Goal: Task Accomplishment & Management: Complete application form

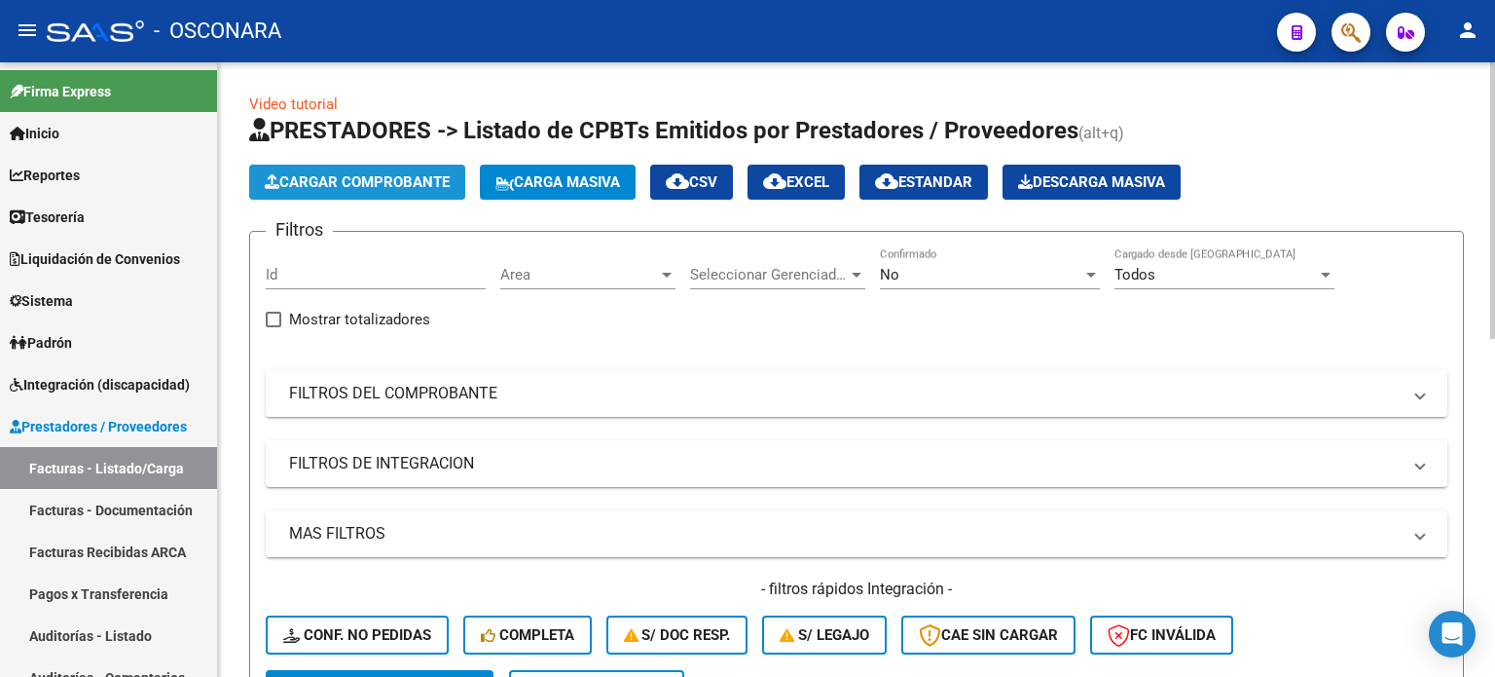
click at [385, 182] on span "Cargar Comprobante" at bounding box center [357, 182] width 185 height 18
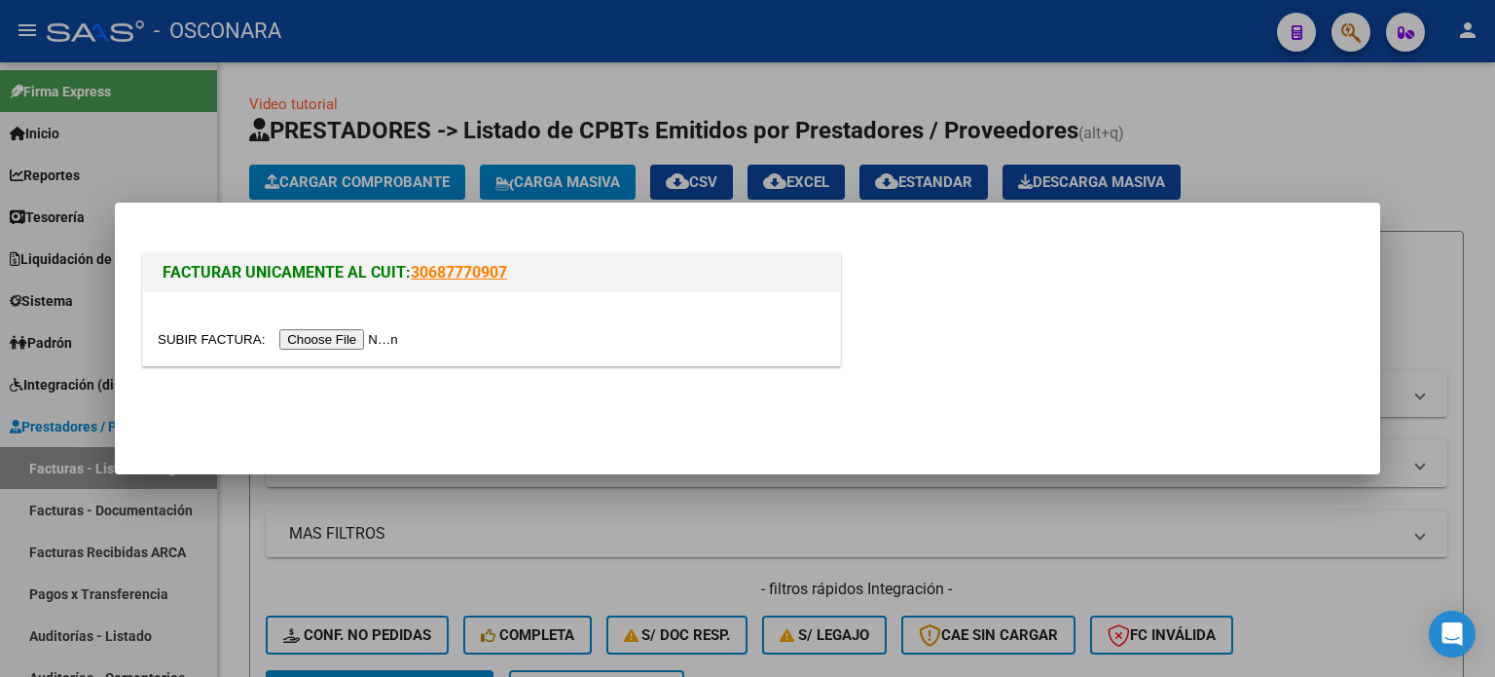
click at [347, 348] on input "file" at bounding box center [281, 339] width 246 height 20
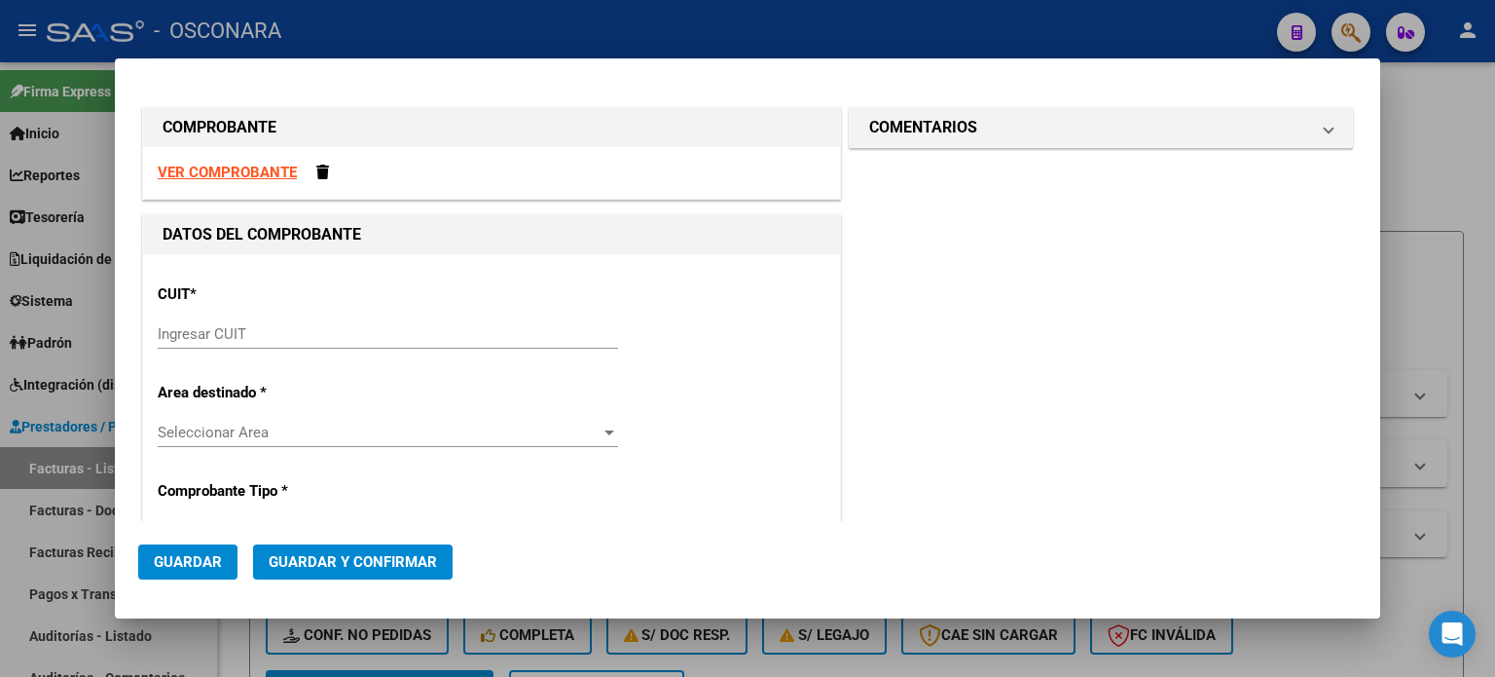
click at [275, 336] on input "Ingresar CUIT" at bounding box center [388, 334] width 460 height 18
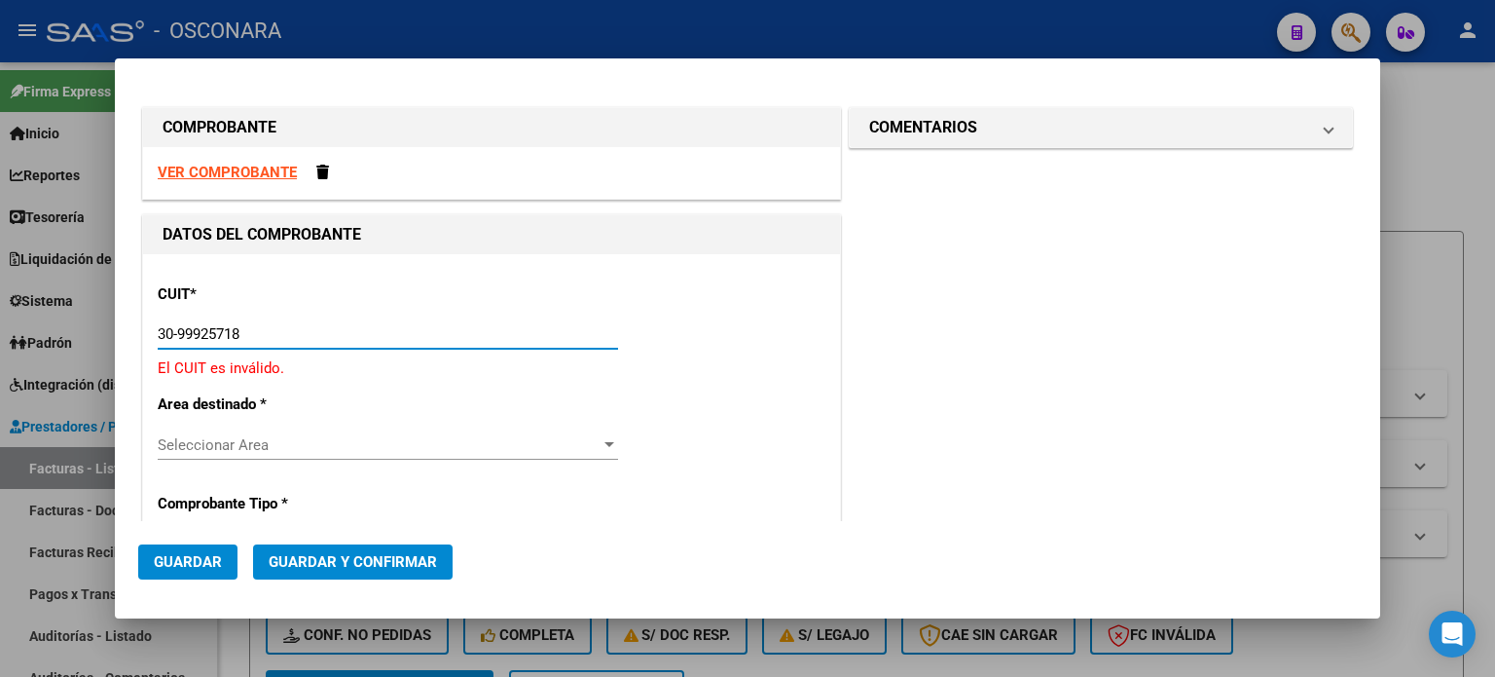
type input "30-99925718-2"
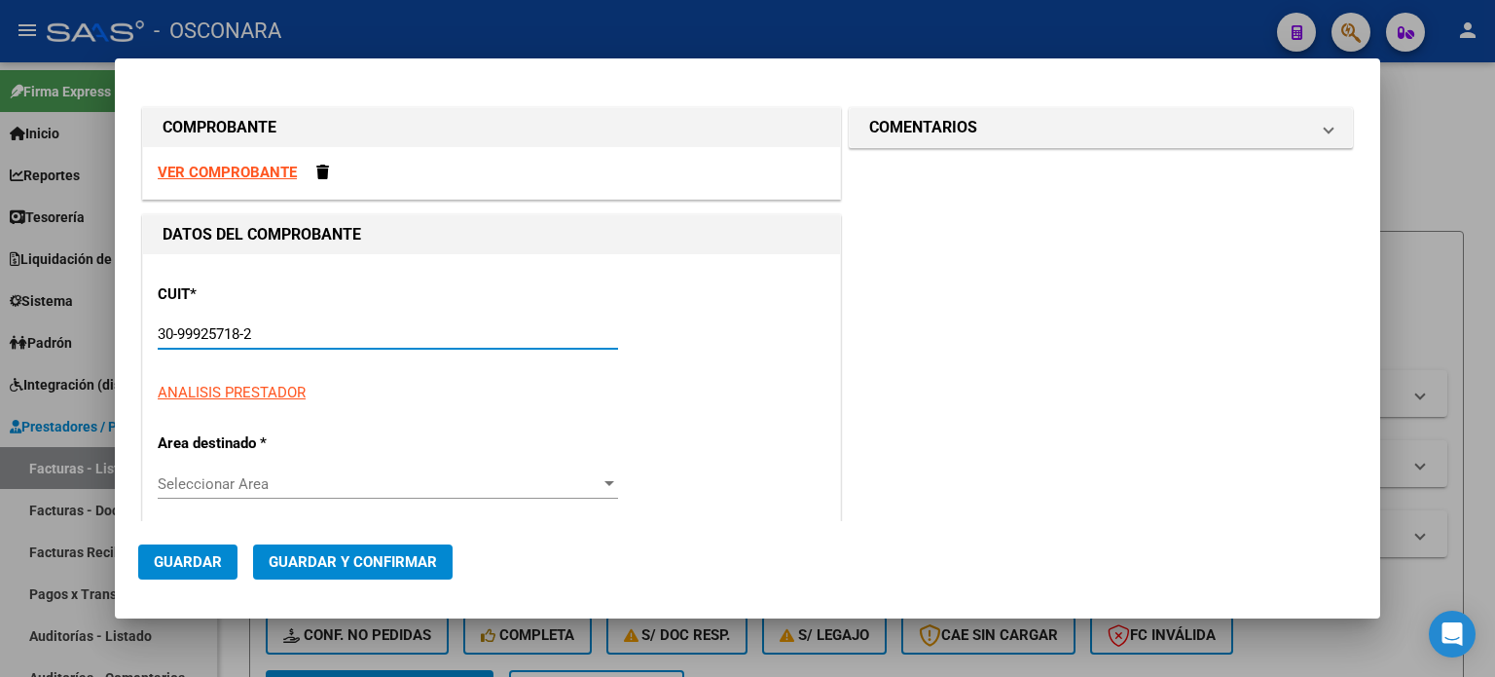
type input "4"
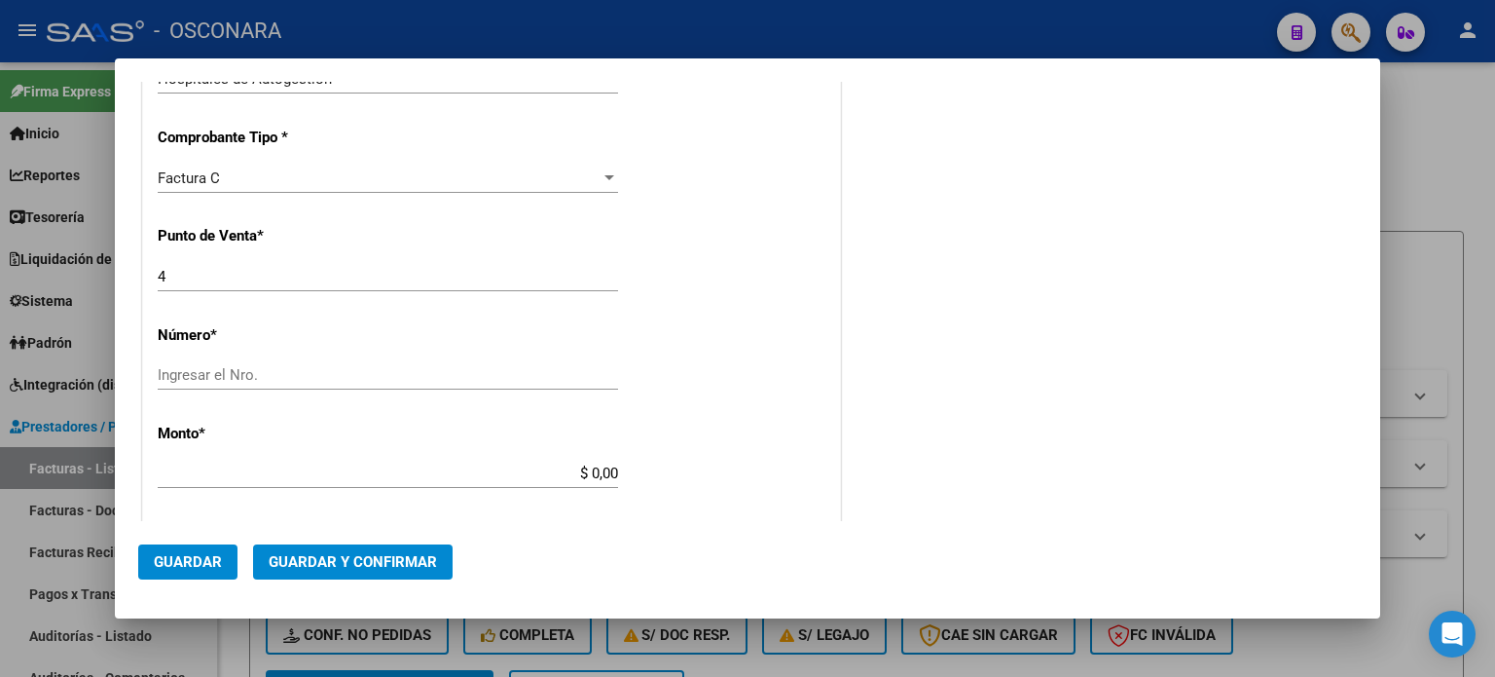
scroll to position [487, 0]
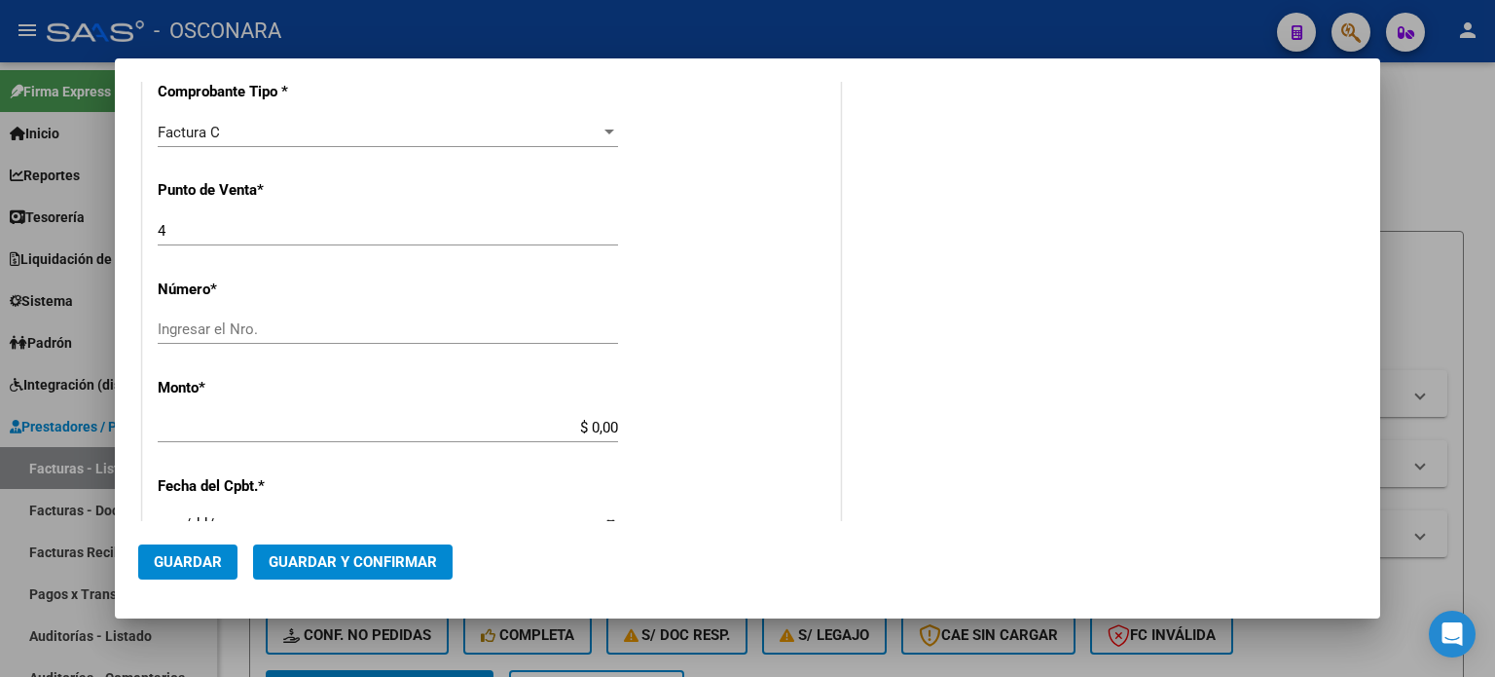
type input "30-99925718-2"
click at [232, 329] on input "Ingresar el Nro." at bounding box center [388, 329] width 460 height 18
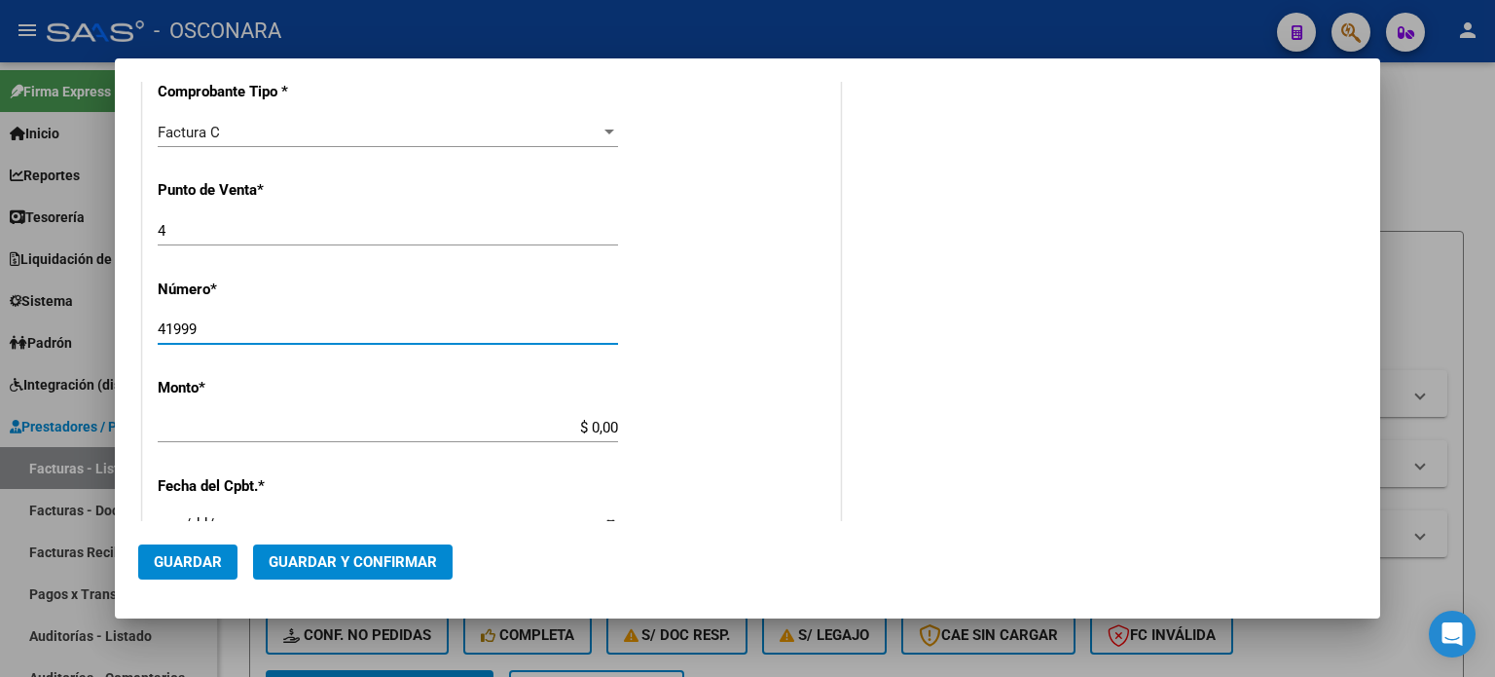
type input "41999"
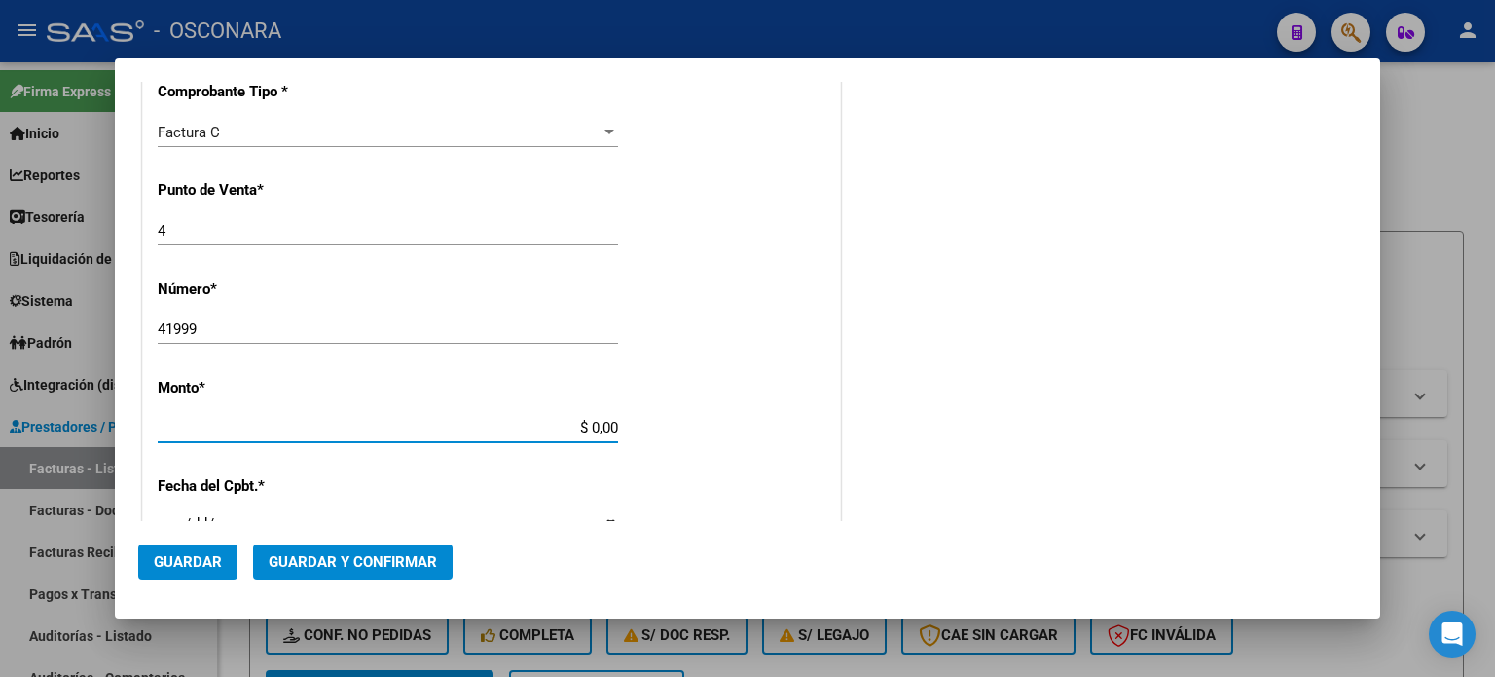
drag, startPoint x: 586, startPoint y: 425, endPoint x: 753, endPoint y: 425, distance: 167.4
click at [753, 425] on div "CUIT * 30-99925718-2 Ingresar CUIT ANALISIS PRESTADOR MINISTERIO DE [PERSON_NAM…" at bounding box center [491, 457] width 697 height 1380
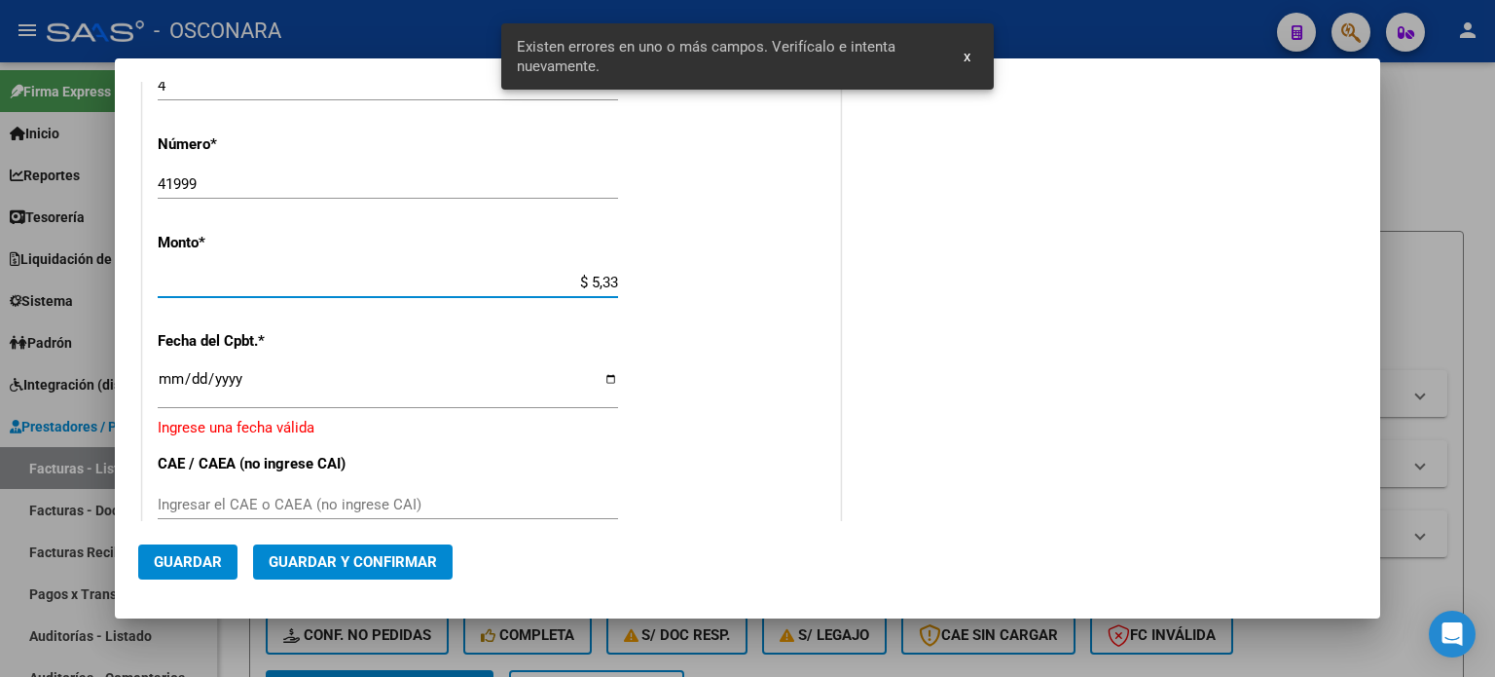
scroll to position [708, 0]
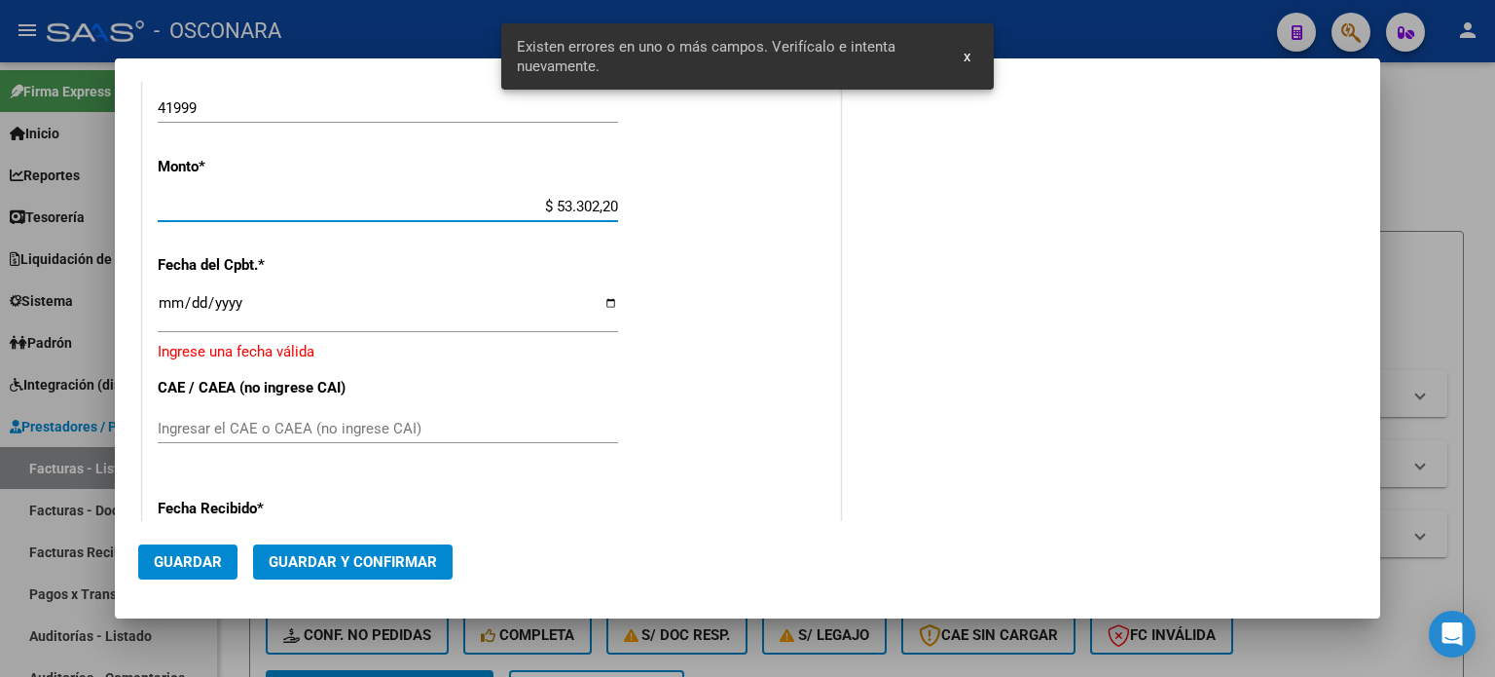
type input "$ 533.022,00"
click at [165, 302] on input "Ingresar la fecha" at bounding box center [388, 310] width 460 height 31
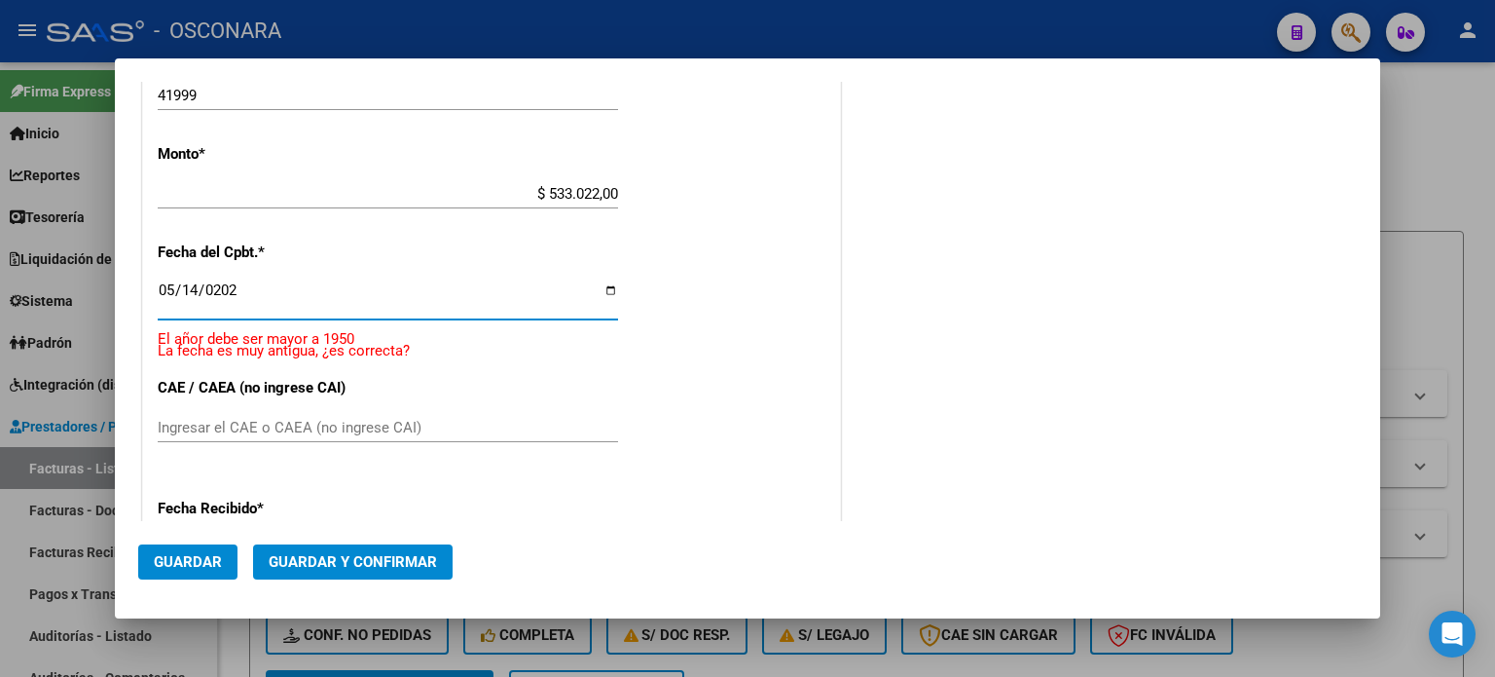
type input "[DATE]"
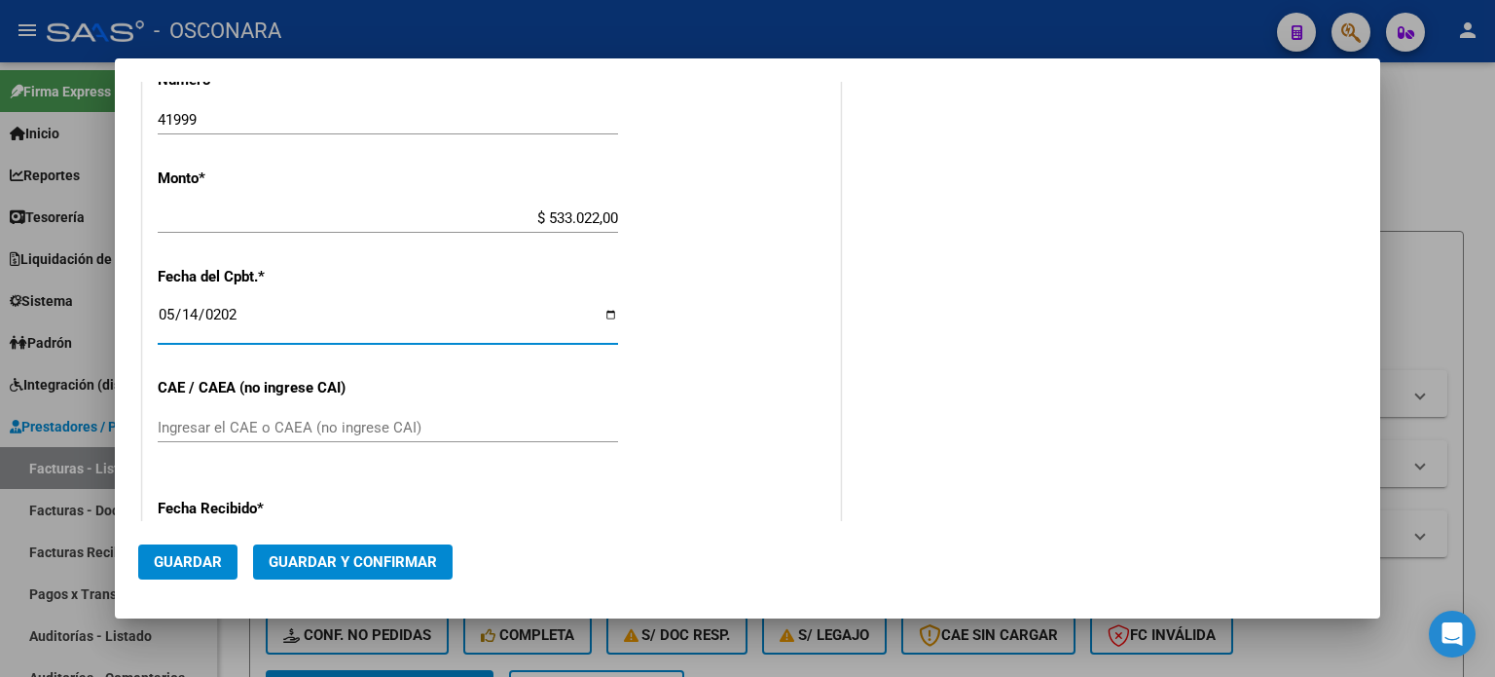
click at [347, 556] on span "Guardar y Confirmar" at bounding box center [353, 562] width 168 height 18
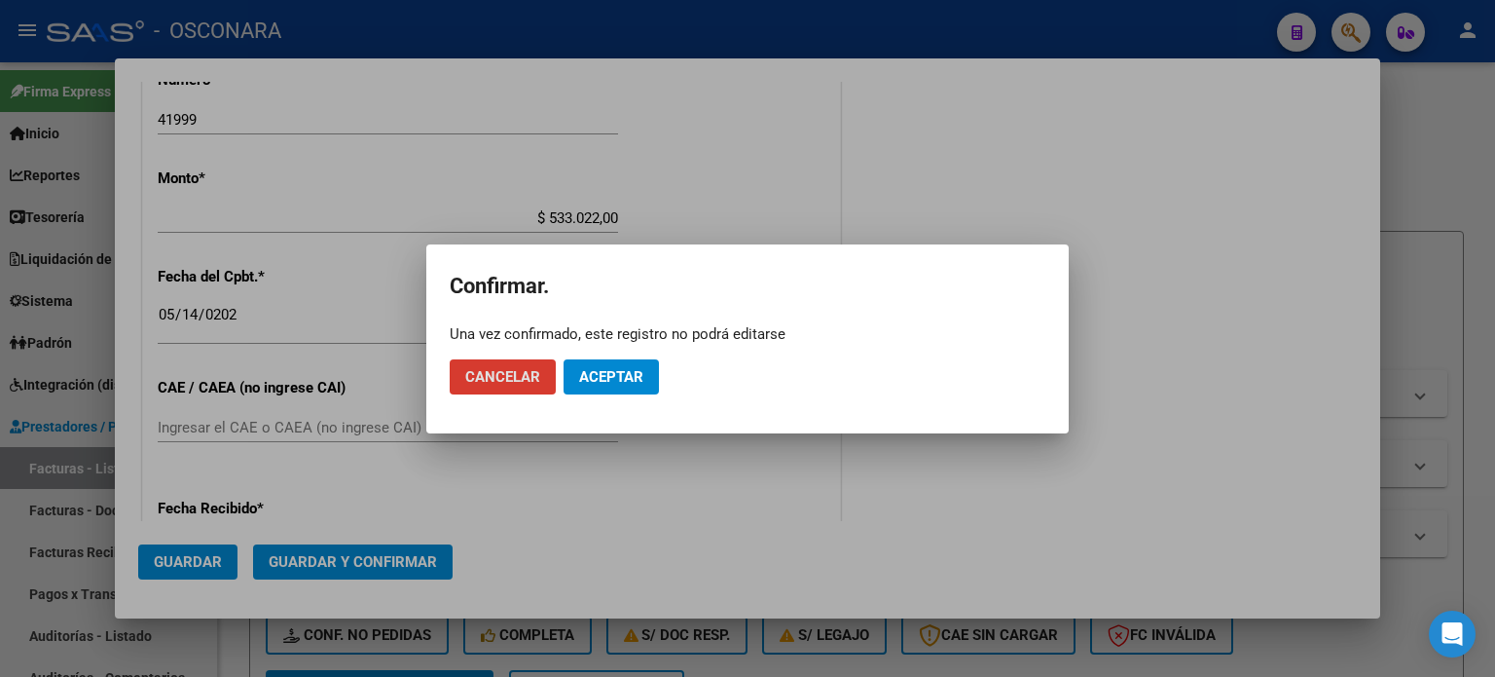
click at [615, 381] on span "Aceptar" at bounding box center [611, 377] width 64 height 18
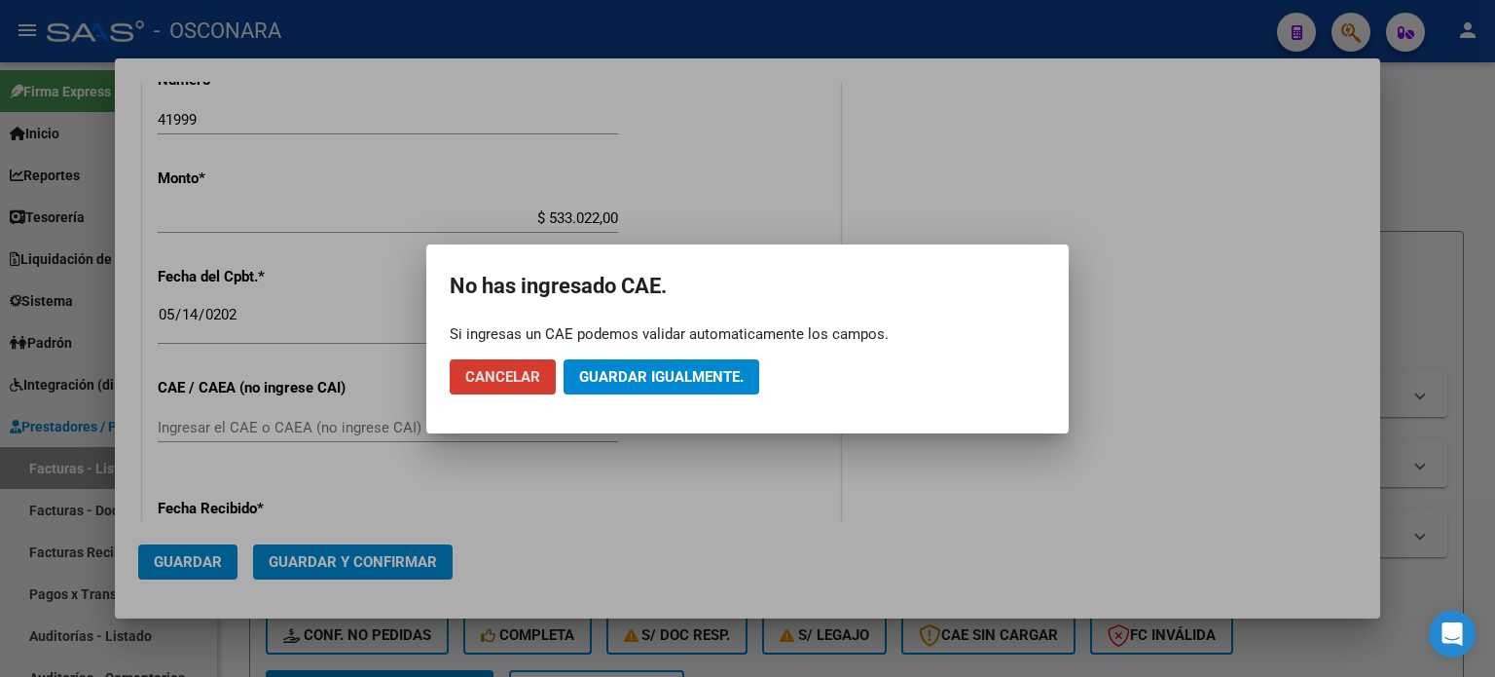
click at [664, 373] on span "Guardar igualmente." at bounding box center [661, 377] width 165 height 18
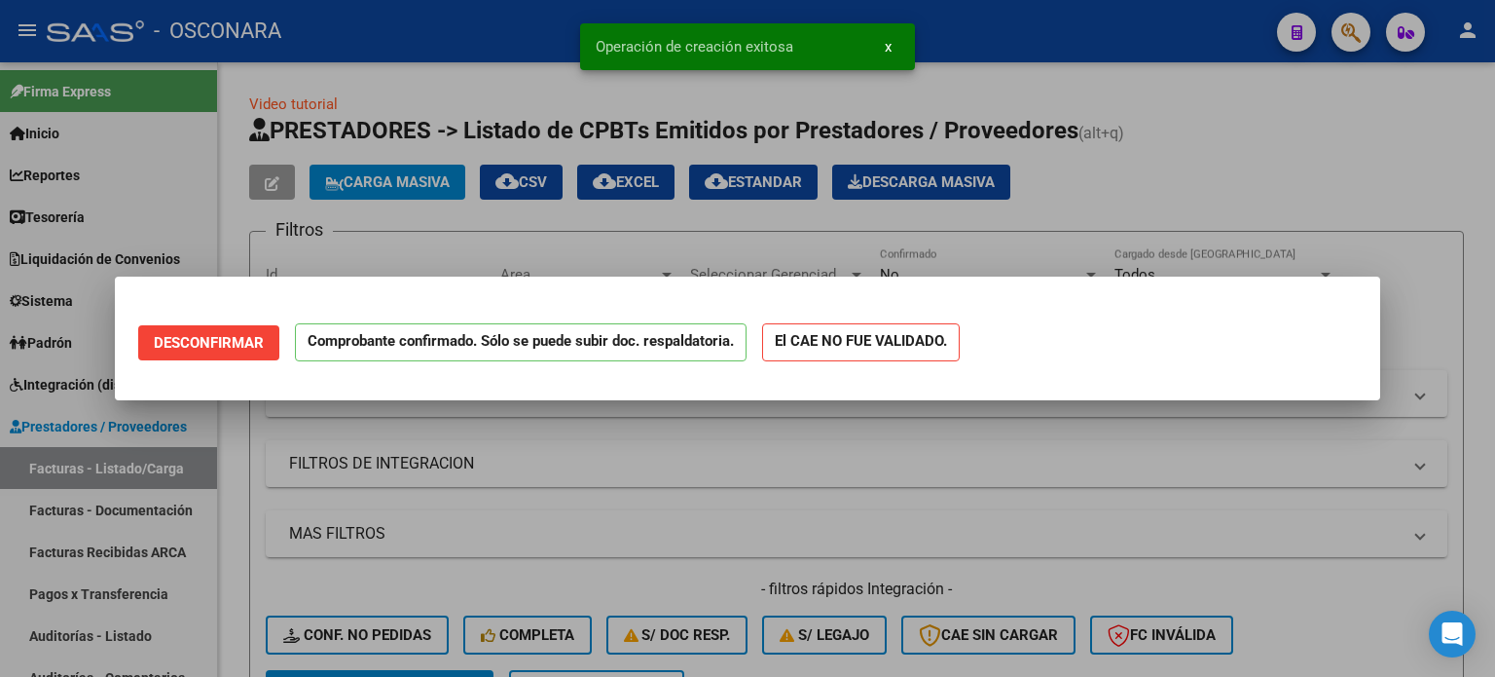
scroll to position [0, 0]
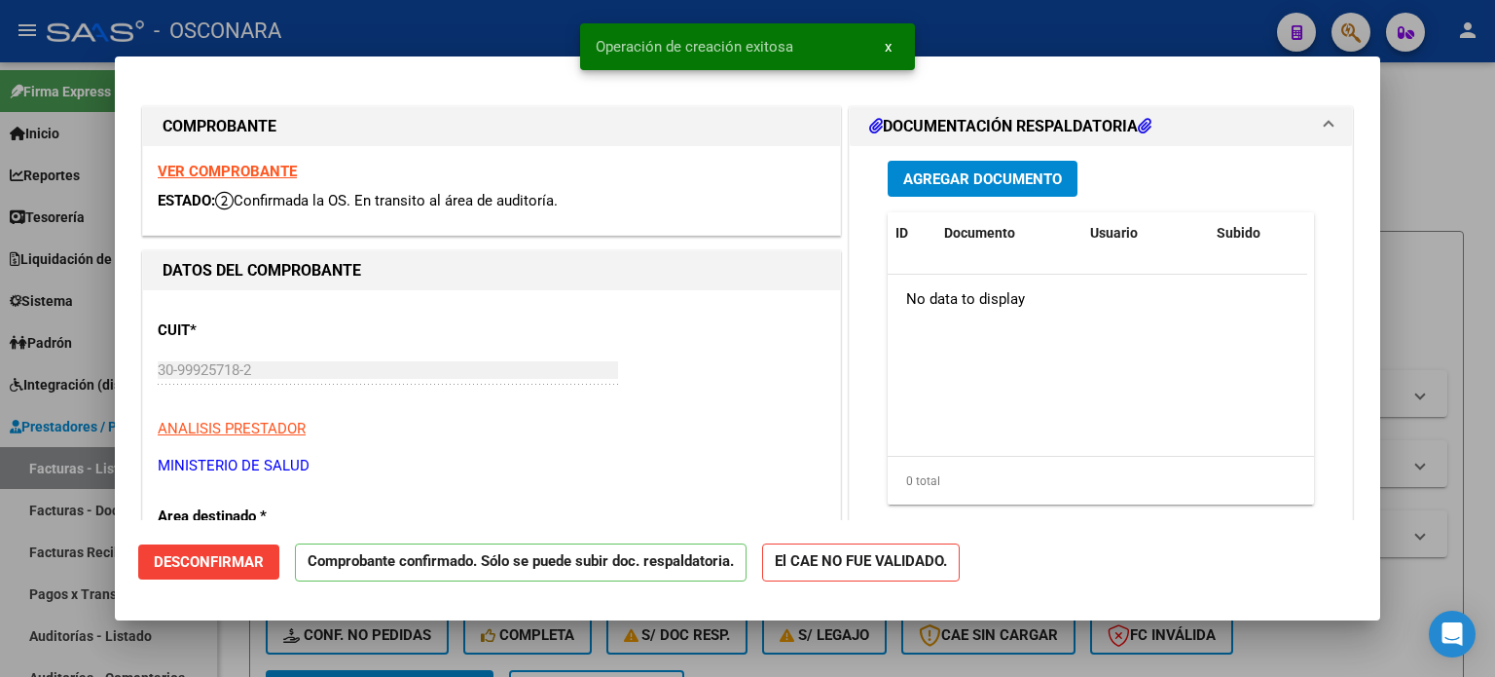
click at [0, 586] on div at bounding box center [747, 338] width 1495 height 677
type input "$ 0,00"
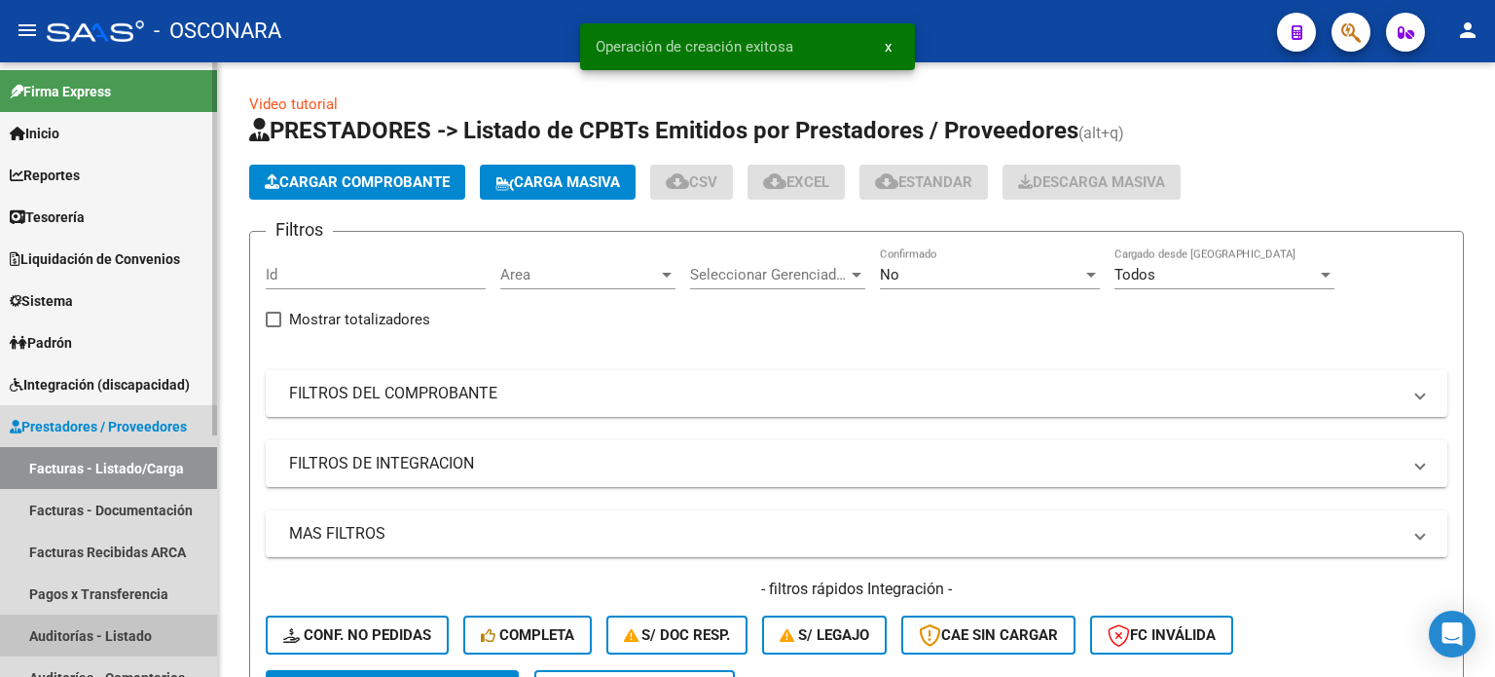
click at [51, 631] on link "Auditorías - Listado" at bounding box center [108, 635] width 217 height 42
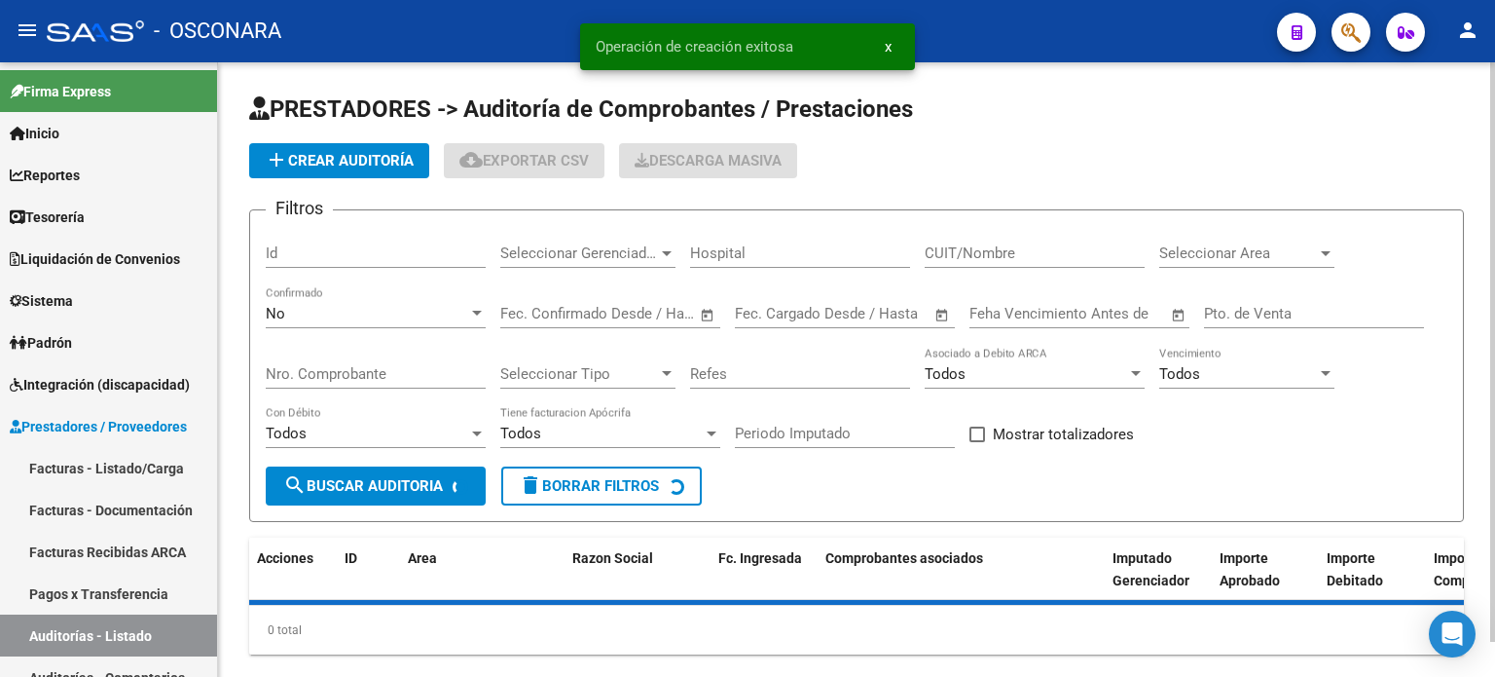
click at [357, 165] on span "add Crear Auditoría" at bounding box center [339, 161] width 149 height 18
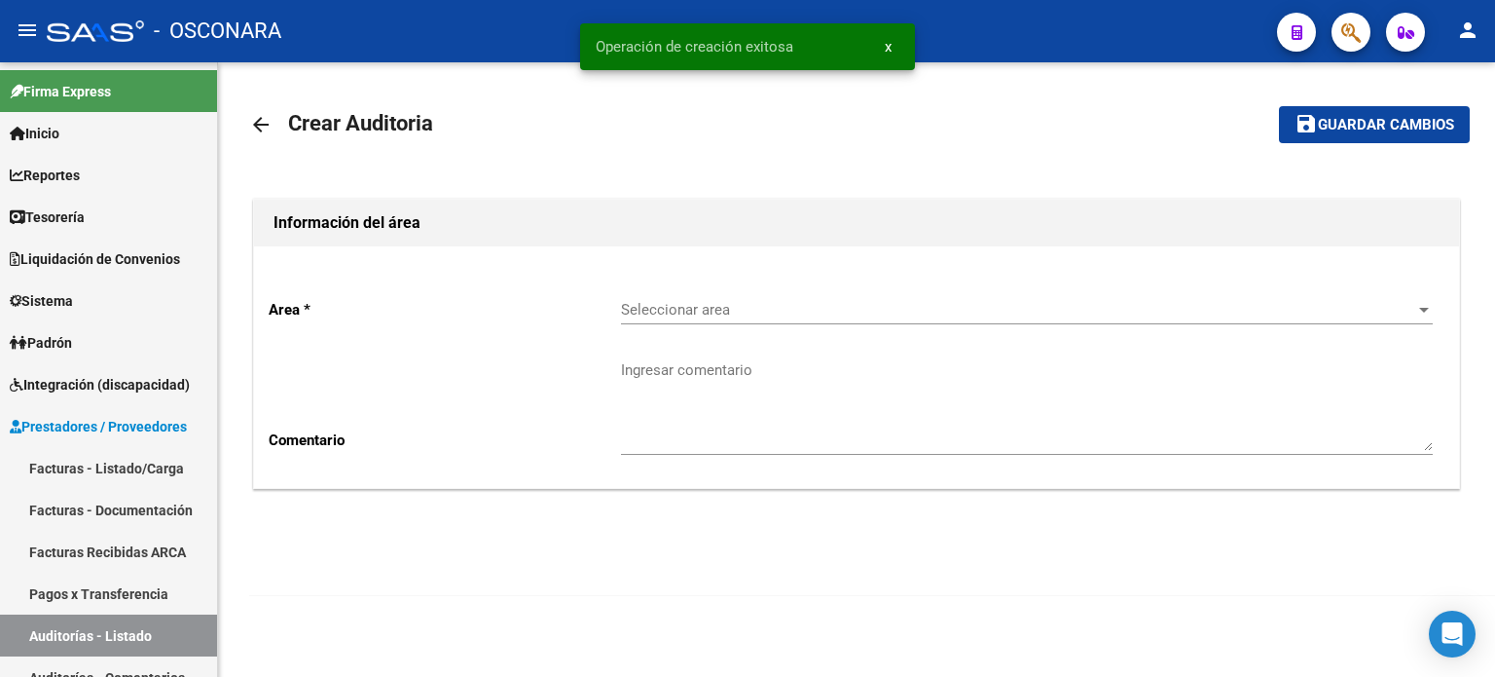
click at [759, 301] on div "Seleccionar area Seleccionar area" at bounding box center [1027, 303] width 812 height 42
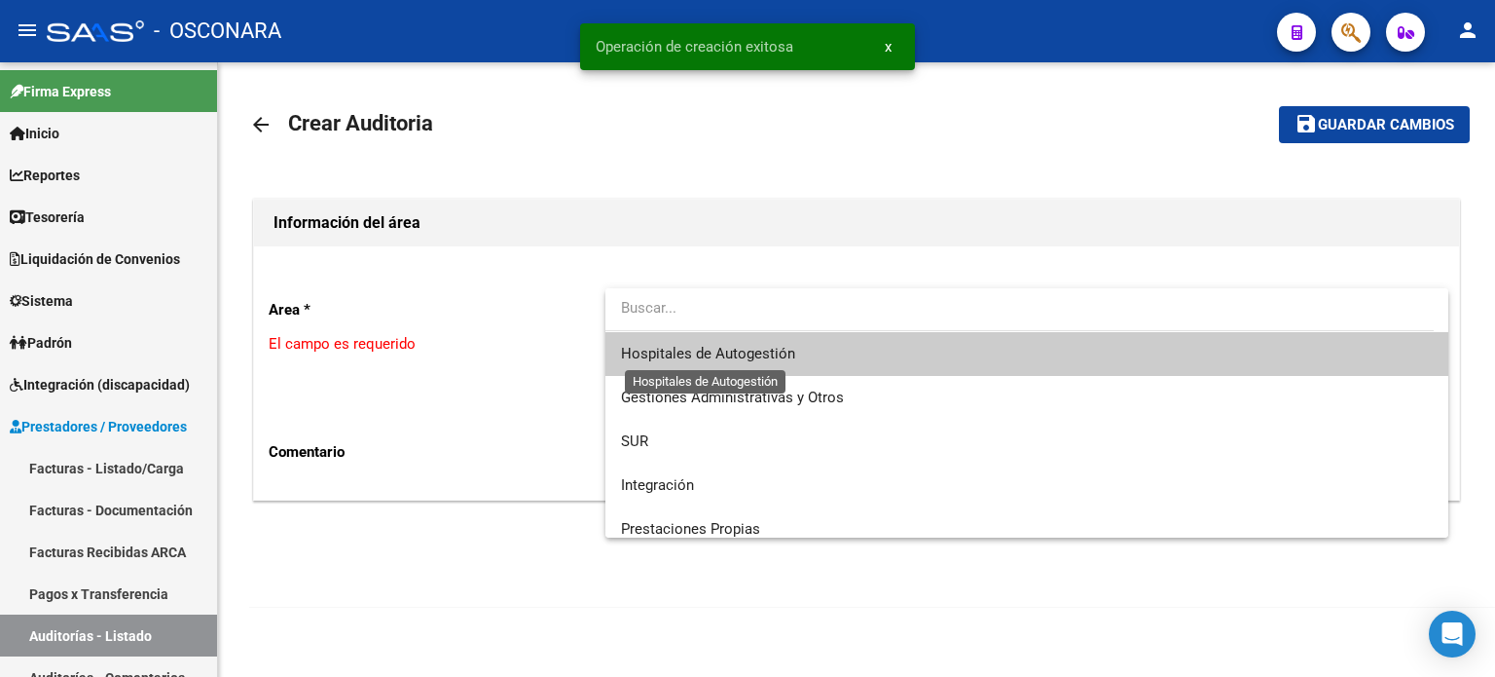
drag, startPoint x: 728, startPoint y: 355, endPoint x: 711, endPoint y: 386, distance: 35.7
click at [728, 356] on span "Hospitales de Autogestión" at bounding box center [708, 354] width 174 height 18
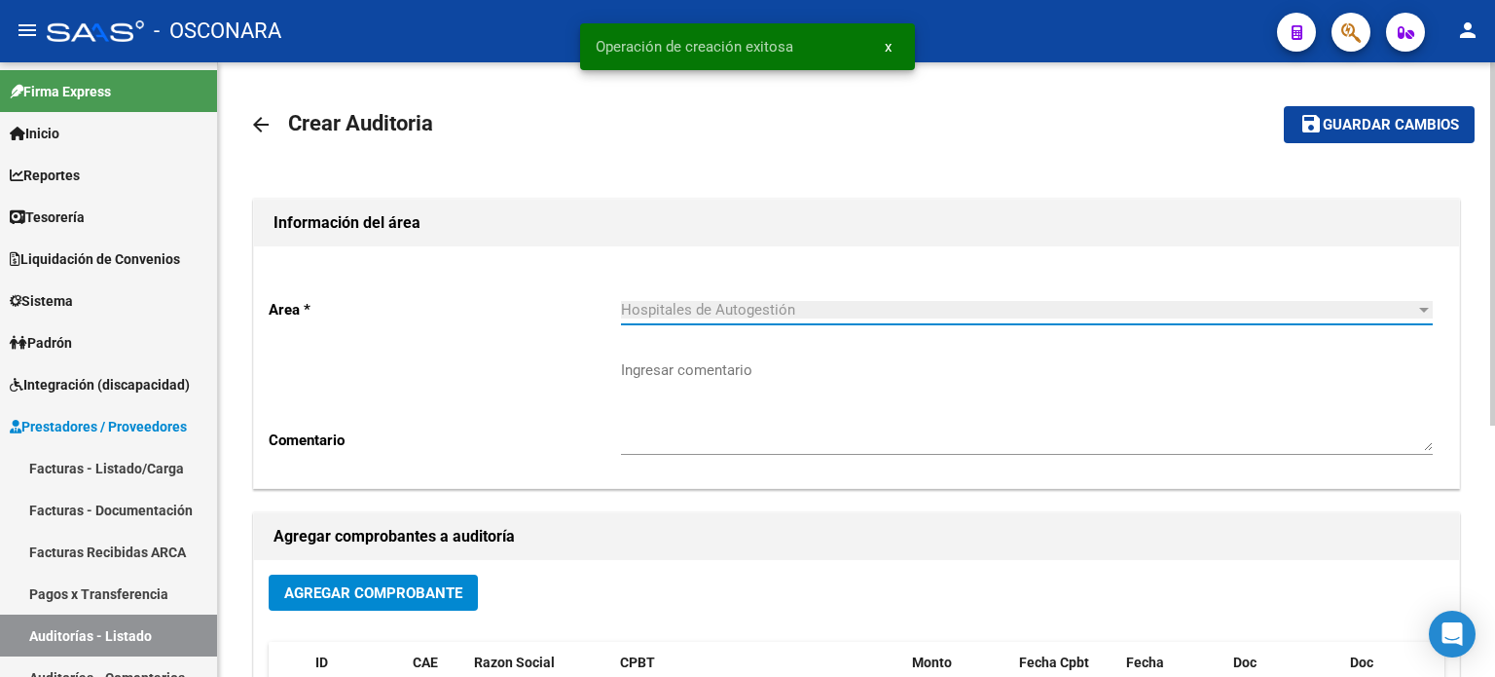
click at [343, 586] on span "Agregar Comprobante" at bounding box center [373, 593] width 178 height 18
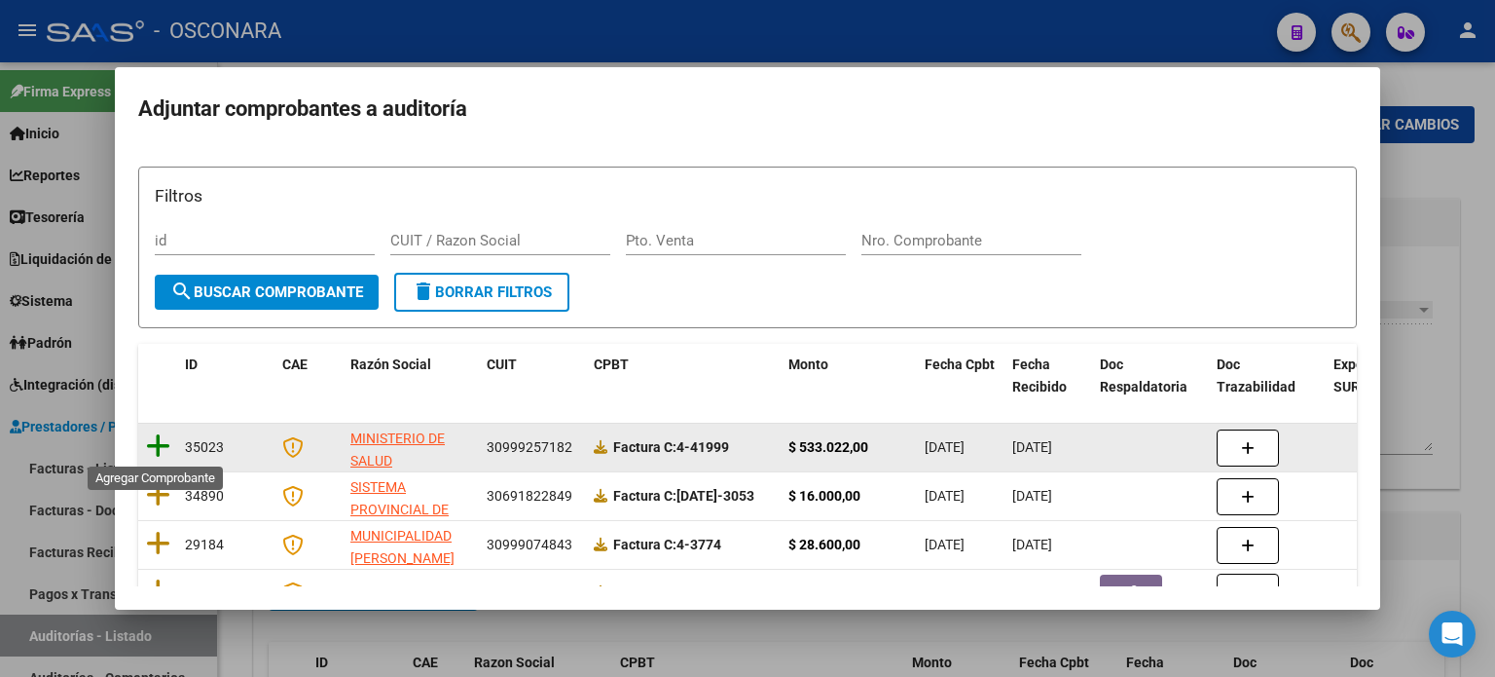
click at [152, 442] on icon at bounding box center [158, 445] width 24 height 27
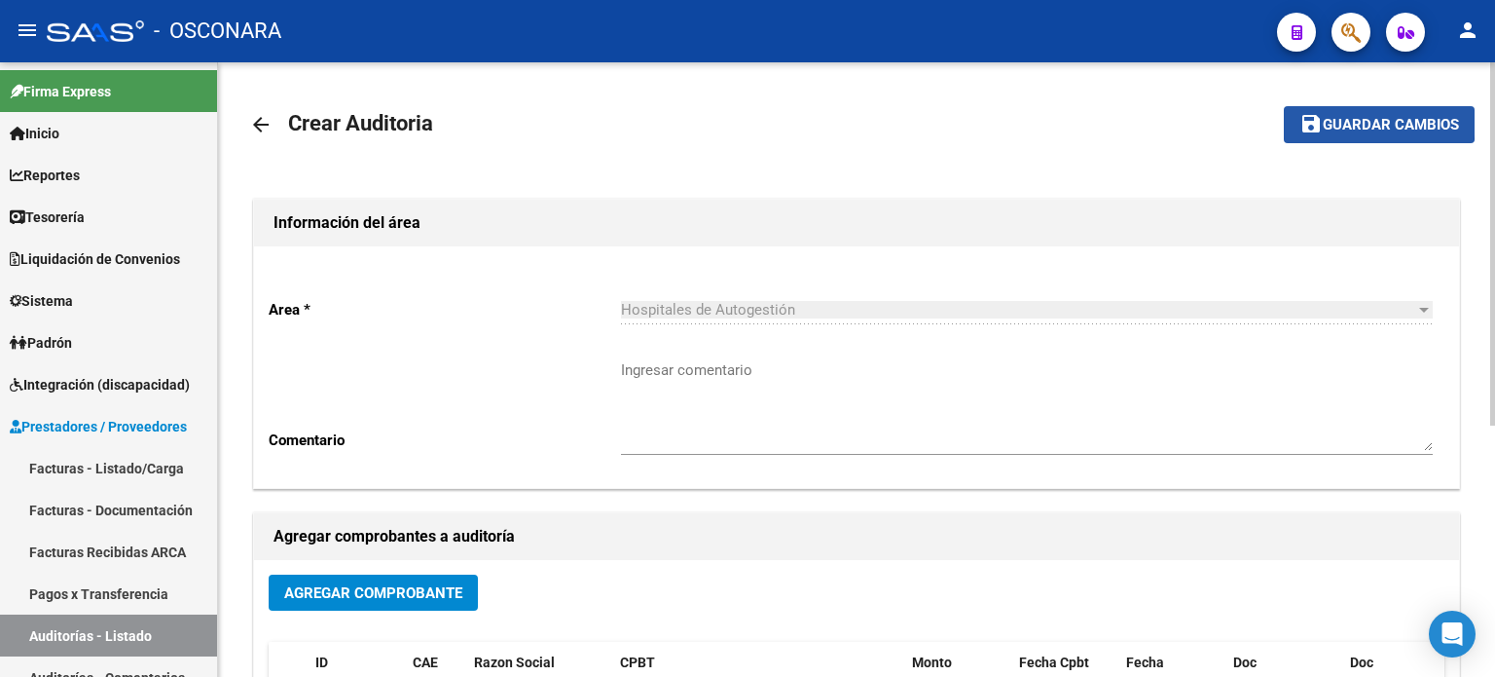
click at [1332, 119] on span "Guardar cambios" at bounding box center [1391, 126] width 136 height 18
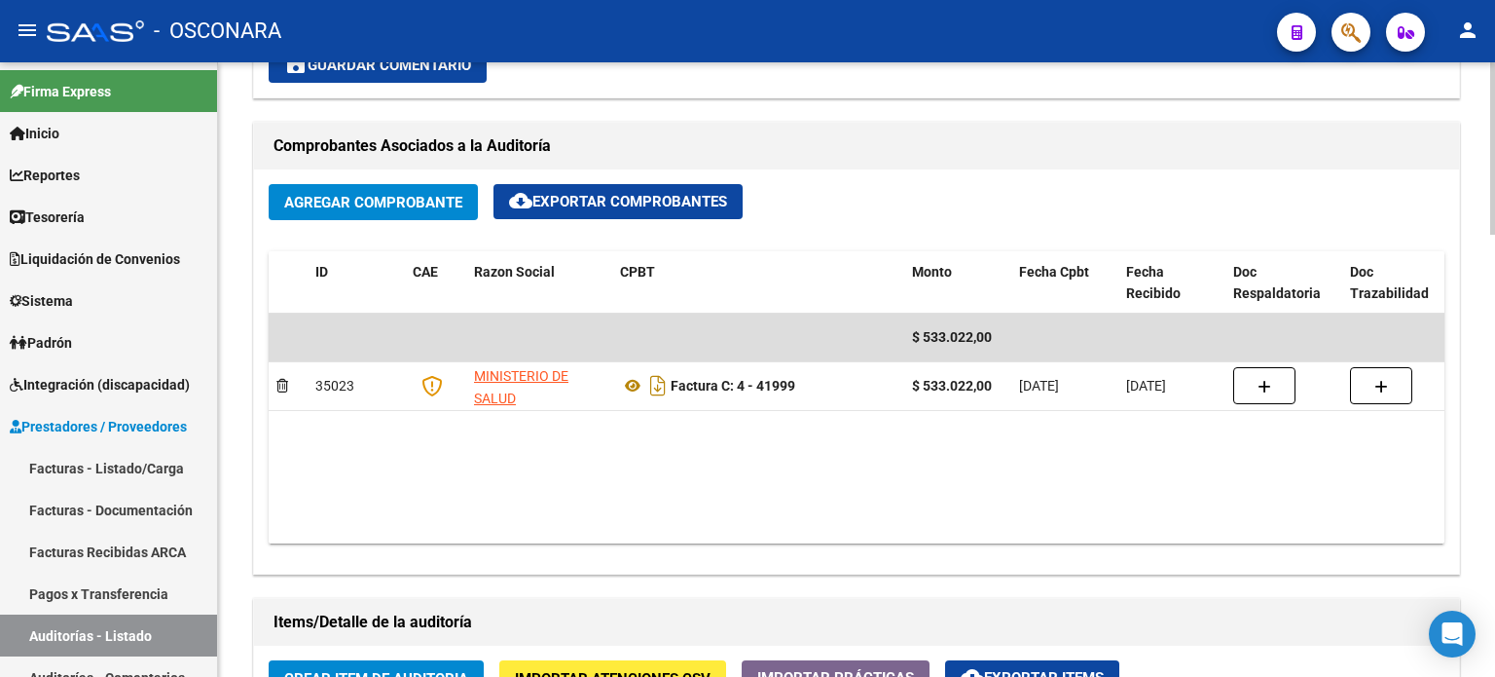
scroll to position [1071, 0]
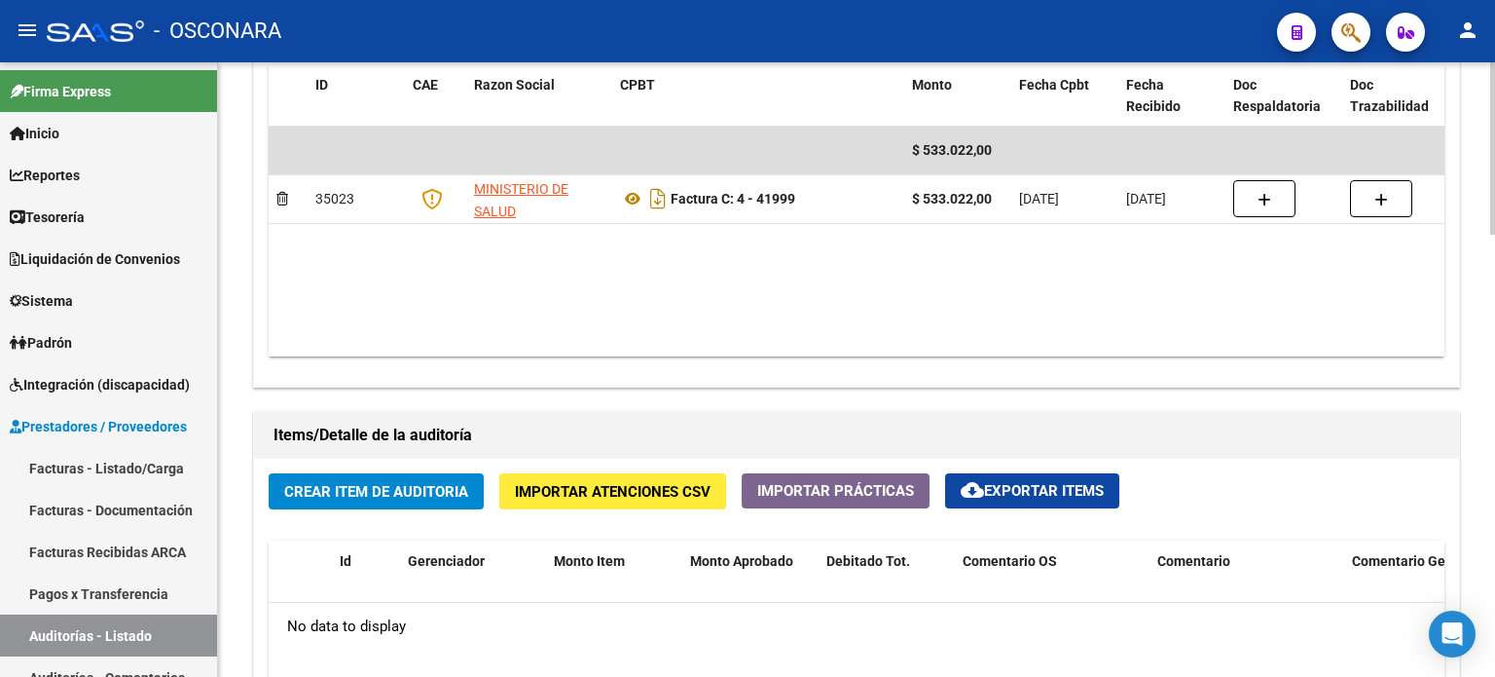
click at [333, 496] on span "Crear Item de Auditoria" at bounding box center [376, 492] width 184 height 18
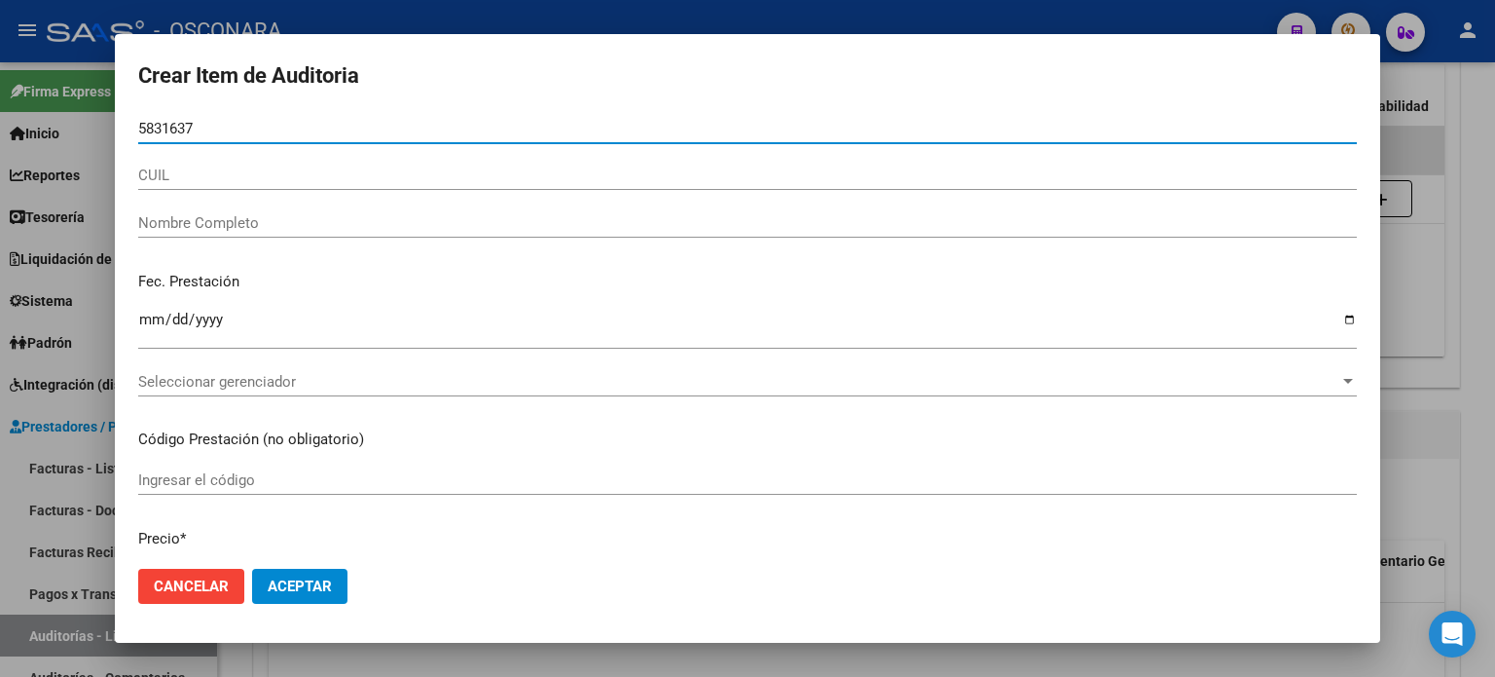
type input "58316379"
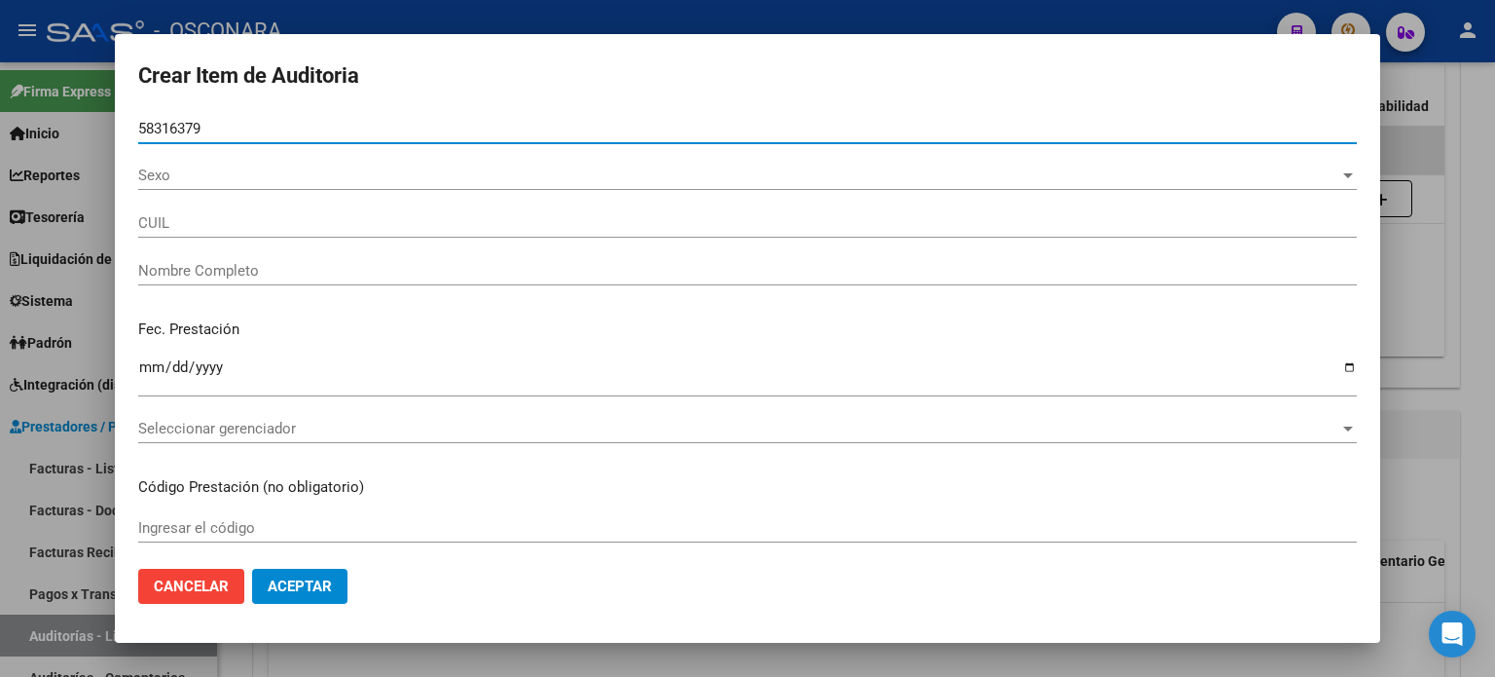
type input "20583163795"
type input "[DEMOGRAPHIC_DATA] [PERSON_NAME]"
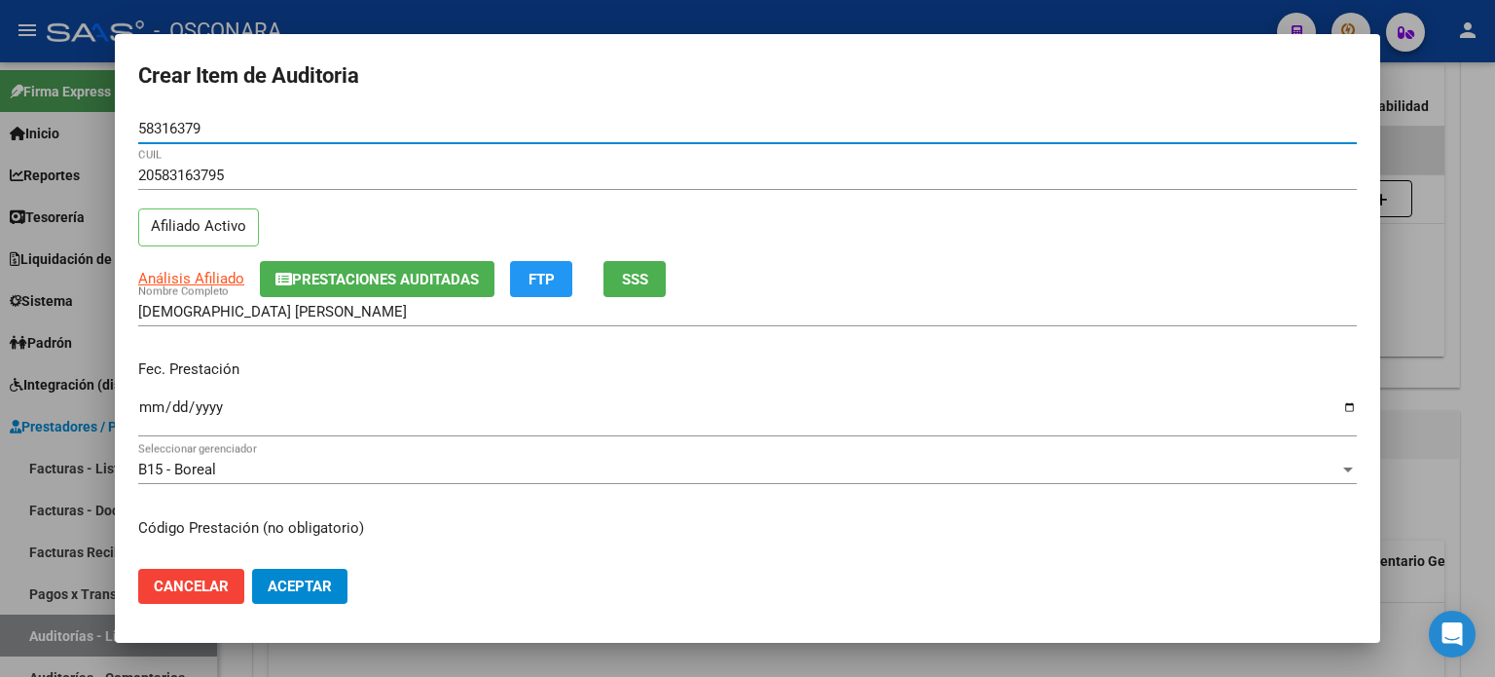
type input "58316379"
click at [642, 275] on span "SSS" at bounding box center [635, 280] width 26 height 18
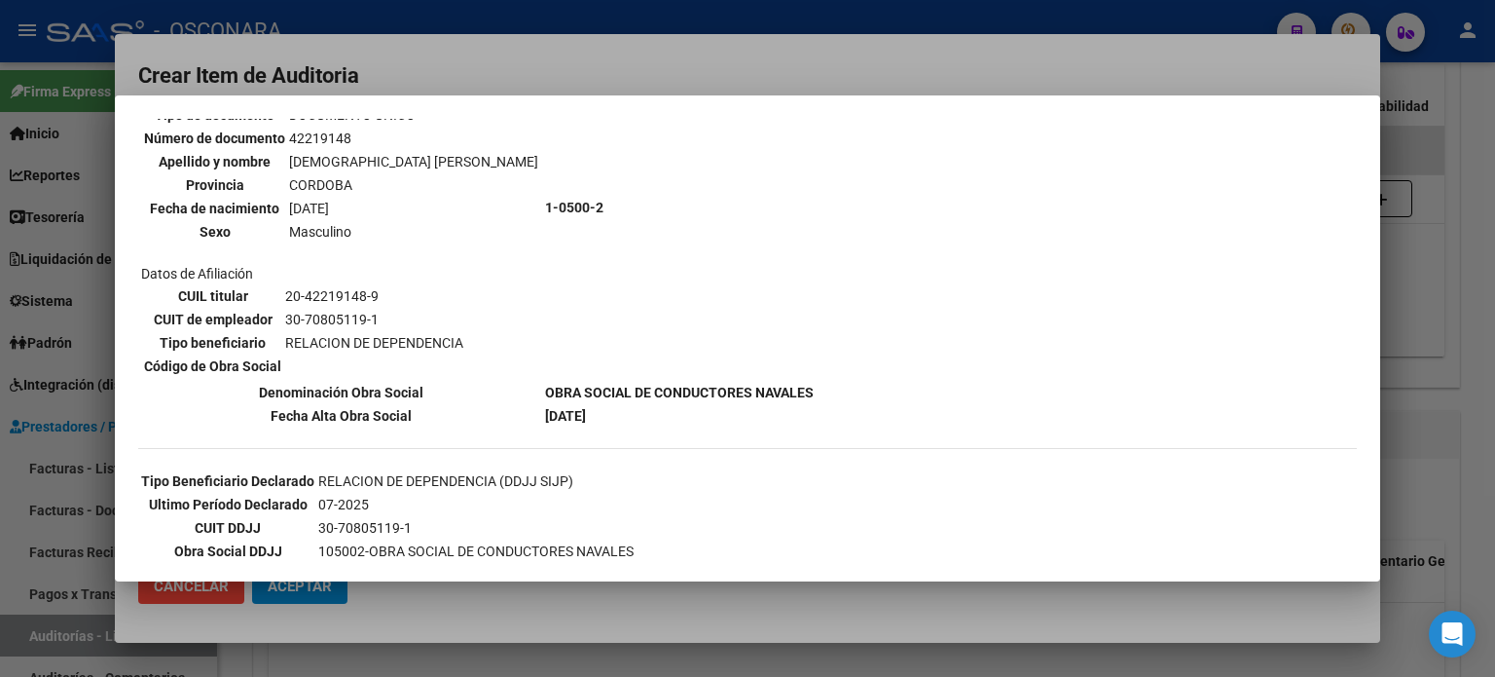
scroll to position [195, 0]
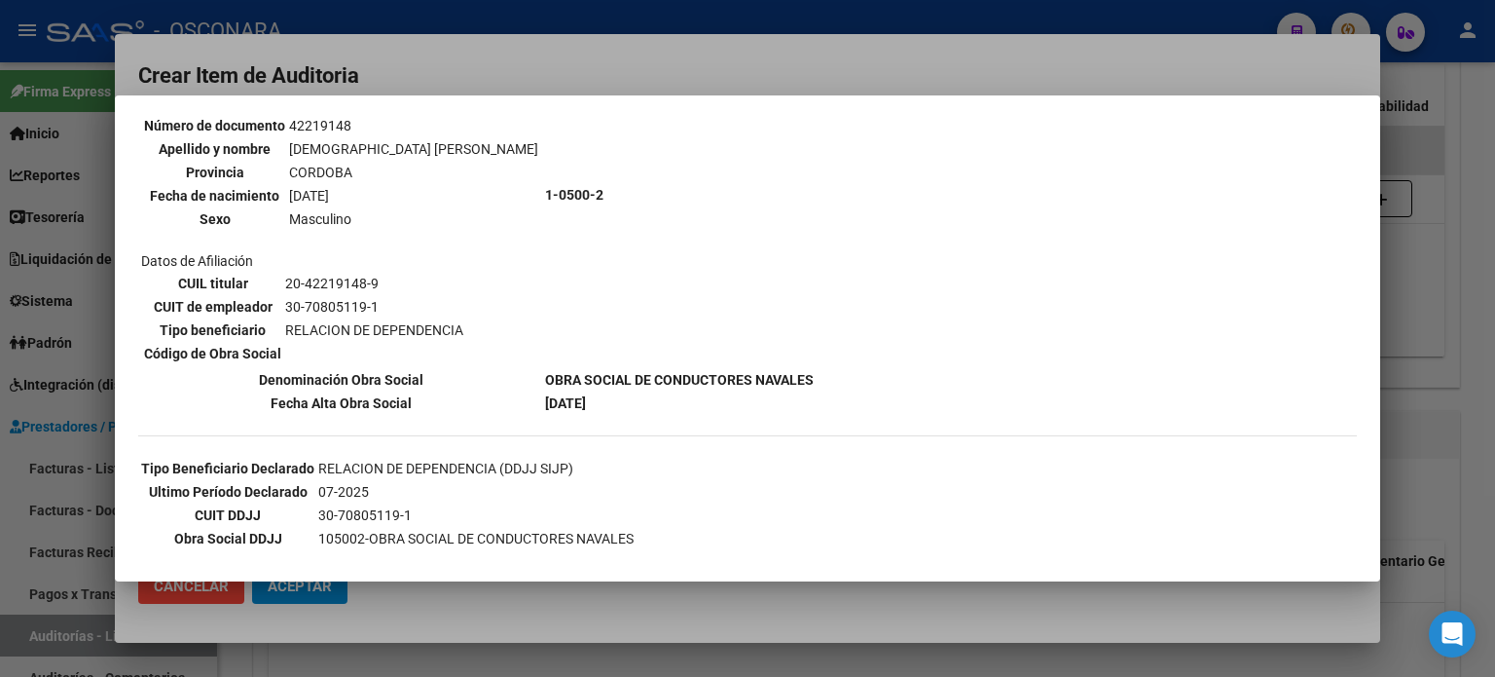
drag, startPoint x: 1429, startPoint y: 339, endPoint x: 1332, endPoint y: 333, distance: 97.5
click at [1428, 338] on div at bounding box center [747, 338] width 1495 height 677
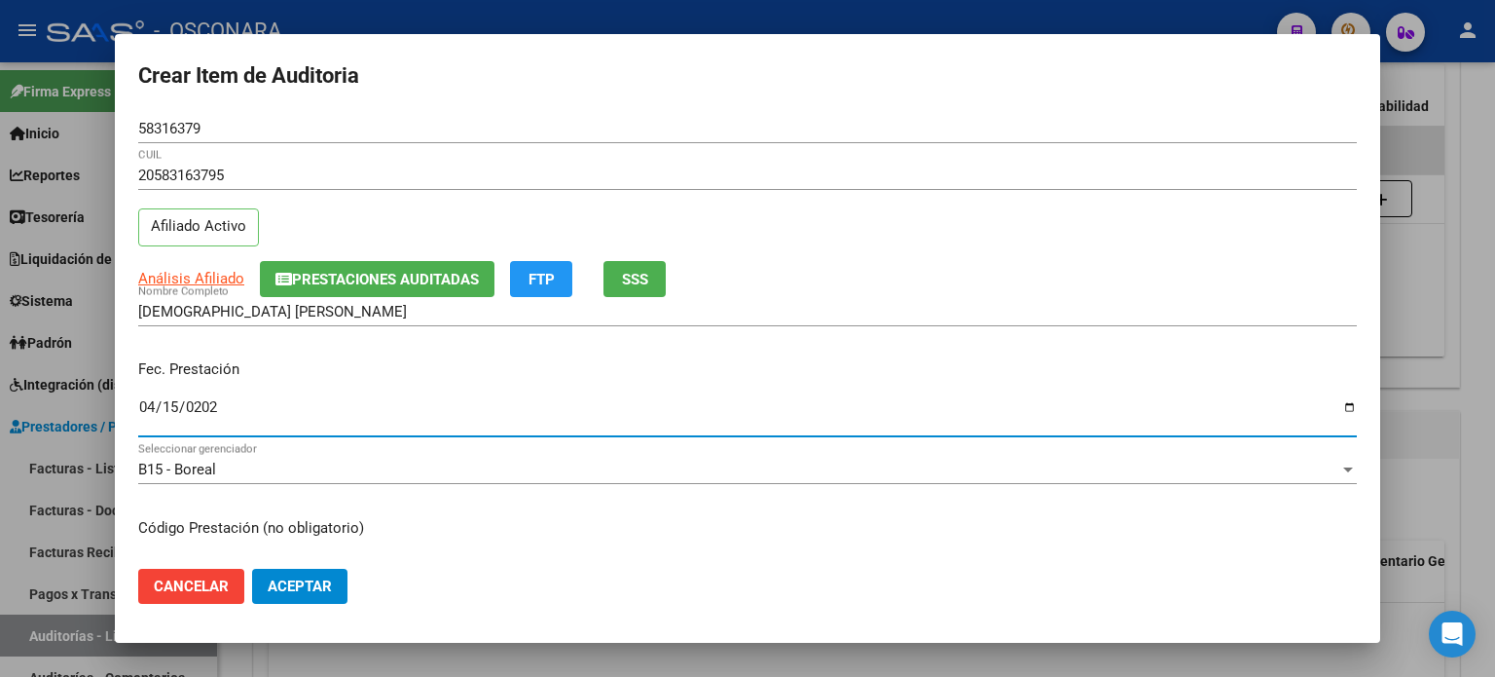
type input "[DATE]"
click at [140, 407] on input "[DATE]" at bounding box center [747, 414] width 1219 height 31
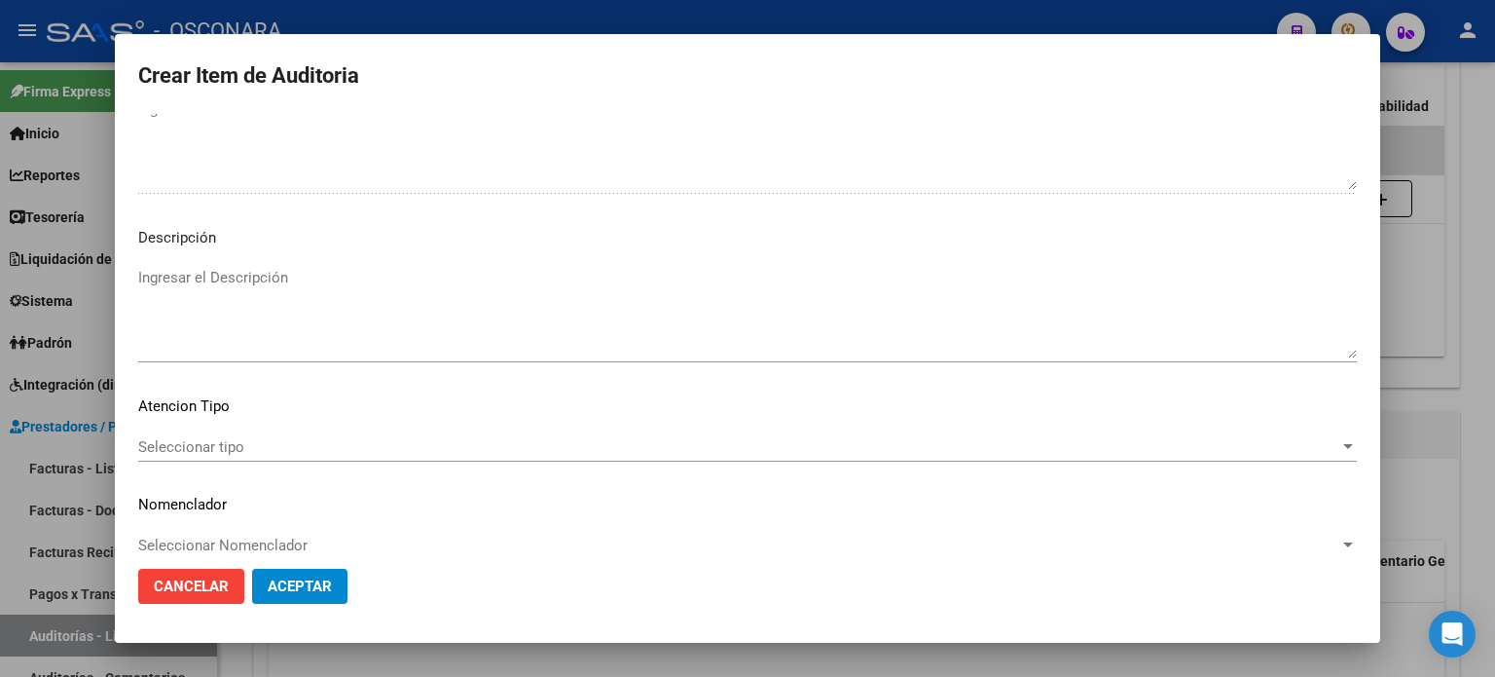
scroll to position [1312, 0]
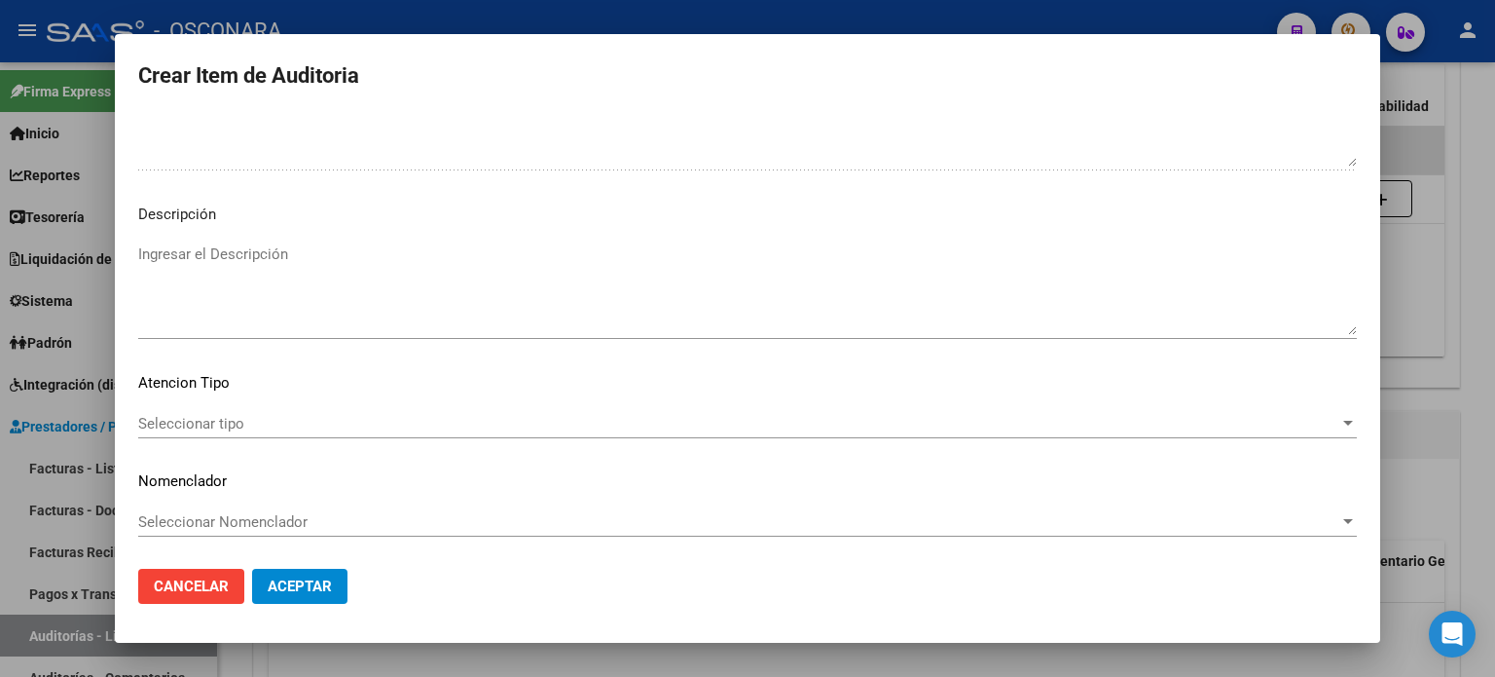
click at [317, 283] on textarea "Ingresar el Descripción" at bounding box center [747, 289] width 1219 height 92
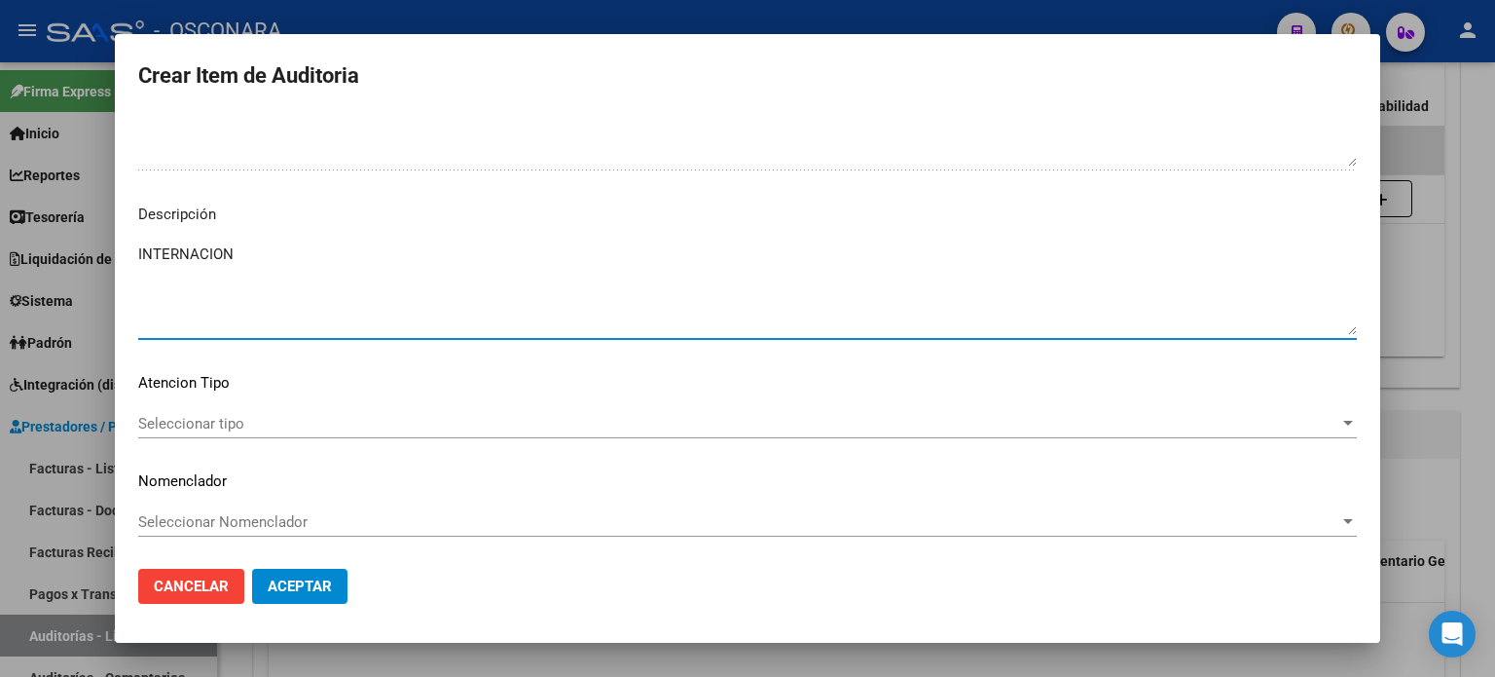
type textarea "INTERNACION"
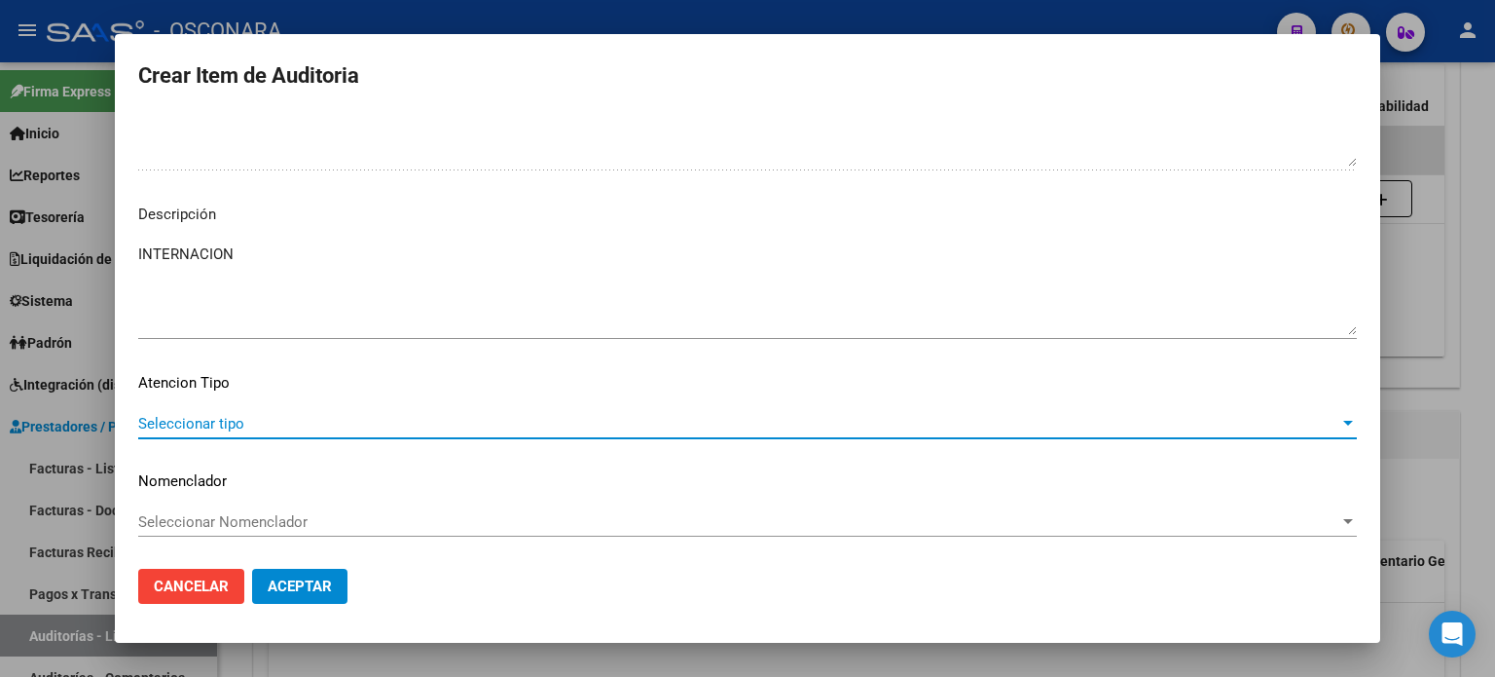
click at [238, 422] on span "Seleccionar tipo" at bounding box center [738, 424] width 1201 height 18
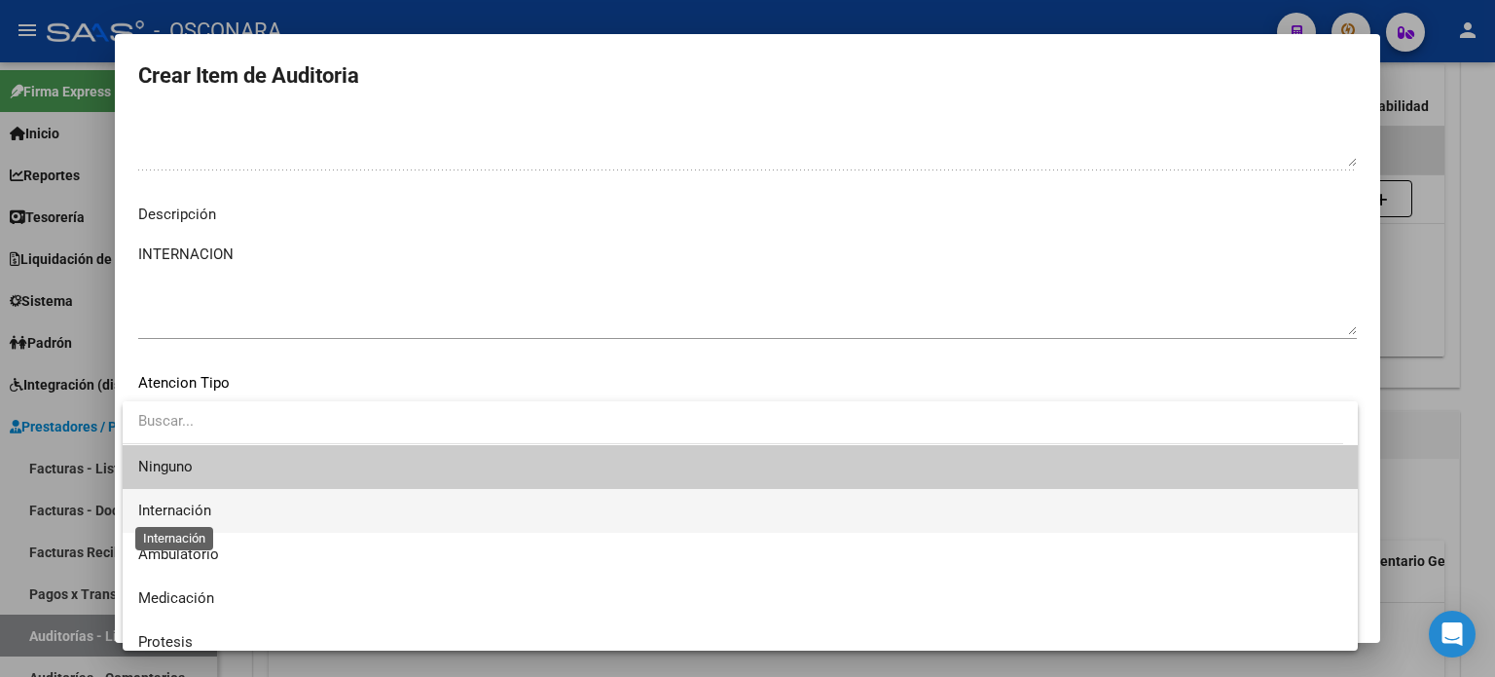
click at [170, 505] on span "Internación" at bounding box center [174, 510] width 73 height 18
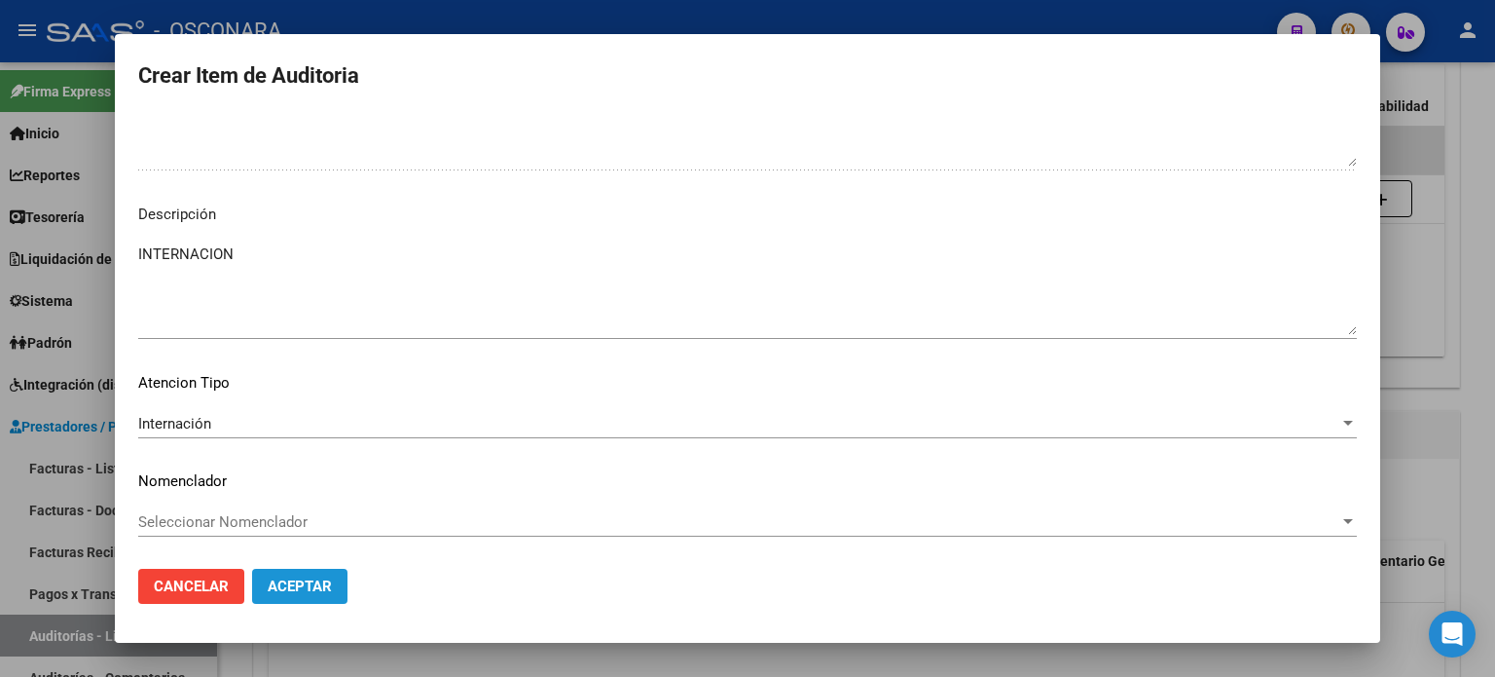
click at [292, 582] on span "Aceptar" at bounding box center [300, 586] width 64 height 18
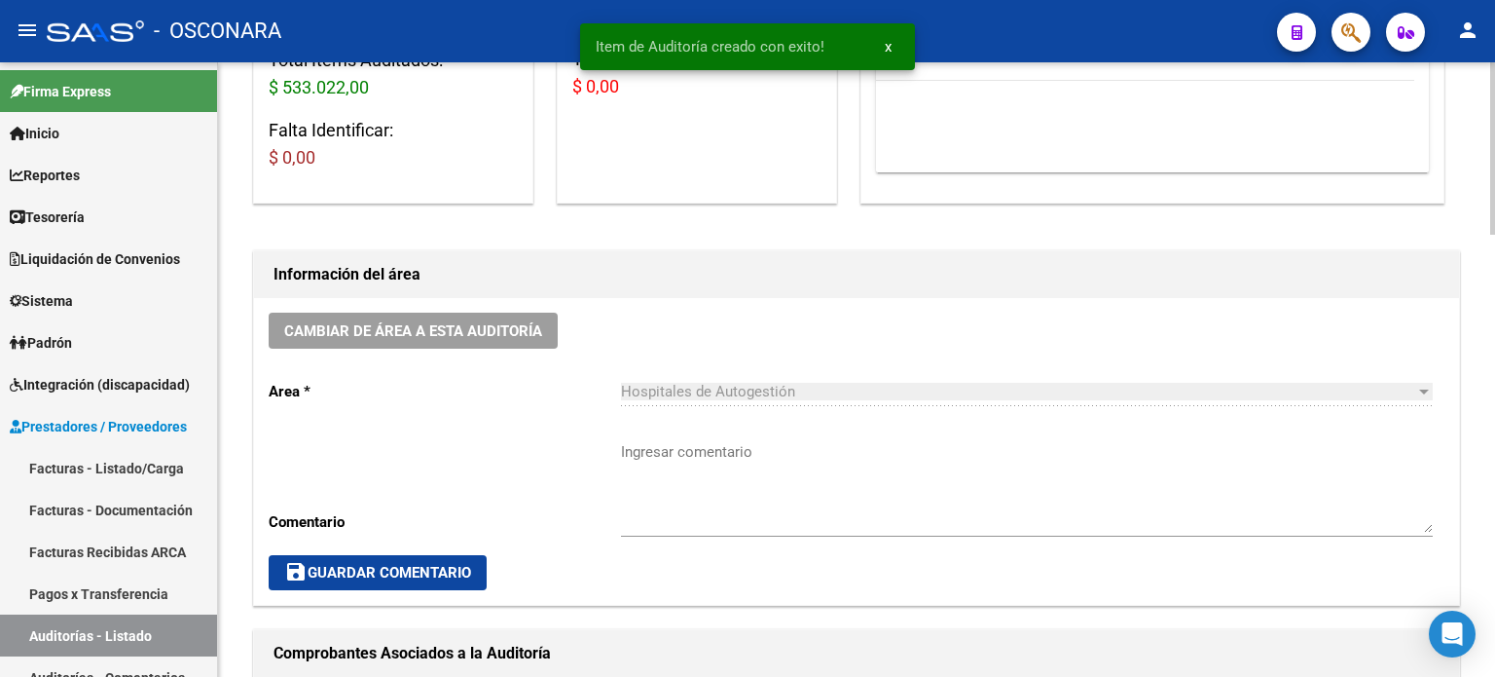
scroll to position [0, 0]
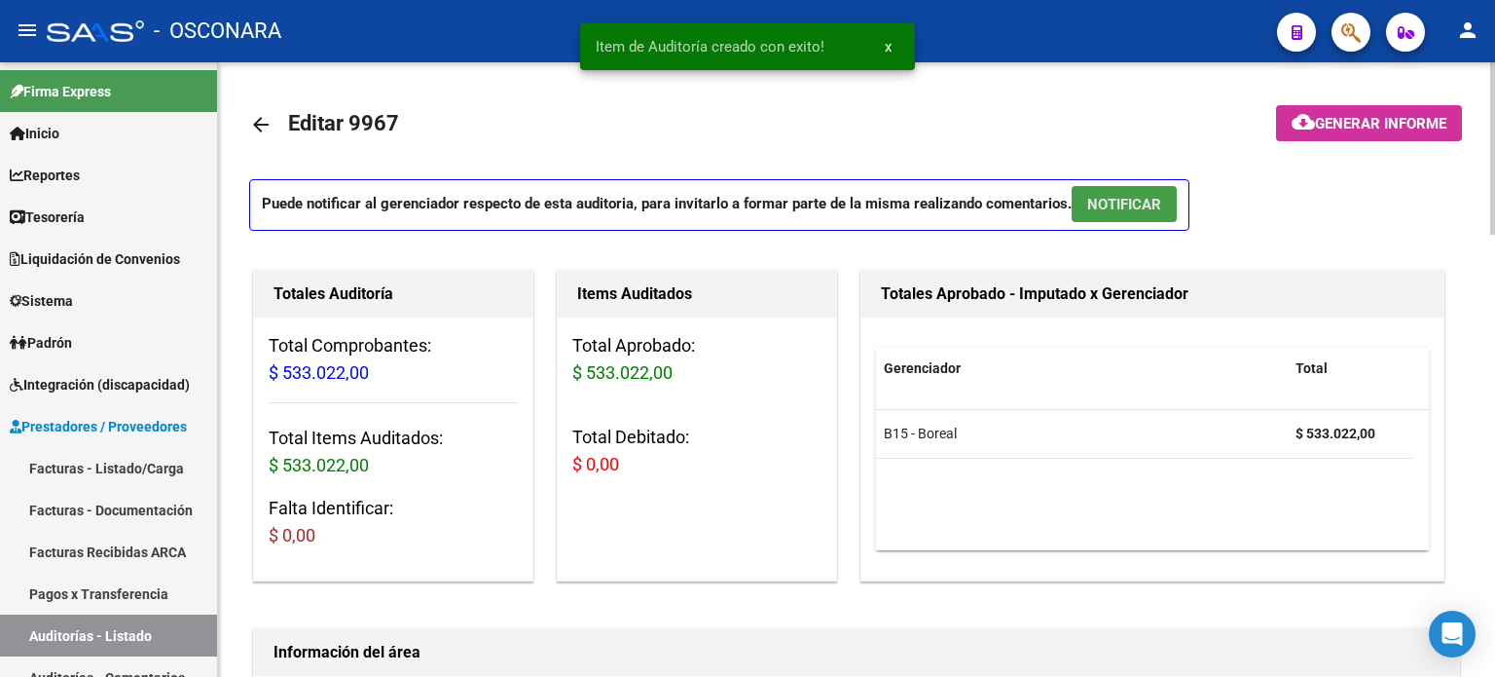
click at [1137, 209] on span "NOTIFICAR" at bounding box center [1124, 205] width 74 height 18
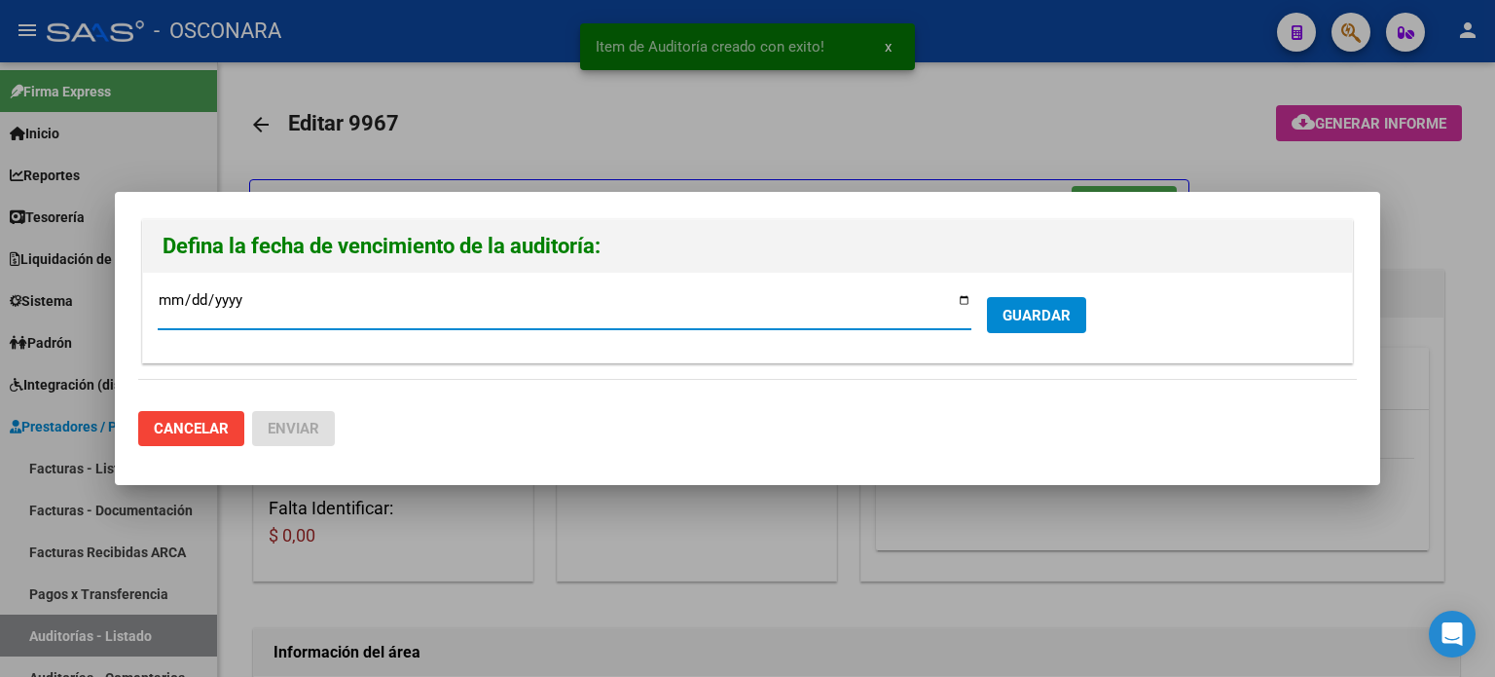
click at [969, 300] on input "[DATE]" at bounding box center [565, 307] width 814 height 31
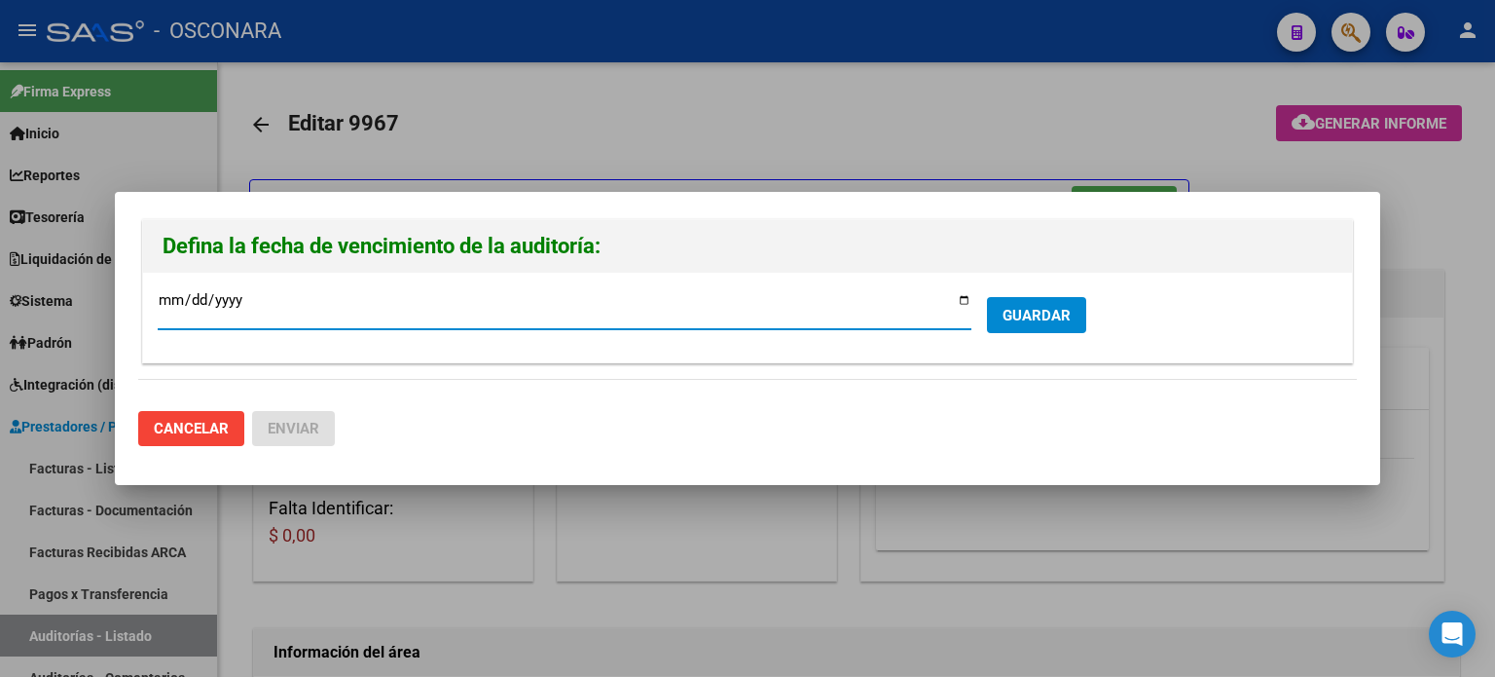
type input "[DATE]"
click at [1009, 309] on span "GUARDAR" at bounding box center [1037, 316] width 68 height 18
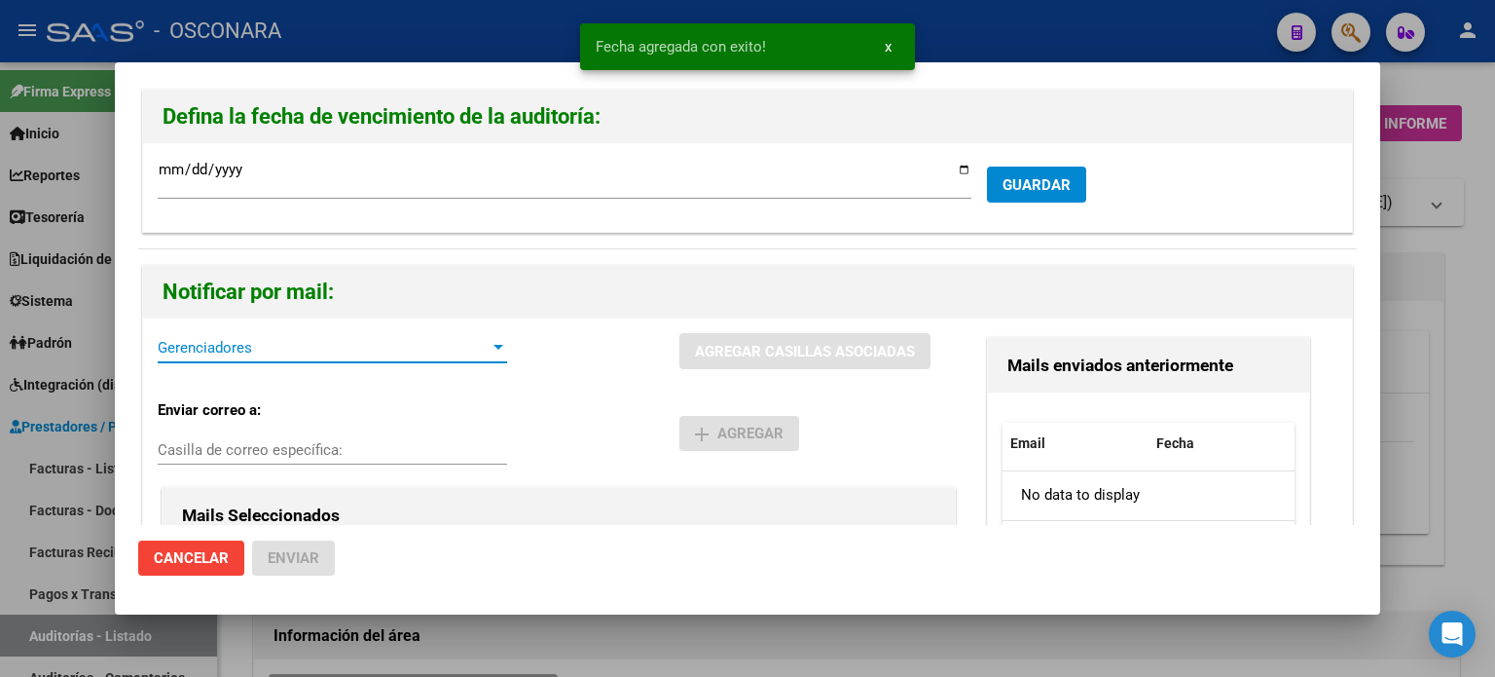
click at [261, 343] on span "Gerenciadores" at bounding box center [324, 348] width 332 height 18
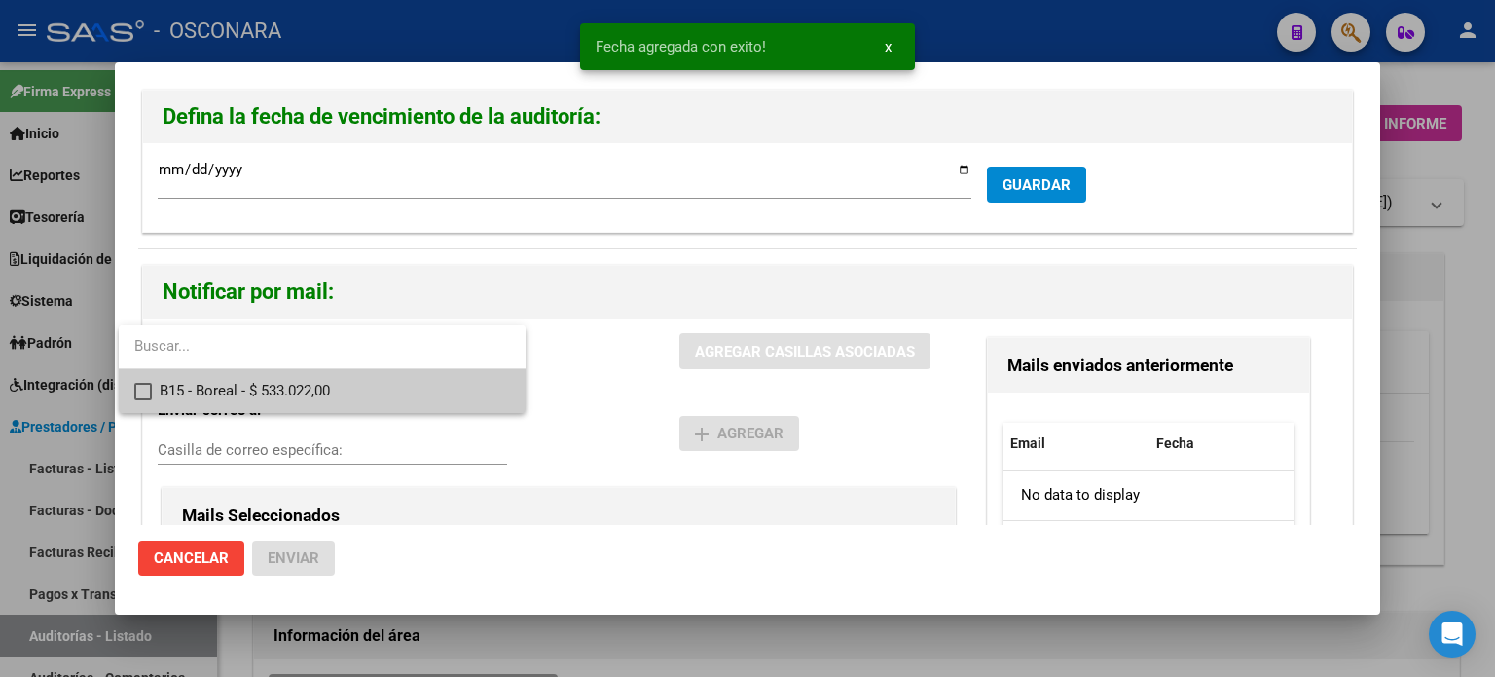
drag, startPoint x: 263, startPoint y: 386, endPoint x: 669, endPoint y: 386, distance: 405.9
click at [263, 387] on span "B15 - Boreal - $ 533.022,00" at bounding box center [335, 391] width 350 height 44
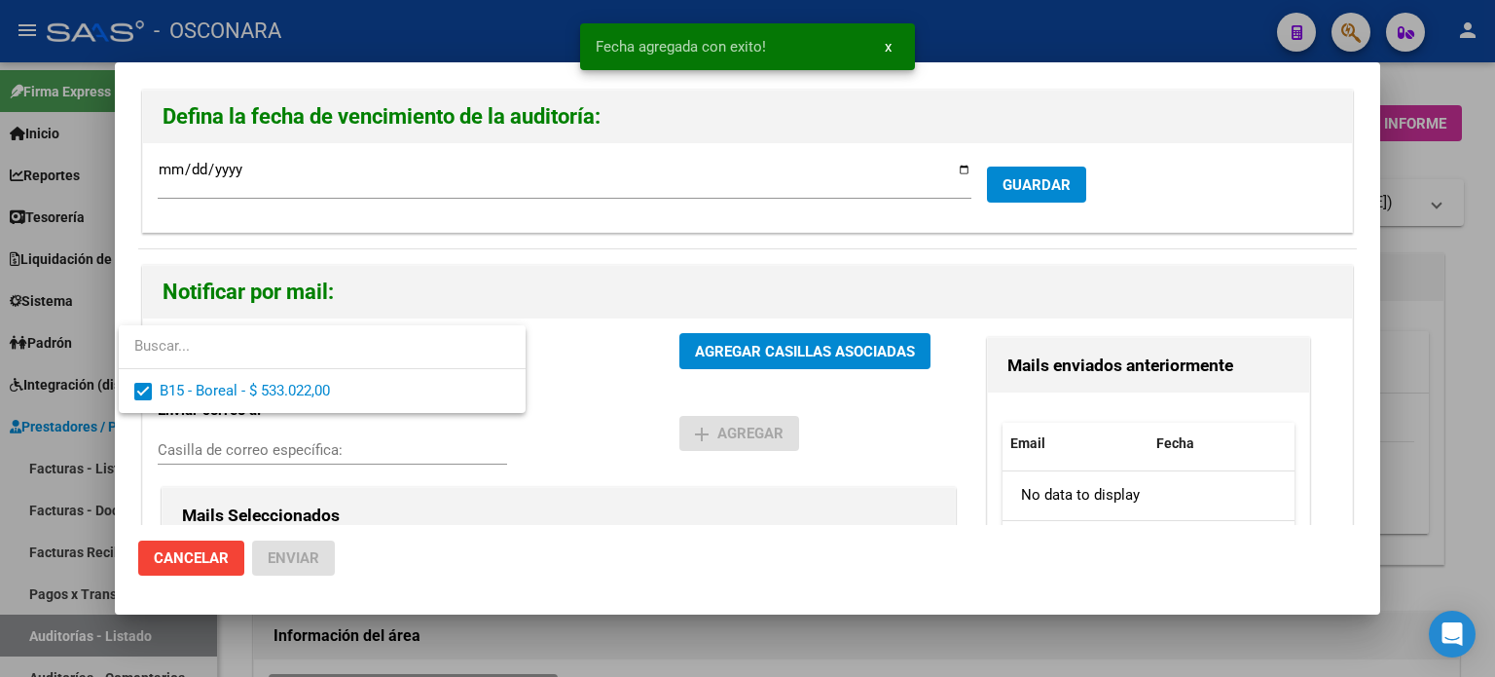
click at [771, 355] on div at bounding box center [747, 338] width 1495 height 677
click at [771, 355] on span "AGREGAR CASILLAS ASOCIADAS" at bounding box center [805, 352] width 220 height 18
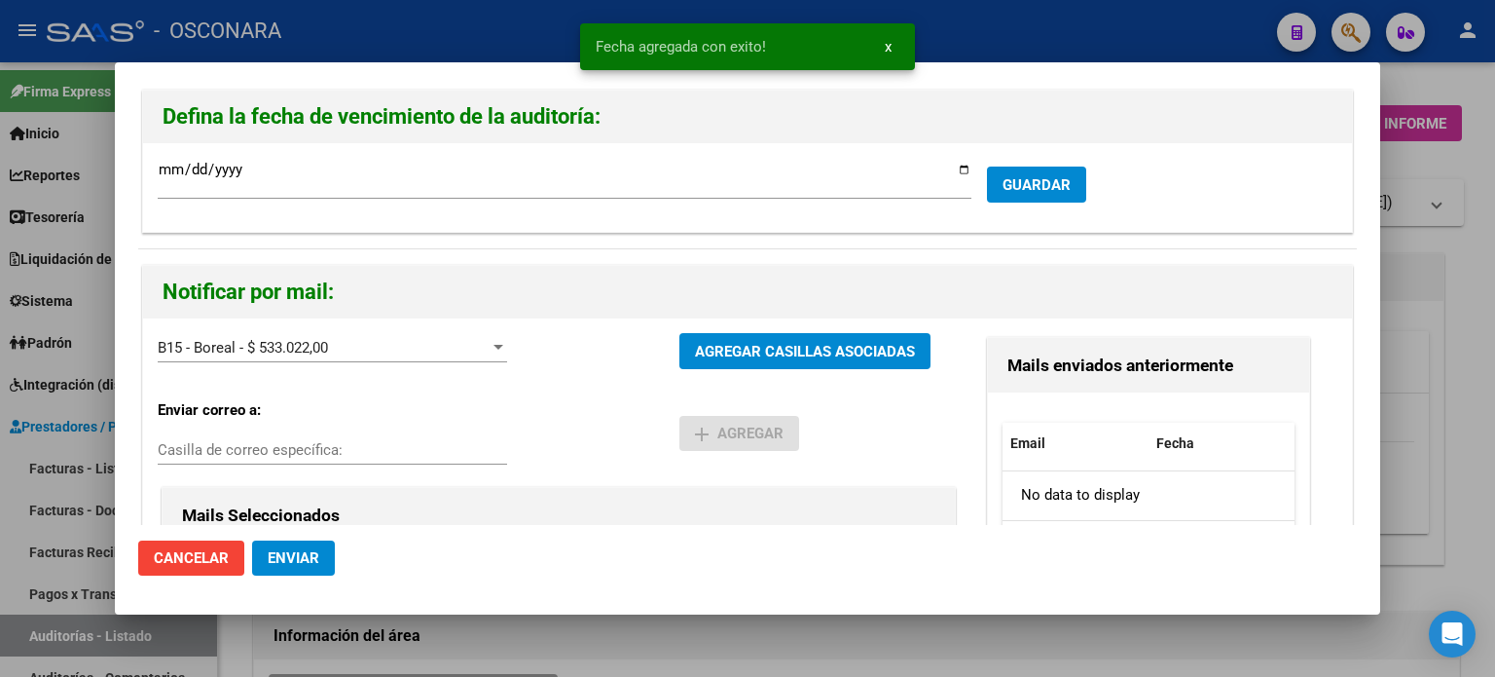
click at [282, 557] on span "Enviar" at bounding box center [294, 558] width 52 height 18
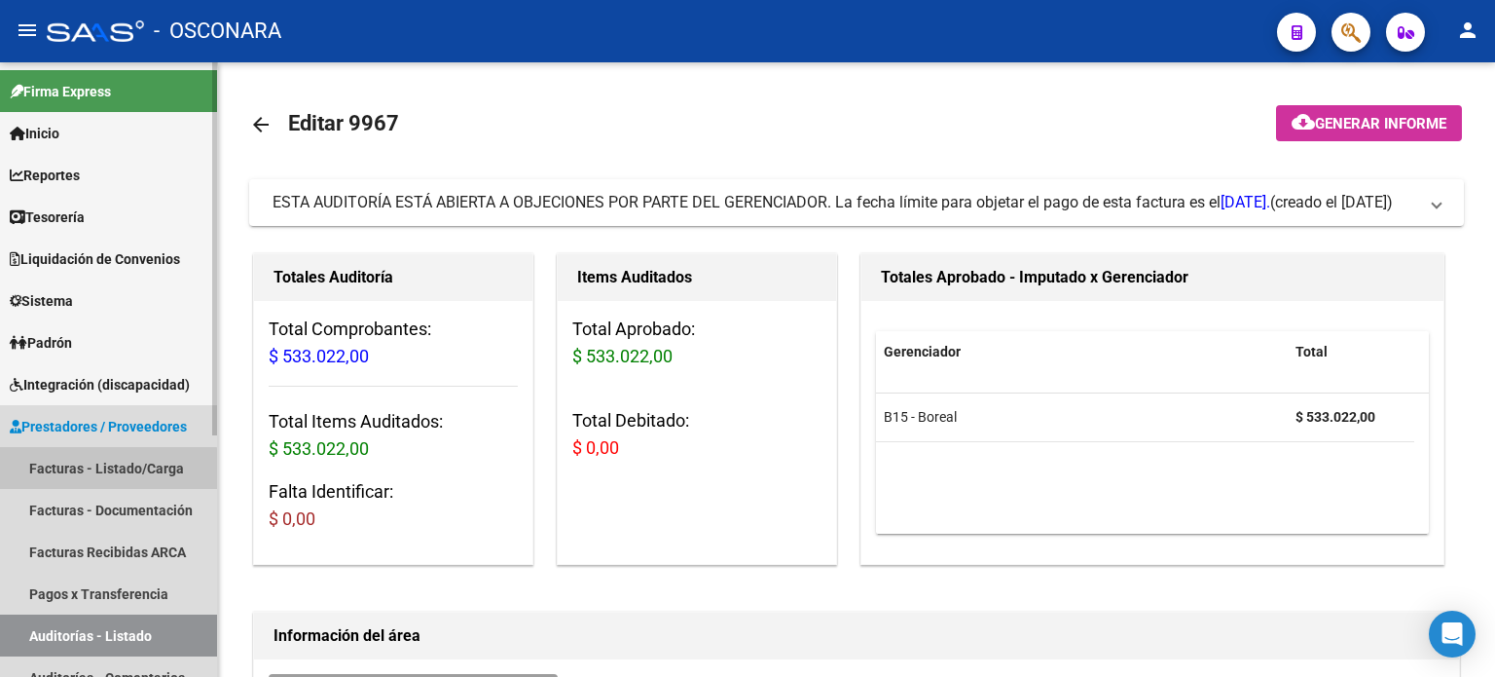
click at [102, 469] on link "Facturas - Listado/Carga" at bounding box center [108, 468] width 217 height 42
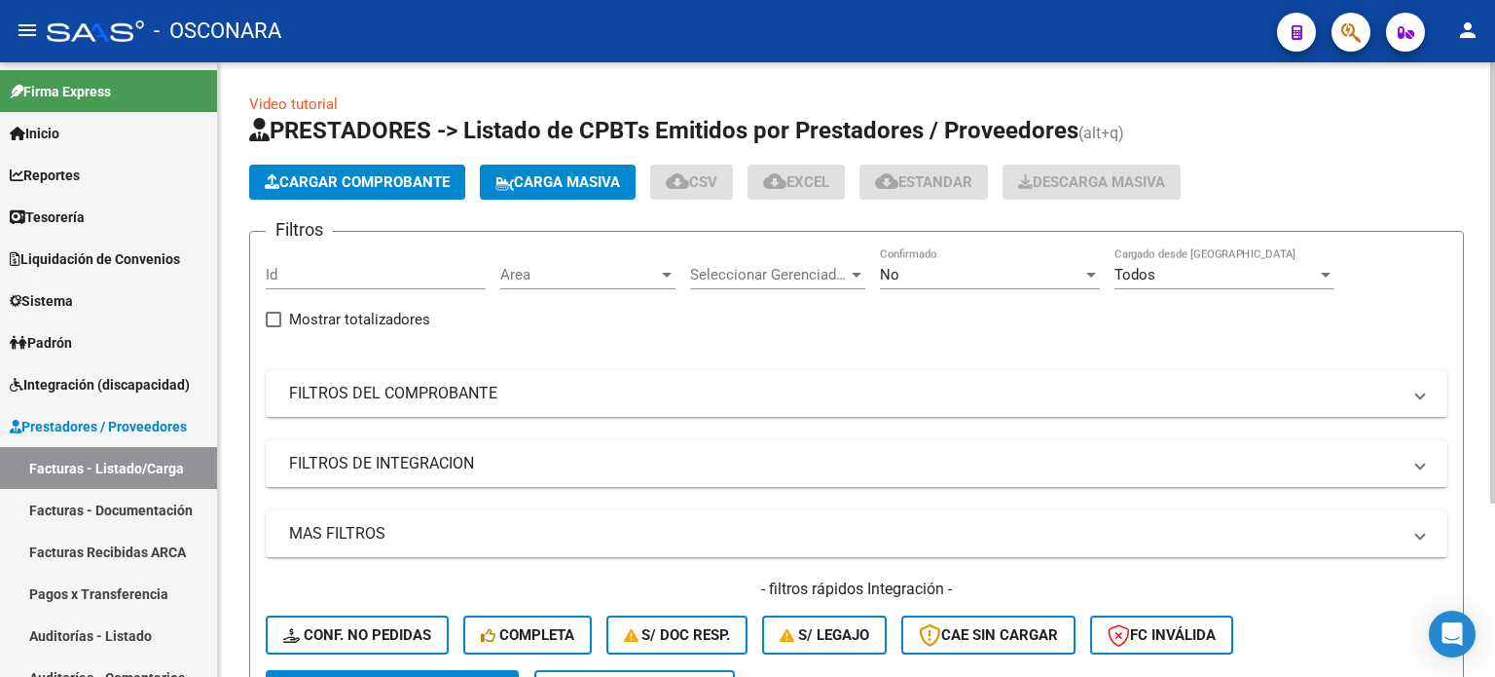
click at [335, 179] on span "Cargar Comprobante" at bounding box center [357, 182] width 185 height 18
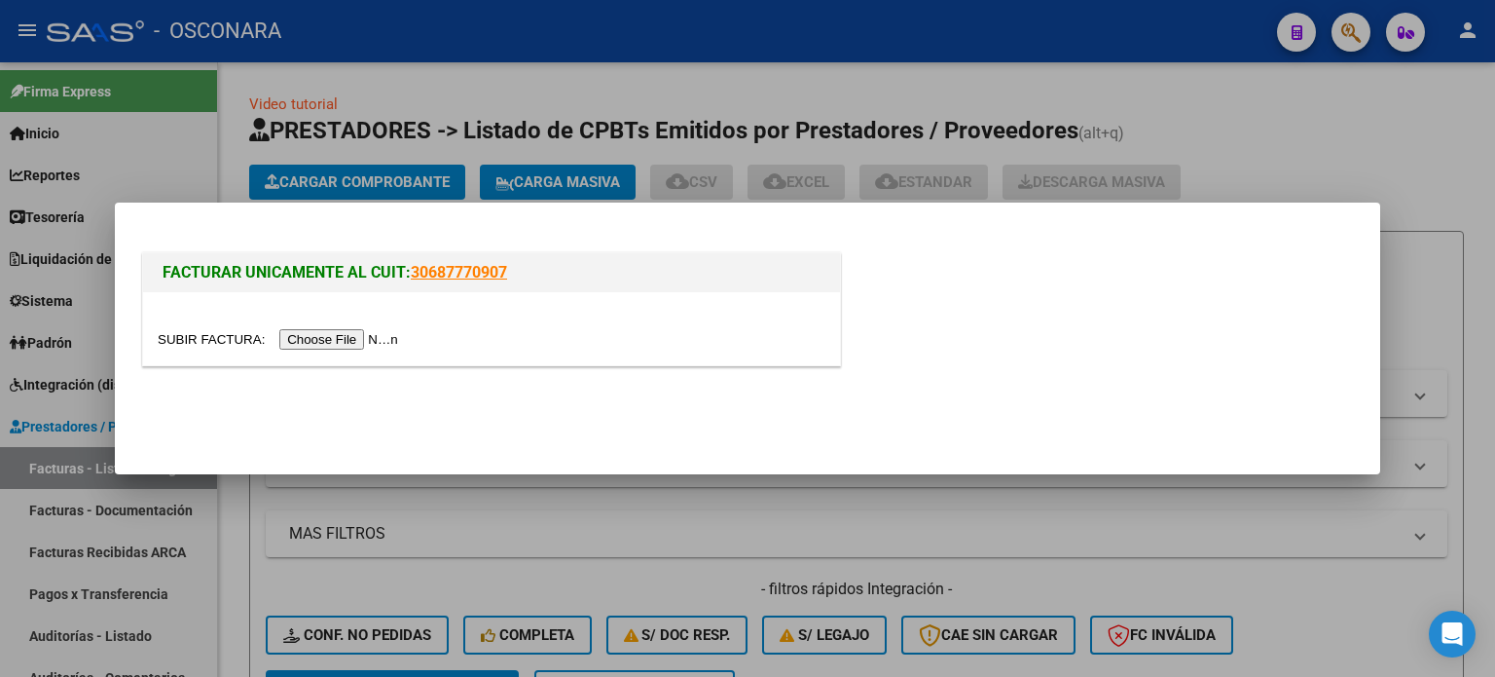
click at [316, 348] on input "file" at bounding box center [281, 339] width 246 height 20
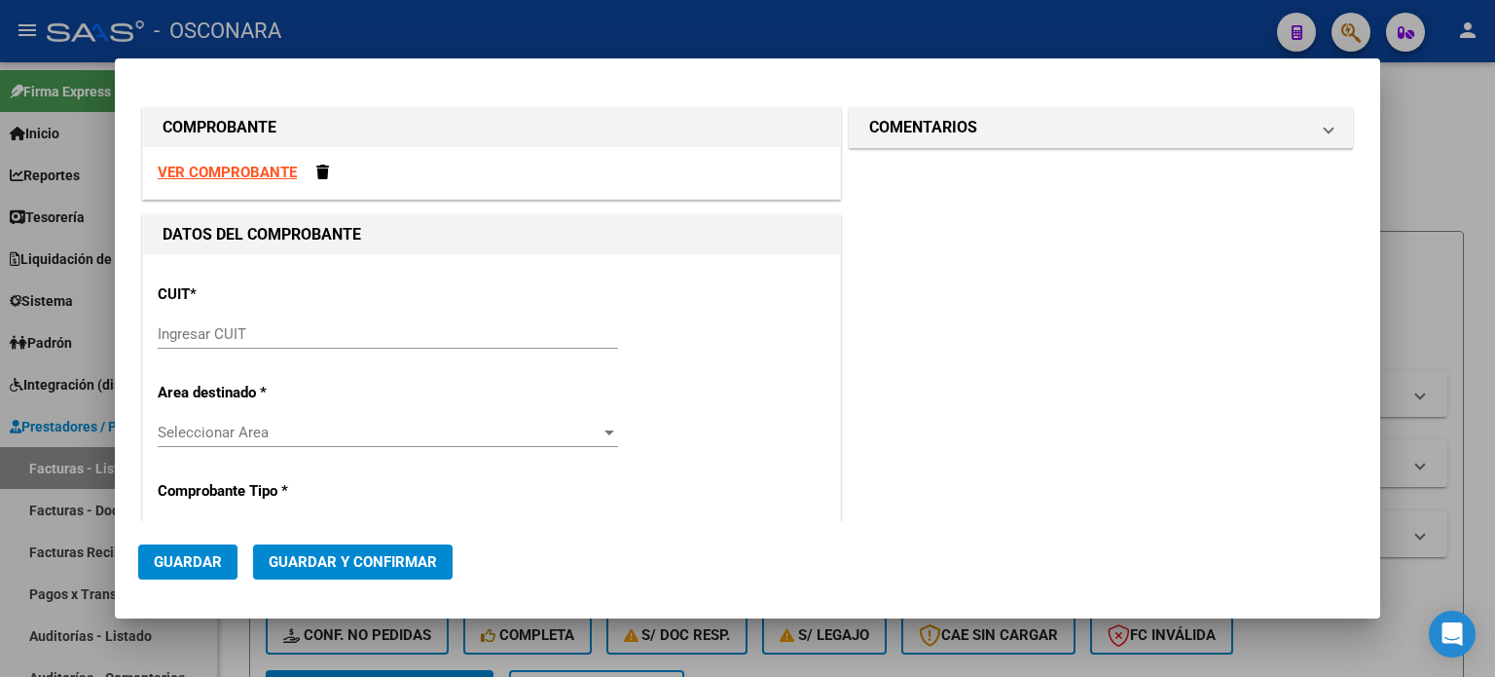
click at [185, 325] on input "Ingresar CUIT" at bounding box center [388, 334] width 460 height 18
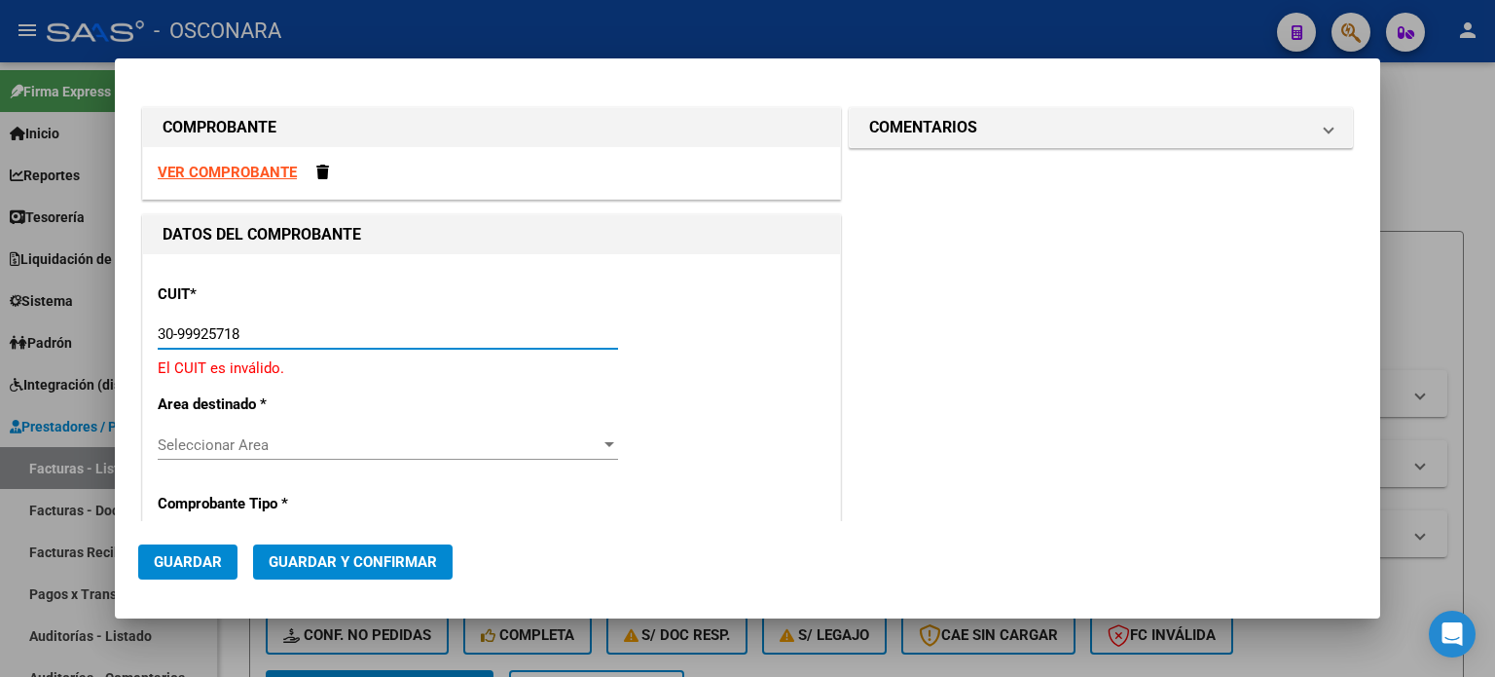
type input "30-99925718-2"
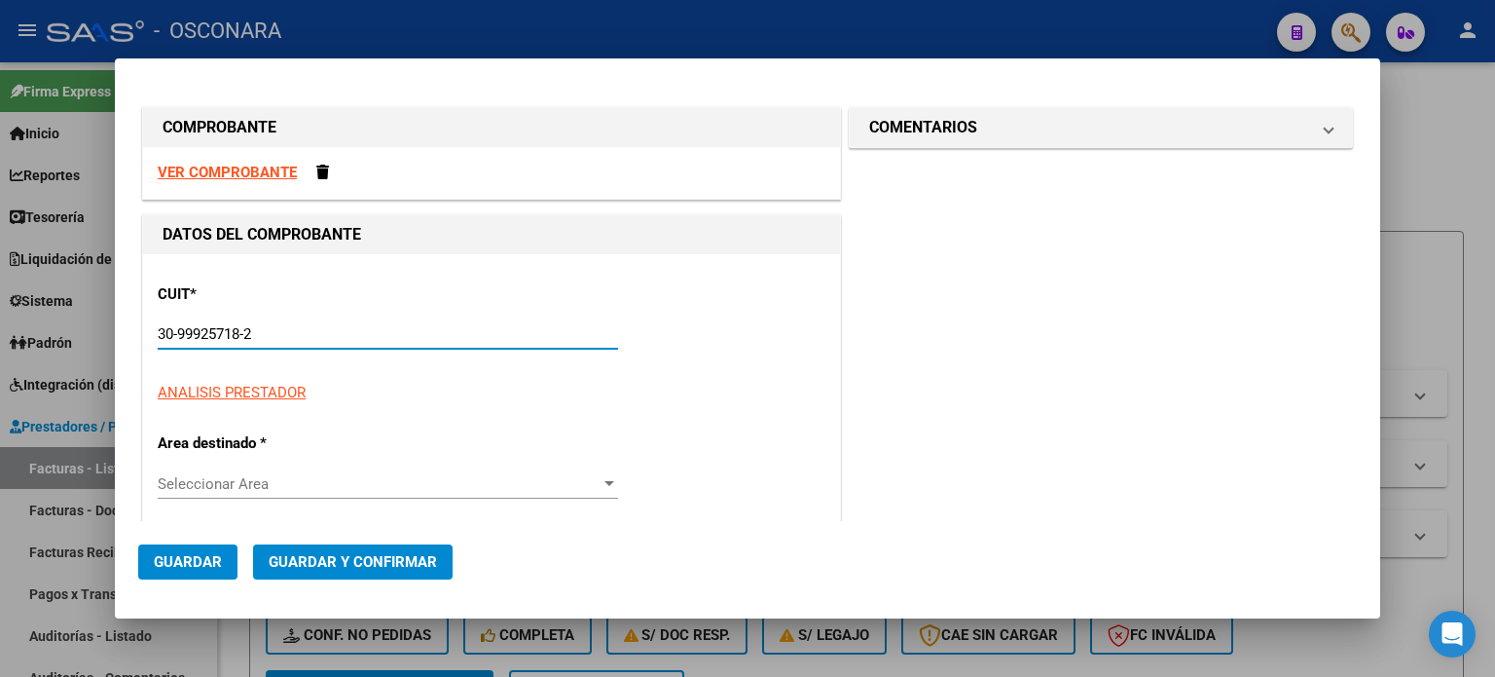
type input "4"
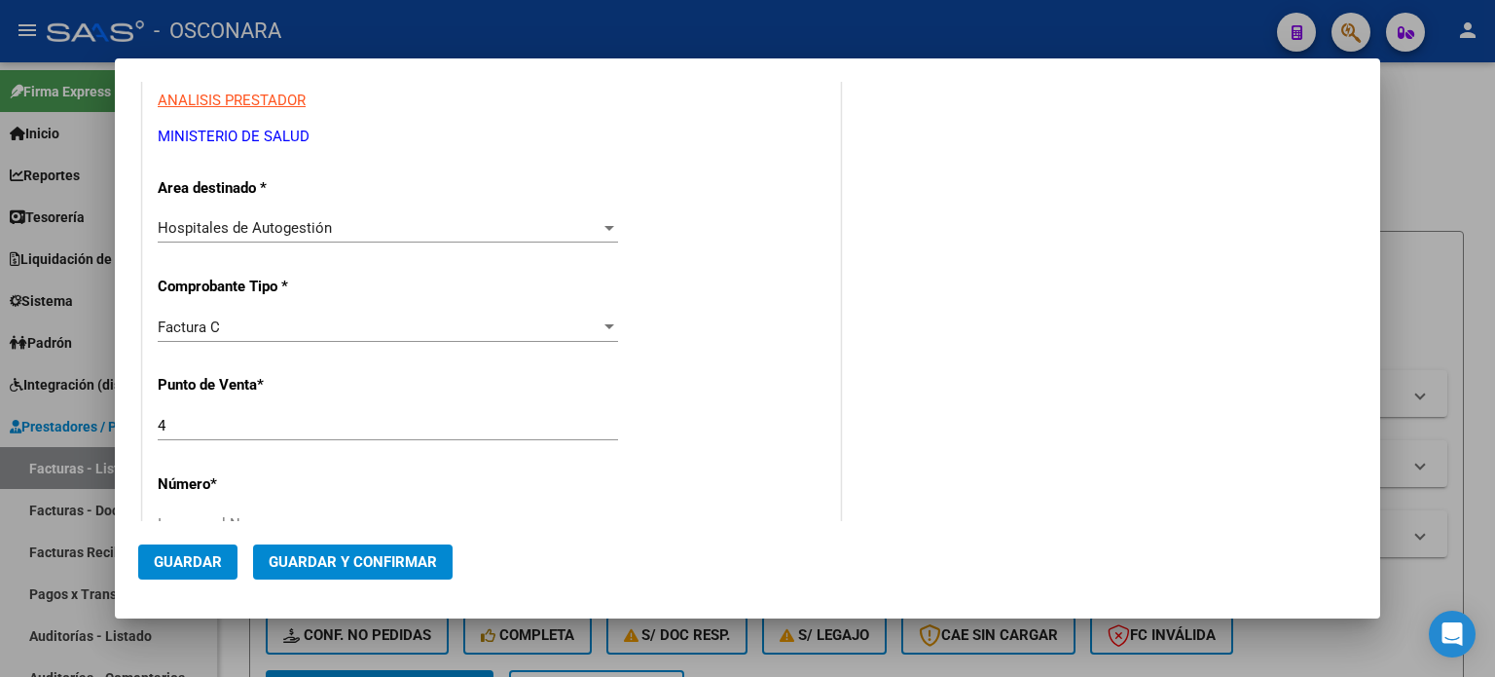
scroll to position [487, 0]
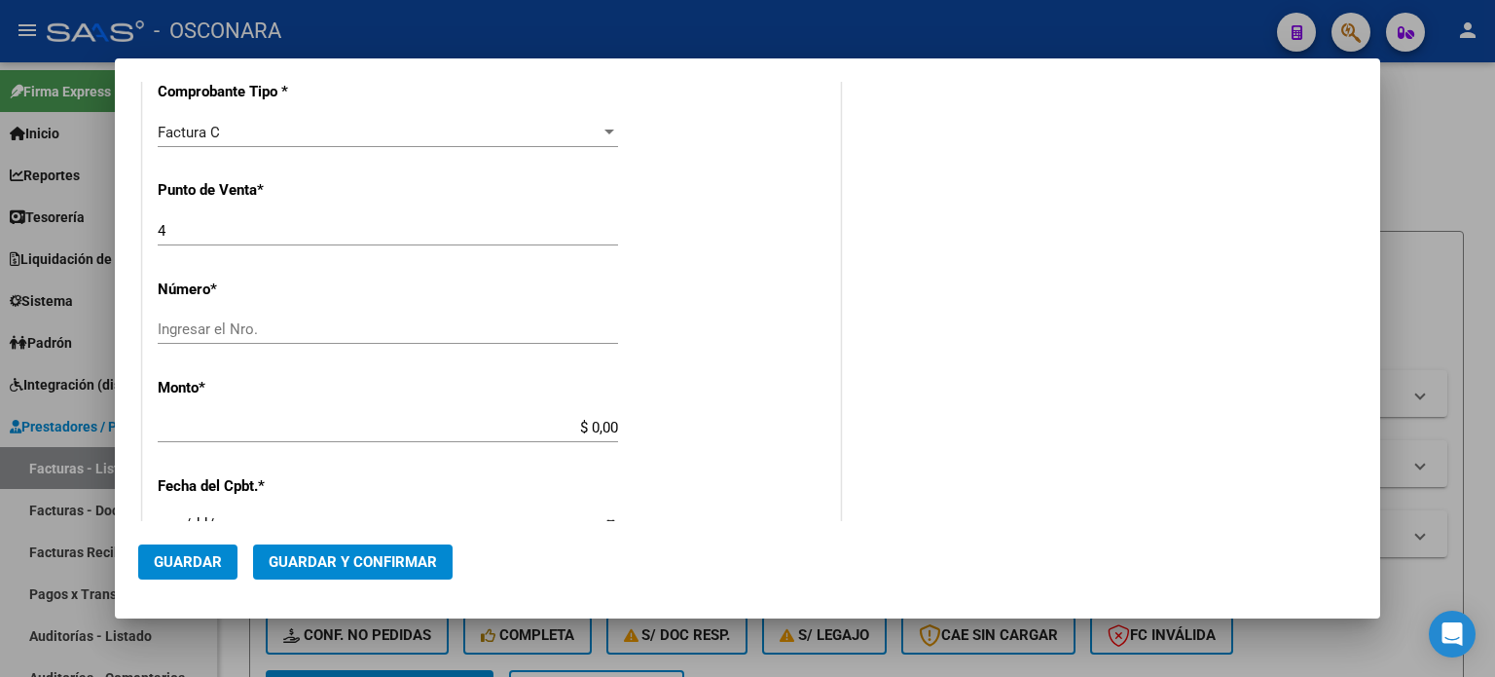
type input "30-99925718-2"
click at [191, 330] on input "Ingresar el Nro." at bounding box center [388, 329] width 460 height 18
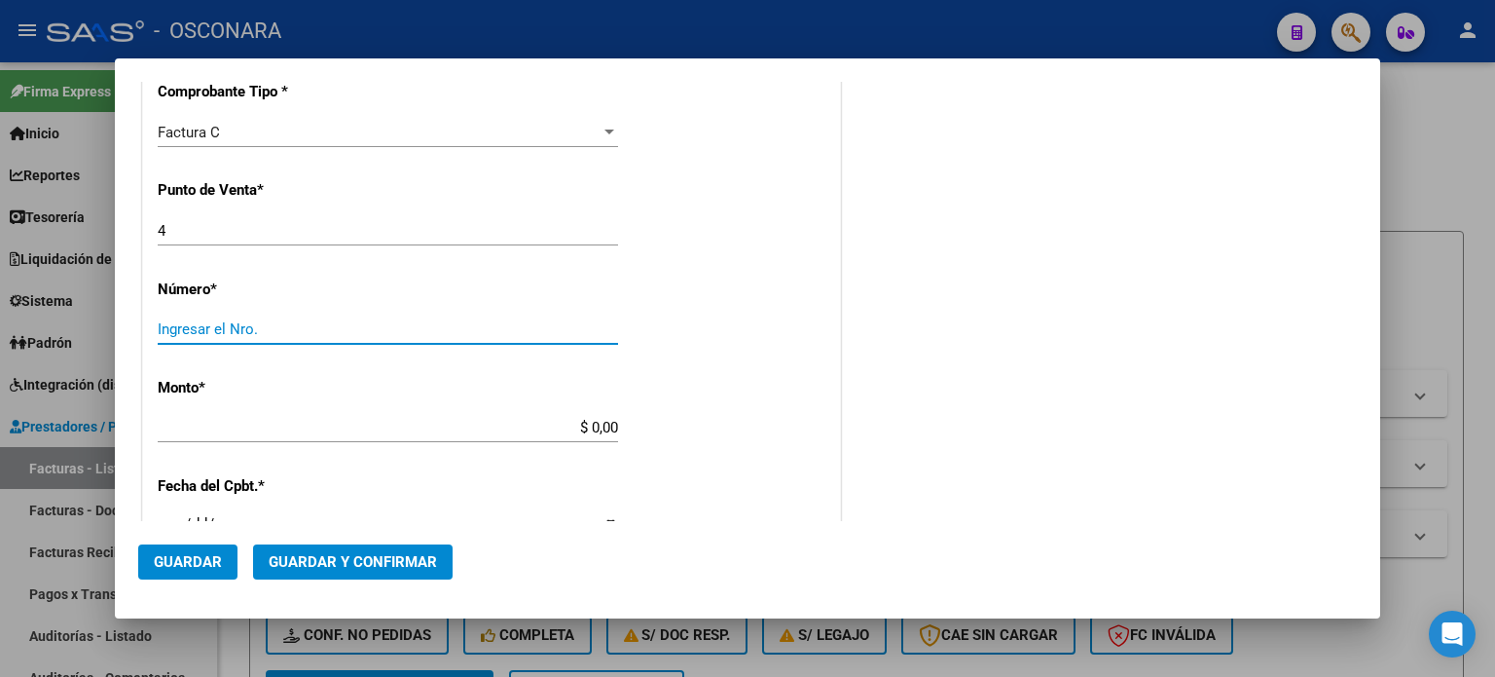
click at [169, 230] on input "4" at bounding box center [388, 231] width 460 height 18
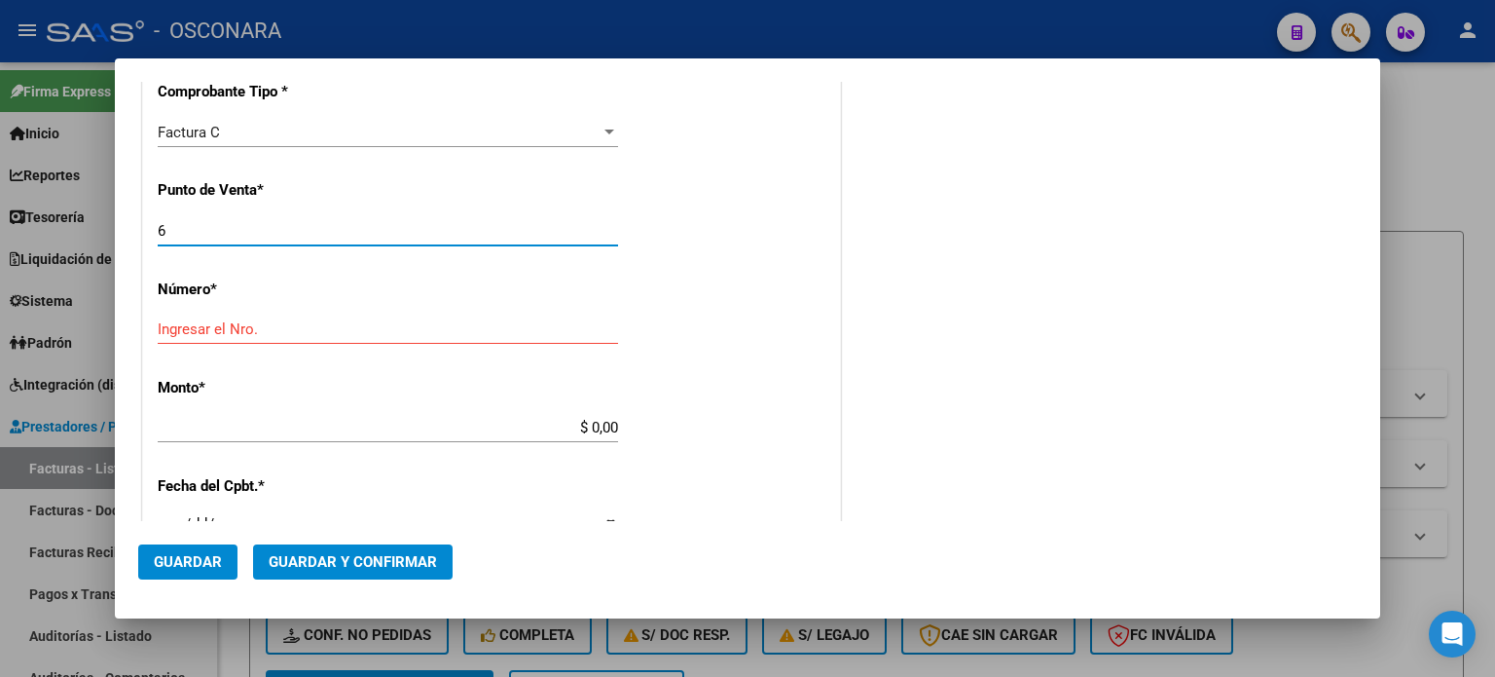
type input "6"
click at [192, 331] on input "Ingresar el Nro." at bounding box center [388, 329] width 460 height 18
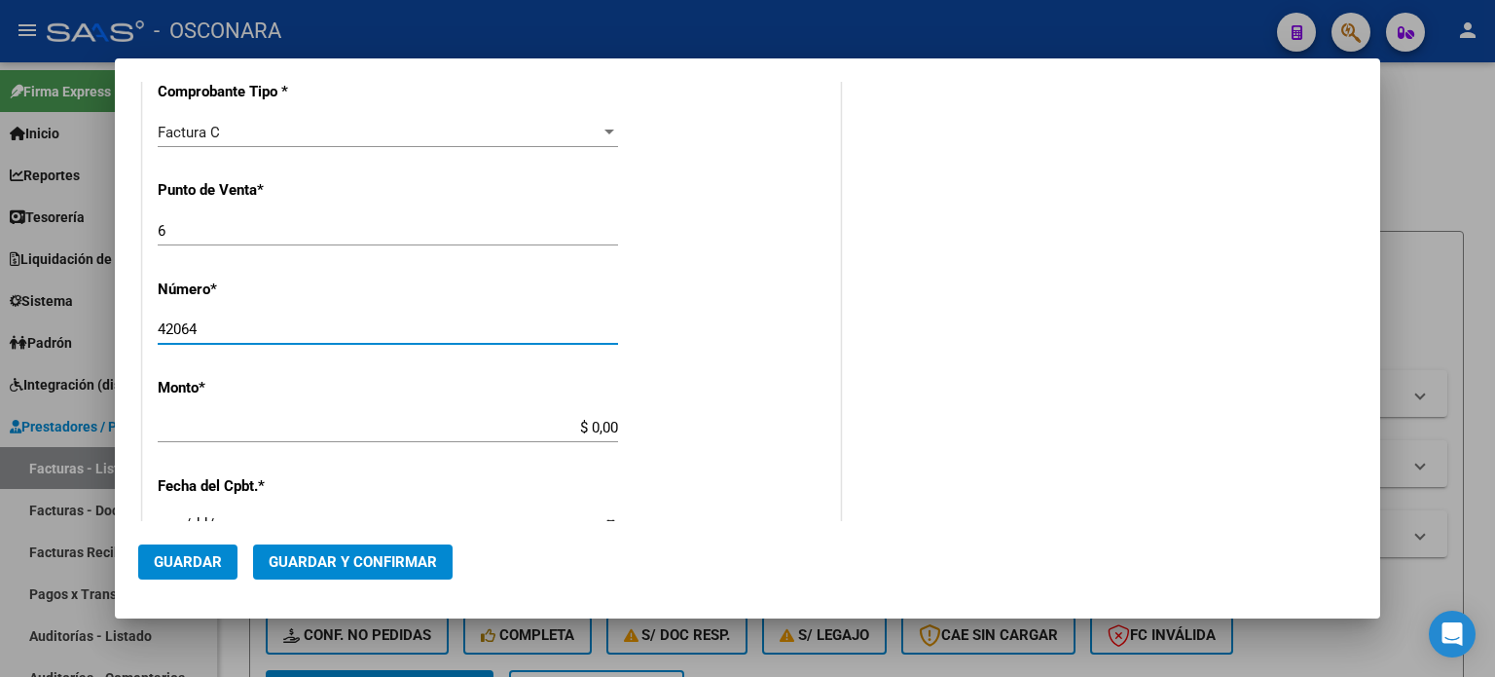
type input "42064"
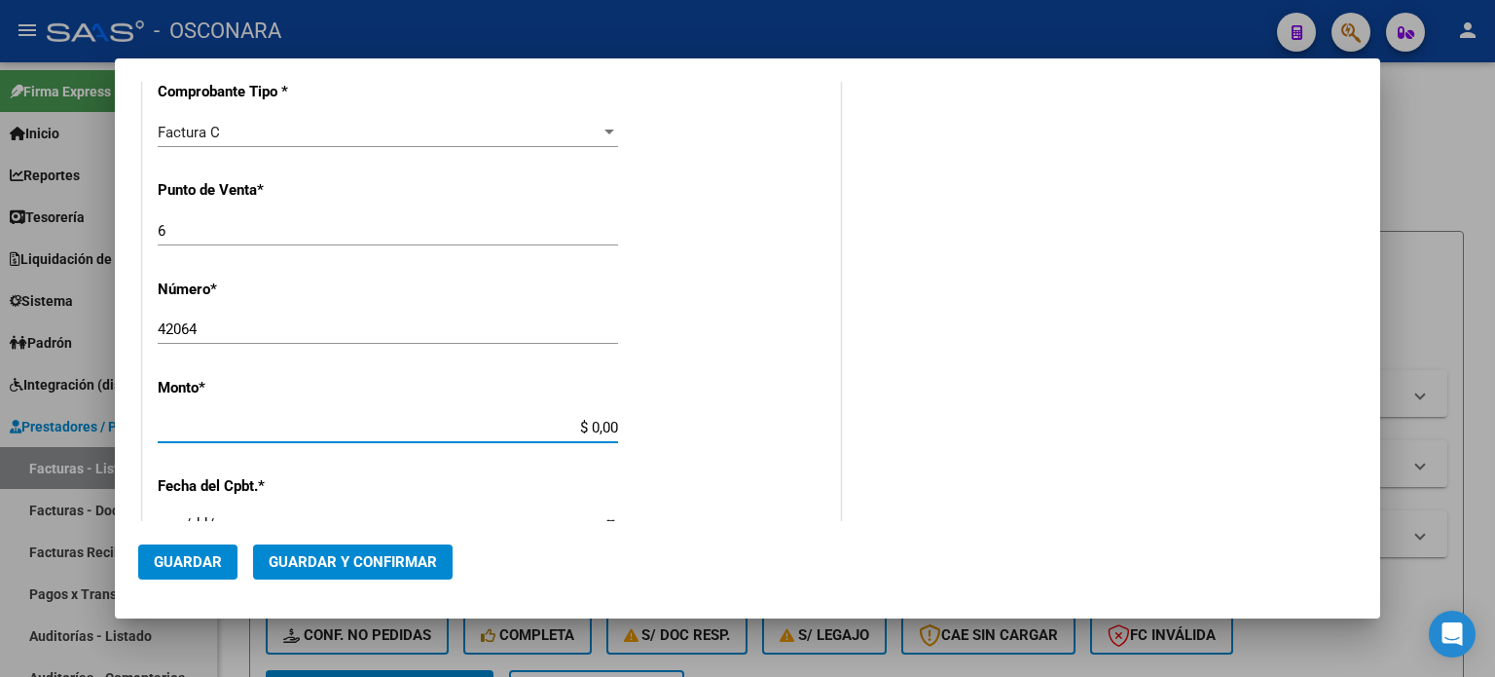
drag, startPoint x: 587, startPoint y: 420, endPoint x: 716, endPoint y: 421, distance: 128.5
click at [716, 421] on div "CUIT * 30-99925718-2 Ingresar CUIT ANALISIS PRESTADOR MINISTERIO DE [PERSON_NAM…" at bounding box center [491, 457] width 697 height 1380
type input "$ 90.198,80"
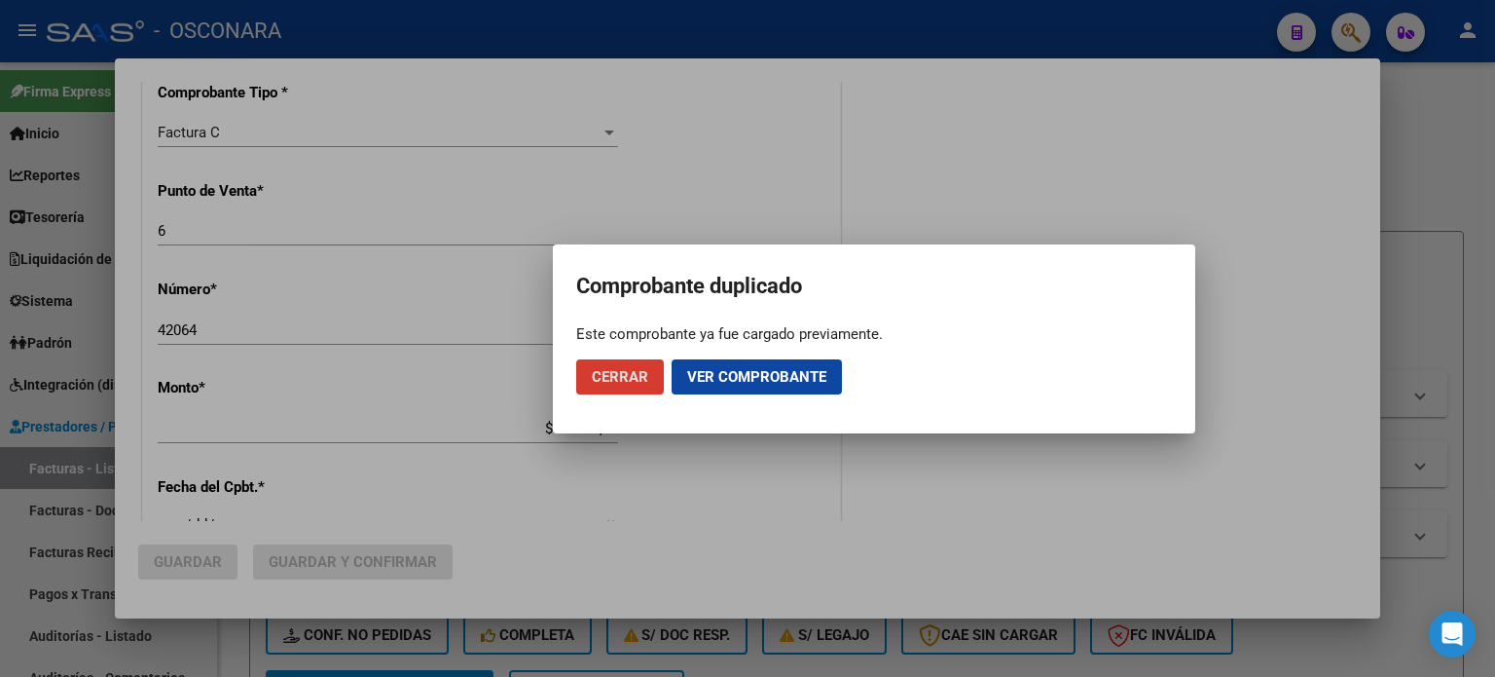
click at [614, 379] on span "Cerrar" at bounding box center [620, 377] width 56 height 18
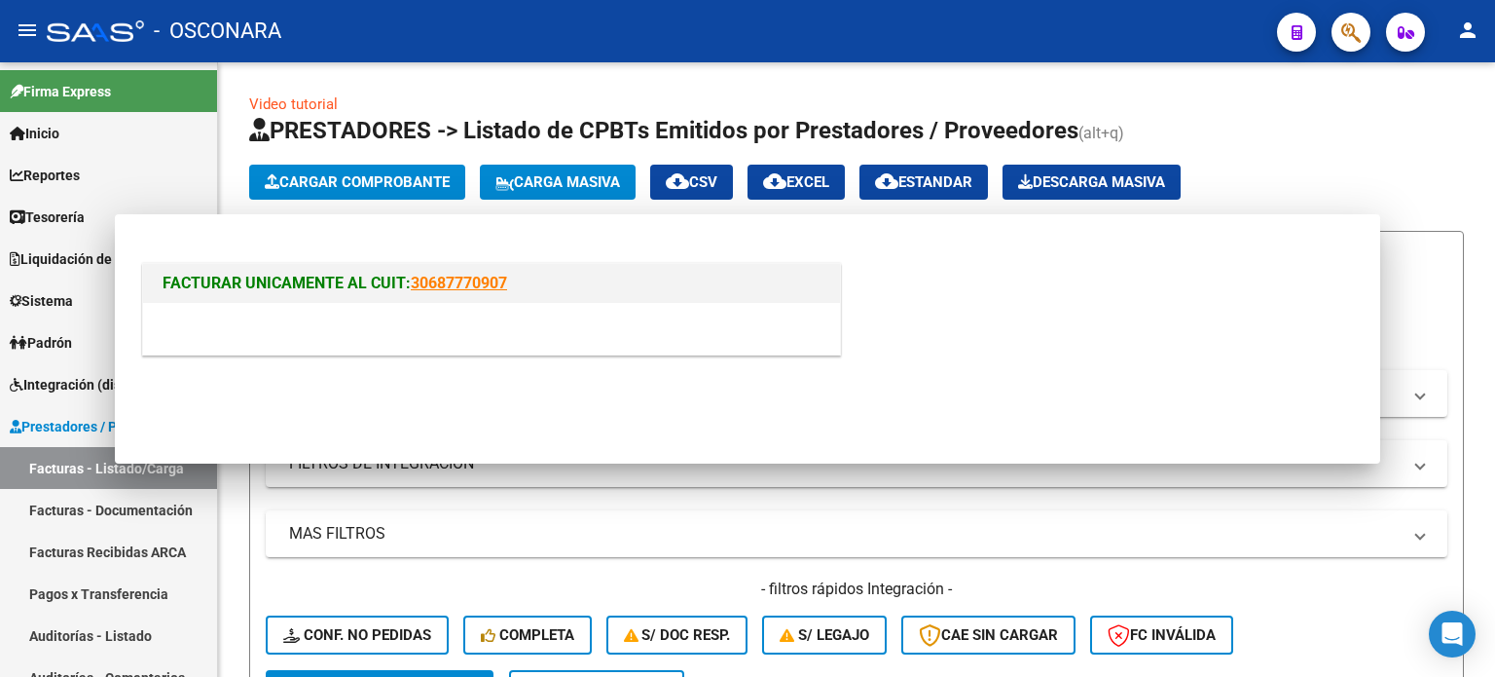
scroll to position [0, 0]
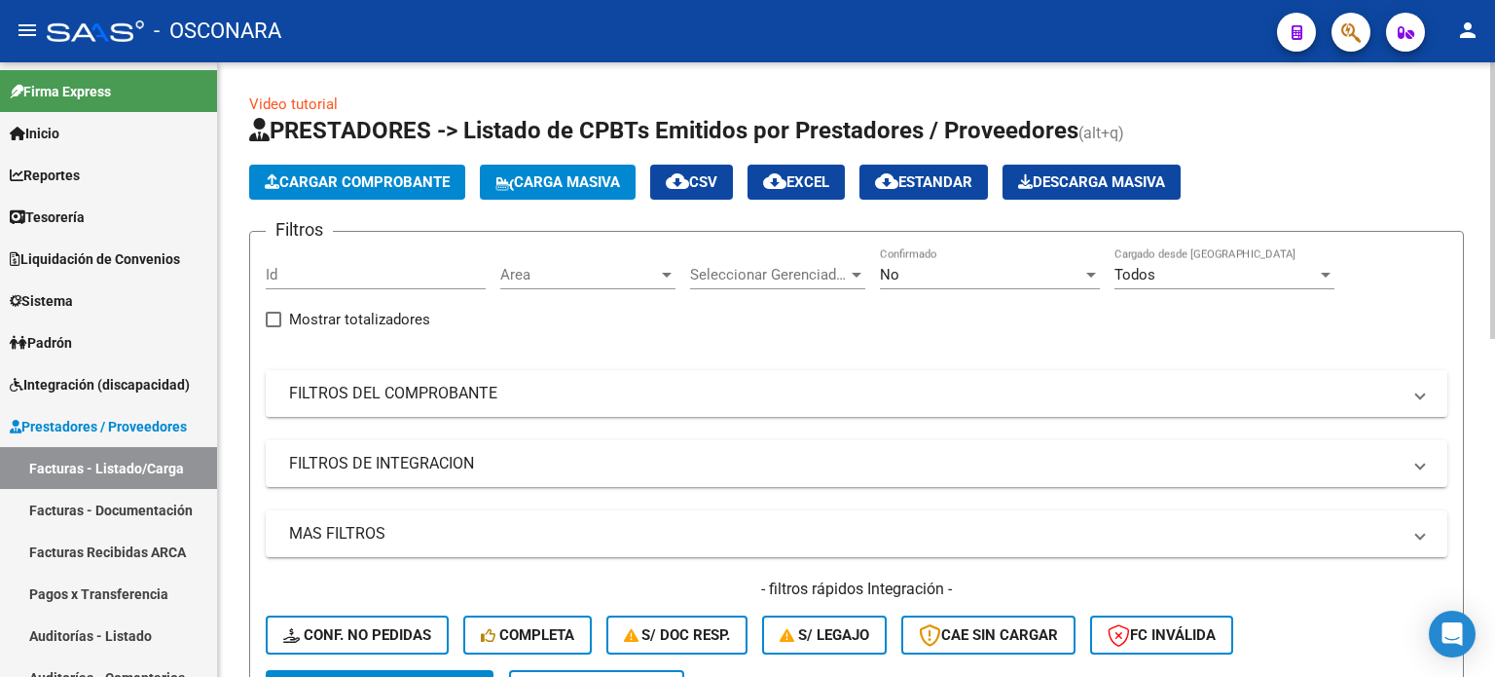
click at [413, 380] on mat-expansion-panel-header "FILTROS DEL COMPROBANTE" at bounding box center [857, 393] width 1182 height 47
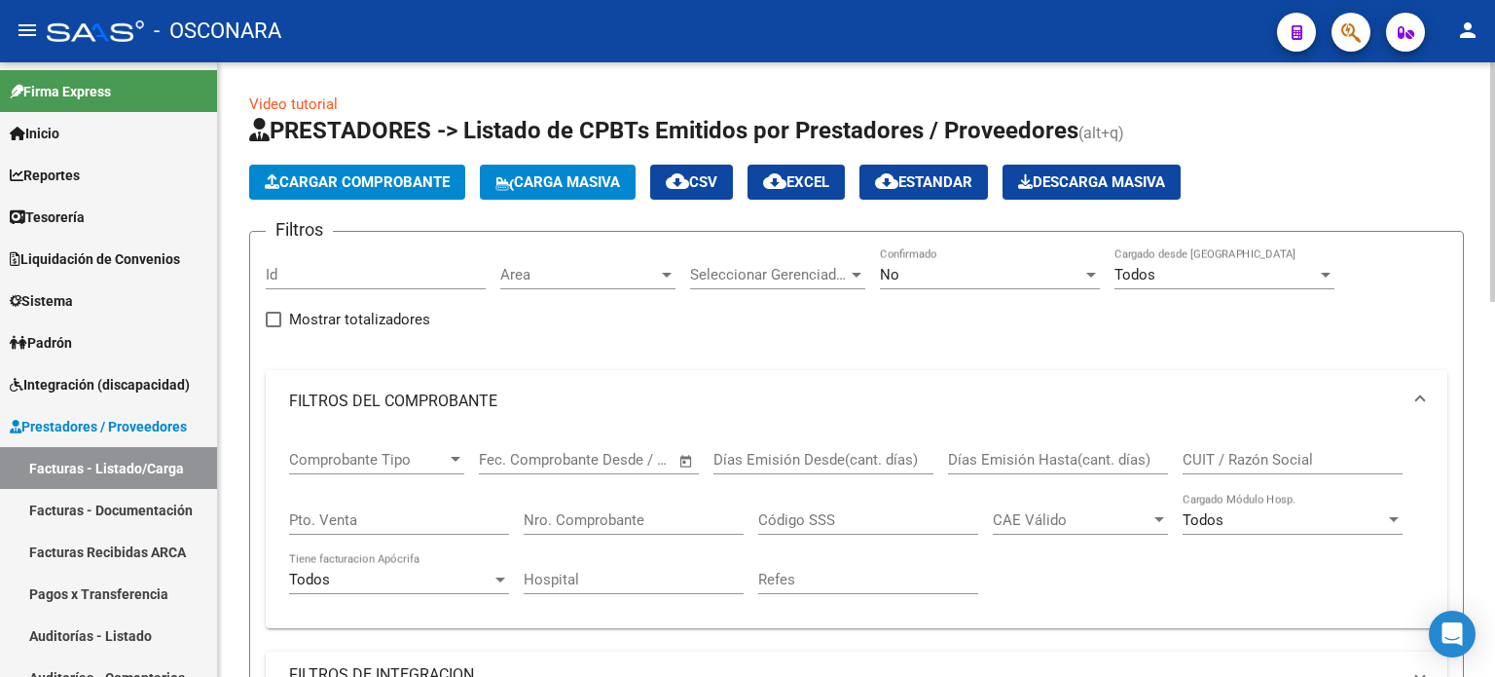
click at [426, 518] on input "Pto. Venta" at bounding box center [399, 520] width 220 height 18
type input "6"
click at [654, 529] on div "Nro. Comprobante" at bounding box center [634, 514] width 220 height 42
type input "42064"
click at [1005, 277] on div "No" at bounding box center [981, 275] width 202 height 18
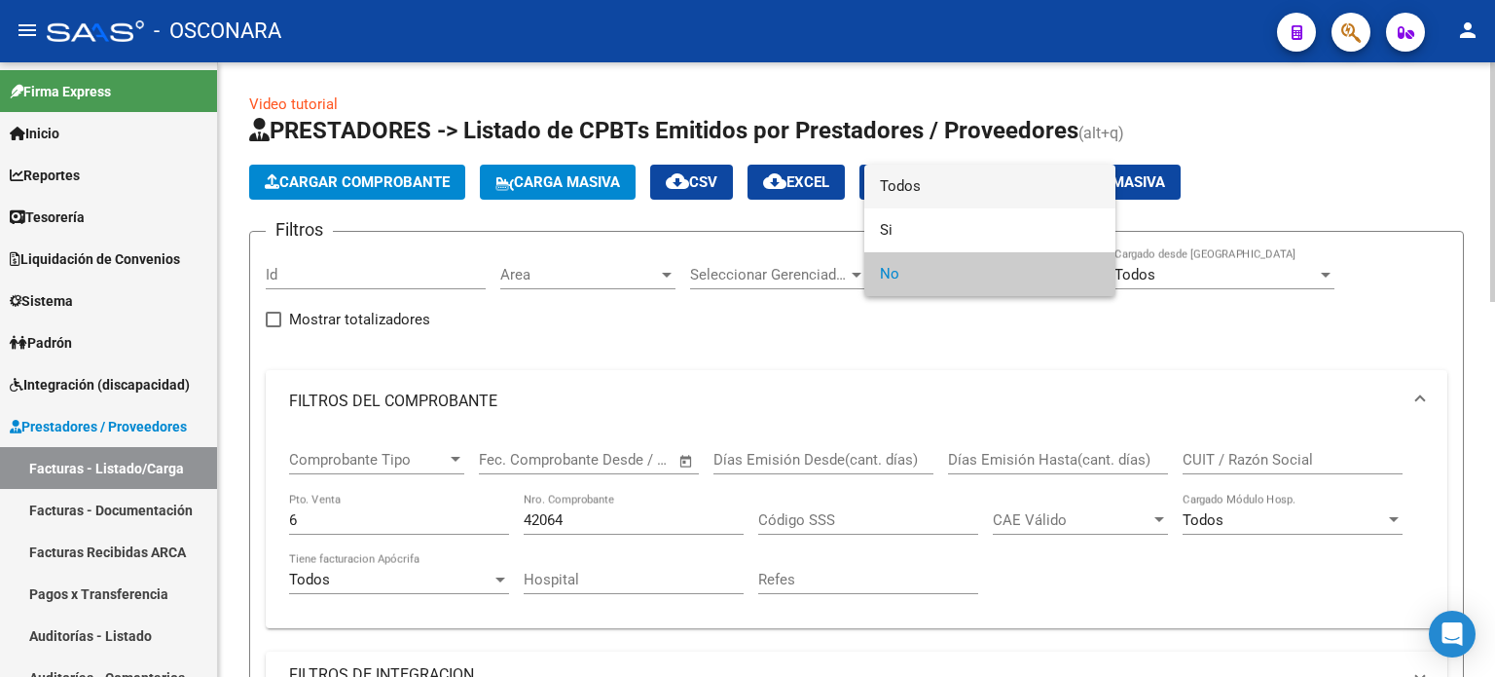
click at [925, 192] on span "Todos" at bounding box center [990, 187] width 220 height 44
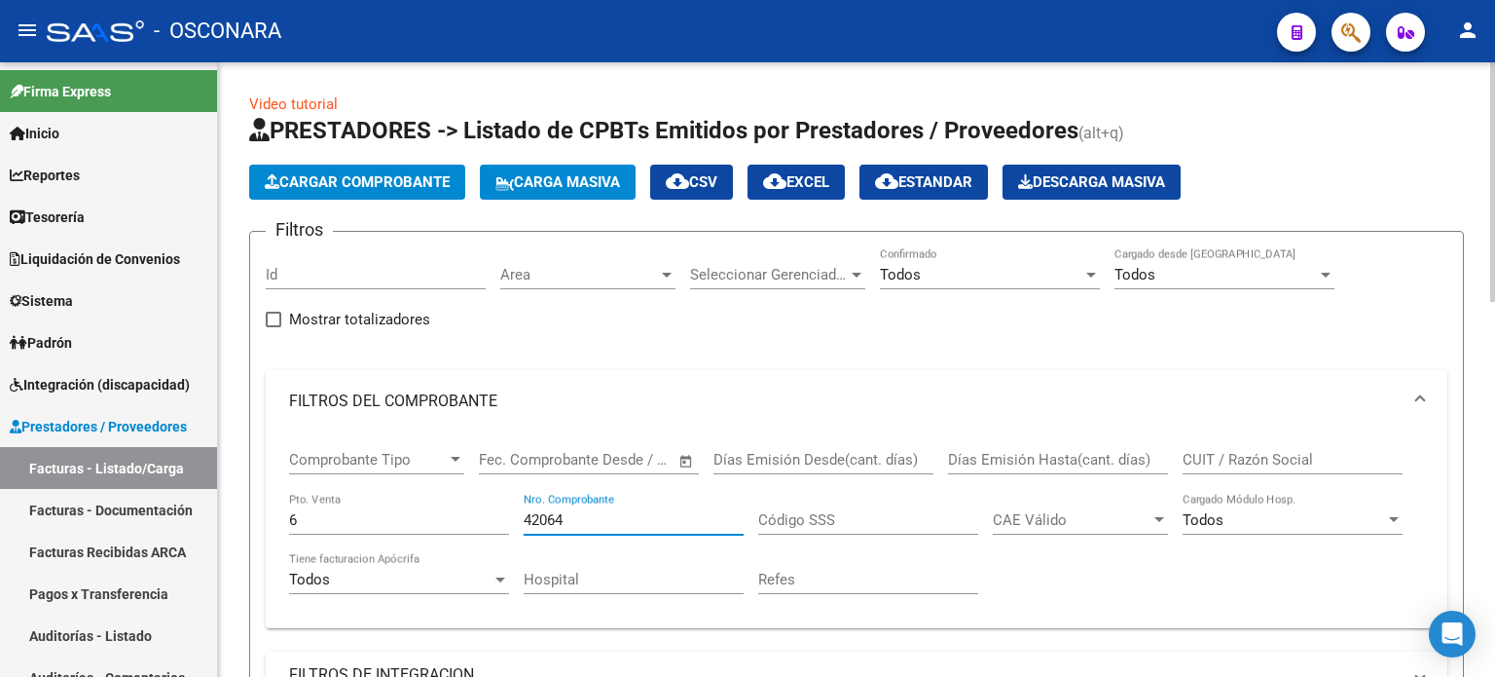
click at [602, 515] on input "42064" at bounding box center [634, 520] width 220 height 18
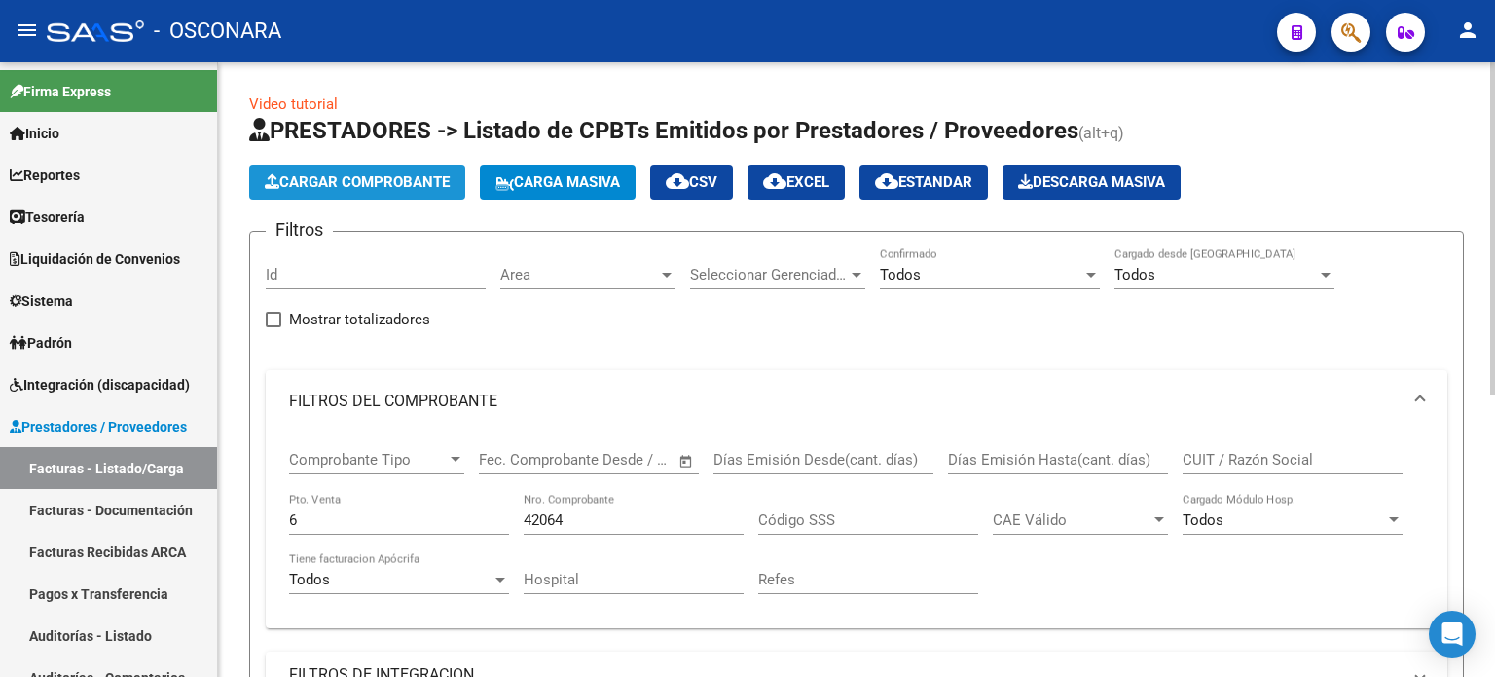
click at [391, 177] on span "Cargar Comprobante" at bounding box center [357, 182] width 185 height 18
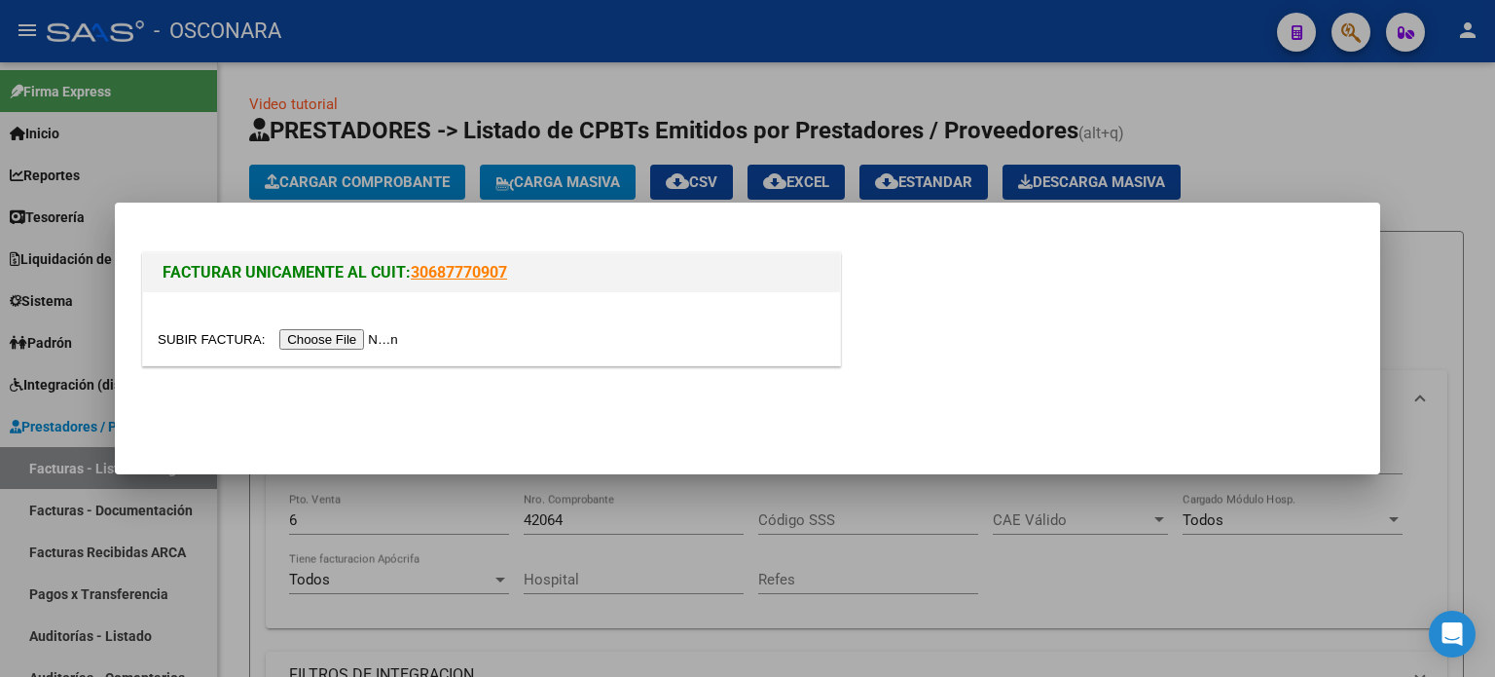
click at [316, 337] on input "file" at bounding box center [281, 339] width 246 height 20
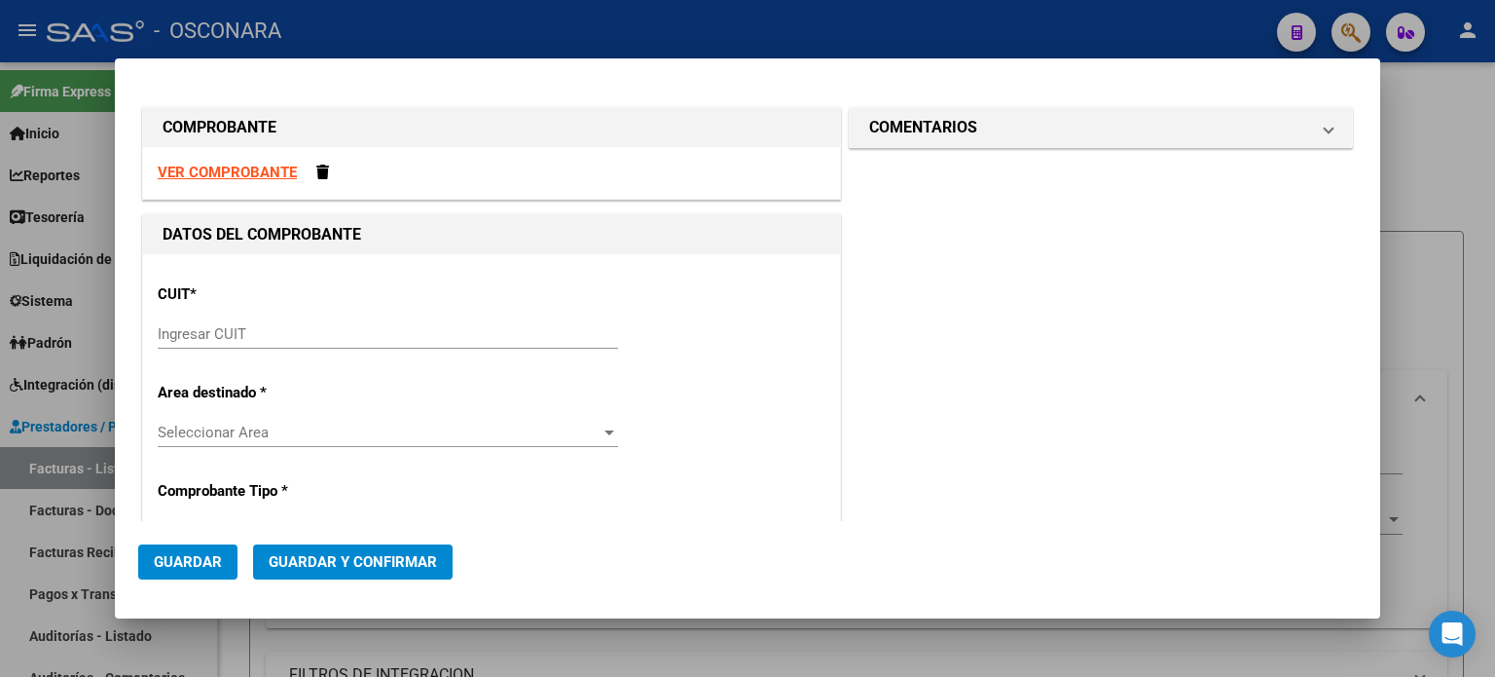
click at [175, 320] on div "Ingresar CUIT" at bounding box center [388, 333] width 460 height 29
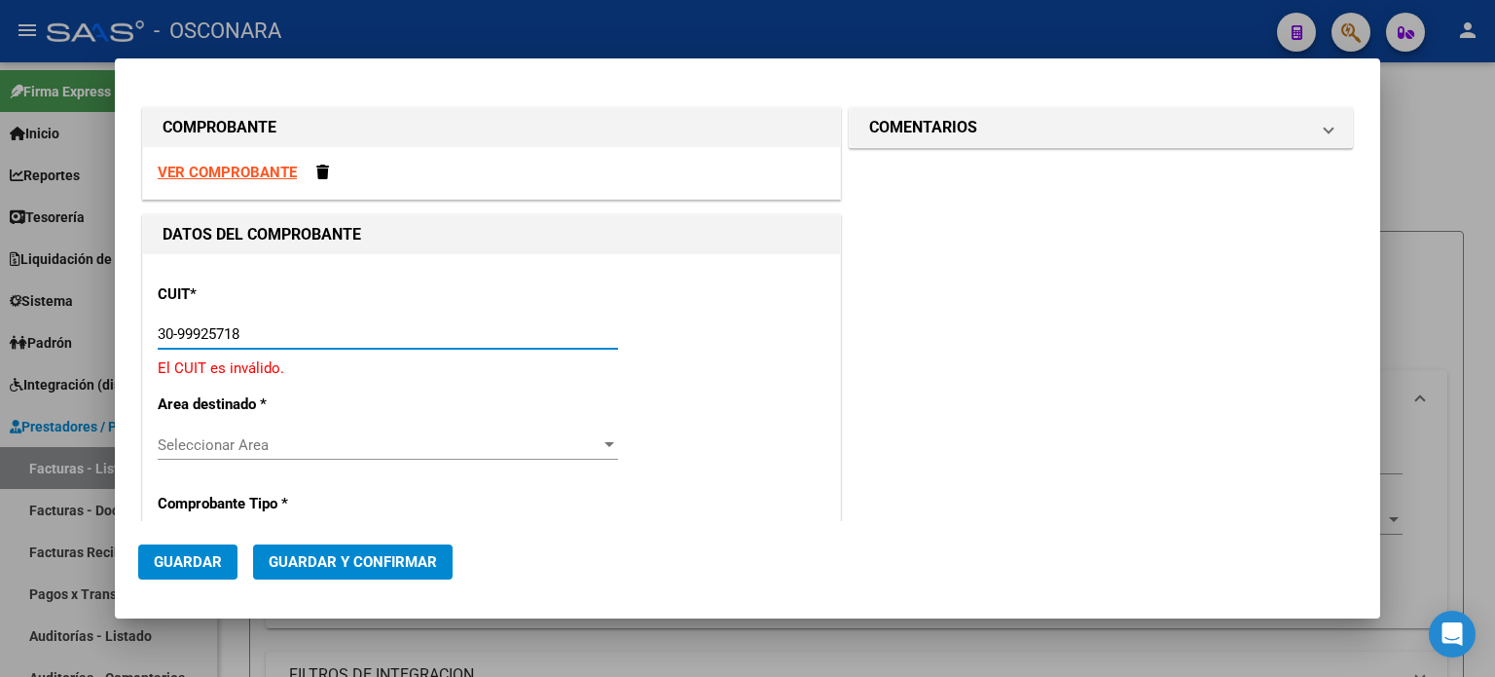
type input "30-99925718-2"
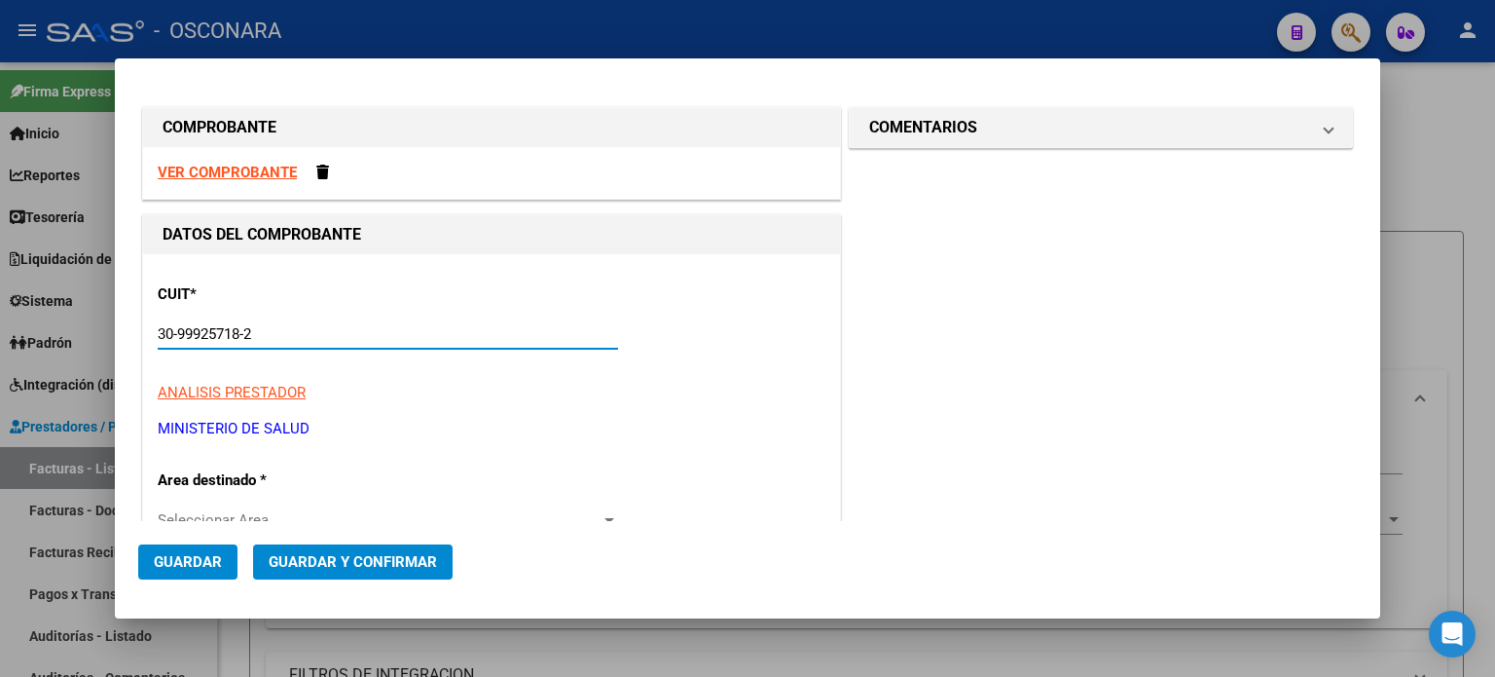
type input "4"
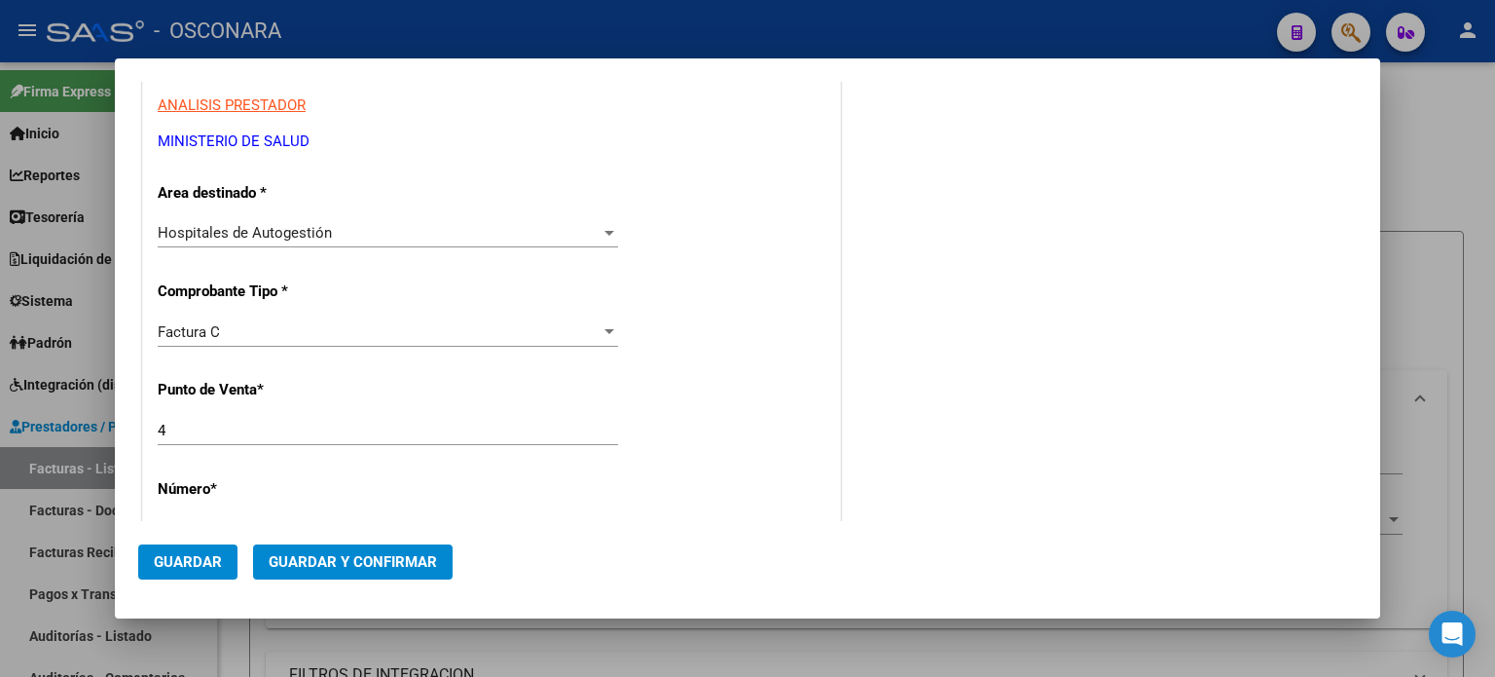
scroll to position [389, 0]
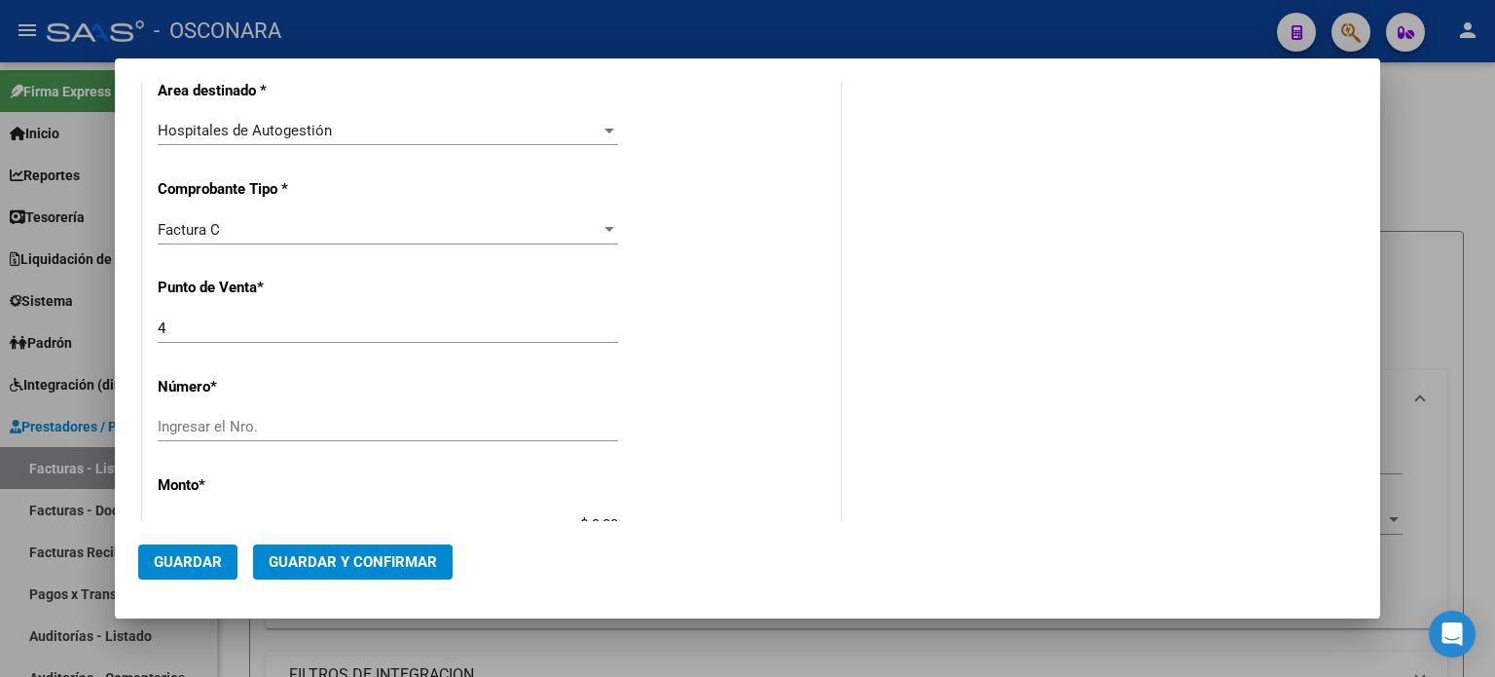
type input "30-99925718-2"
click at [213, 326] on input "4" at bounding box center [388, 328] width 460 height 18
type input "8"
click at [175, 424] on input "22512" at bounding box center [388, 427] width 460 height 18
type input "22512"
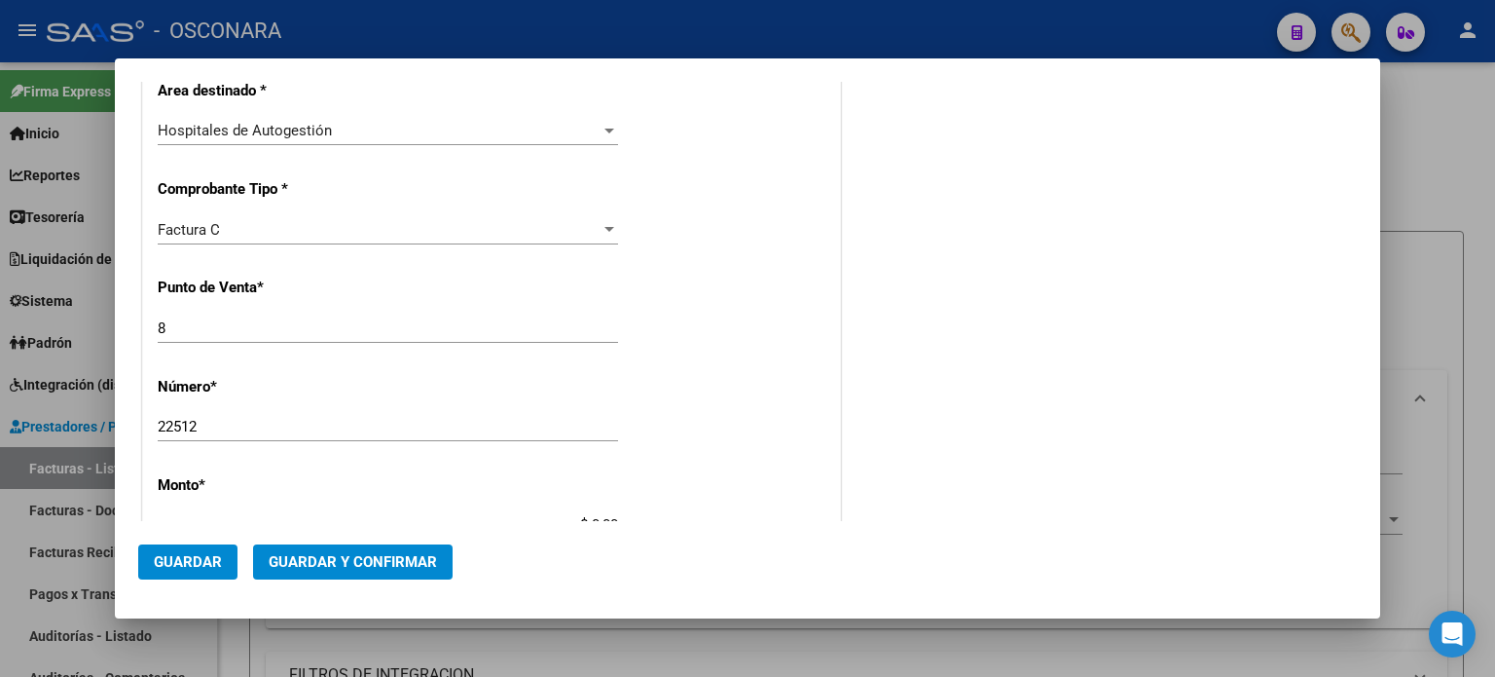
scroll to position [584, 0]
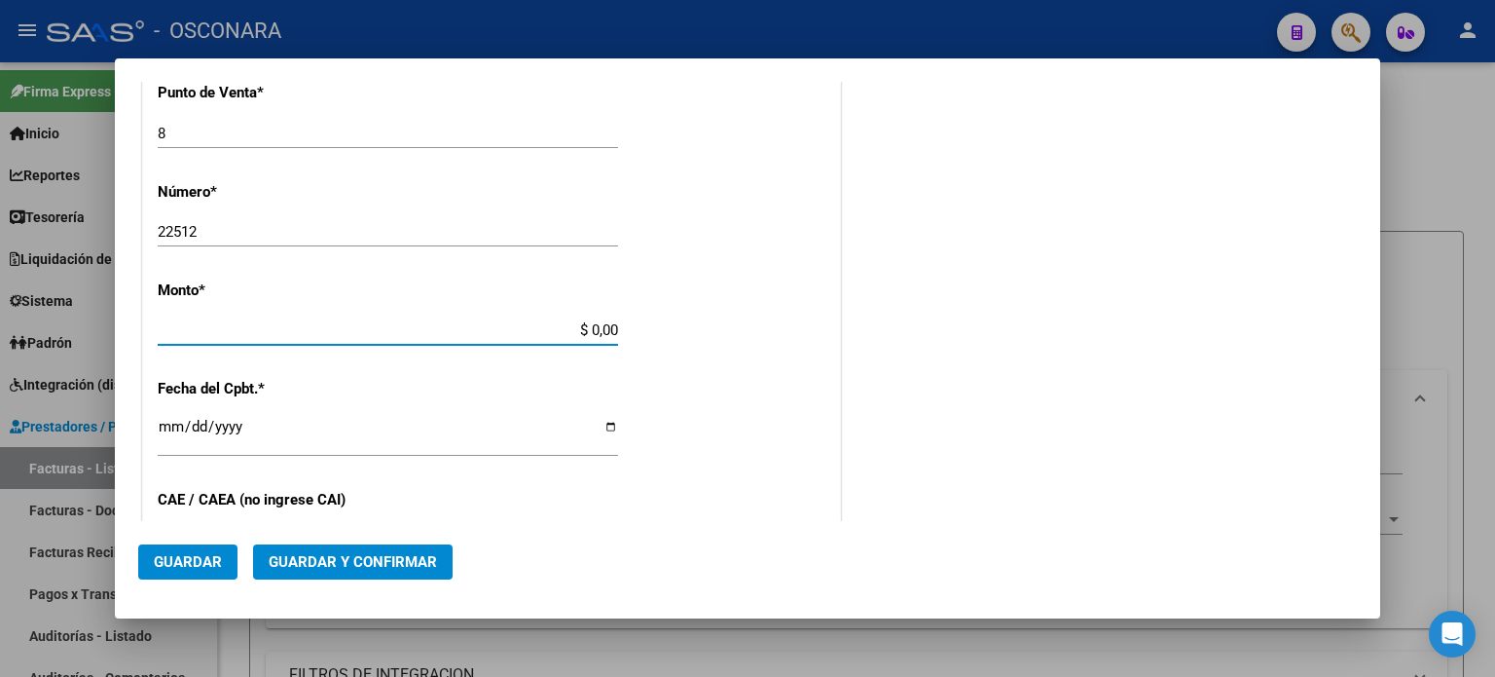
drag, startPoint x: 577, startPoint y: 328, endPoint x: 804, endPoint y: 307, distance: 227.8
click at [727, 325] on div "CUIT * 30-99925718-2 Ingresar CUIT ANALISIS PRESTADOR MINISTERIO DE [PERSON_NAM…" at bounding box center [491, 360] width 697 height 1380
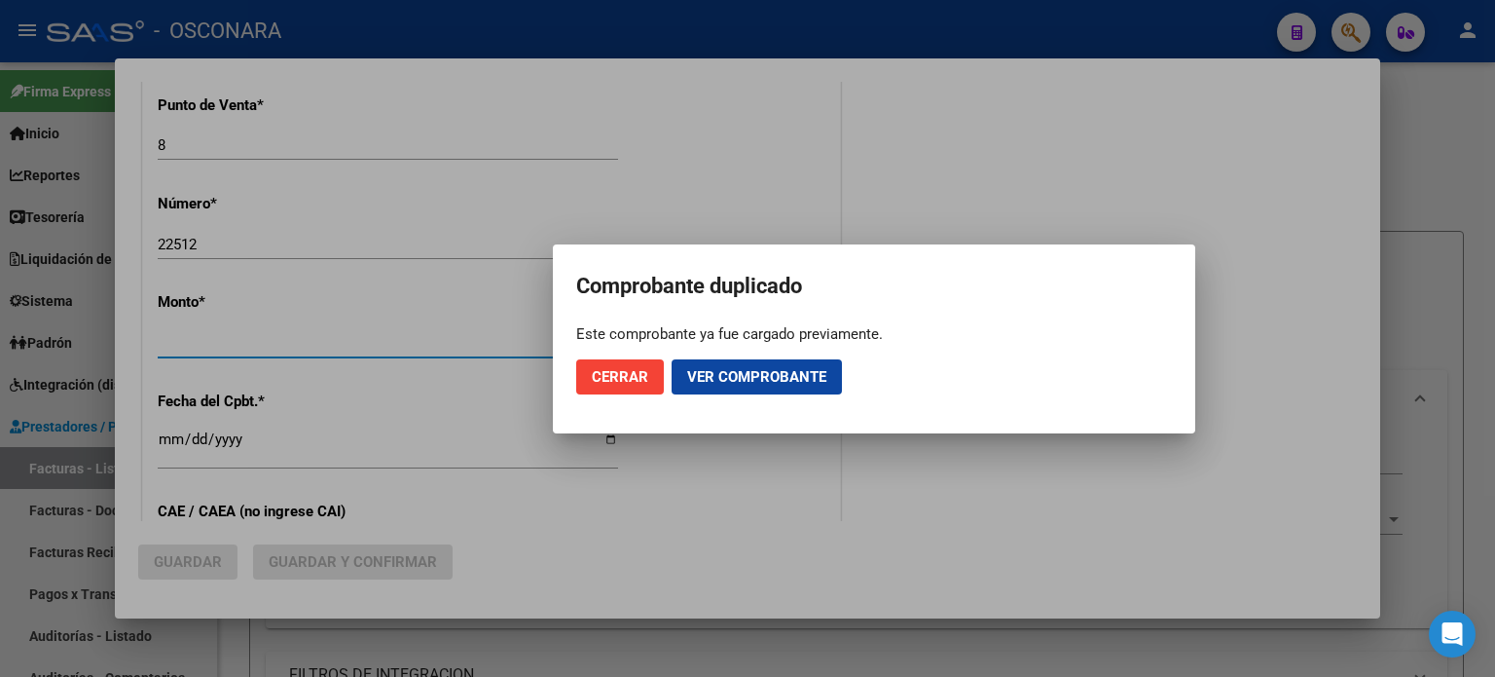
scroll to position [596, 0]
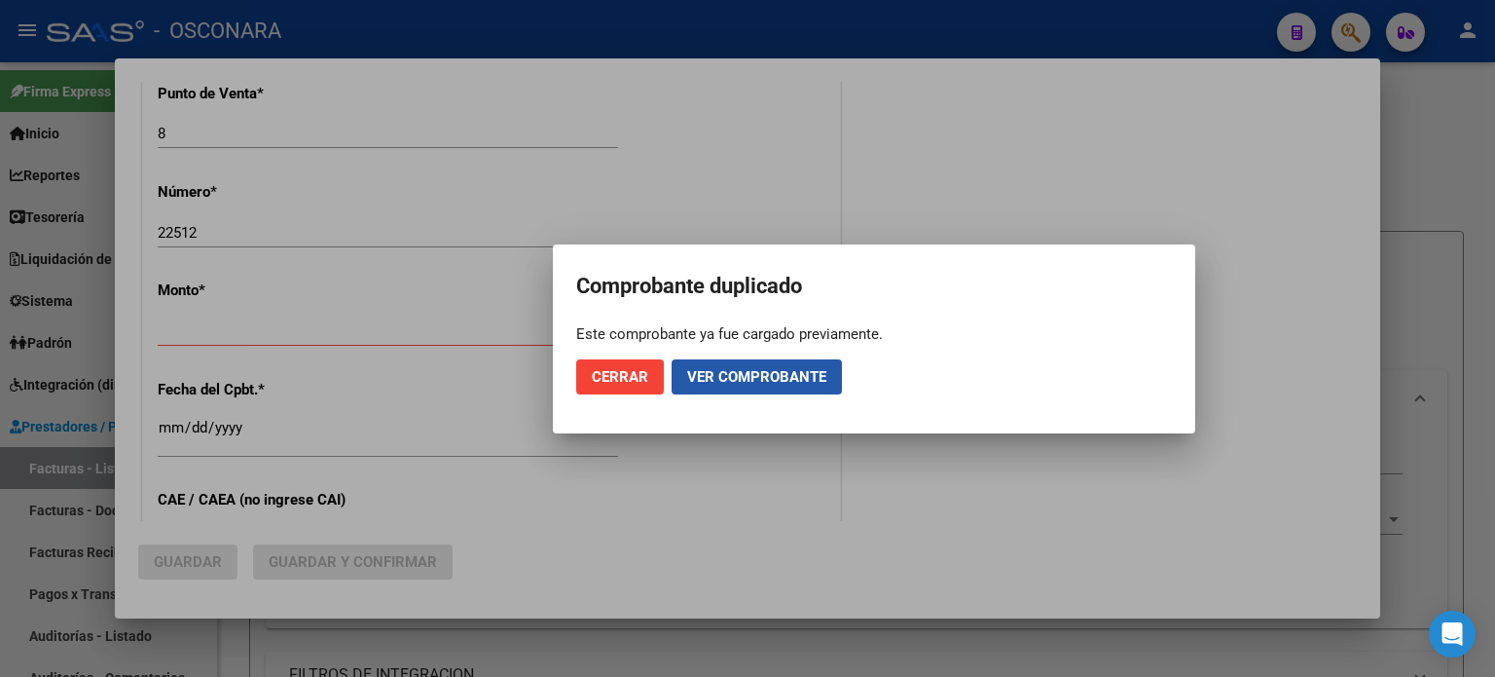
click at [752, 381] on span "Ver comprobante" at bounding box center [756, 377] width 139 height 18
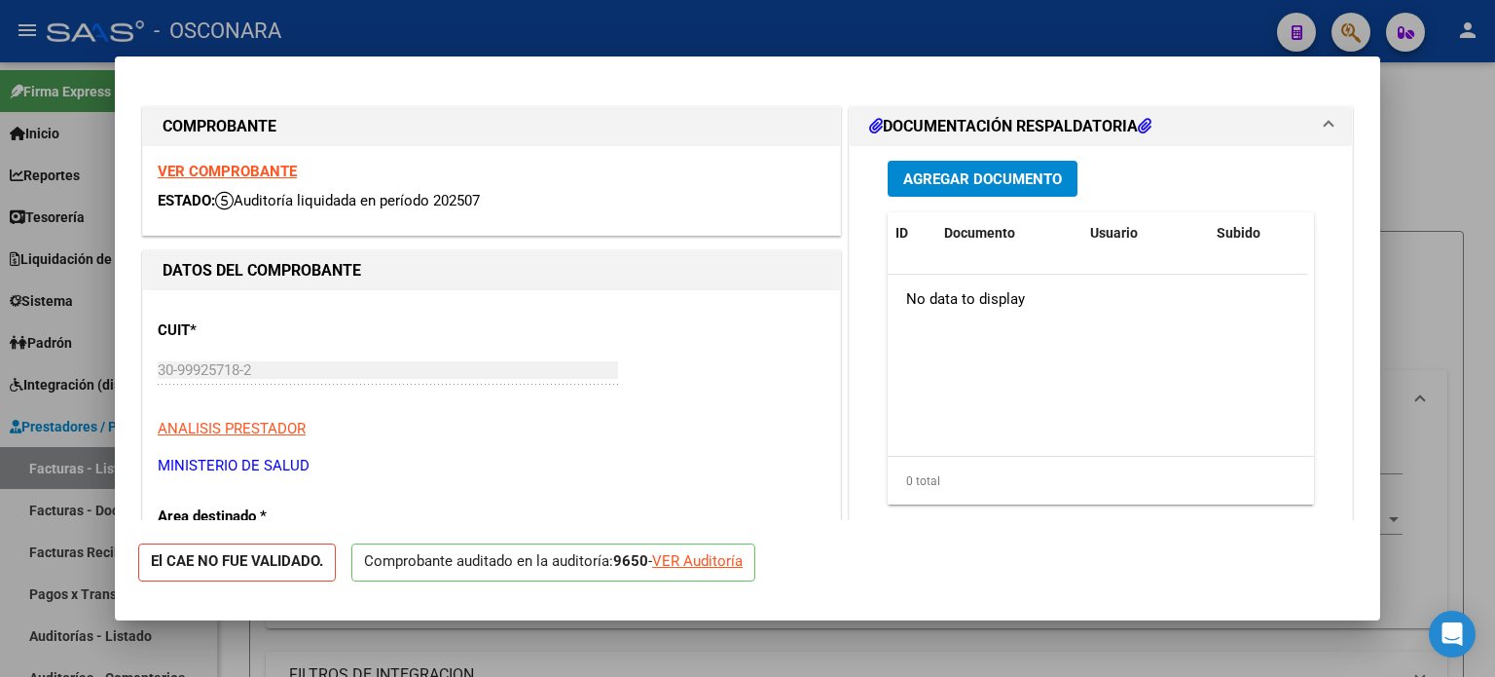
click at [713, 564] on div "VER Auditoría" at bounding box center [697, 561] width 91 height 22
type input "$ 0,00"
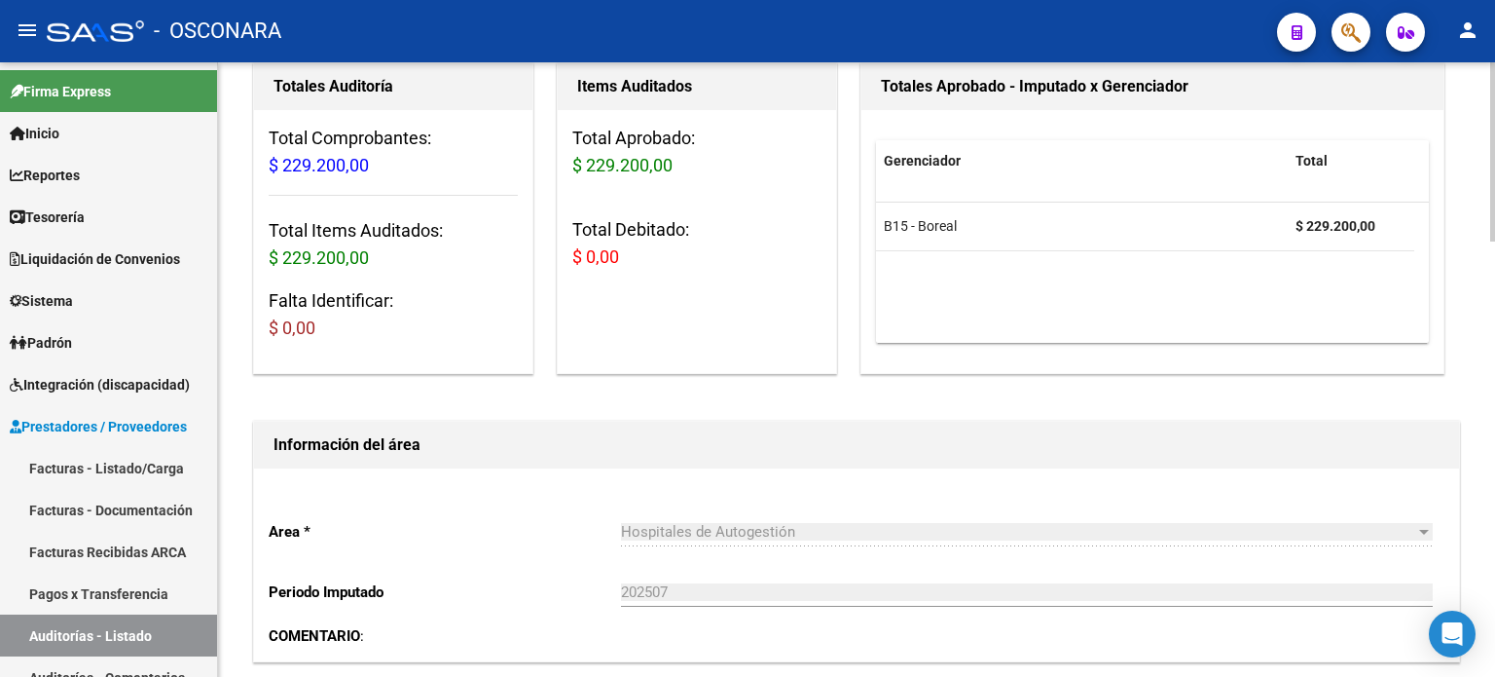
scroll to position [128, 0]
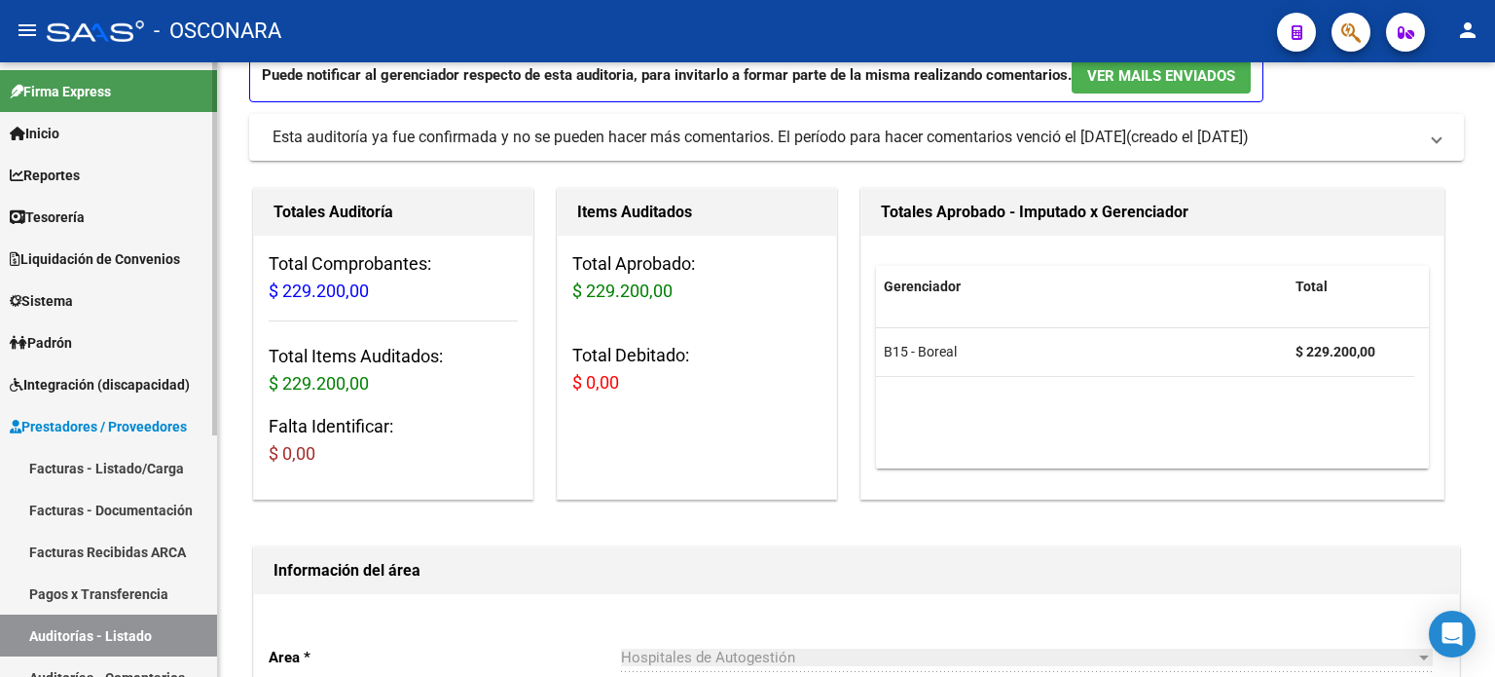
click at [79, 468] on link "Facturas - Listado/Carga" at bounding box center [108, 468] width 217 height 42
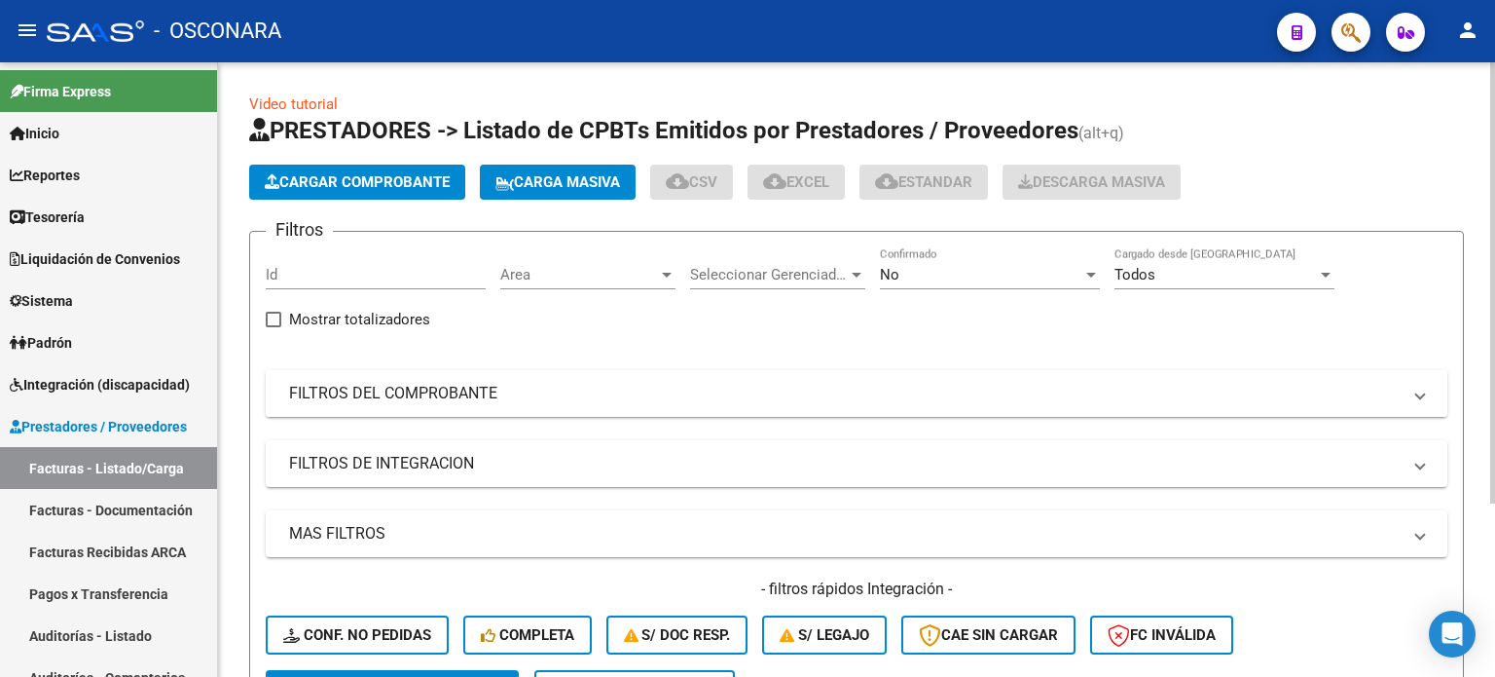
click at [589, 400] on mat-panel-title "FILTROS DEL COMPROBANTE" at bounding box center [845, 393] width 1112 height 21
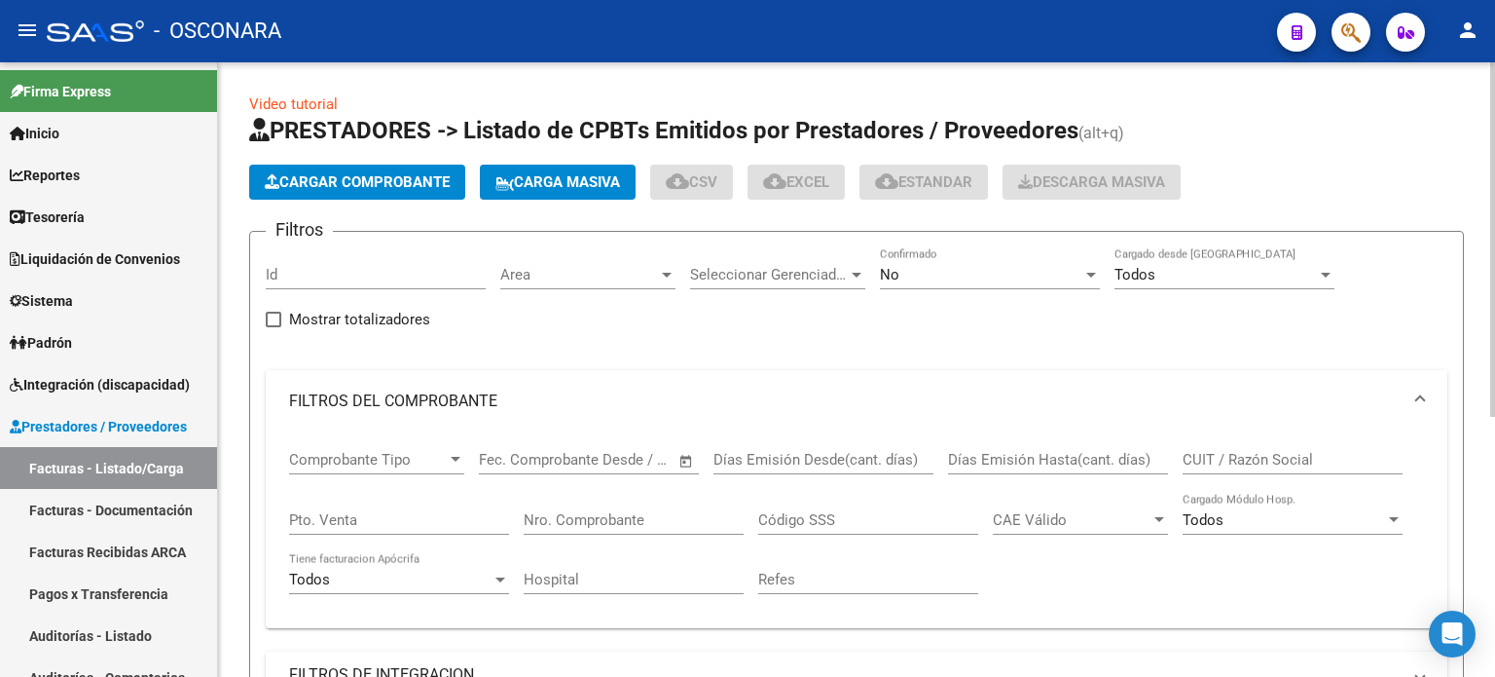
click at [392, 522] on input "Pto. Venta" at bounding box center [399, 520] width 220 height 18
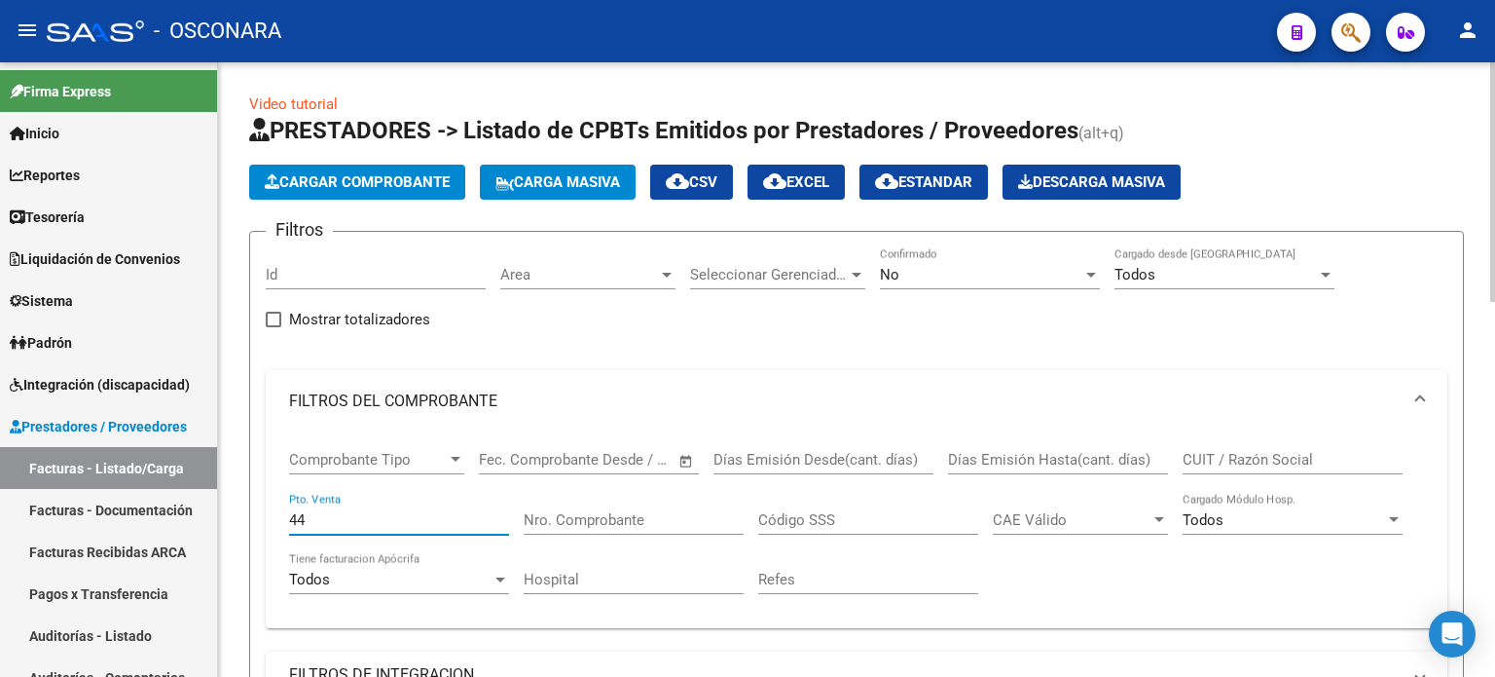
type input "44"
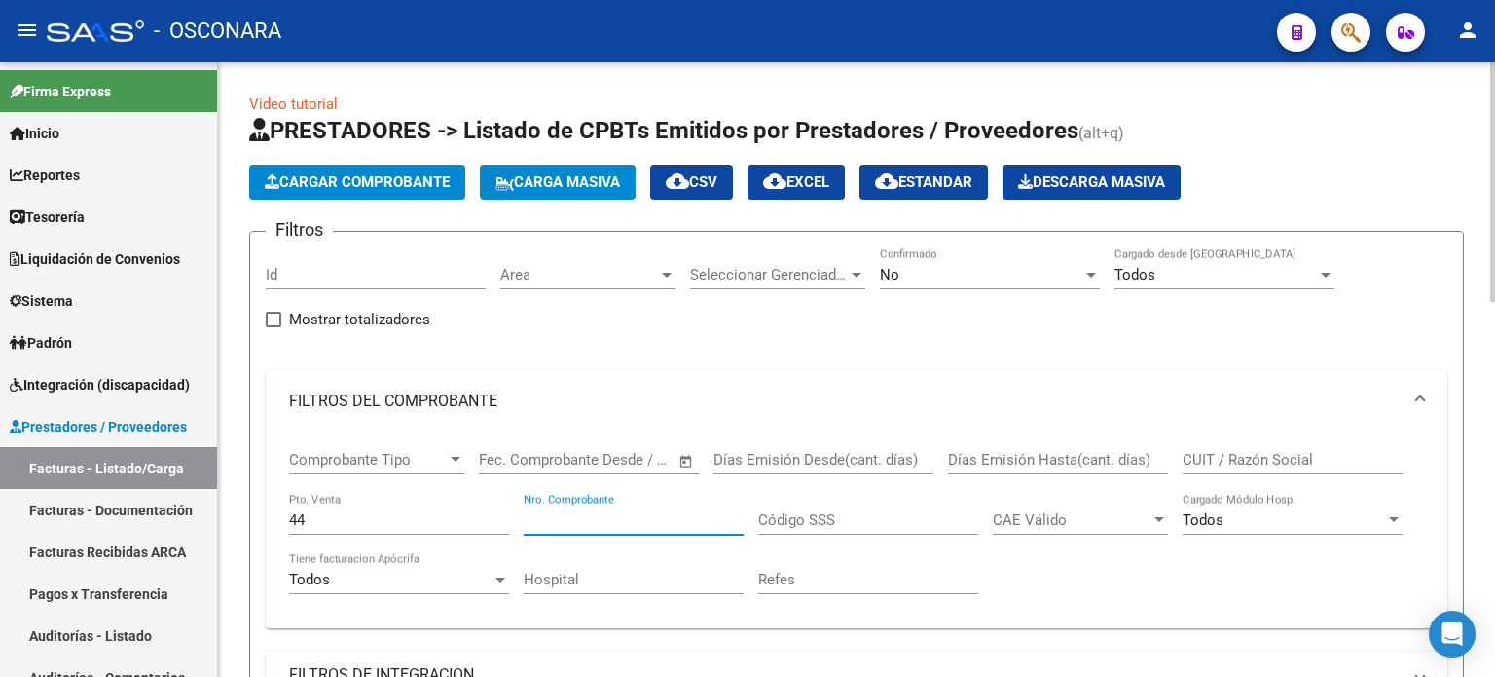
click at [618, 514] on input "Nro. Comprobante" at bounding box center [634, 520] width 220 height 18
click at [945, 269] on div "No" at bounding box center [981, 275] width 202 height 18
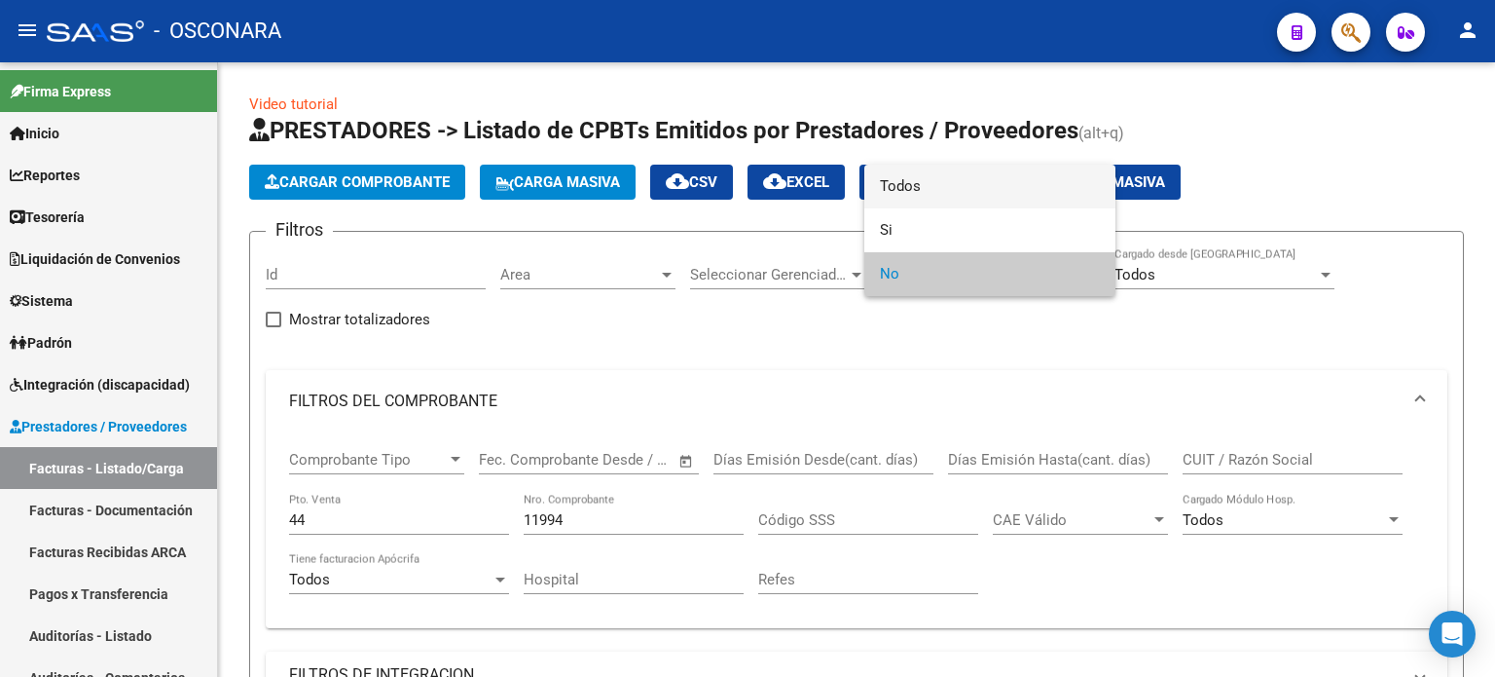
drag, startPoint x: 912, startPoint y: 188, endPoint x: 855, endPoint y: 235, distance: 74.0
click at [911, 188] on span "Todos" at bounding box center [990, 187] width 220 height 44
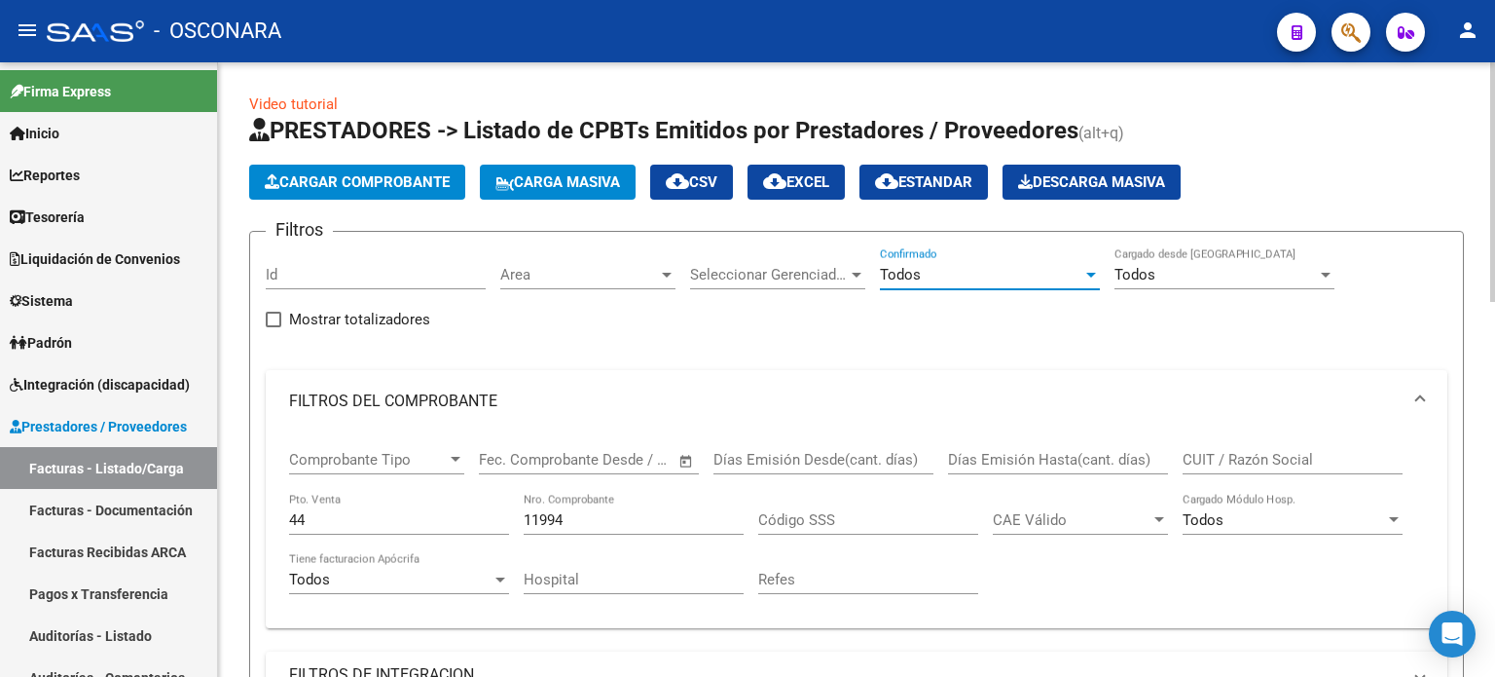
click at [607, 518] on input "11994" at bounding box center [634, 520] width 220 height 18
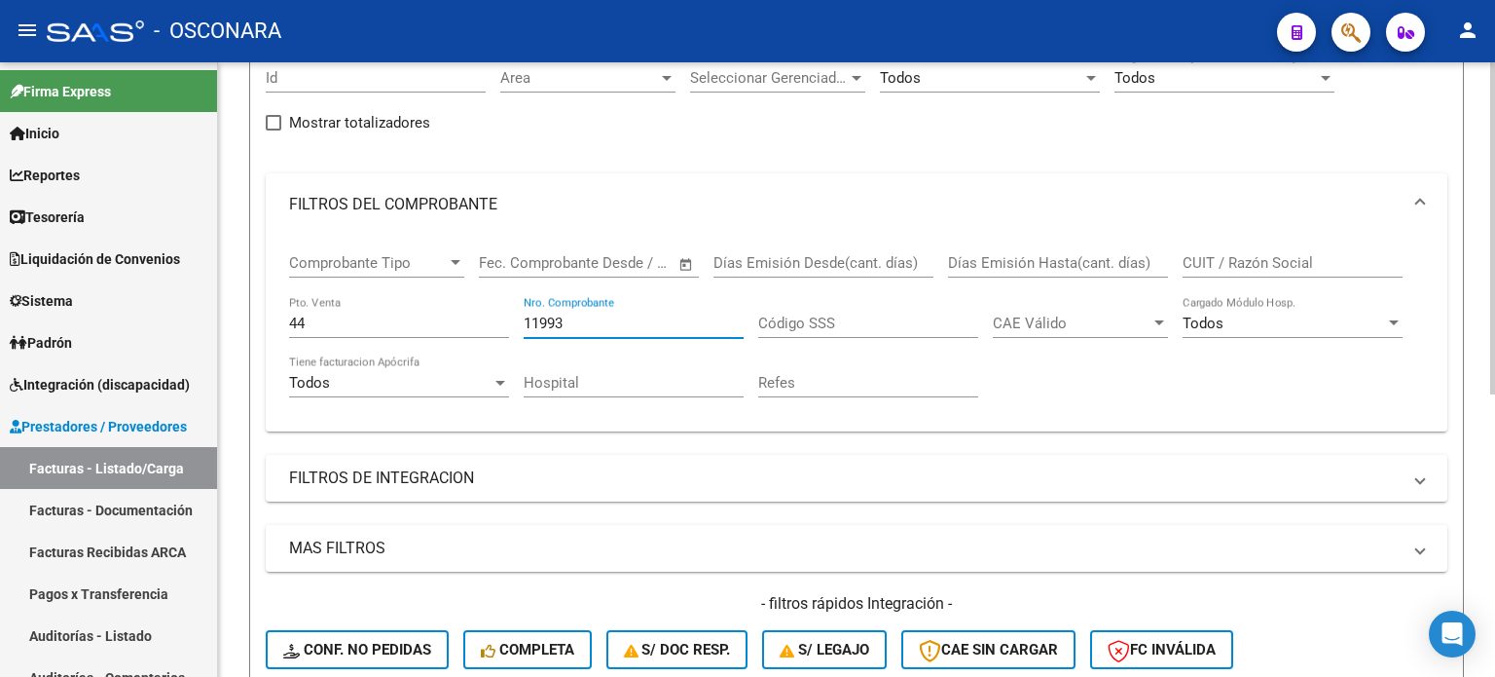
scroll to position [195, 0]
type input "11993"
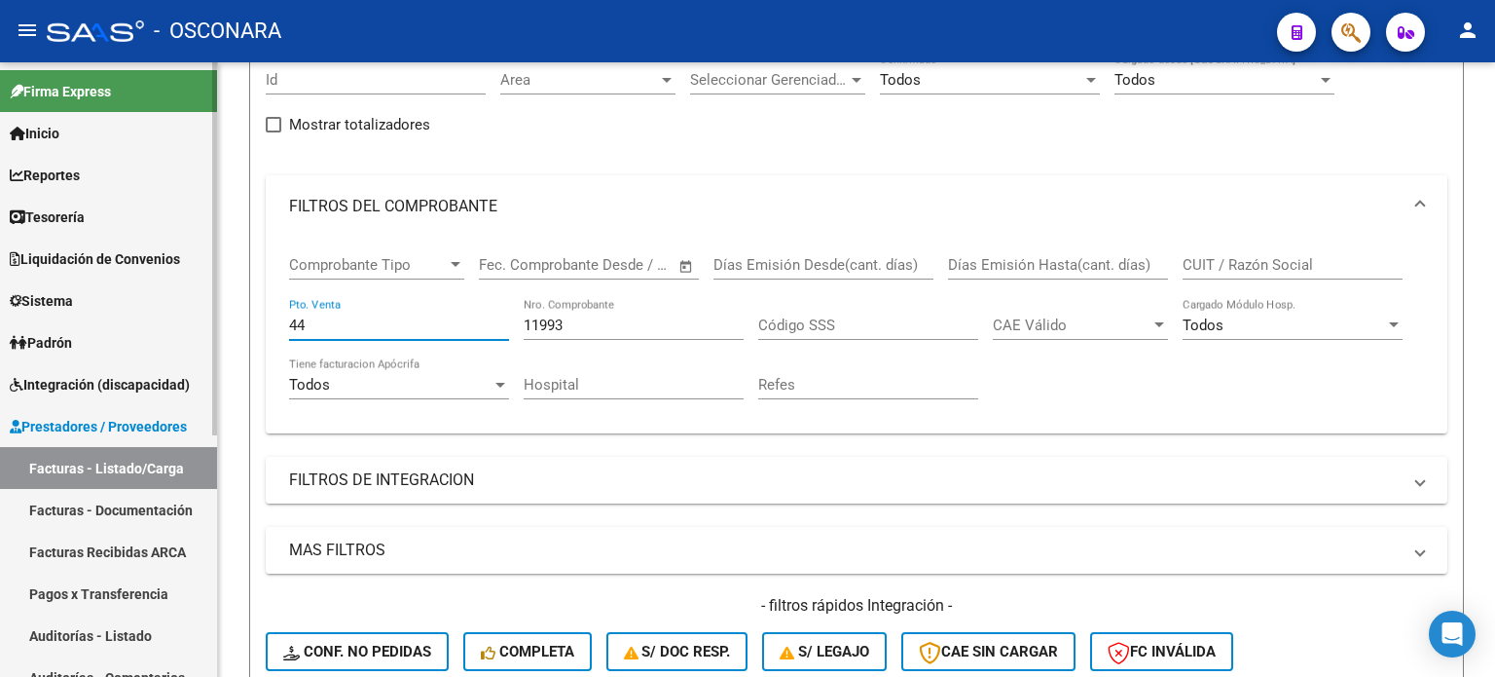
drag, startPoint x: 249, startPoint y: 326, endPoint x: 152, endPoint y: 326, distance: 97.3
click at [153, 326] on mat-sidenav-container "Firma Express Inicio Instructivos Contacto OS Reportes Ingresos Percibidos Anál…" at bounding box center [747, 369] width 1495 height 614
type input "8"
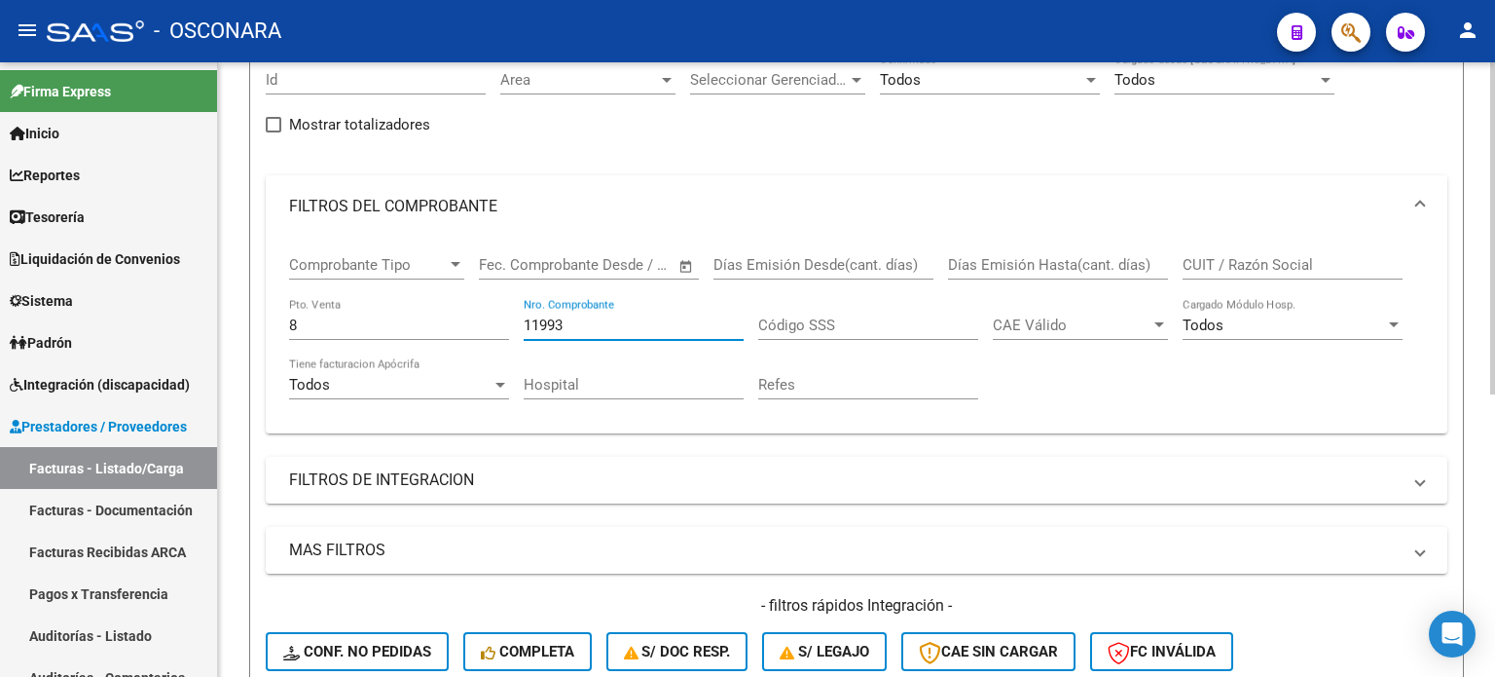
drag, startPoint x: 576, startPoint y: 321, endPoint x: 244, endPoint y: 323, distance: 332.0
click at [244, 323] on div "Video tutorial PRESTADORES -> Listado de CPBTs Emitidos por Prestadores / Prove…" at bounding box center [856, 431] width 1277 height 1127
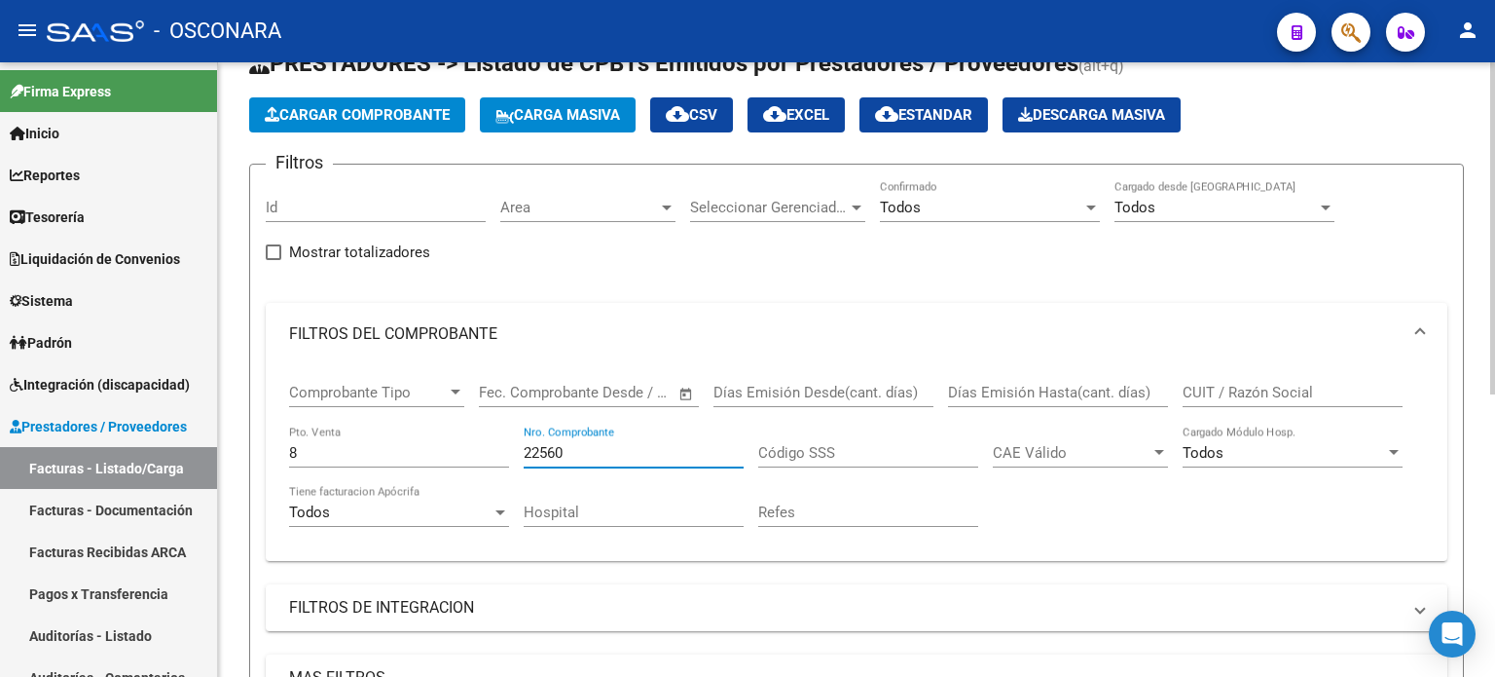
scroll to position [37, 0]
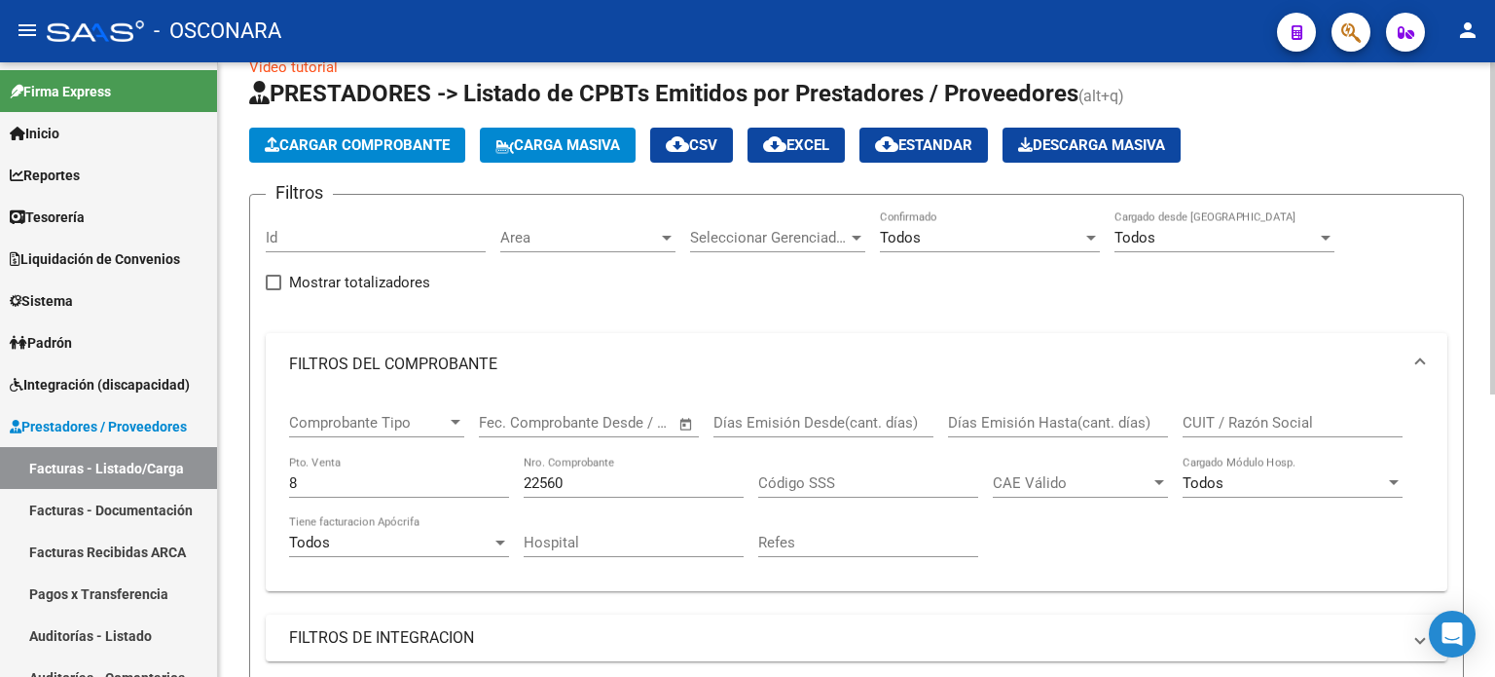
drag, startPoint x: 584, startPoint y: 470, endPoint x: 424, endPoint y: 482, distance: 160.1
click at [424, 482] on div "Comprobante Tipo Comprobante Tipo Fecha inicio – Fecha fin Fec. Comprobante Des…" at bounding box center [856, 485] width 1135 height 180
drag, startPoint x: 590, startPoint y: 480, endPoint x: 458, endPoint y: 480, distance: 132.4
click at [458, 480] on div "Comprobante Tipo Comprobante Tipo Fecha inicio – Fecha fin Fec. Comprobante Des…" at bounding box center [856, 485] width 1135 height 180
click at [643, 465] on div "22562 Nro. Comprobante" at bounding box center [634, 477] width 220 height 42
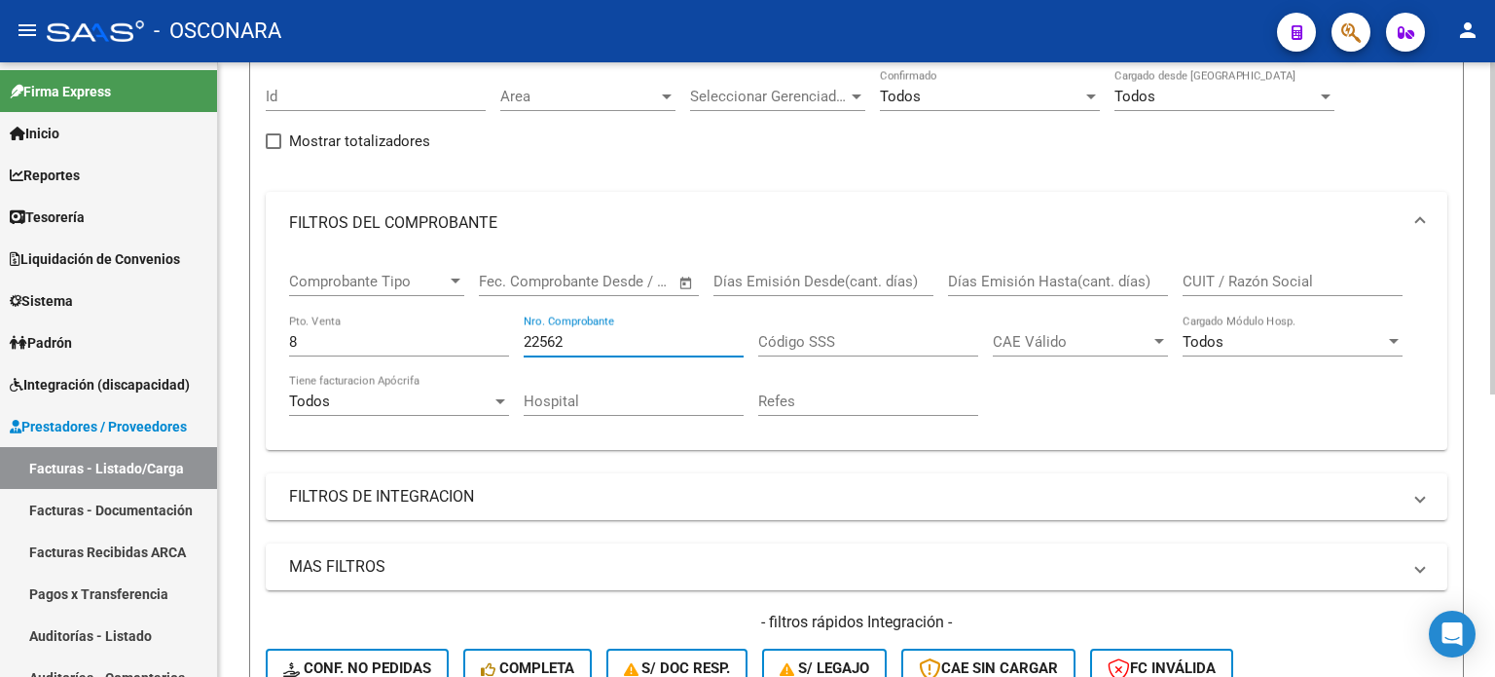
scroll to position [134, 0]
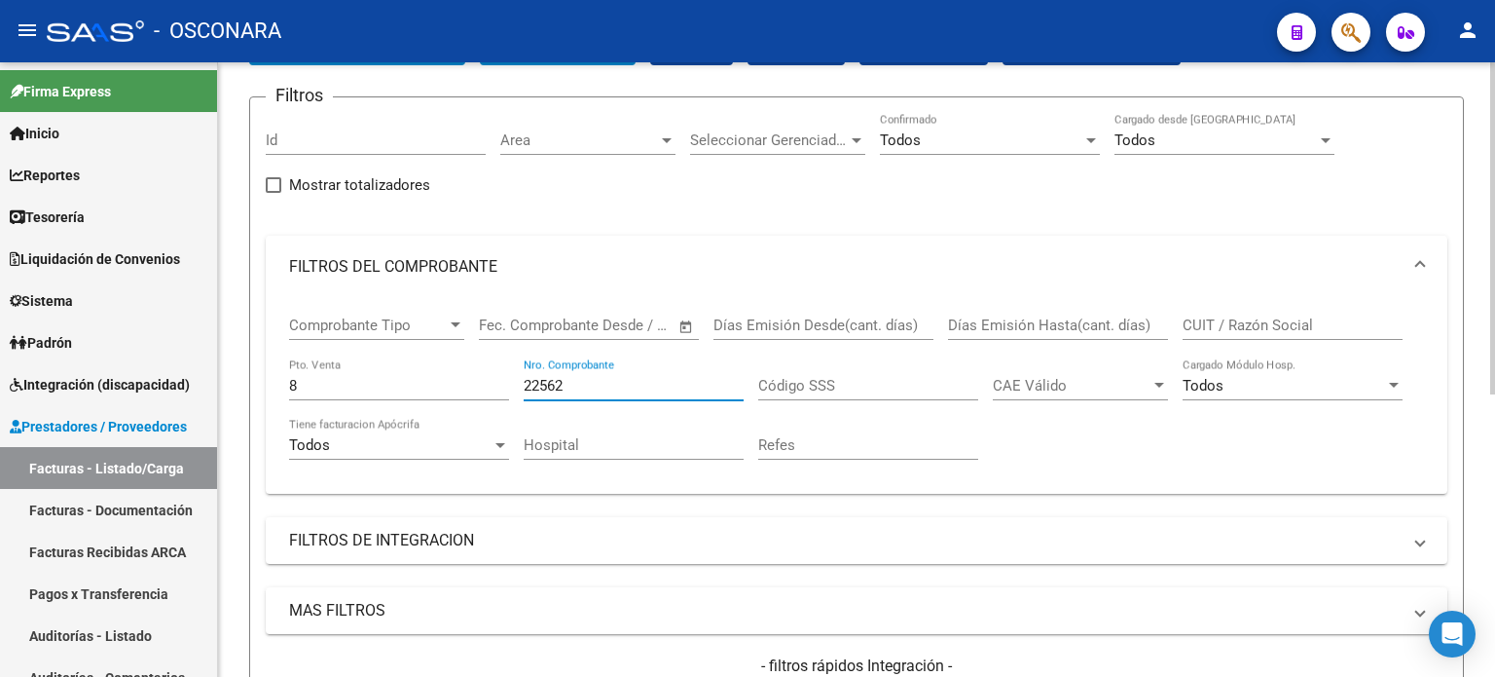
drag, startPoint x: 402, startPoint y: 395, endPoint x: 385, endPoint y: 395, distance: 17.5
click at [389, 395] on div "Comprobante Tipo Comprobante Tipo Fecha inicio – Fecha fin Fec. Comprobante Des…" at bounding box center [856, 388] width 1135 height 180
type input "18488"
click at [378, 390] on input "8" at bounding box center [399, 386] width 220 height 18
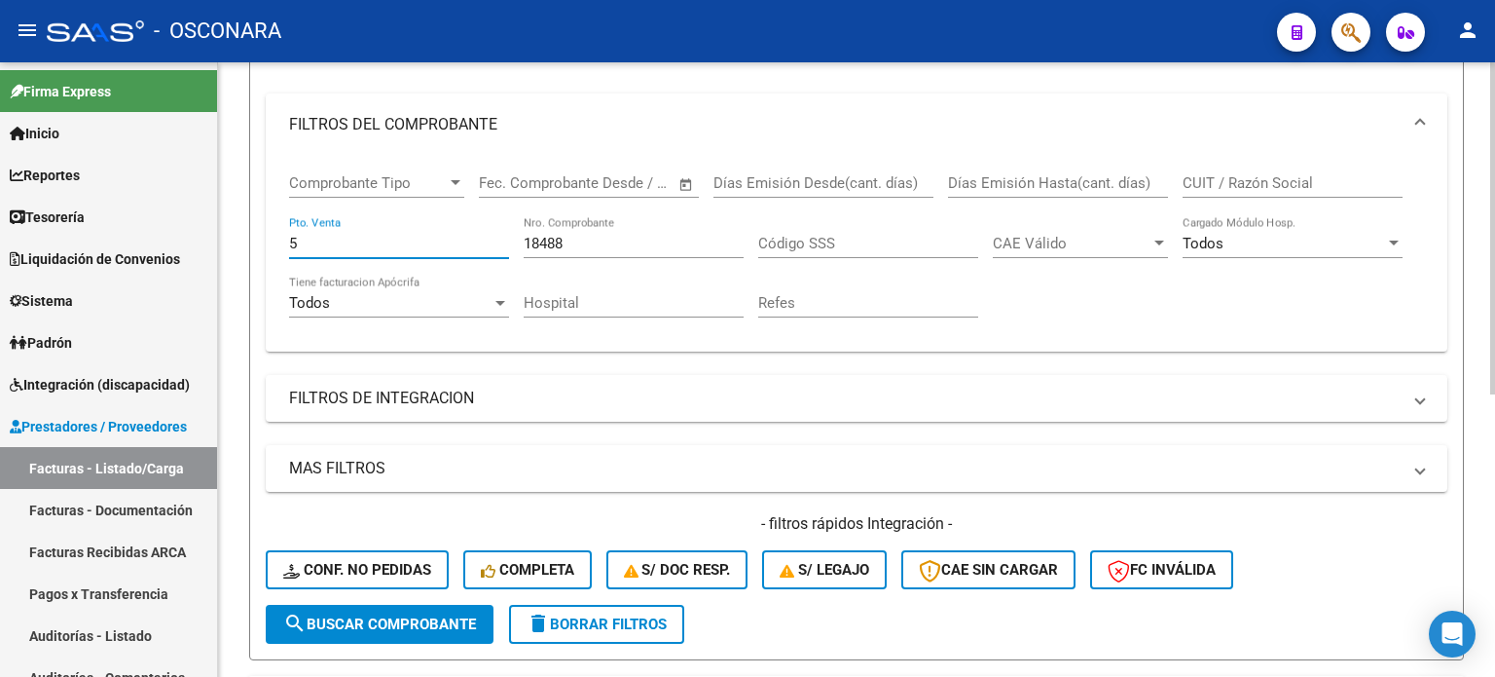
scroll to position [232, 0]
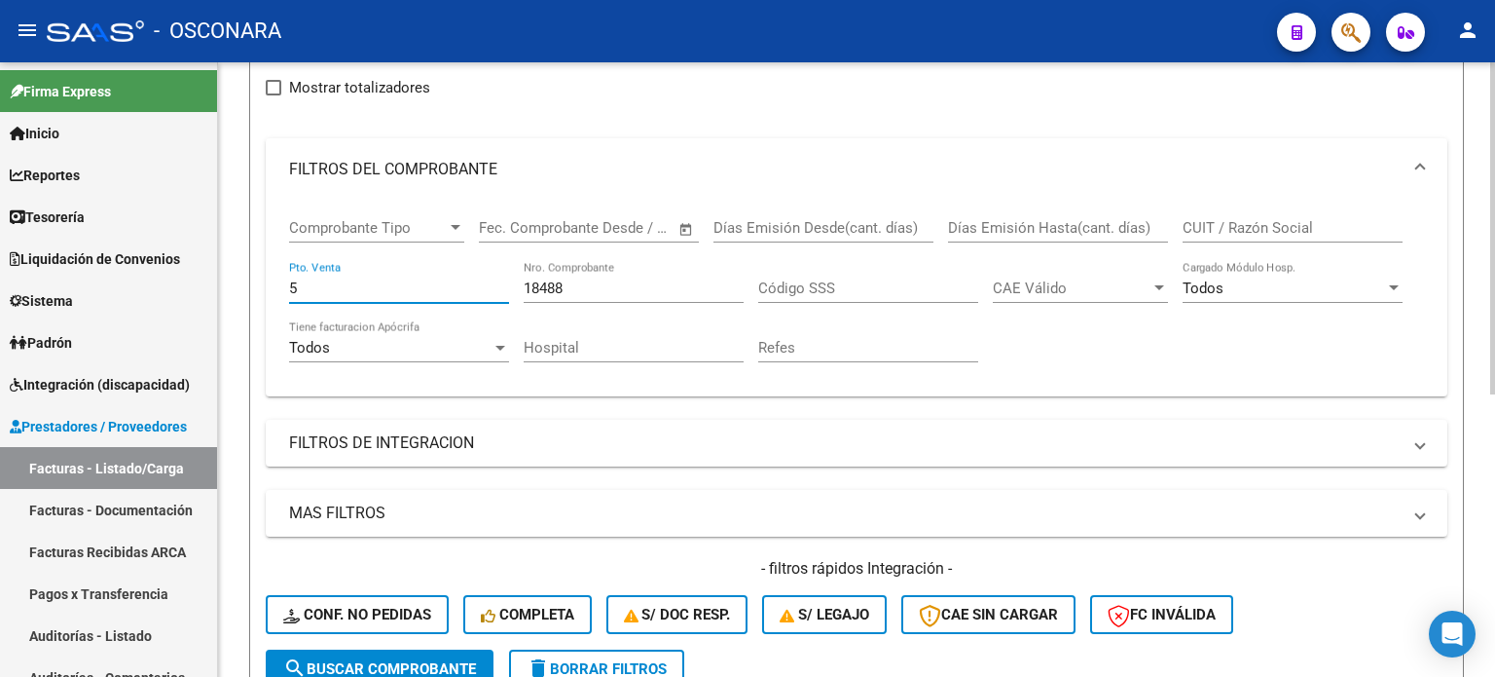
type input "5"
drag, startPoint x: 473, startPoint y: 284, endPoint x: 366, endPoint y: 284, distance: 107.1
click at [366, 284] on div "Comprobante Tipo Comprobante Tipo Fecha inicio – Fecha fin Fec. Comprobante Des…" at bounding box center [856, 291] width 1135 height 180
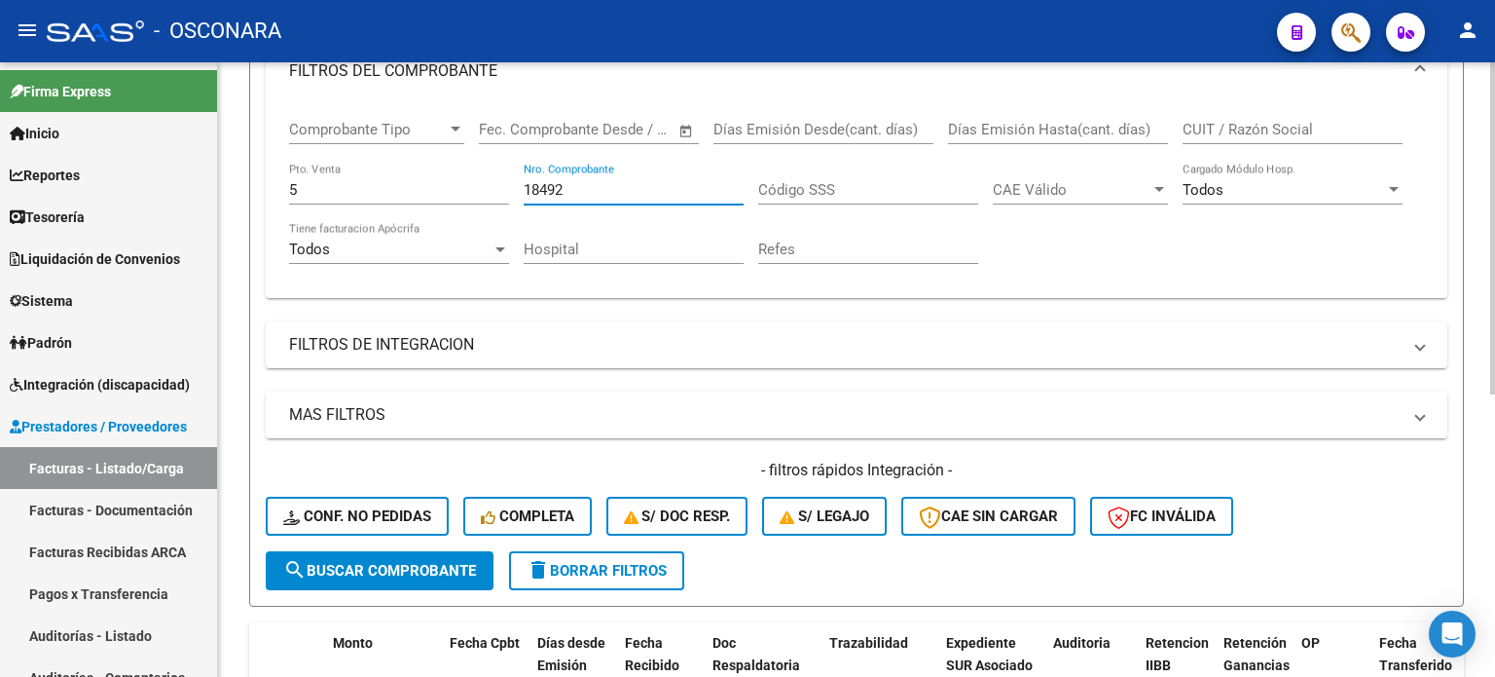
scroll to position [329, 0]
click at [334, 190] on div "Comprobante Tipo Comprobante Tipo Fecha inicio – Fecha fin Fec. Comprobante Des…" at bounding box center [856, 193] width 1135 height 180
type input "5"
type input "29128"
click at [326, 190] on input "5" at bounding box center [399, 191] width 220 height 18
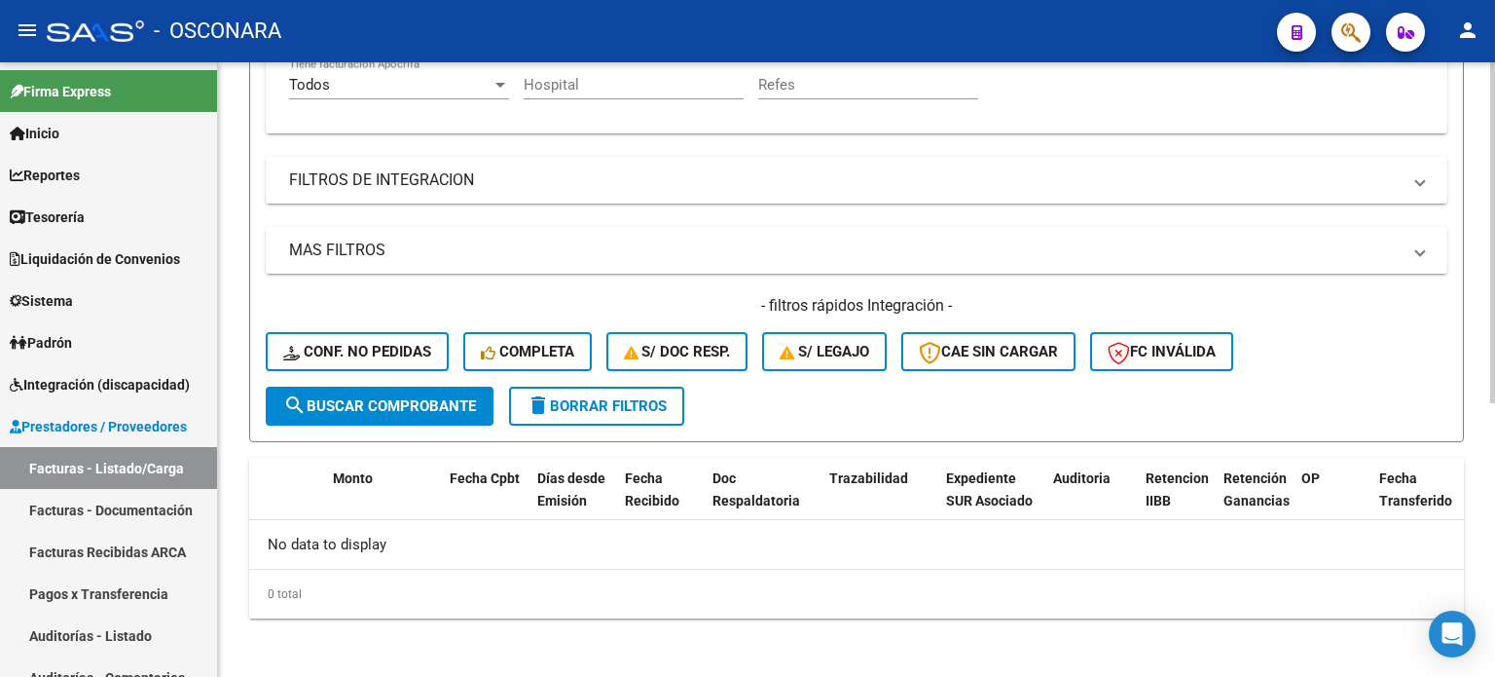
scroll to position [202, 0]
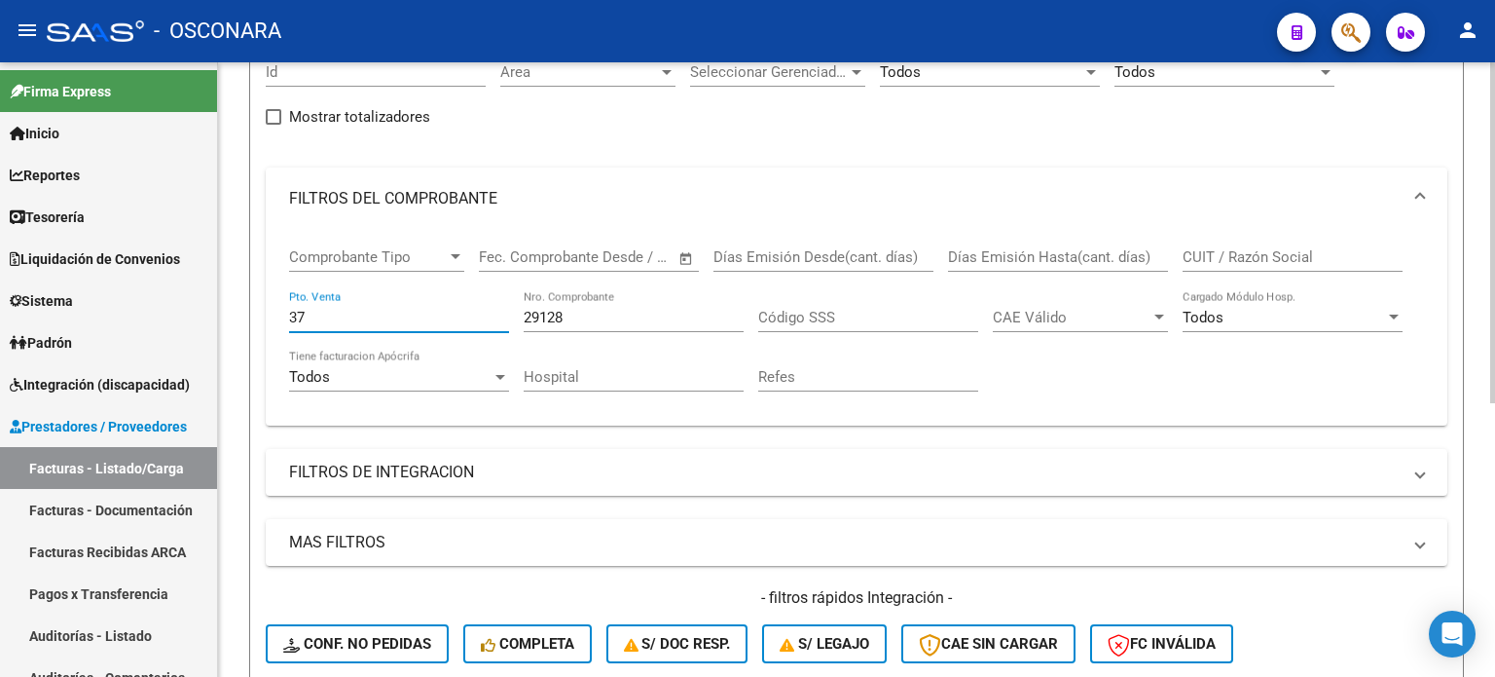
type input "37"
click at [645, 309] on input "29128" at bounding box center [634, 318] width 220 height 18
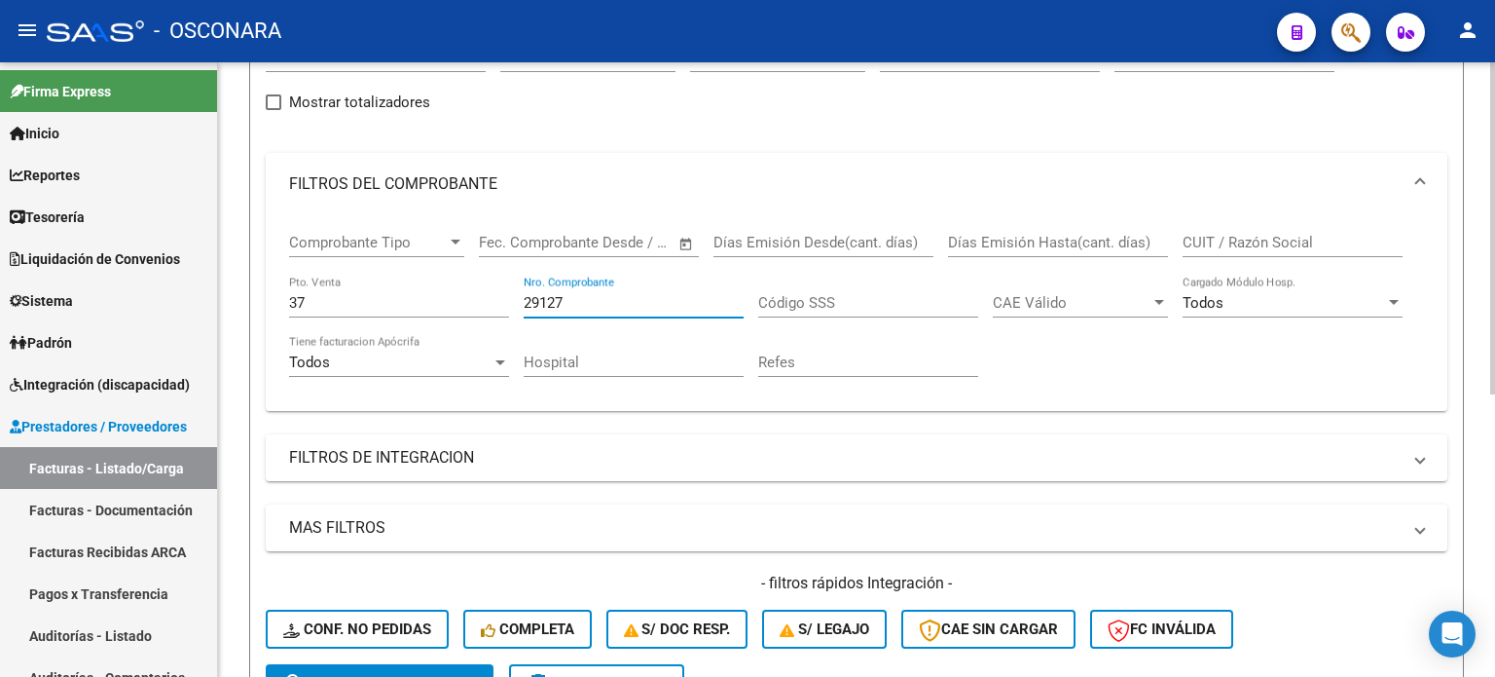
scroll to position [134, 0]
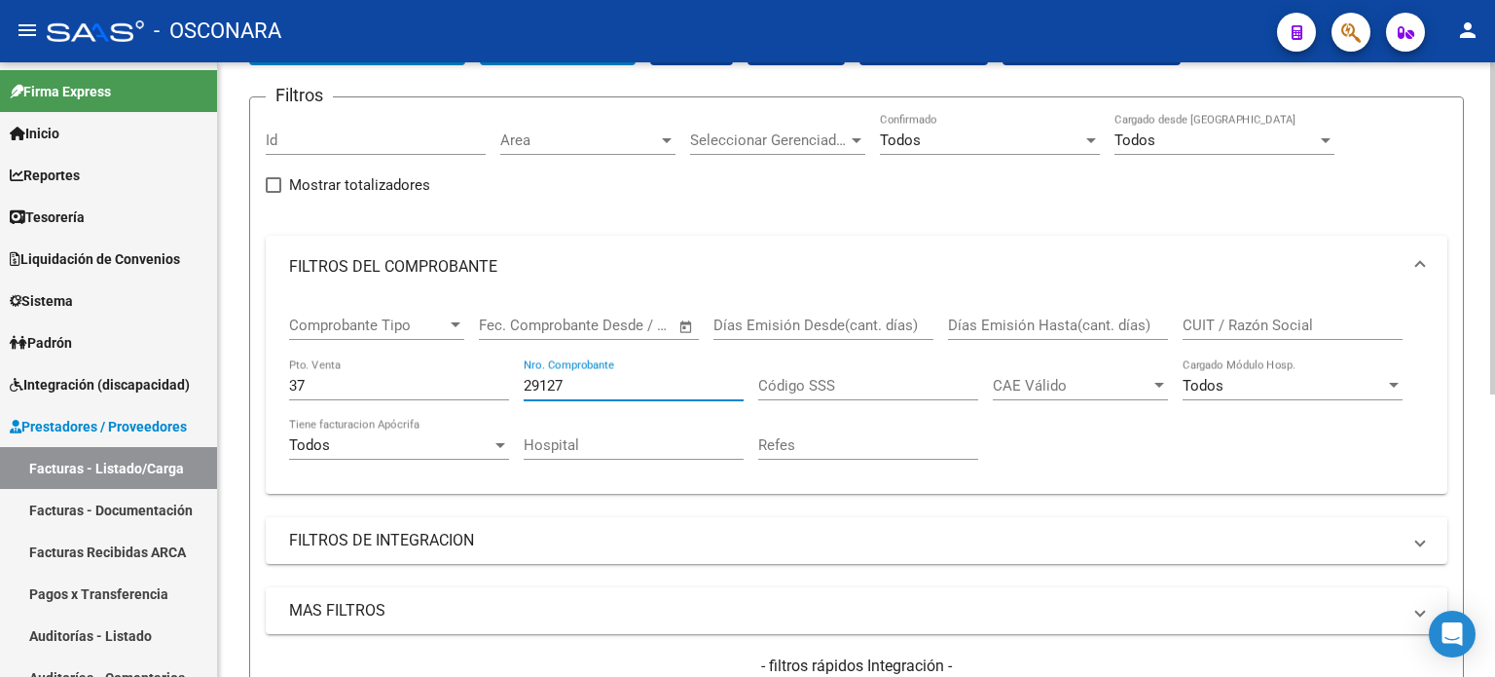
drag, startPoint x: 597, startPoint y: 386, endPoint x: 466, endPoint y: 388, distance: 130.5
click at [468, 388] on div "Comprobante Tipo Comprobante Tipo Fecha inicio – Fecha fin Fec. Comprobante Des…" at bounding box center [856, 388] width 1135 height 180
type input "13846"
click at [385, 391] on input "37" at bounding box center [399, 386] width 220 height 18
type input "3"
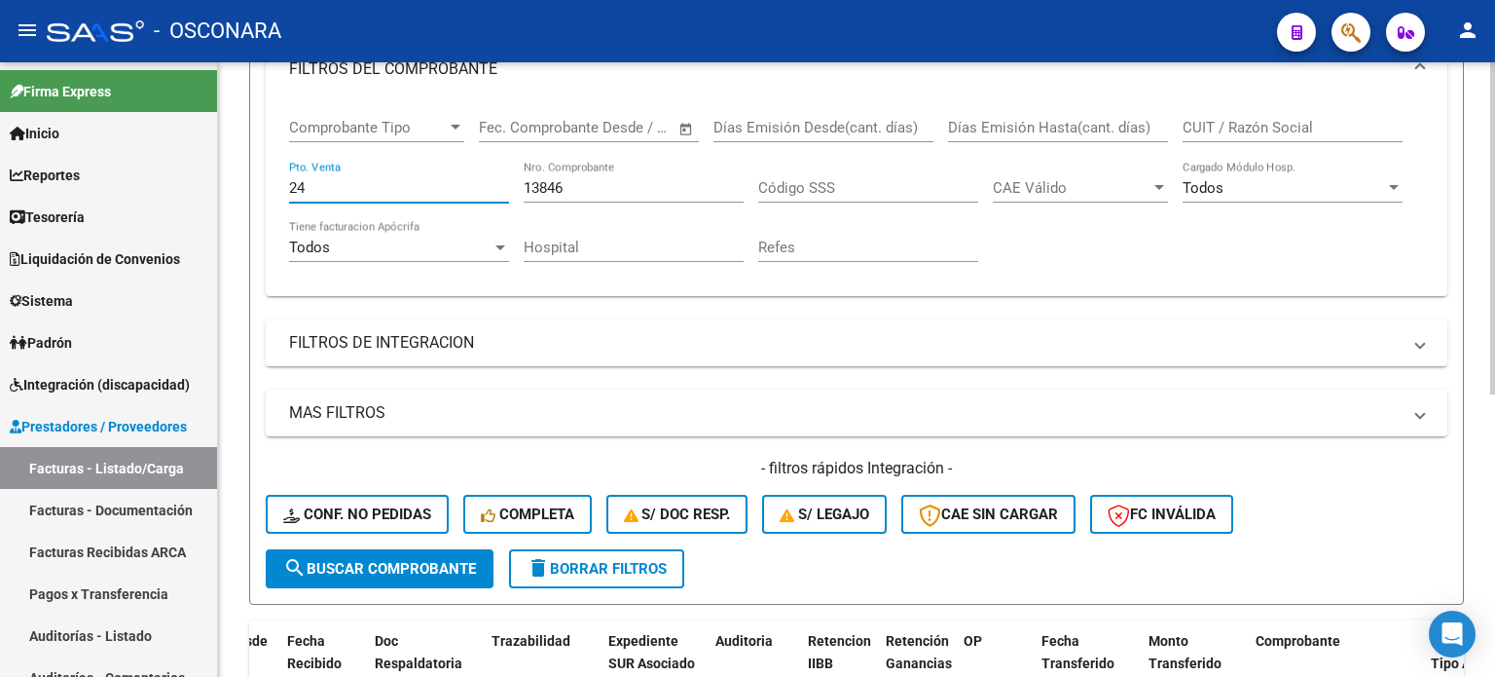
scroll to position [329, 0]
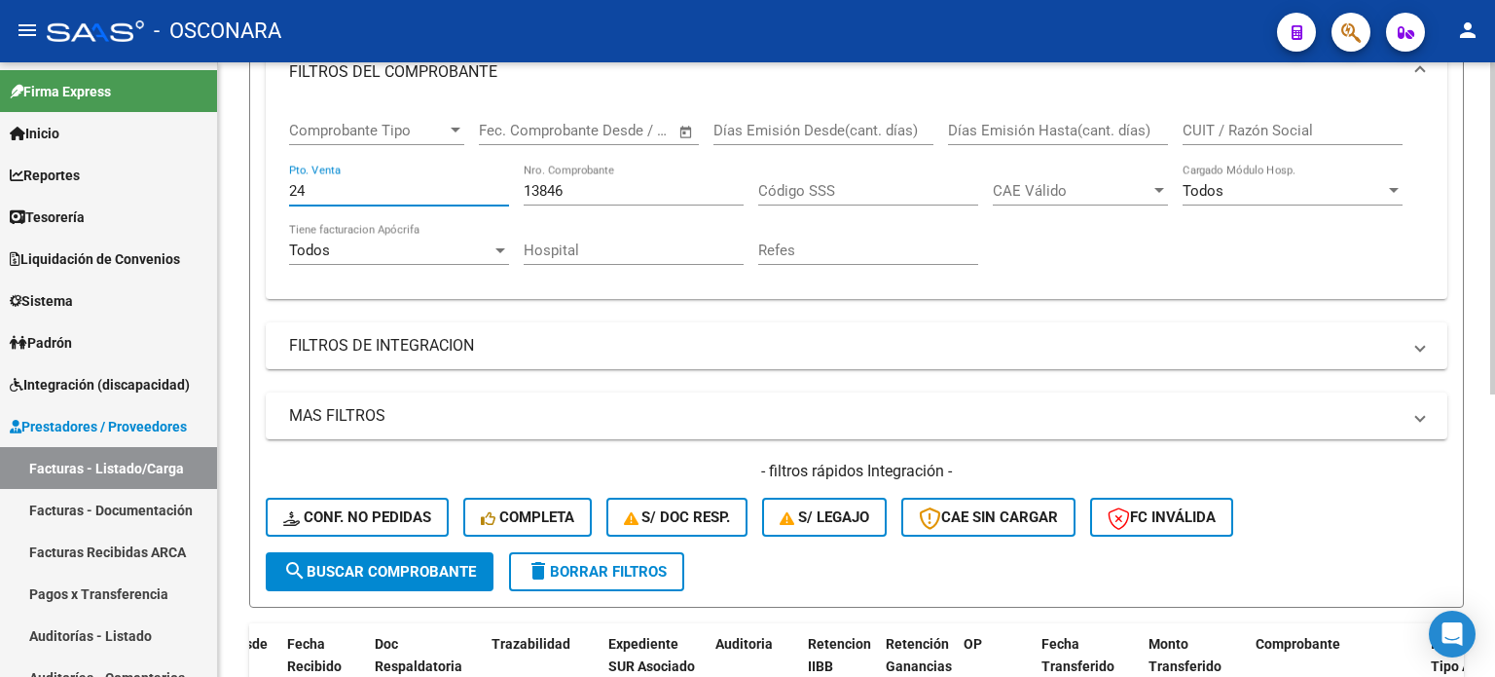
type input "24"
drag, startPoint x: 572, startPoint y: 176, endPoint x: 500, endPoint y: 194, distance: 74.1
click at [500, 194] on div "Comprobante Tipo Comprobante Tipo Fecha inicio – Fecha fin Fec. Comprobante Des…" at bounding box center [856, 193] width 1135 height 180
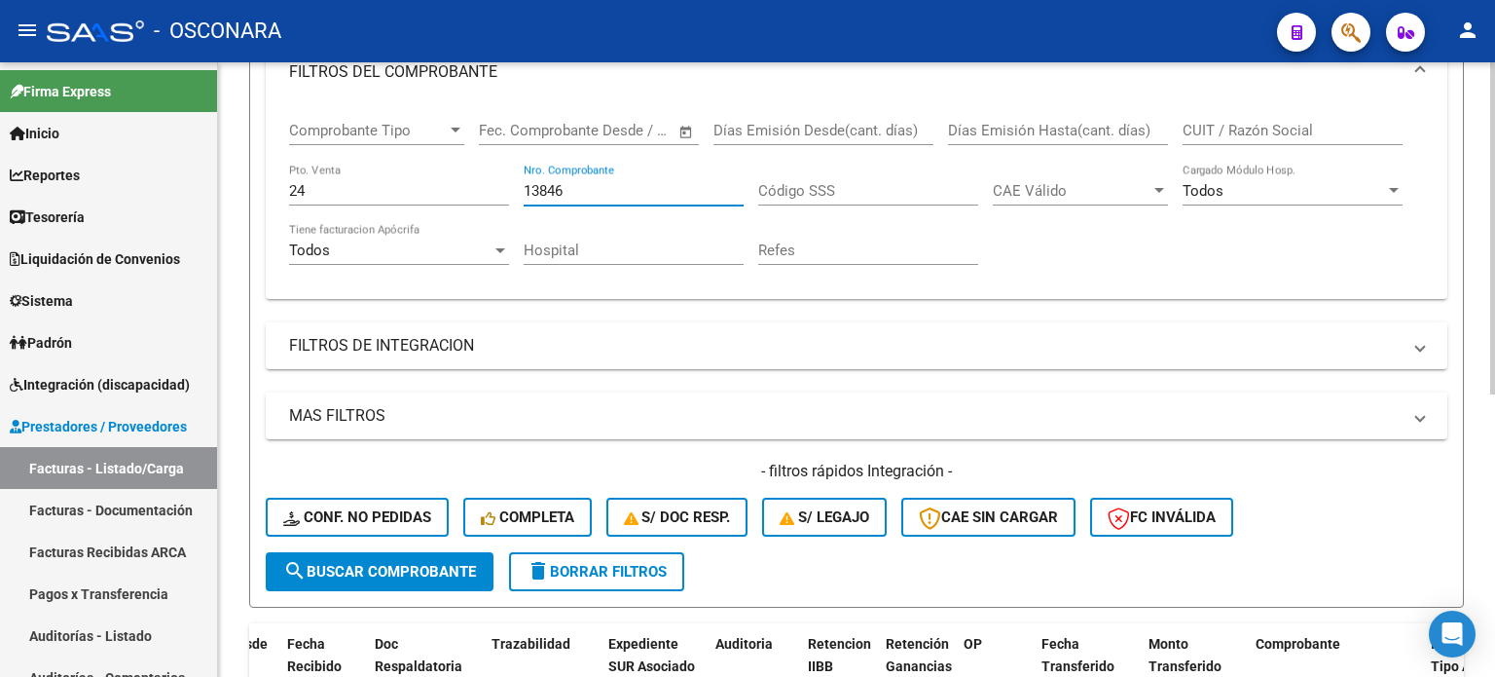
drag, startPoint x: 575, startPoint y: 185, endPoint x: 417, endPoint y: 196, distance: 159.0
click at [420, 196] on div "Comprobante Tipo Comprobante Tipo Fecha inicio – Fecha fin Fec. Comprobante Des…" at bounding box center [856, 193] width 1135 height 180
type input "1556"
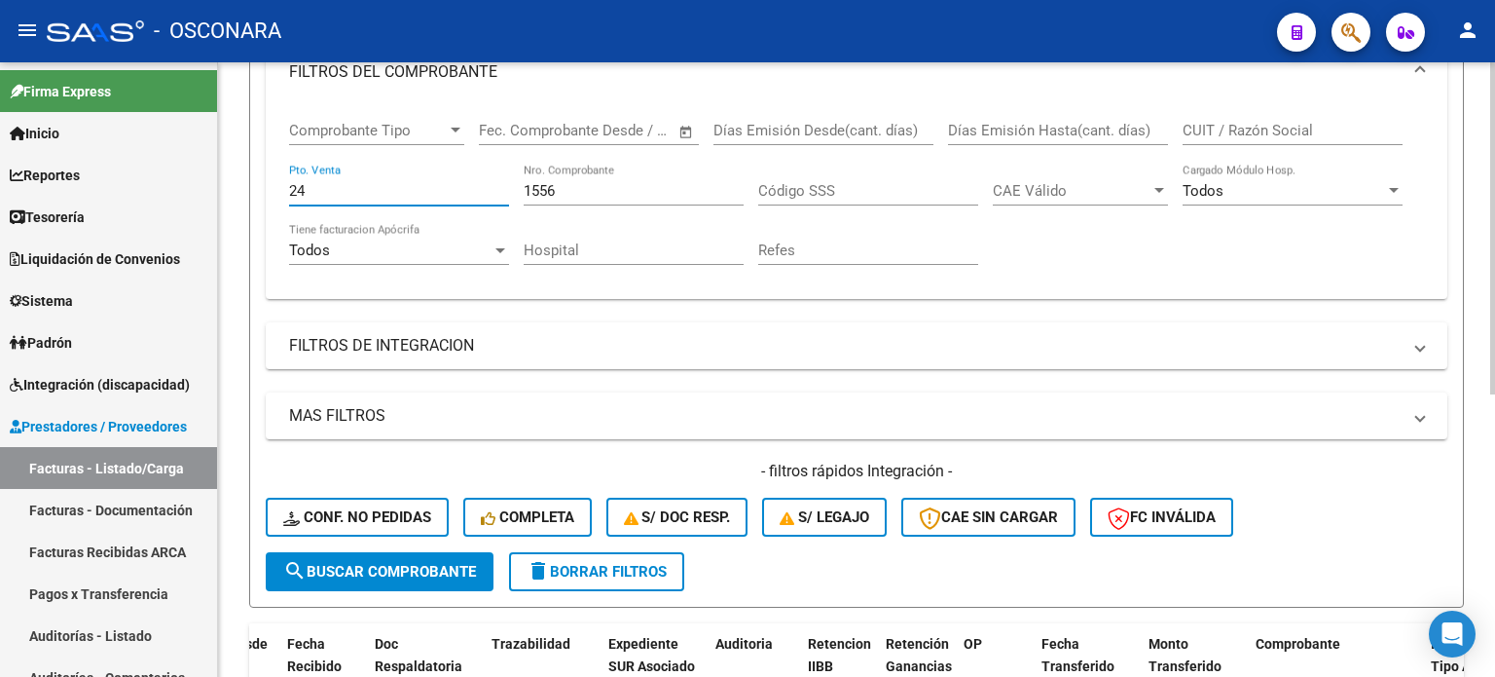
type input "2"
click at [417, 196] on input "68" at bounding box center [399, 191] width 220 height 18
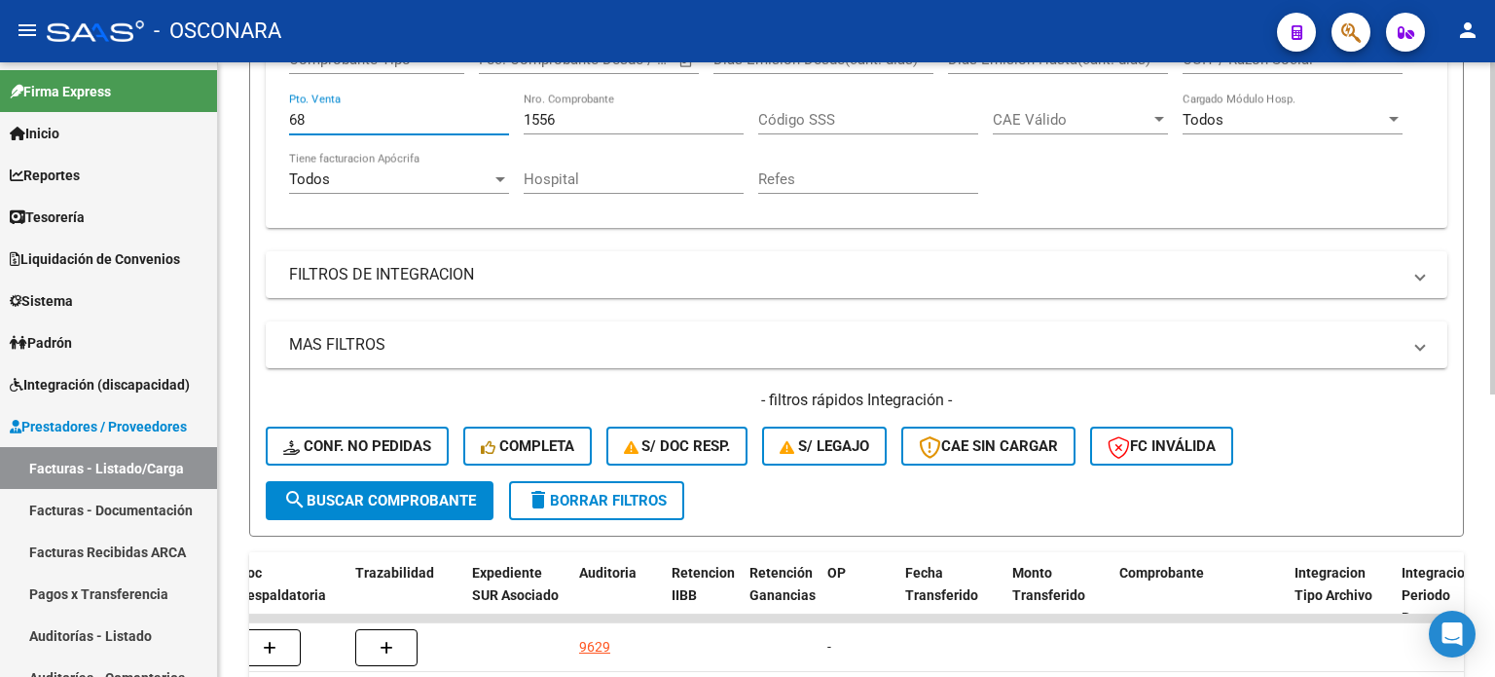
scroll to position [232, 0]
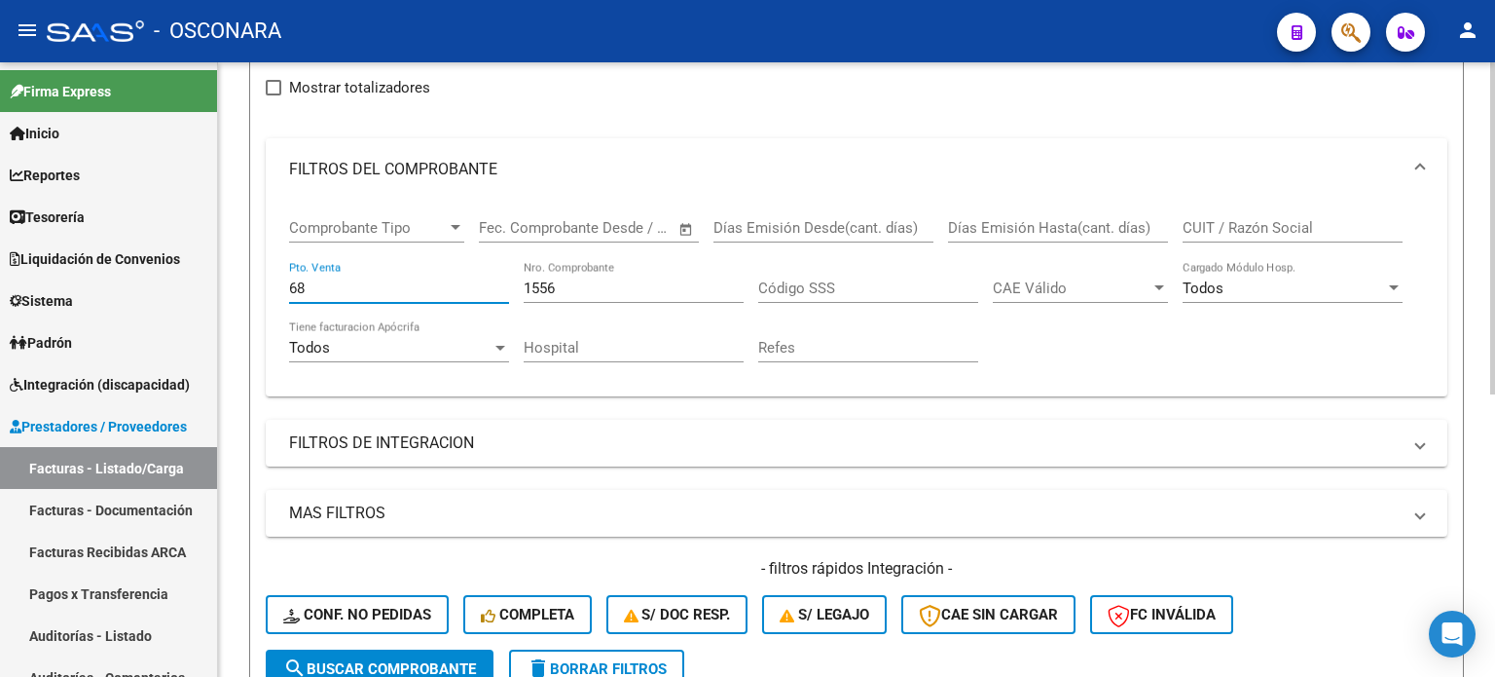
type input "68"
drag, startPoint x: 595, startPoint y: 285, endPoint x: 516, endPoint y: 285, distance: 78.9
click at [525, 285] on input "1556" at bounding box center [634, 288] width 220 height 18
type input "8773"
click at [340, 299] on div "68 Pto. Venta" at bounding box center [399, 282] width 220 height 42
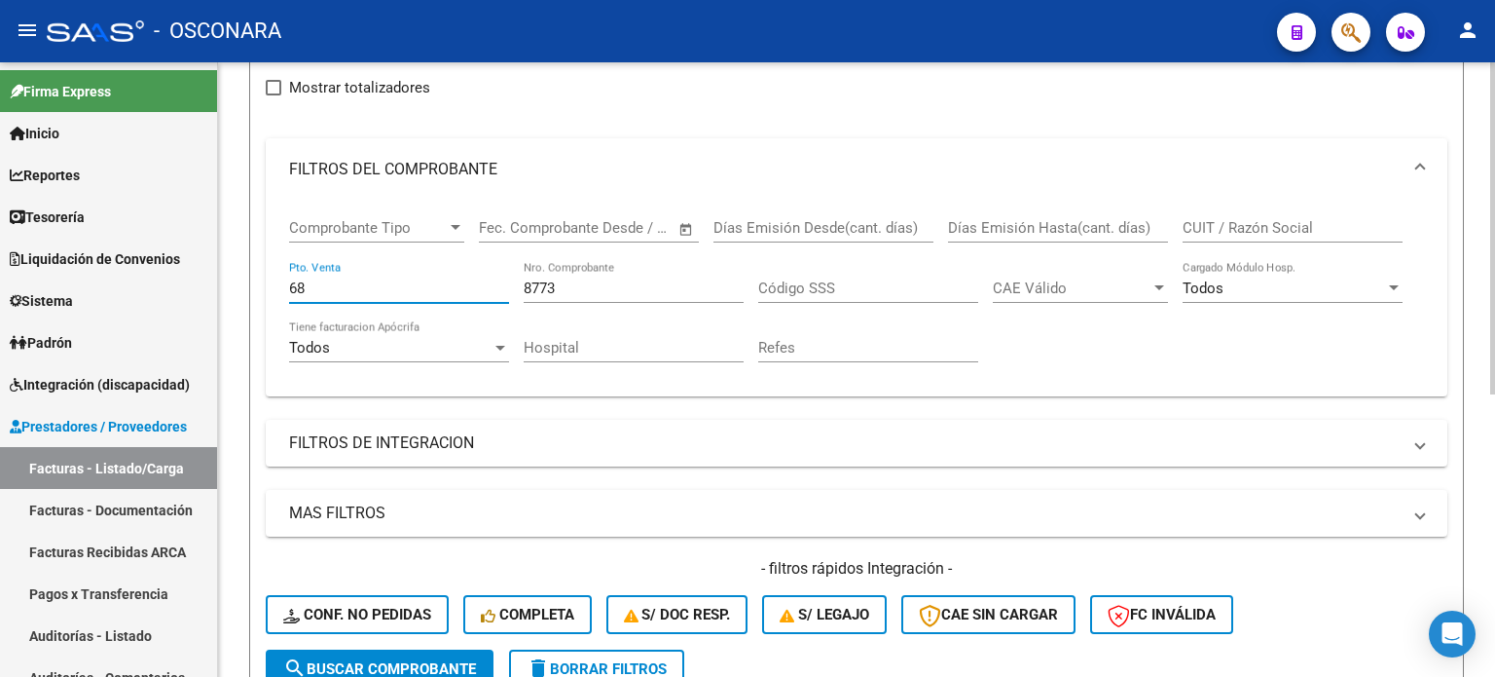
type input "6"
type input "30"
drag, startPoint x: 589, startPoint y: 290, endPoint x: 361, endPoint y: 290, distance: 227.8
click at [361, 290] on div "Comprobante Tipo Comprobante Tipo Fecha inicio – Fecha fin Fec. Comprobante Des…" at bounding box center [856, 291] width 1135 height 180
type input "22270"
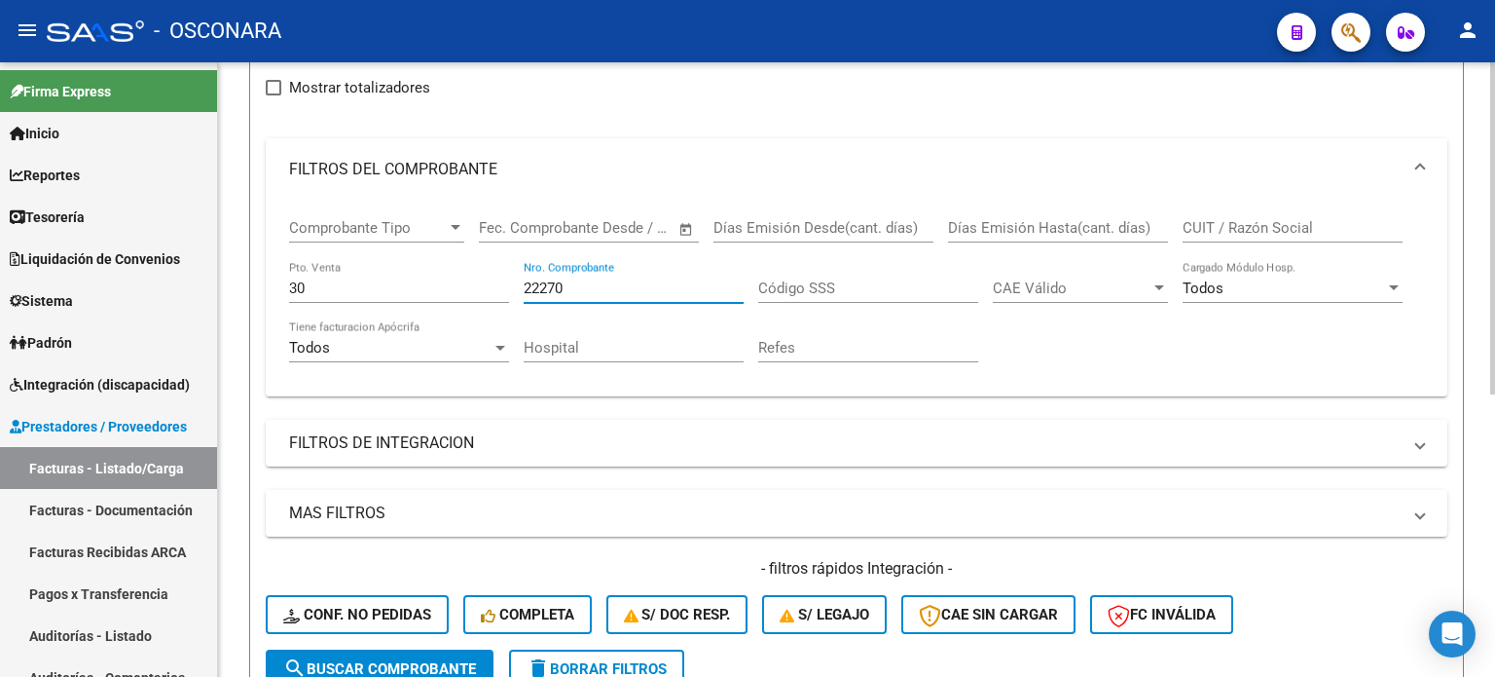
click at [356, 290] on input "30" at bounding box center [399, 288] width 220 height 18
type input "3"
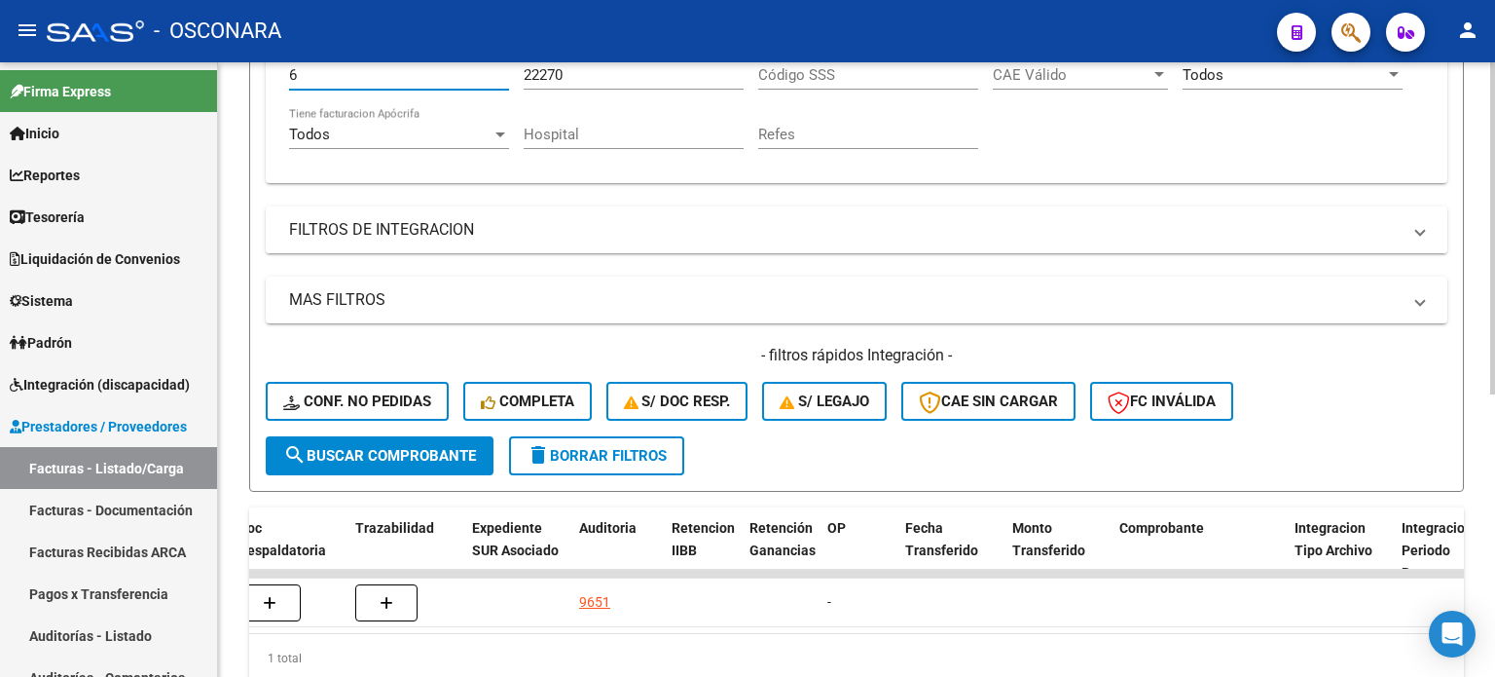
scroll to position [329, 0]
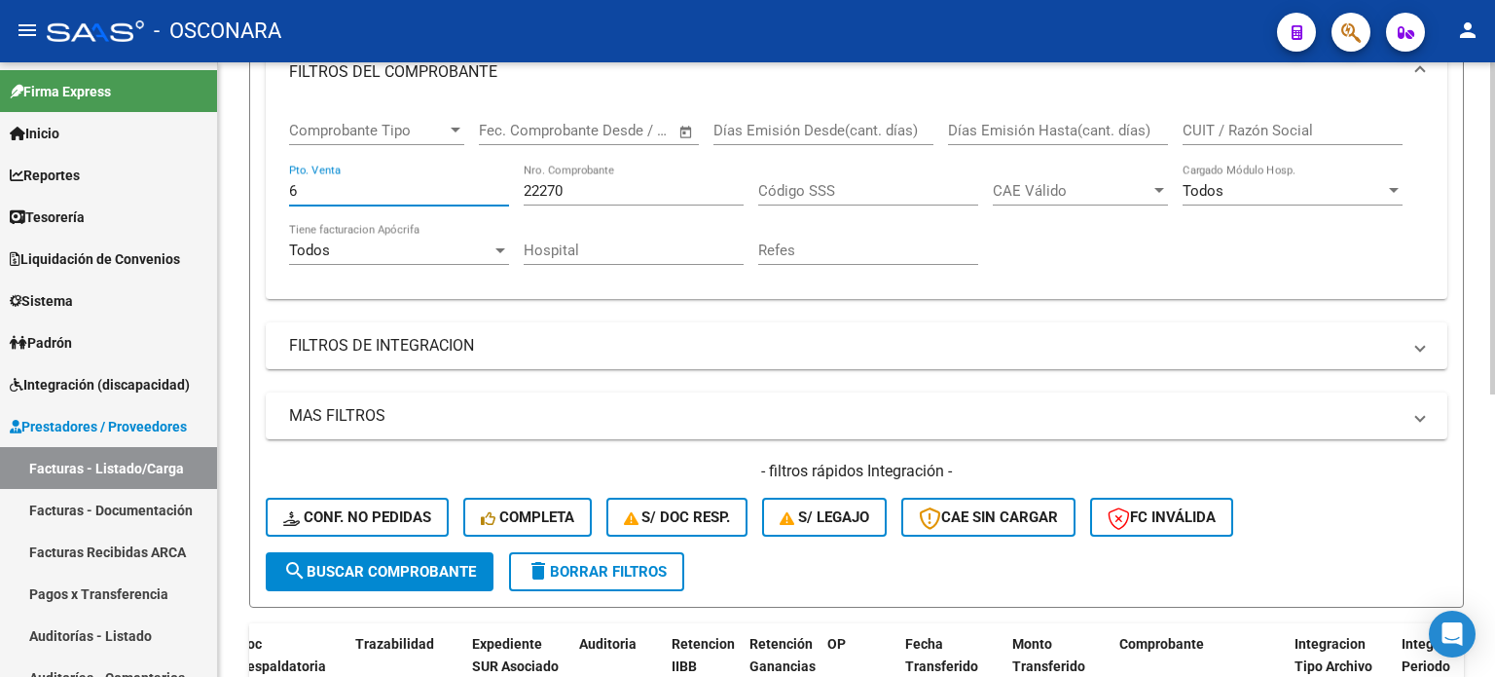
type input "6"
drag, startPoint x: 604, startPoint y: 190, endPoint x: 447, endPoint y: 190, distance: 156.7
click at [453, 190] on div "Comprobante Tipo Comprobante Tipo Fecha inicio – Fecha fin Fec. Comprobante Des…" at bounding box center [856, 193] width 1135 height 180
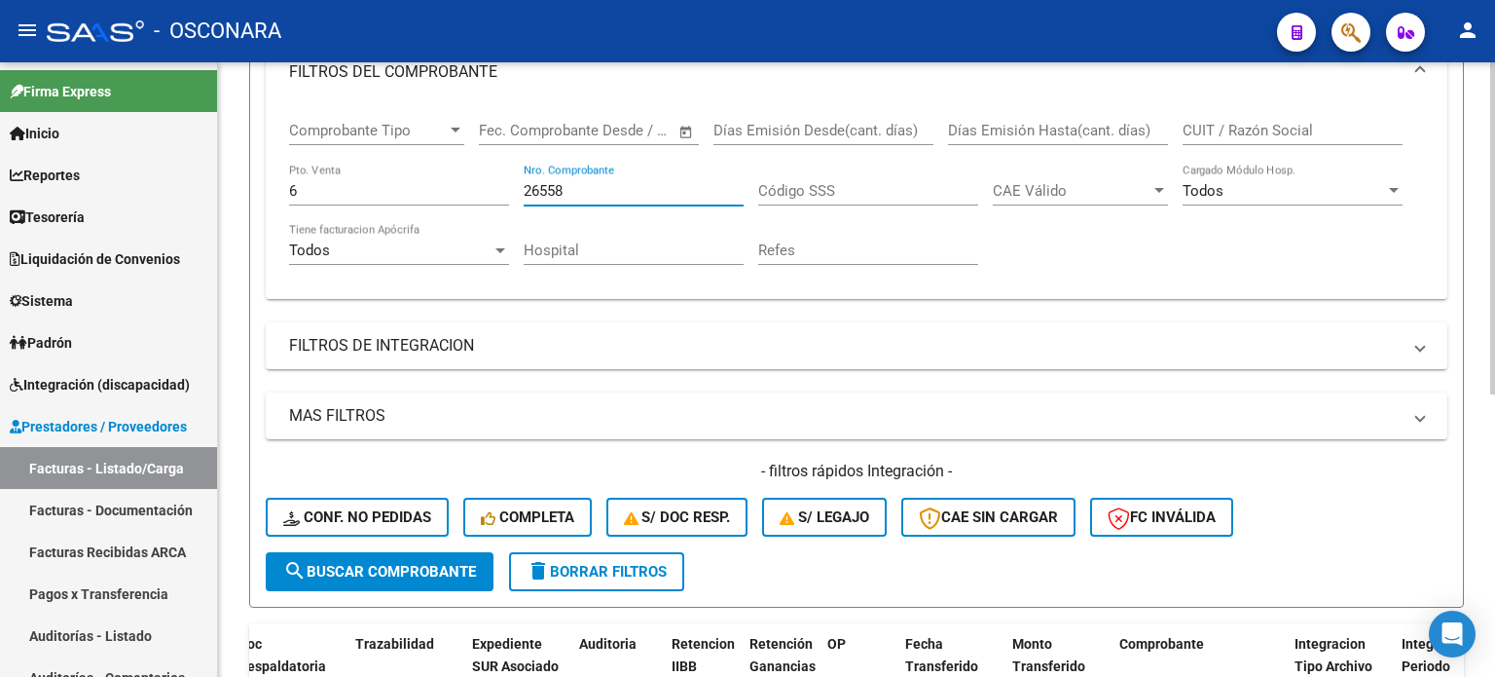
type input "26558"
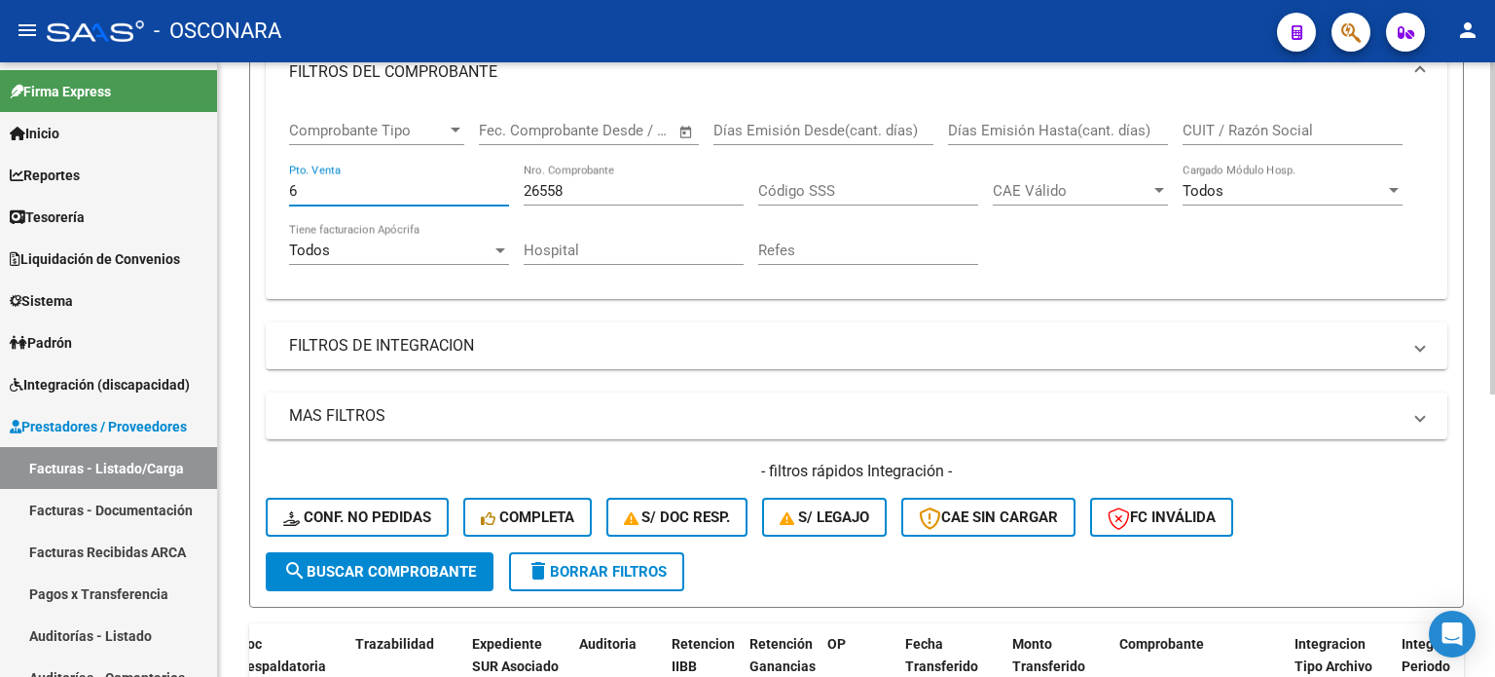
click at [397, 191] on input "6" at bounding box center [399, 191] width 220 height 18
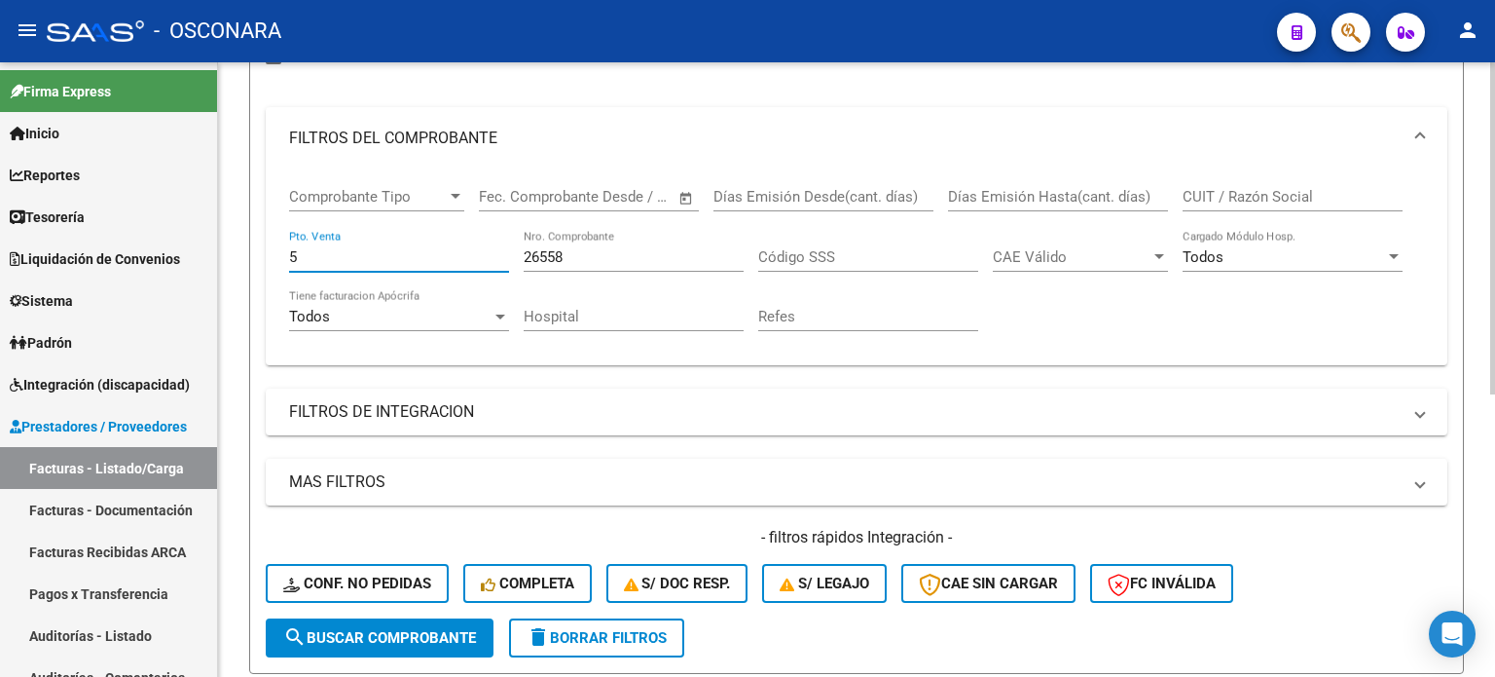
scroll to position [232, 0]
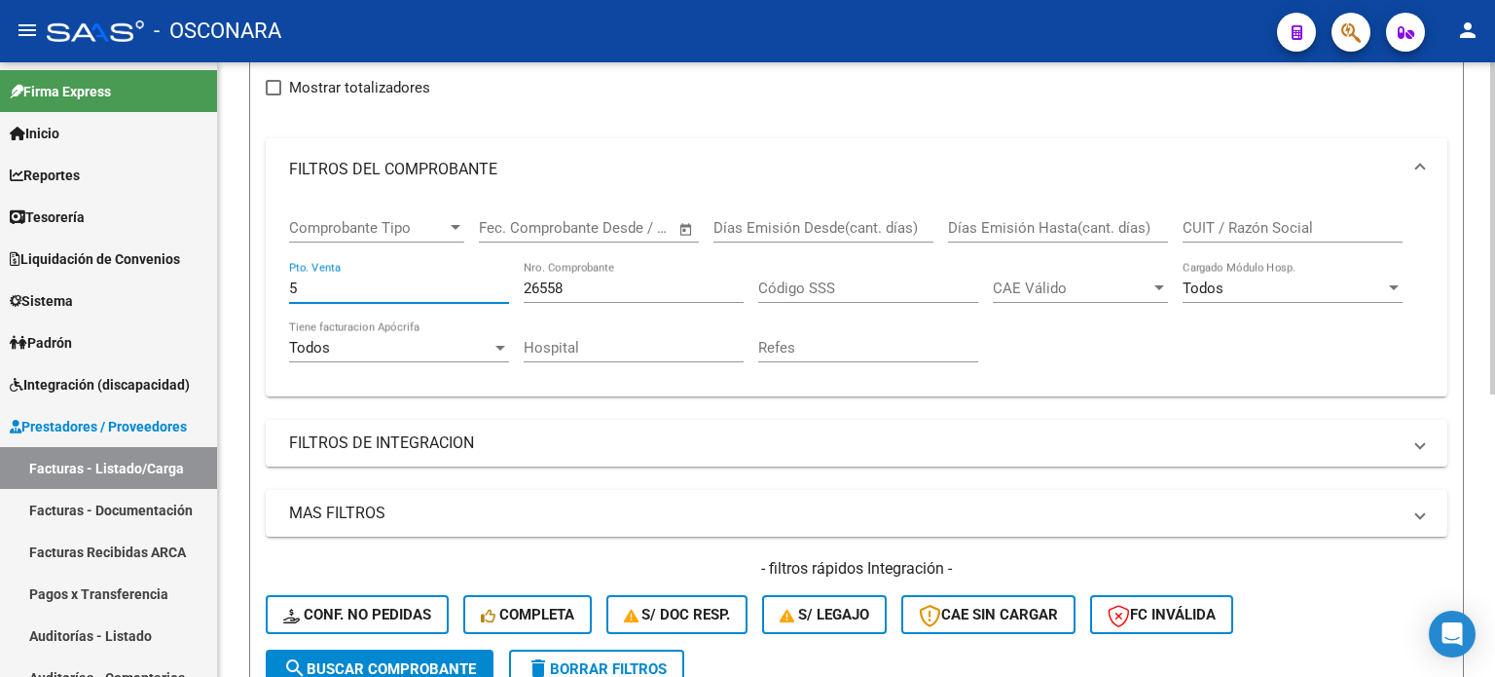
type input "5"
drag, startPoint x: 435, startPoint y: 287, endPoint x: 390, endPoint y: 287, distance: 44.8
click at [391, 287] on div "Comprobante Tipo Comprobante Tipo Fecha inicio – Fecha fin Fec. Comprobante Des…" at bounding box center [856, 291] width 1135 height 180
type input "12629"
click at [390, 287] on input "5" at bounding box center [399, 288] width 220 height 18
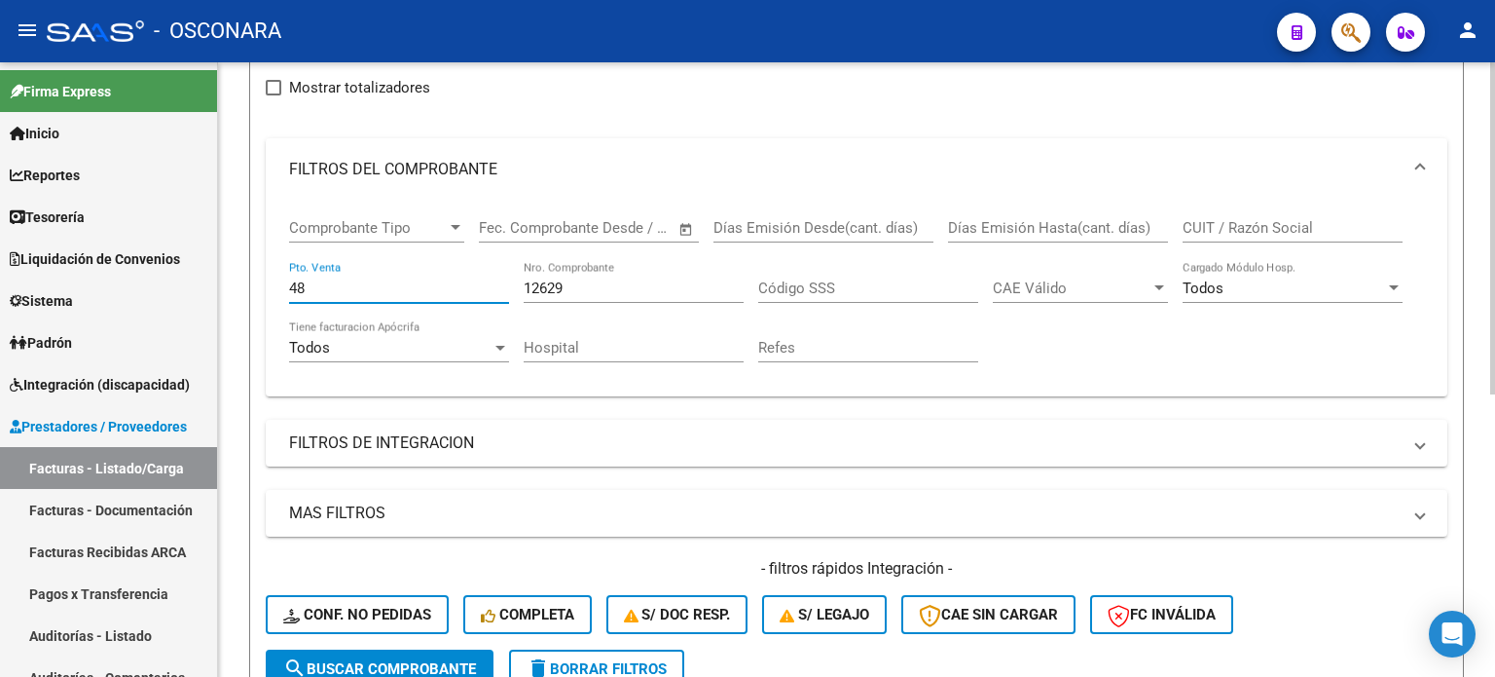
click at [354, 291] on input "48" at bounding box center [399, 288] width 220 height 18
type input "4"
click at [576, 282] on input "12629" at bounding box center [634, 288] width 220 height 18
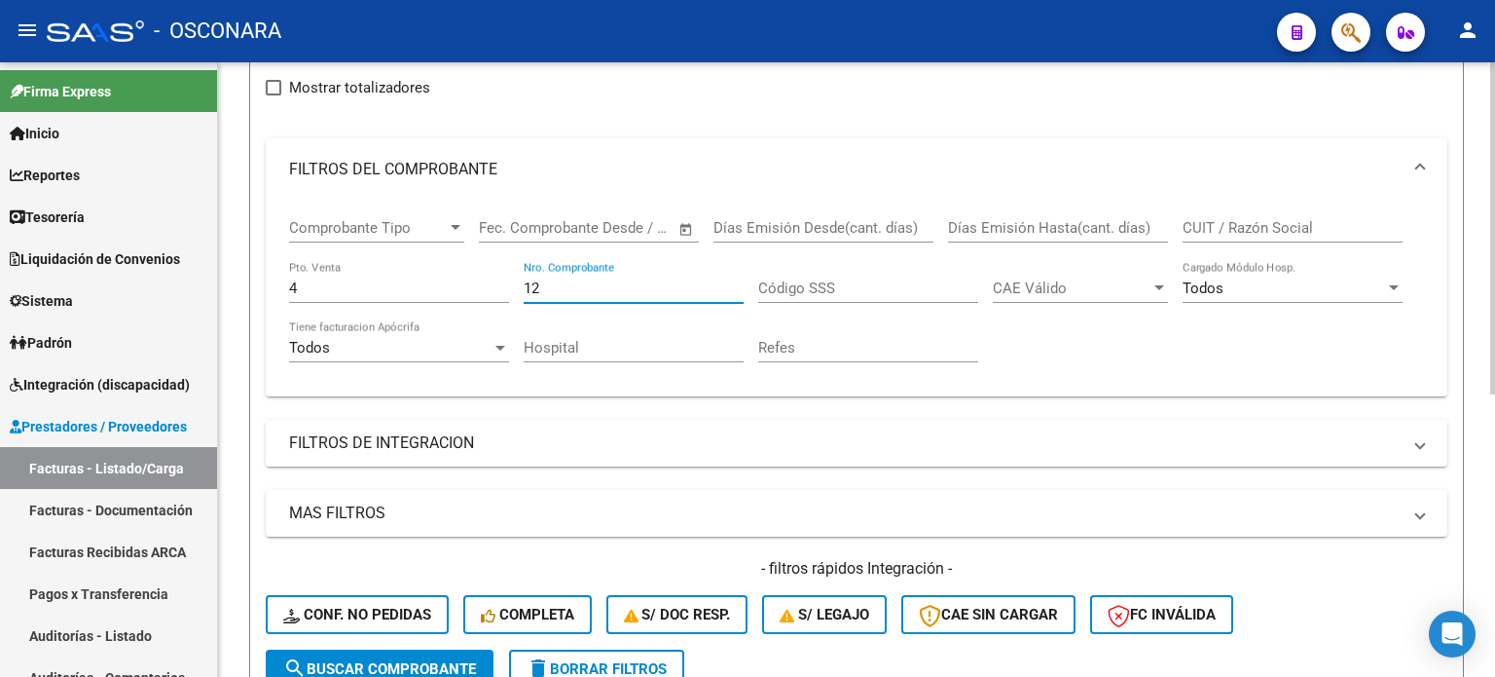
type input "1"
type input "26557"
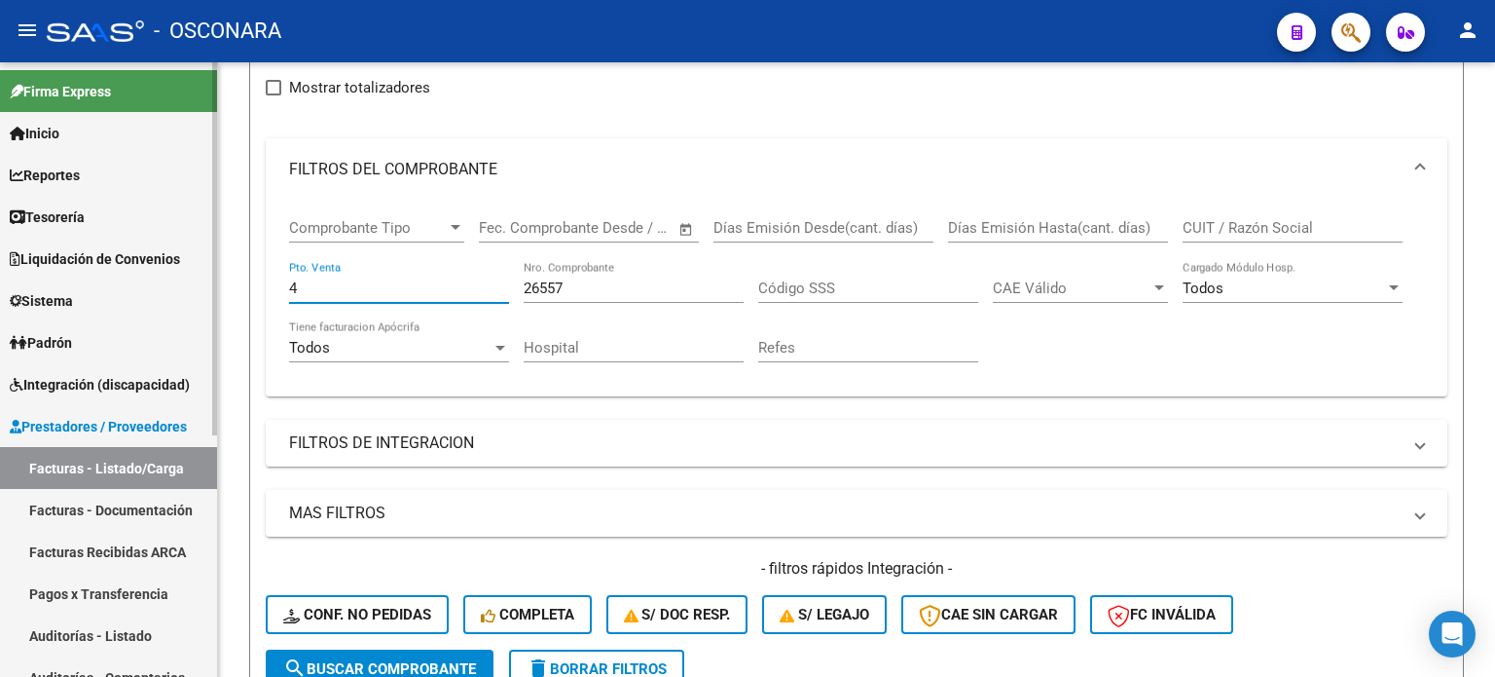
drag, startPoint x: 317, startPoint y: 287, endPoint x: 134, endPoint y: 281, distance: 183.1
click at [202, 287] on mat-sidenav-container "Firma Express Inicio Instructivos Contacto OS Reportes Ingresos Percibidos Anál…" at bounding box center [747, 369] width 1495 height 614
type input "5"
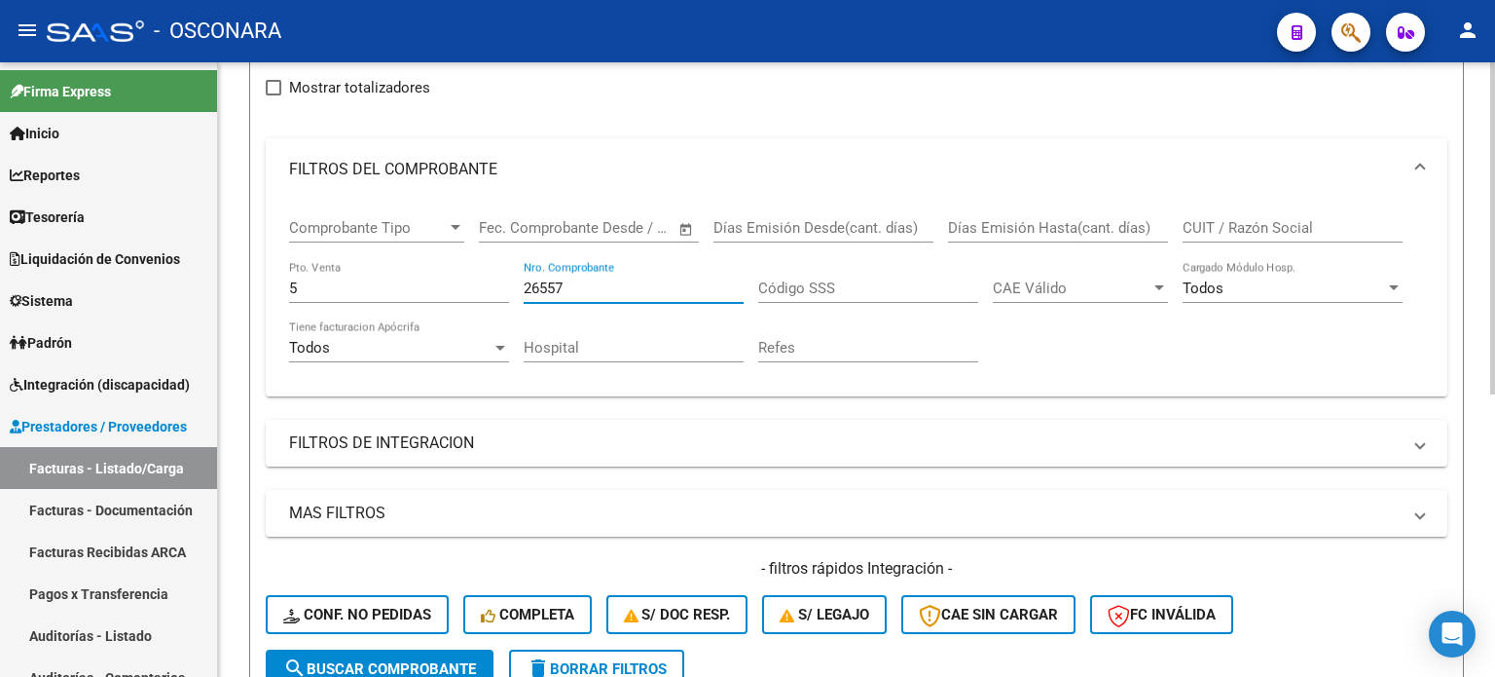
drag, startPoint x: 569, startPoint y: 285, endPoint x: 288, endPoint y: 285, distance: 281.3
click at [296, 285] on div "Comprobante Tipo Comprobante Tipo Fecha inicio – Fecha fin Fec. Comprobante Des…" at bounding box center [856, 291] width 1135 height 180
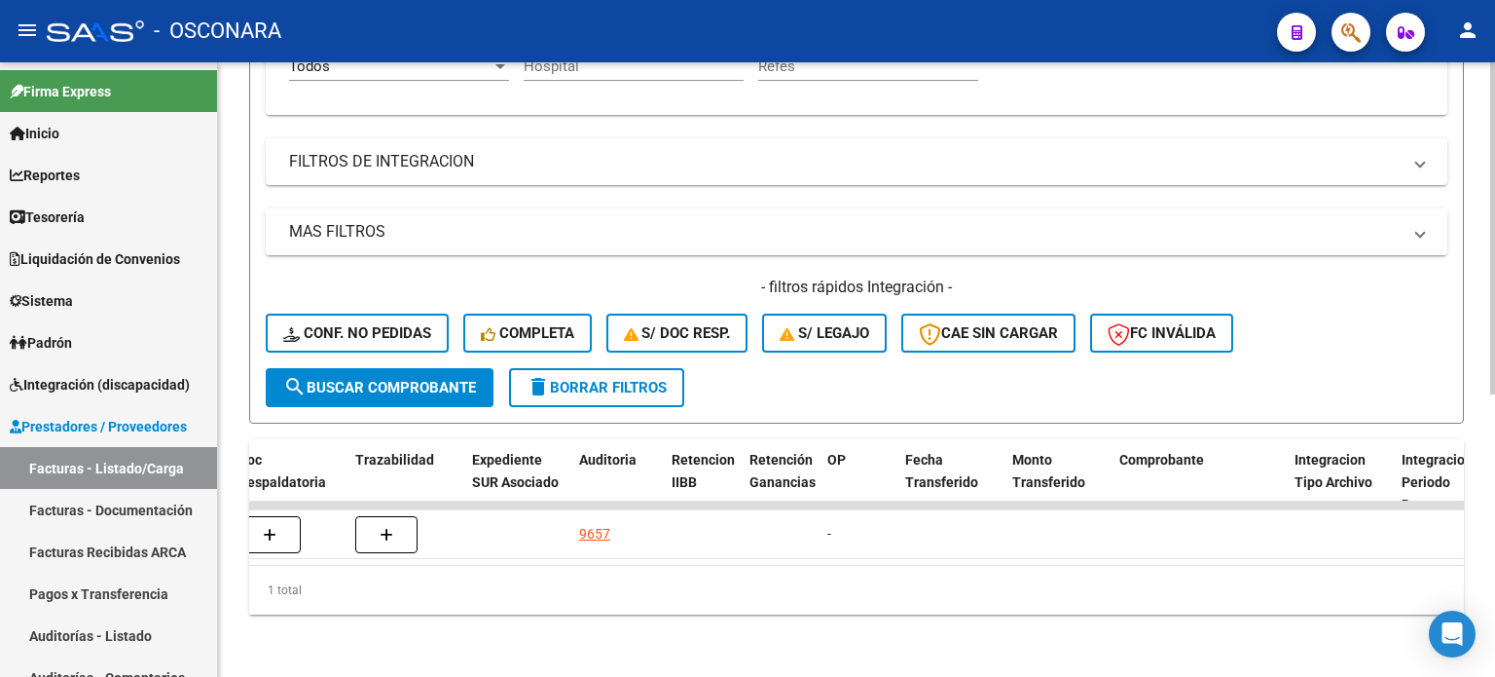
scroll to position [329, 0]
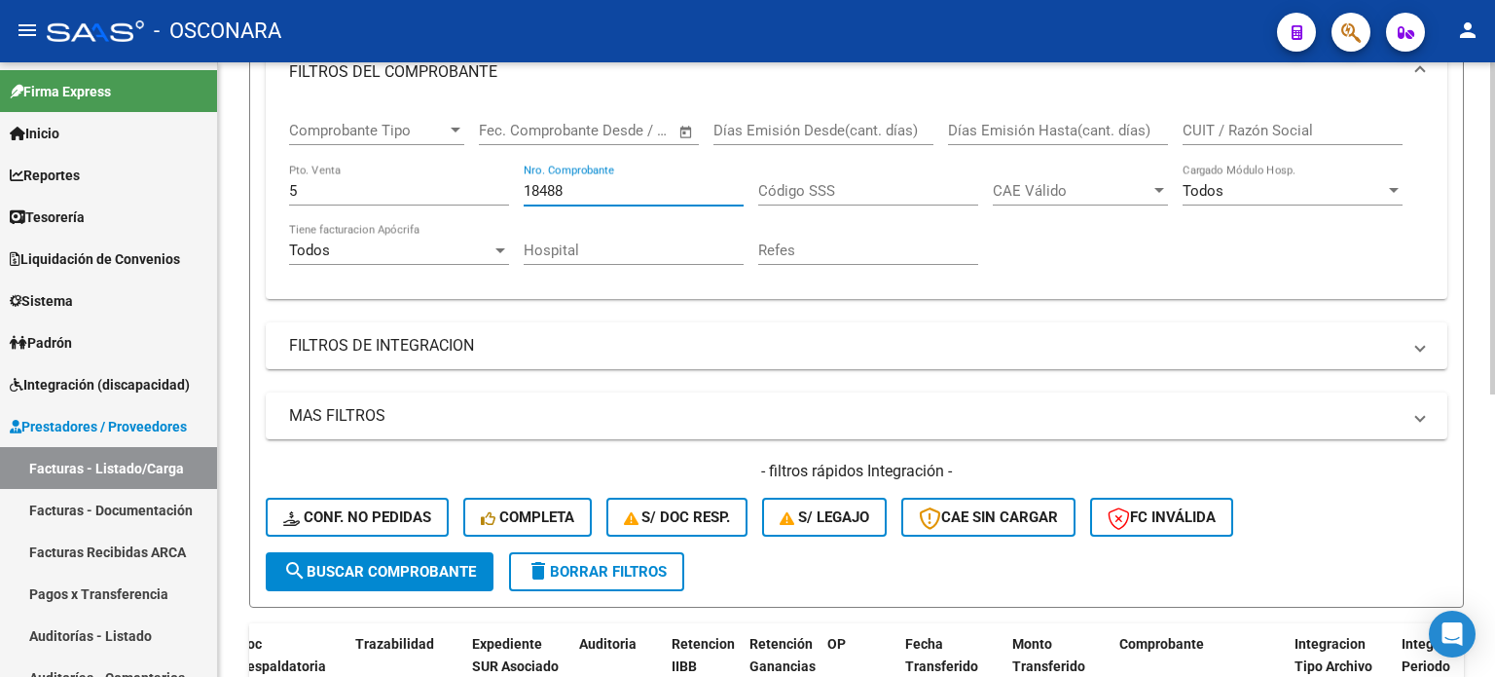
click at [604, 194] on input "18488" at bounding box center [634, 191] width 220 height 18
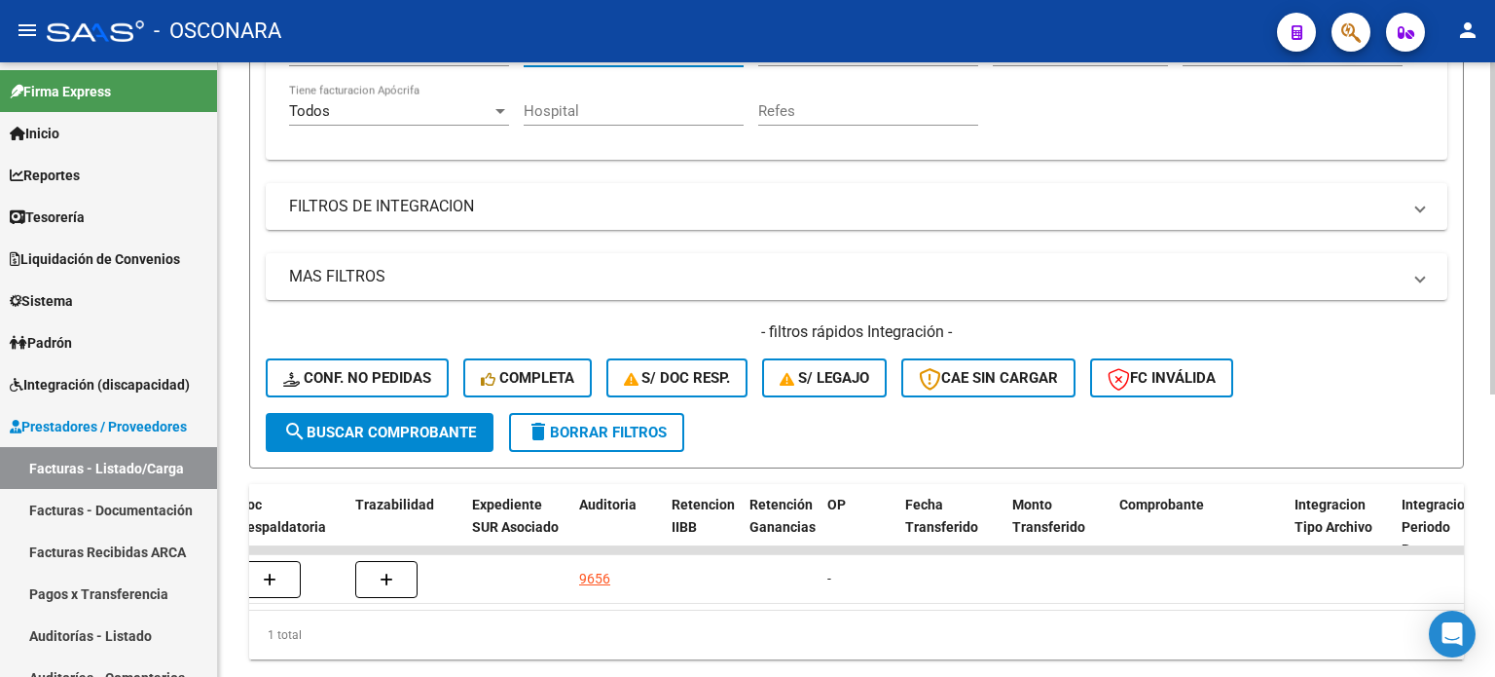
scroll to position [426, 0]
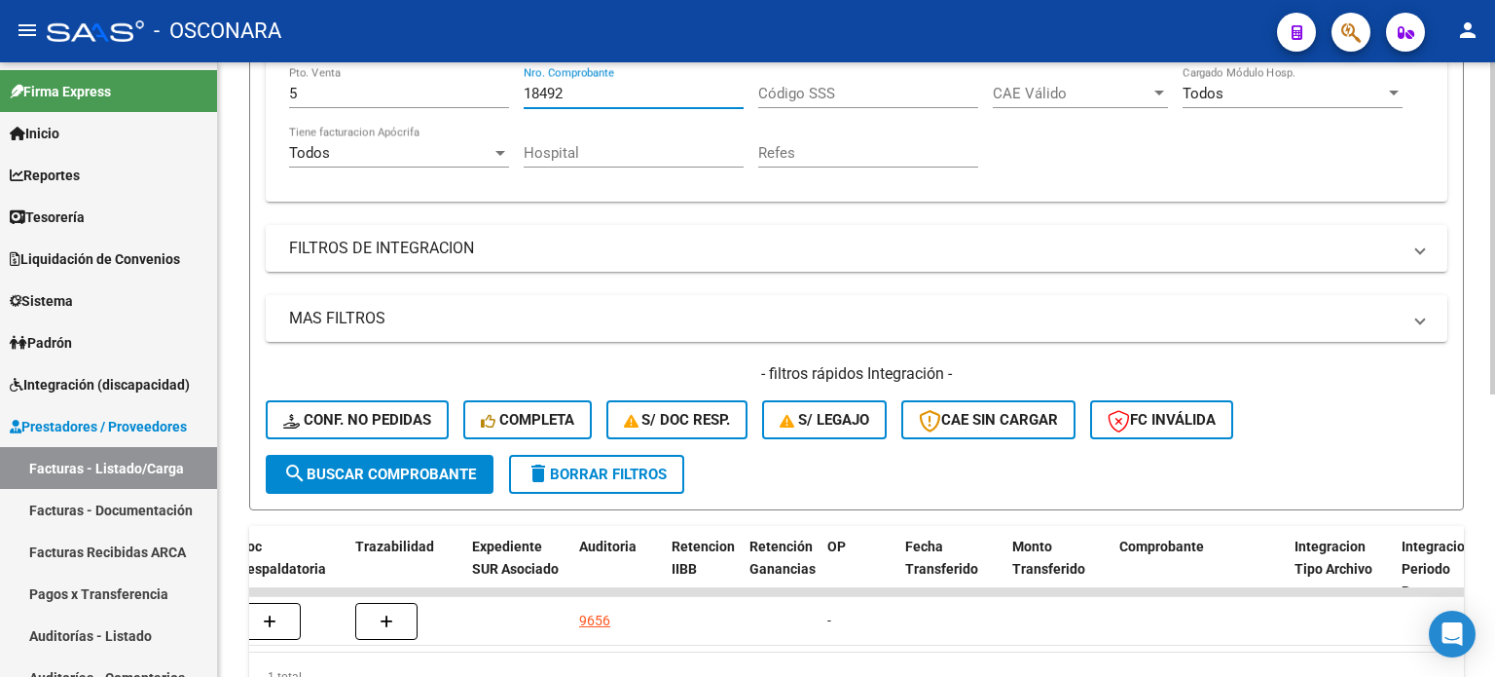
drag, startPoint x: 436, startPoint y: 84, endPoint x: 413, endPoint y: 81, distance: 23.5
click at [413, 81] on div "Comprobante Tipo Comprobante Tipo Fecha inicio – Fecha fin Fec. Comprobante Des…" at bounding box center [856, 96] width 1135 height 180
type input "41999"
click at [321, 99] on input "5" at bounding box center [399, 94] width 220 height 18
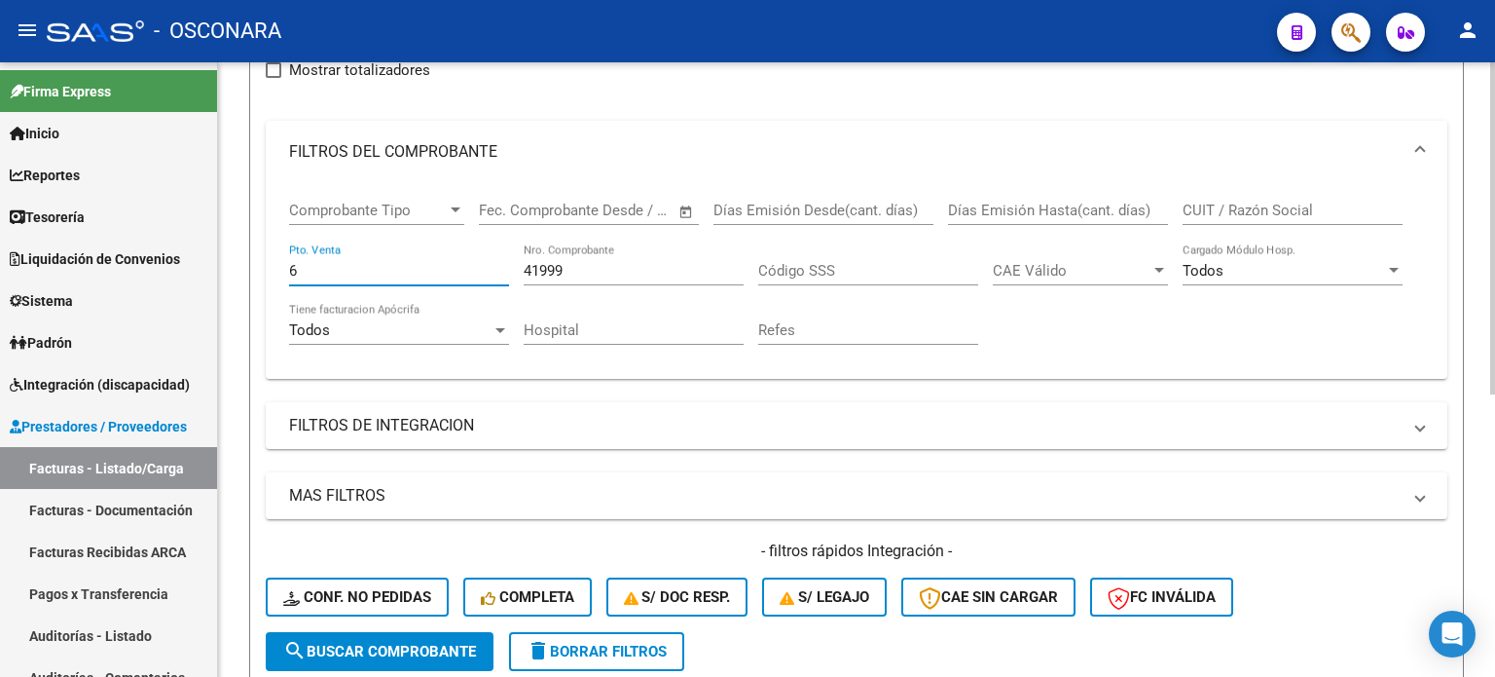
scroll to position [232, 0]
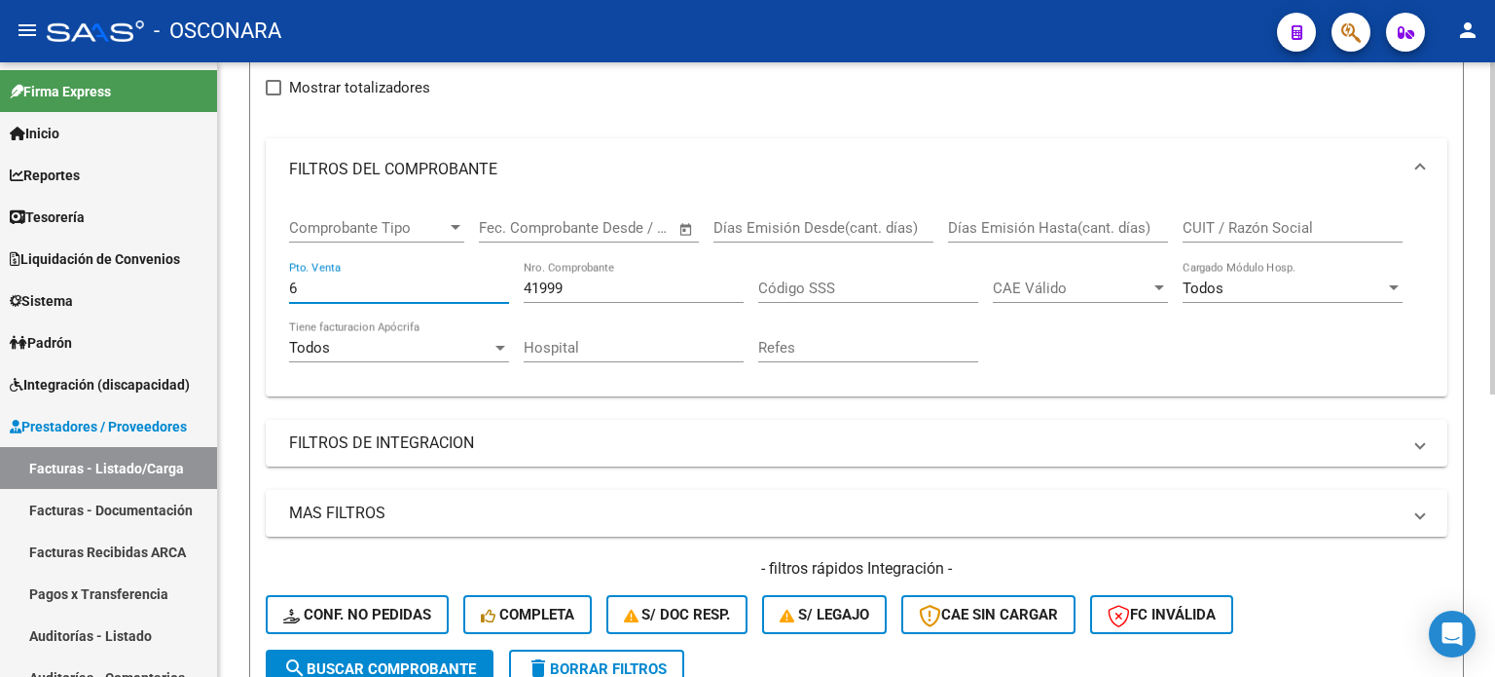
type input "6"
drag, startPoint x: 578, startPoint y: 291, endPoint x: 410, endPoint y: 287, distance: 168.5
click at [410, 287] on div "Comprobante Tipo Comprobante Tipo Fecha inicio – Fecha fin Fec. Comprobante Des…" at bounding box center [856, 291] width 1135 height 180
type input "42064"
click at [409, 287] on input "6" at bounding box center [399, 288] width 220 height 18
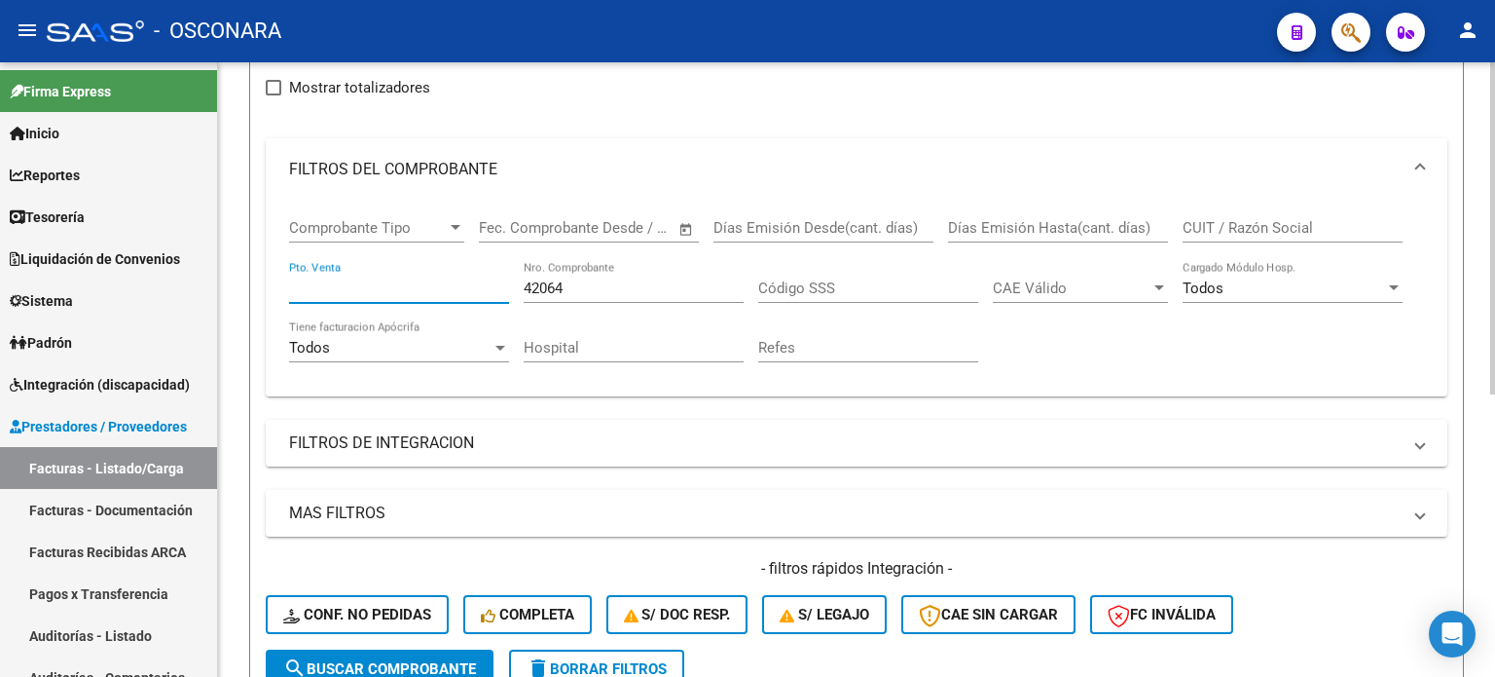
type input "6"
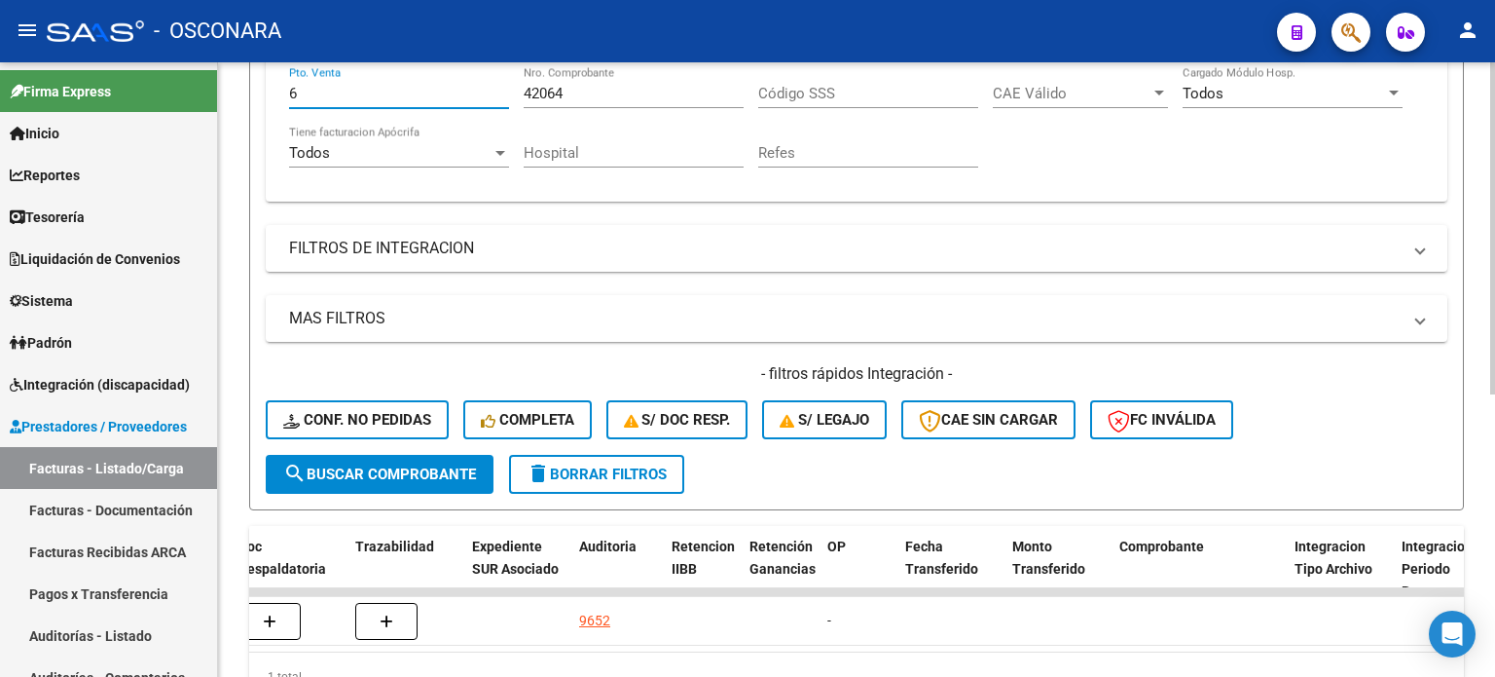
drag, startPoint x: 539, startPoint y: 89, endPoint x: 351, endPoint y: 89, distance: 187.9
click at [351, 89] on div "Comprobante Tipo Comprobante Tipo Fecha inicio – Fecha fin Fec. Comprobante Des…" at bounding box center [856, 96] width 1135 height 180
type input "22270"
click at [352, 87] on input "6" at bounding box center [399, 94] width 220 height 18
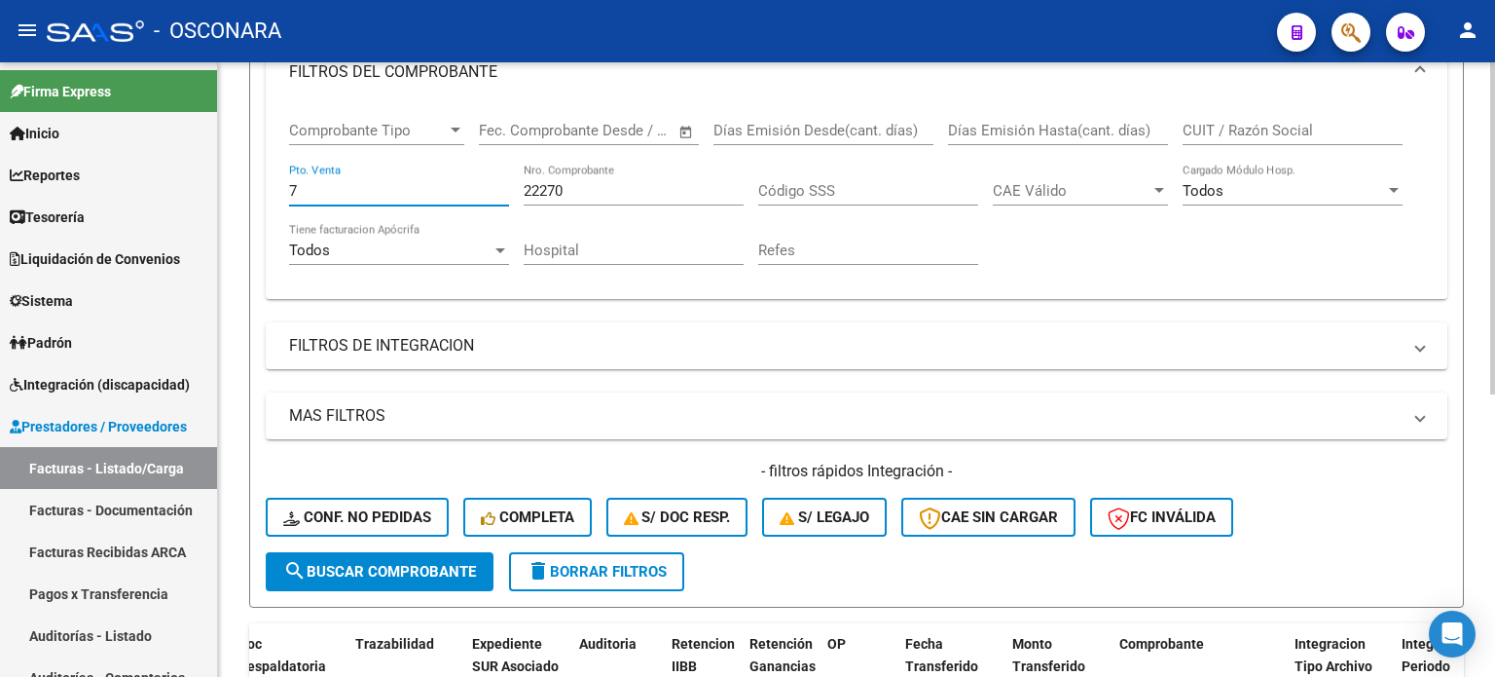
type input "7"
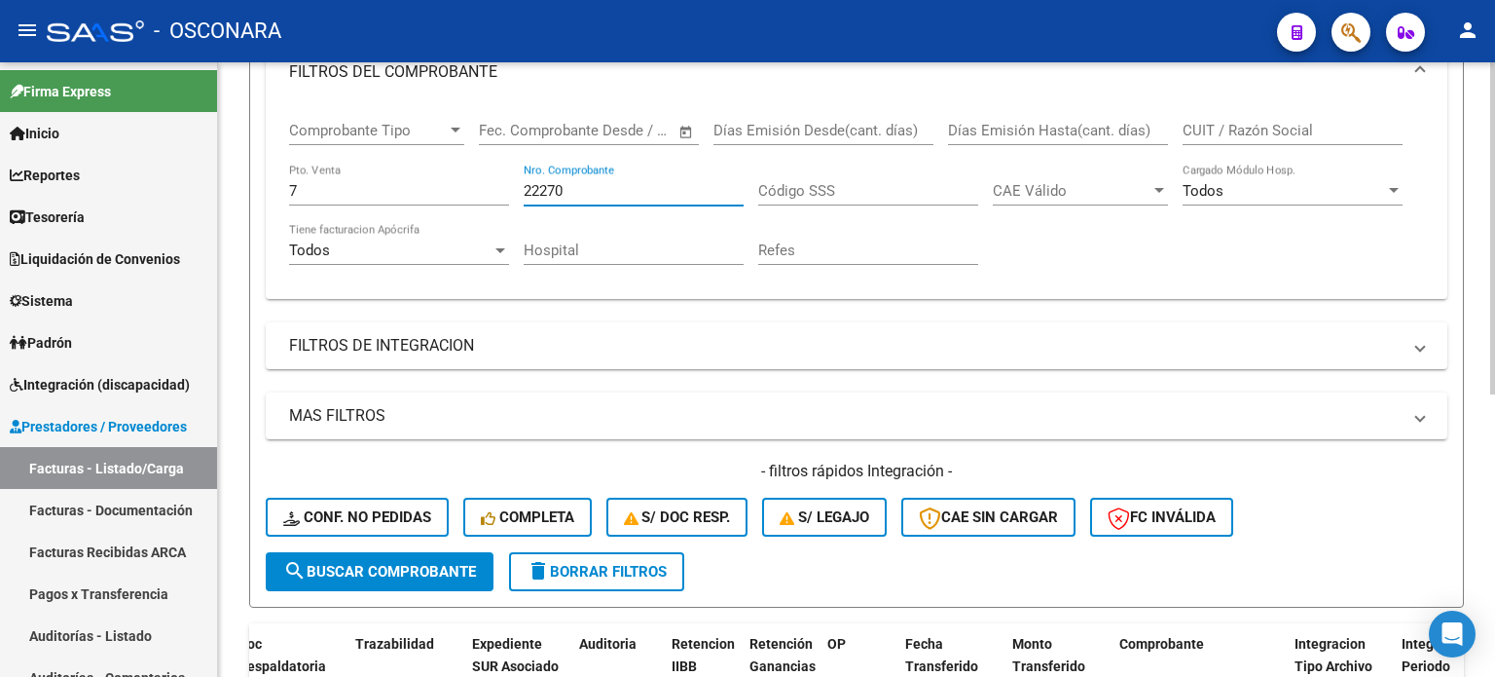
drag, startPoint x: 601, startPoint y: 186, endPoint x: 505, endPoint y: 186, distance: 95.4
click at [505, 186] on div "Comprobante Tipo Comprobante Tipo Fecha inicio – Fecha fin Fec. Comprobante Des…" at bounding box center [856, 193] width 1135 height 180
type input "22512"
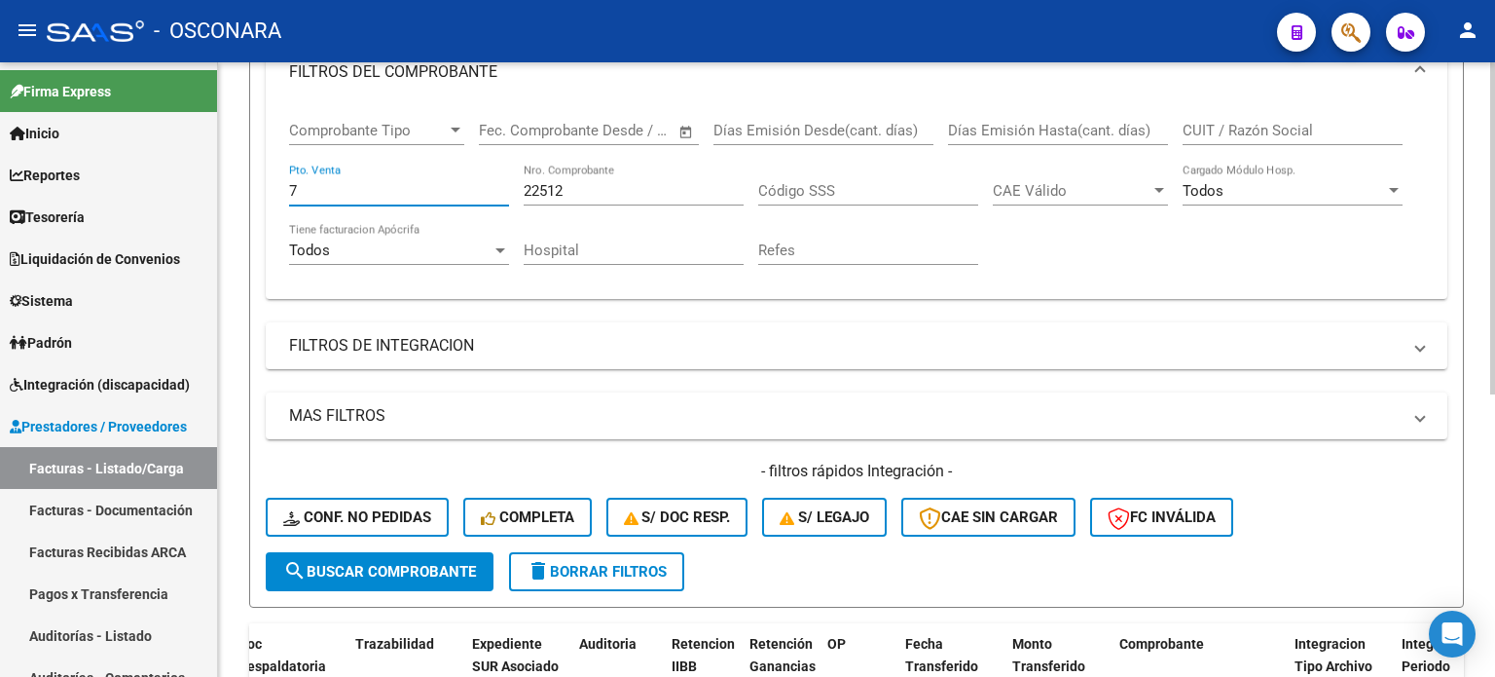
click at [366, 182] on input "7" at bounding box center [399, 191] width 220 height 18
type input "7"
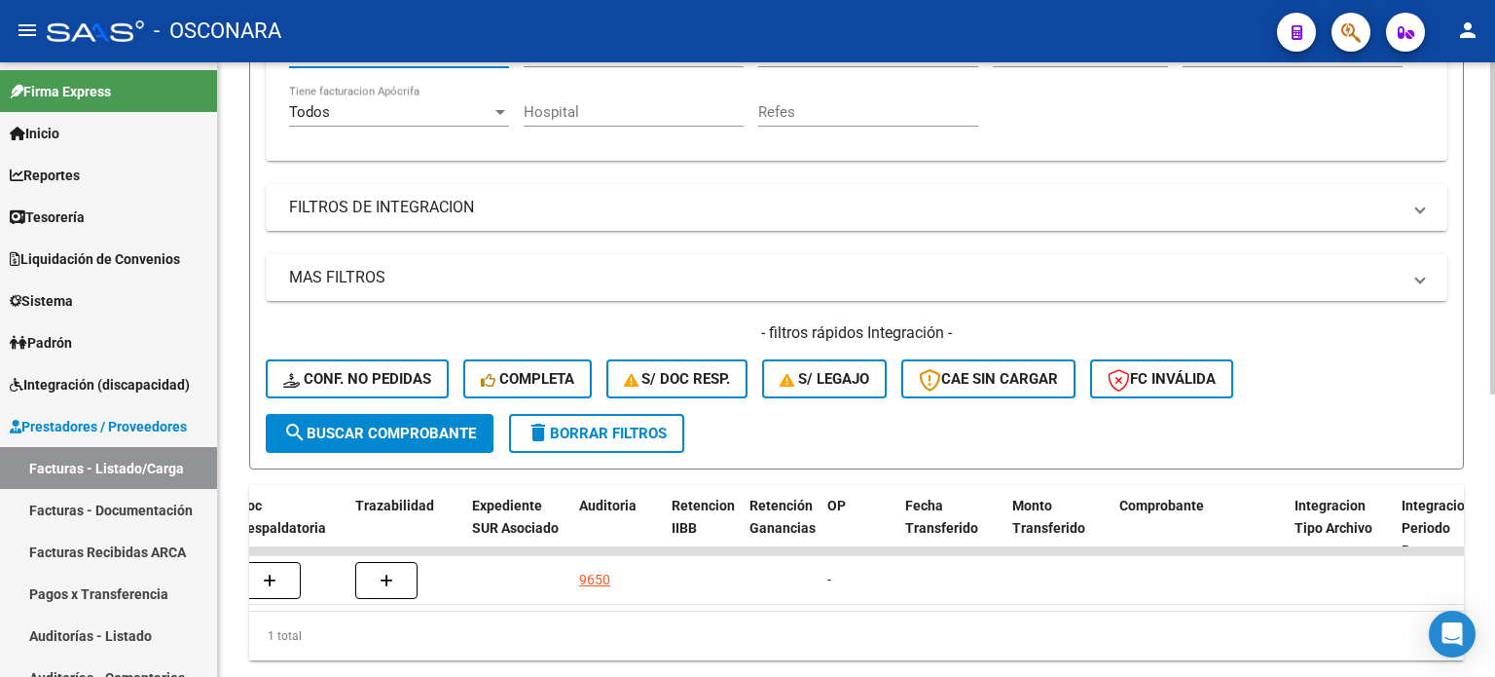
scroll to position [426, 0]
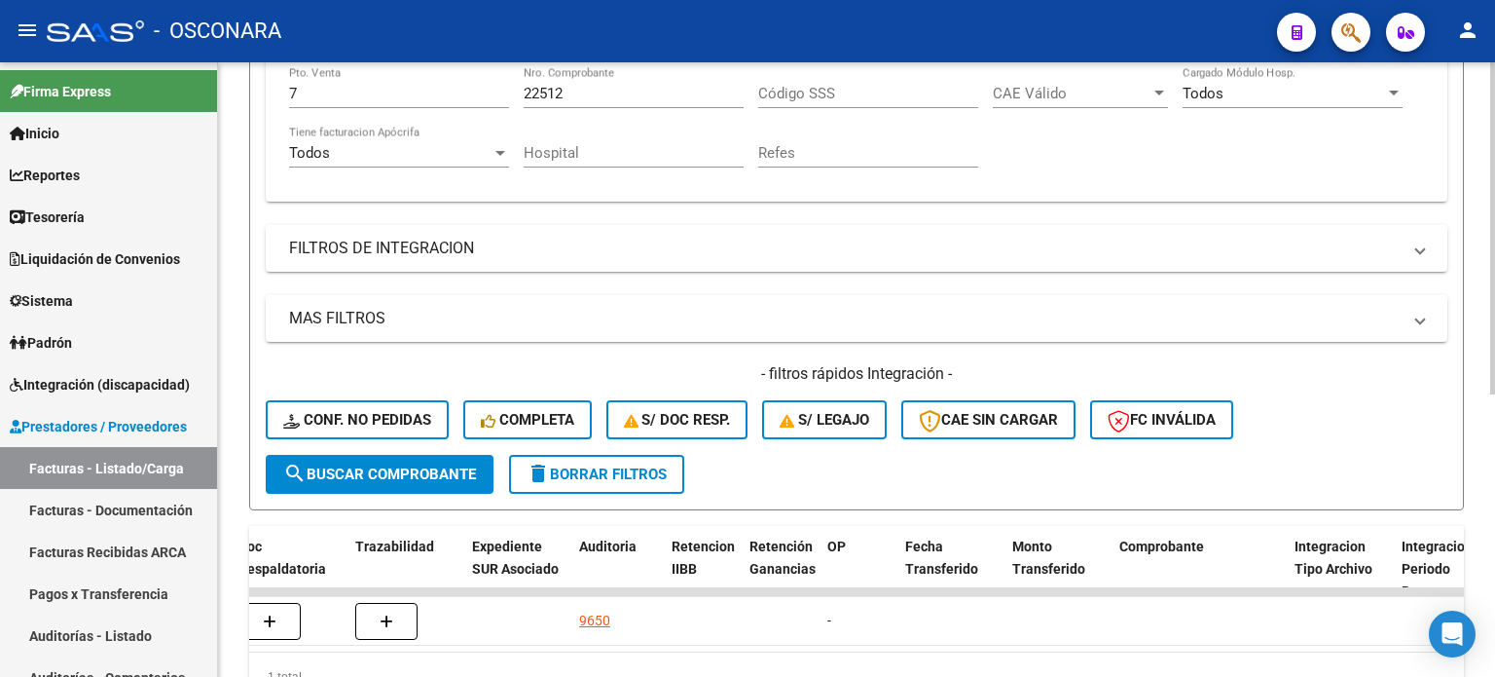
click at [327, 101] on div "7 Pto. Venta" at bounding box center [399, 87] width 220 height 42
type input "8"
click at [437, 103] on div "Comprobante Tipo Comprobante Tipo Fecha inicio – Fecha fin Fec. Comprobante Des…" at bounding box center [856, 96] width 1135 height 180
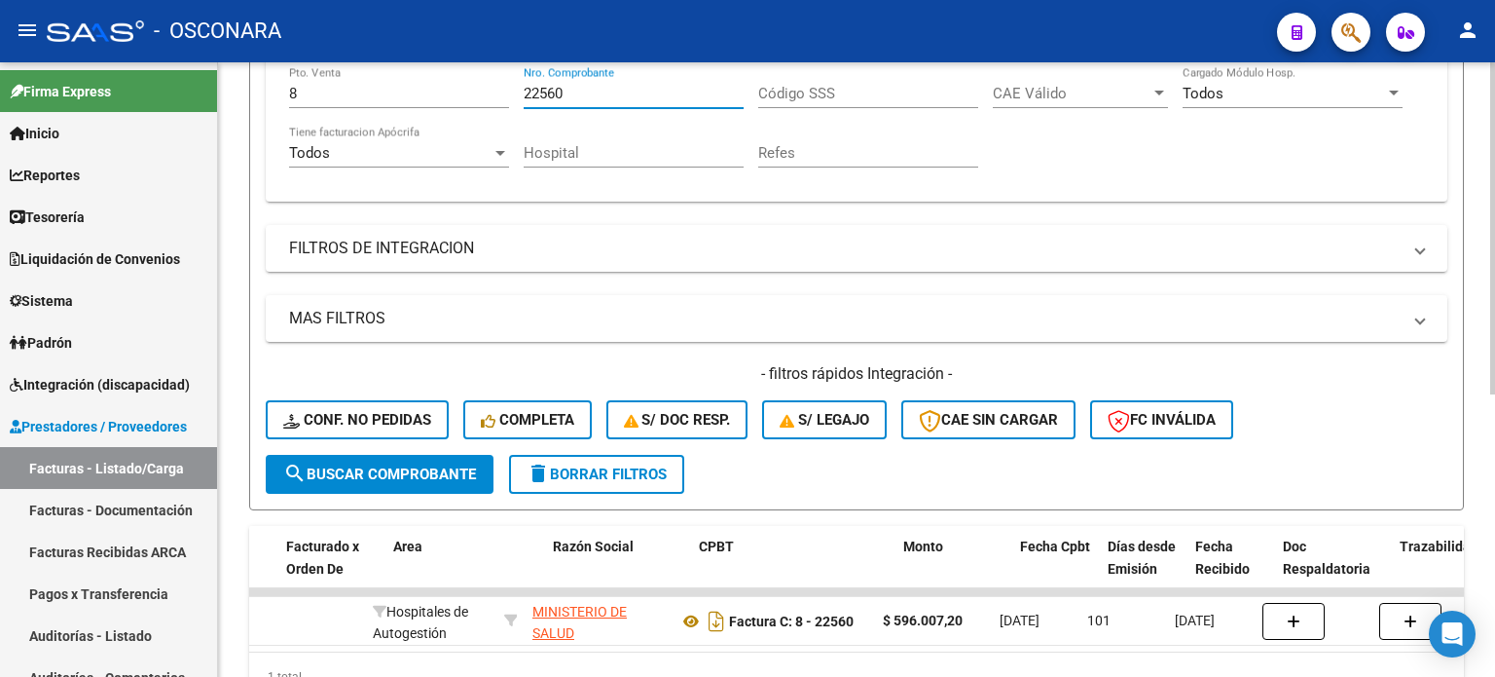
scroll to position [0, 335]
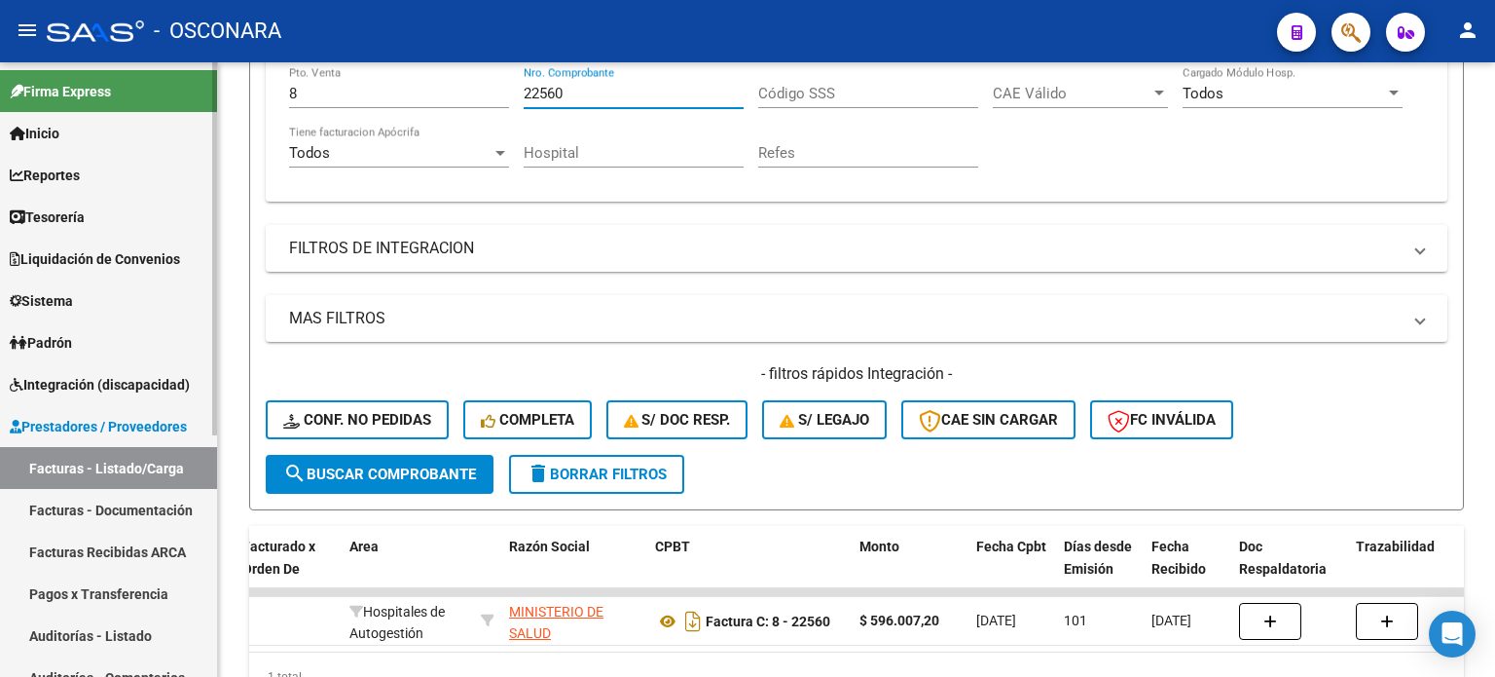
type input "22560"
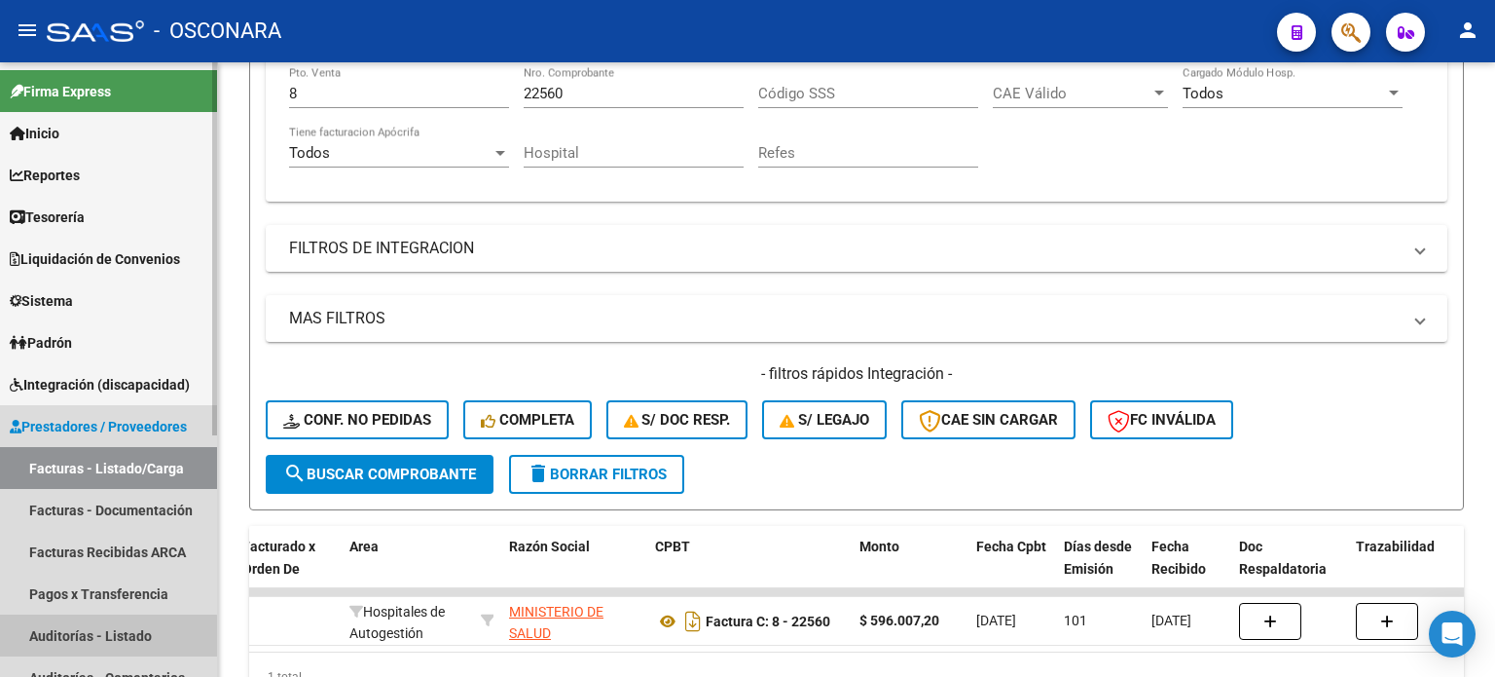
click at [77, 638] on link "Auditorías - Listado" at bounding box center [108, 635] width 217 height 42
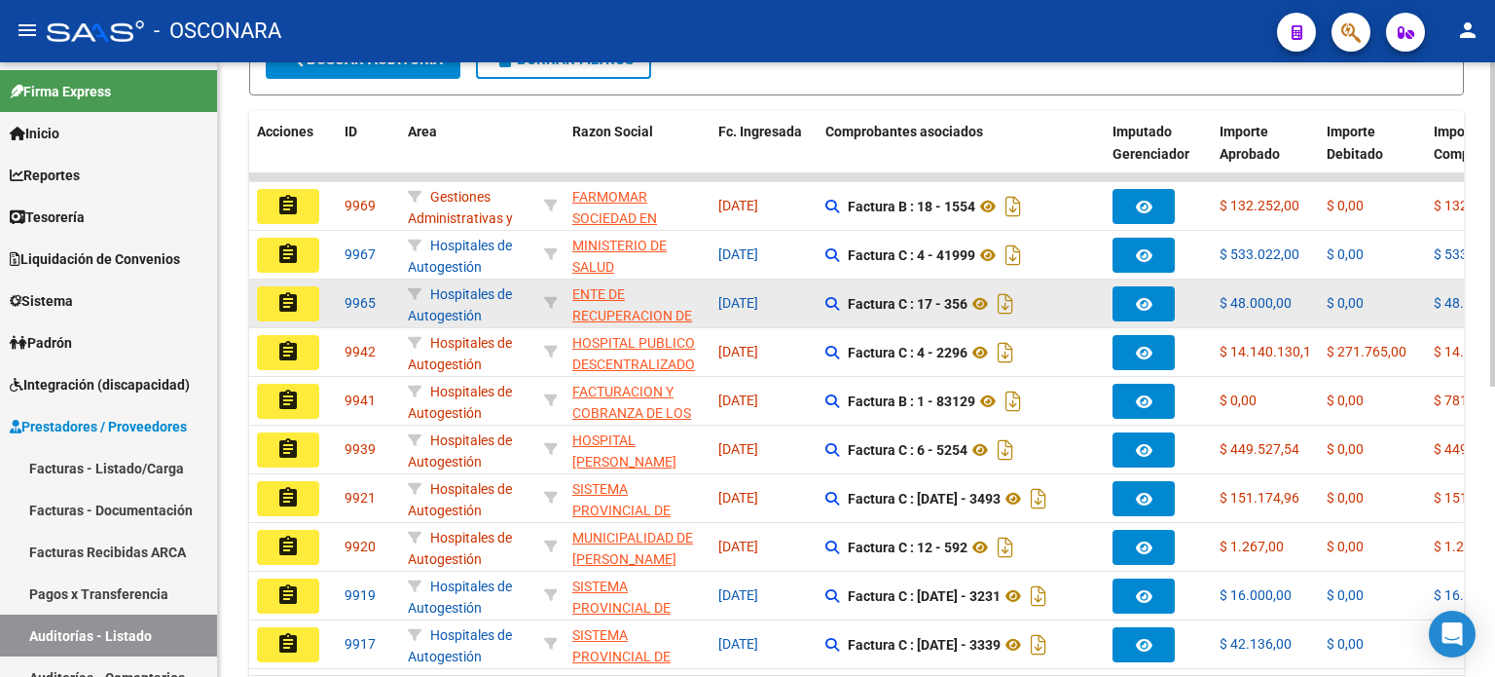
scroll to position [134, 0]
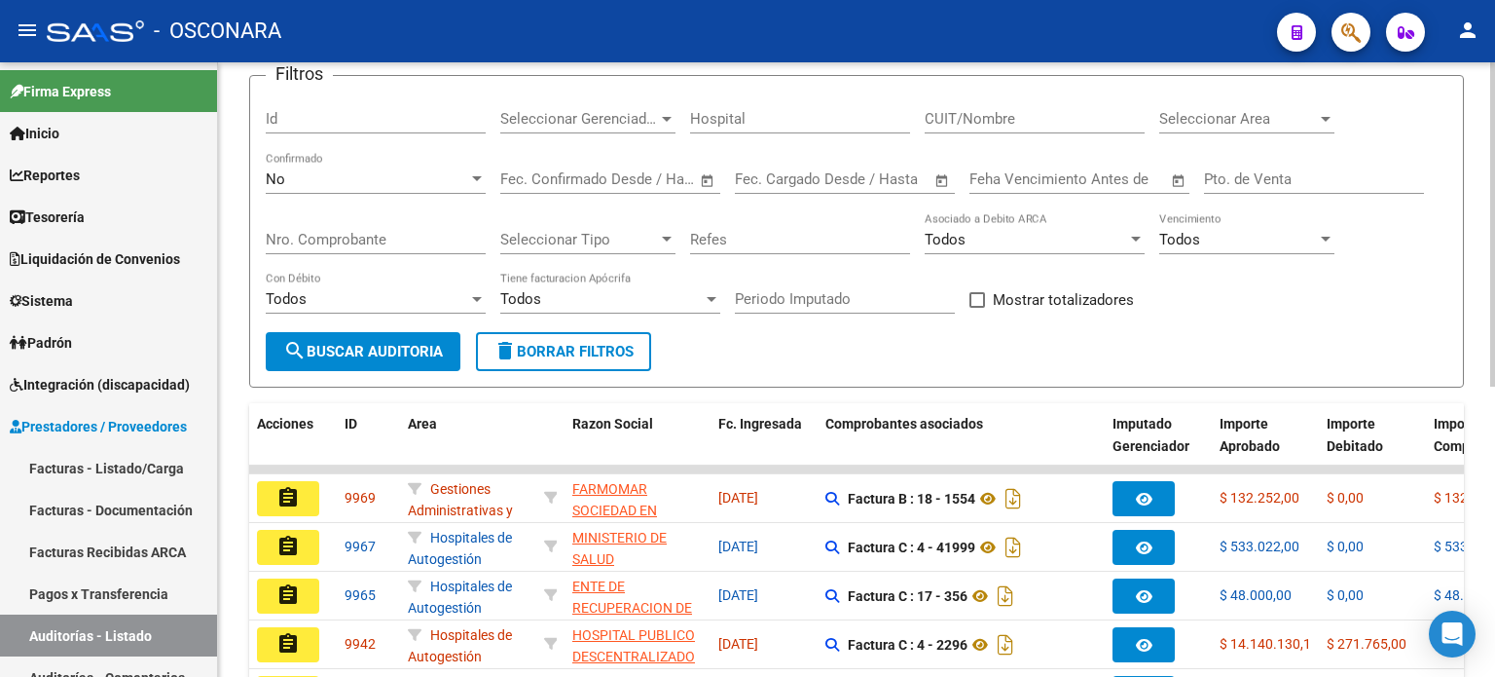
click at [305, 110] on input "Id" at bounding box center [376, 119] width 220 height 18
type input "9658"
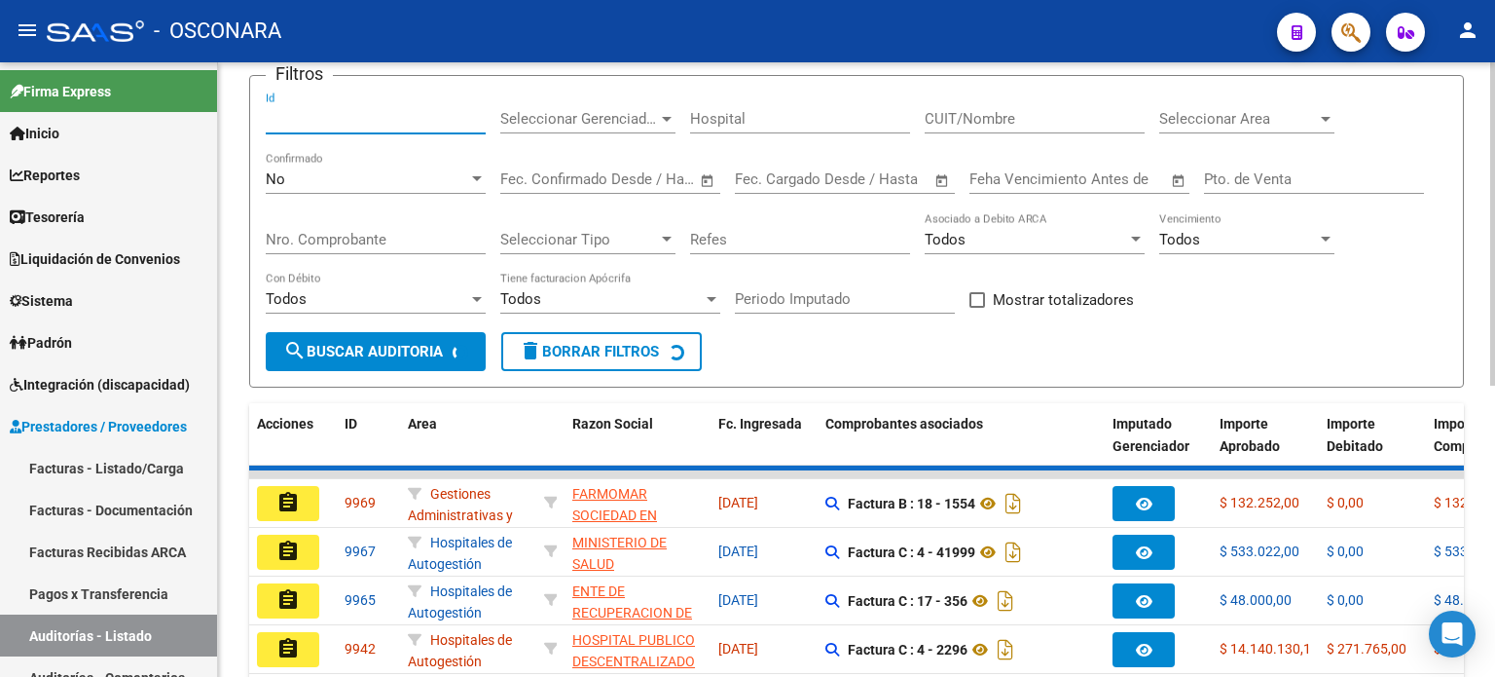
scroll to position [81, 0]
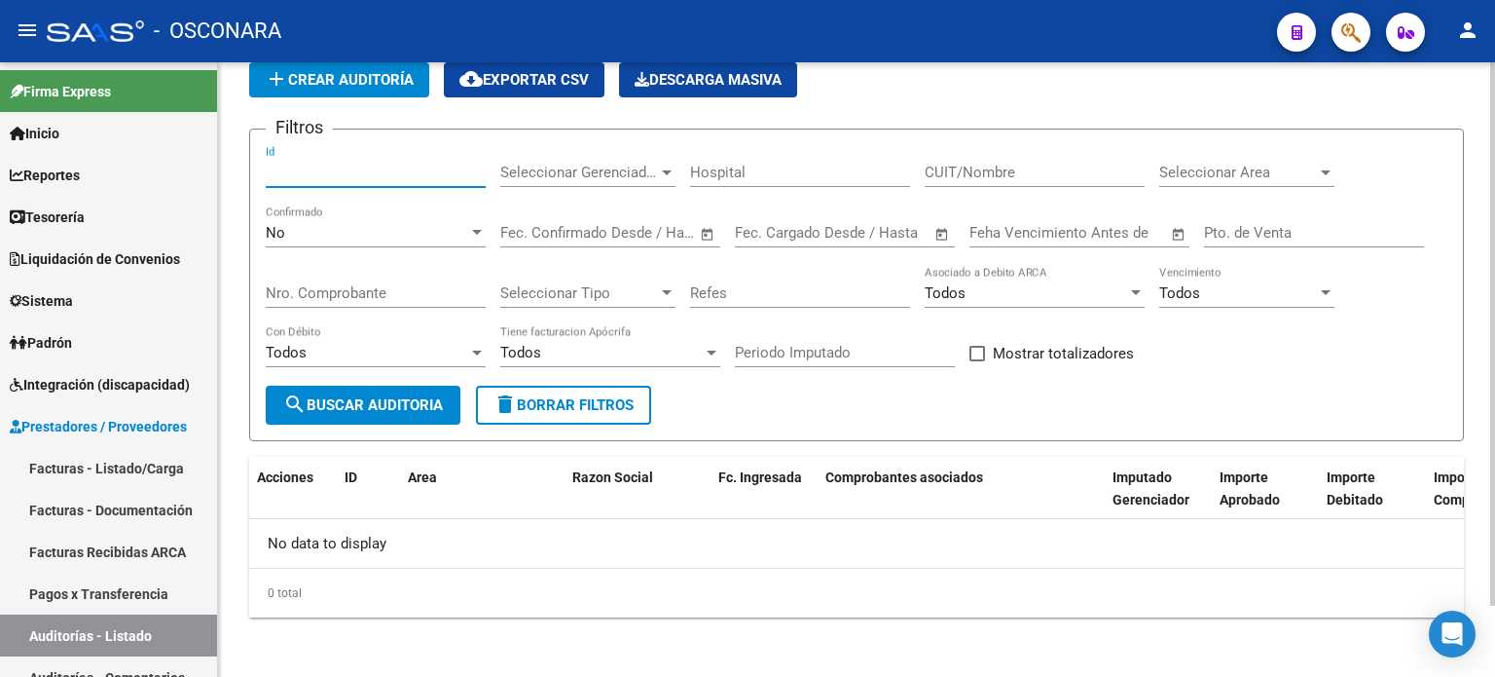
click at [305, 157] on div "Id" at bounding box center [376, 166] width 220 height 42
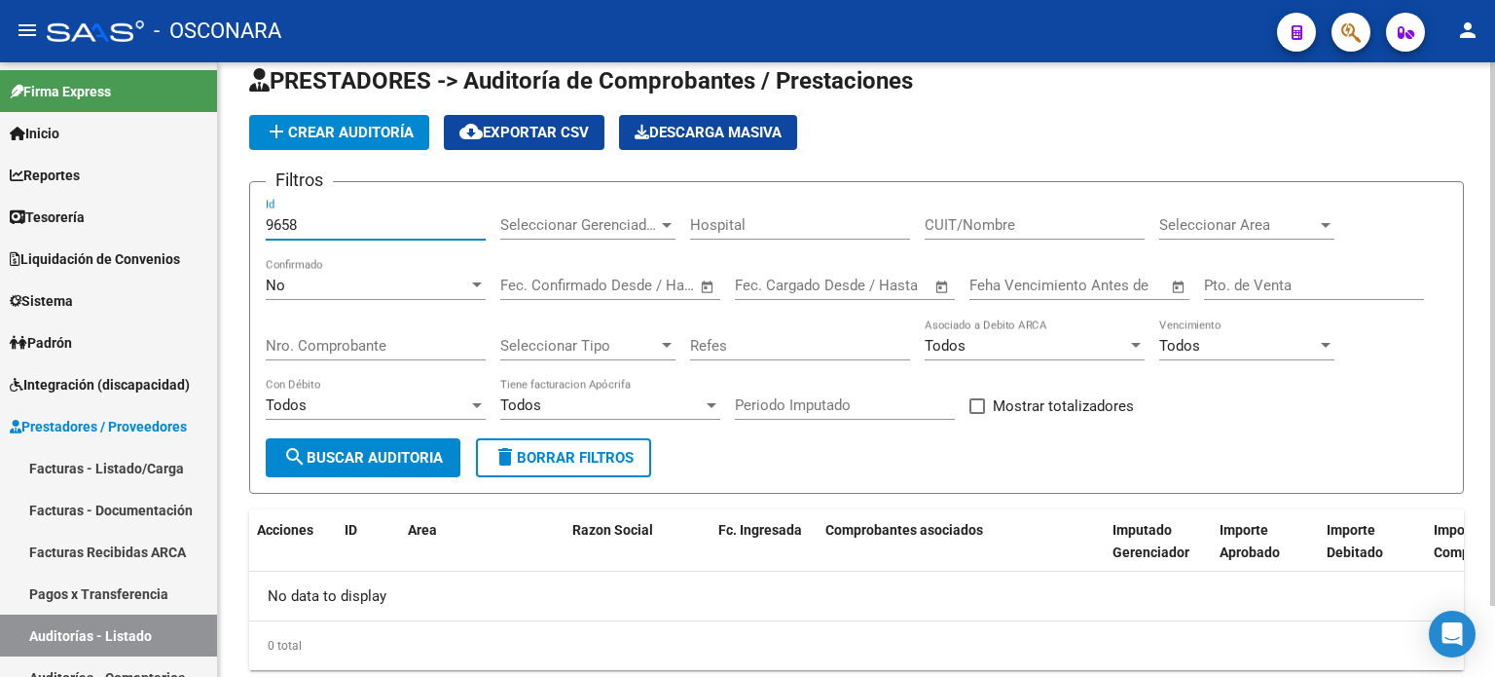
scroll to position [0, 0]
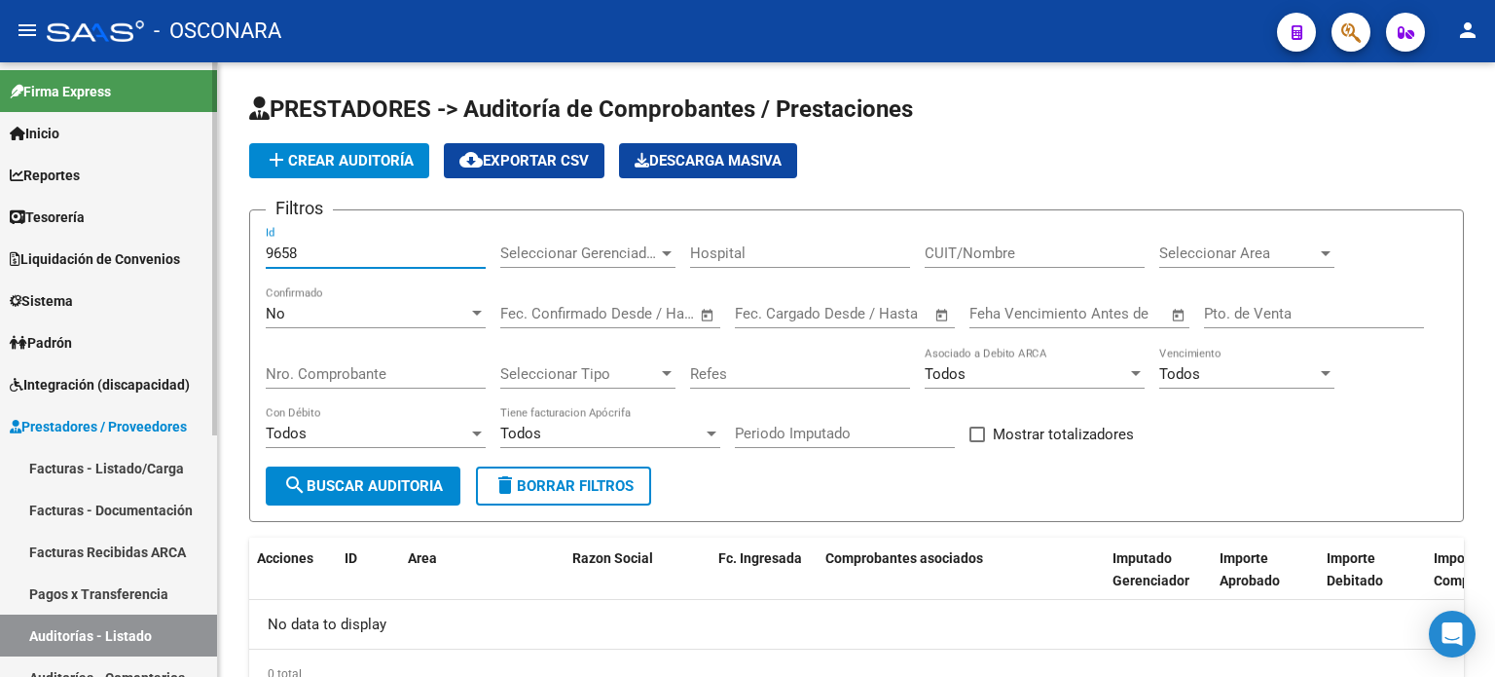
click at [59, 632] on link "Auditorías - Listado" at bounding box center [108, 635] width 217 height 42
click at [76, 642] on link "Auditorías - Listado" at bounding box center [108, 635] width 217 height 42
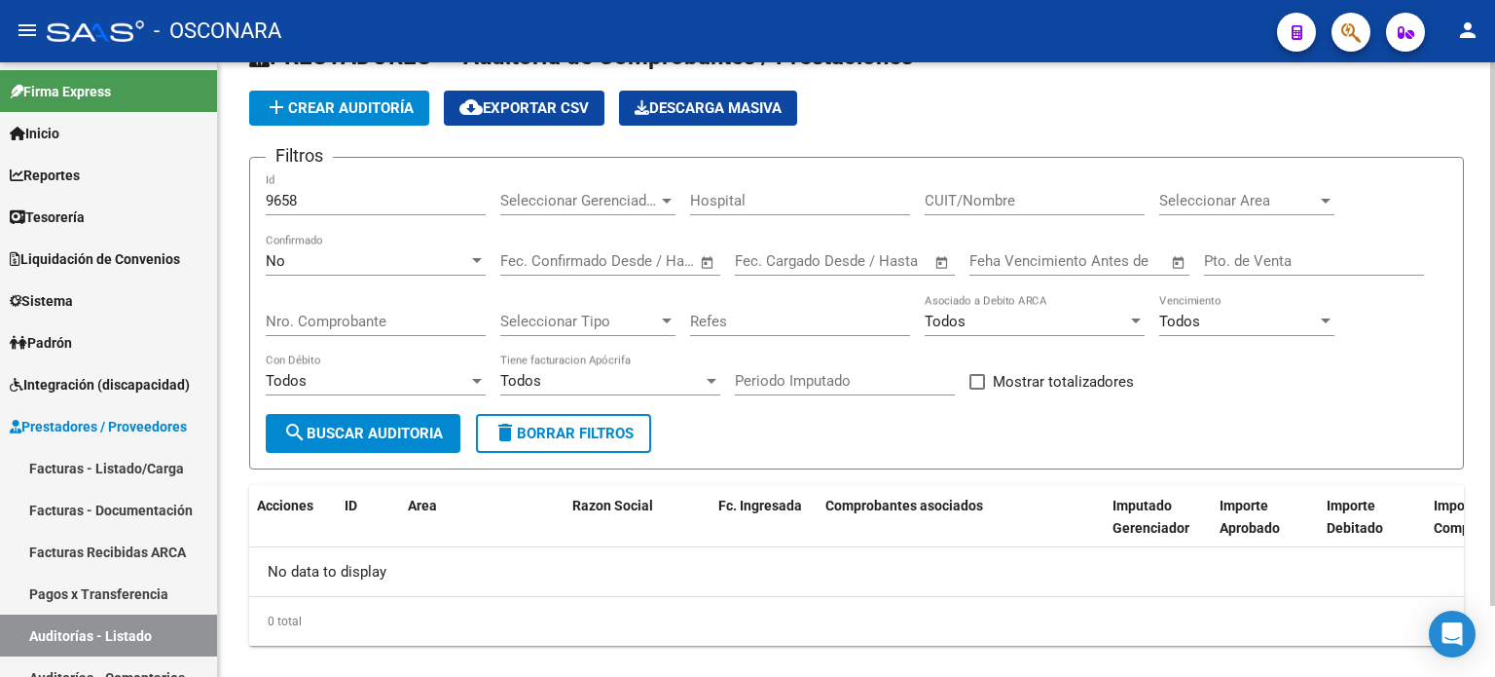
scroll to position [81, 0]
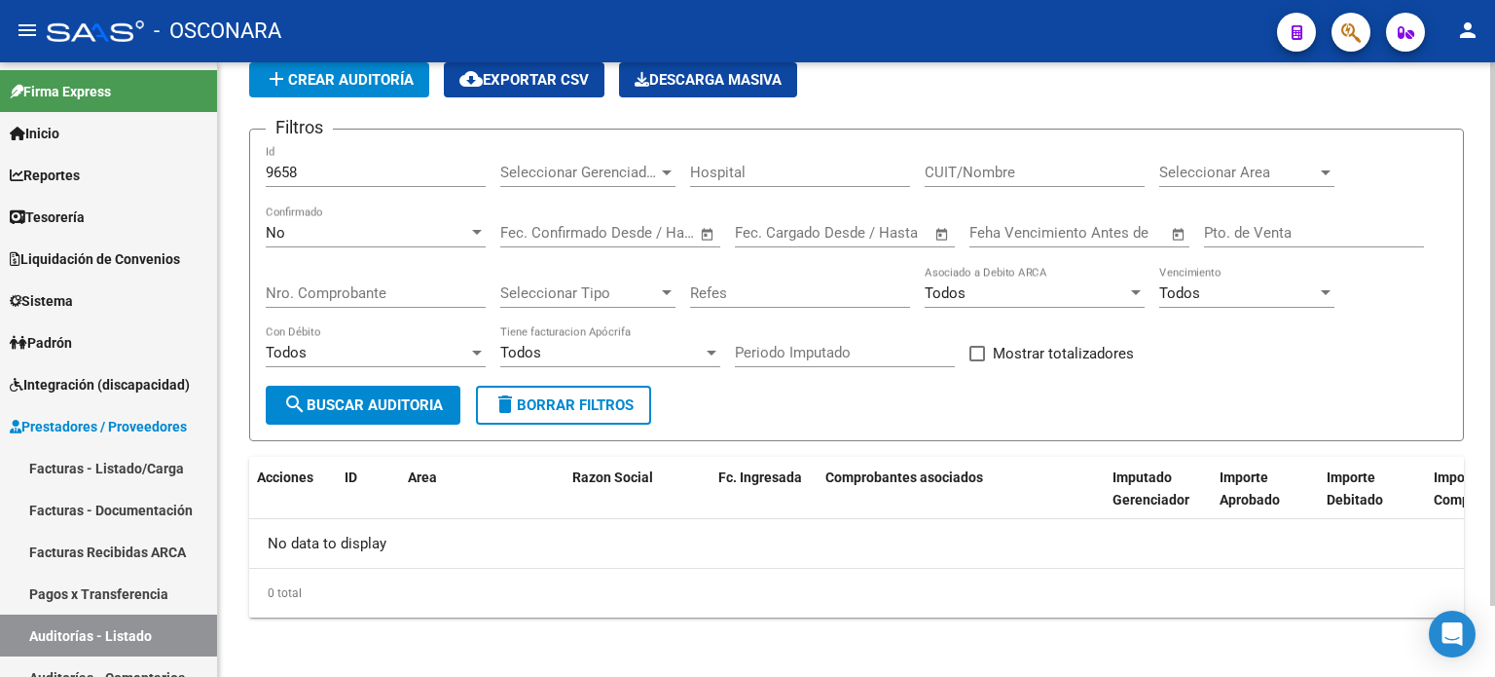
click at [347, 225] on div "No" at bounding box center [367, 233] width 202 height 18
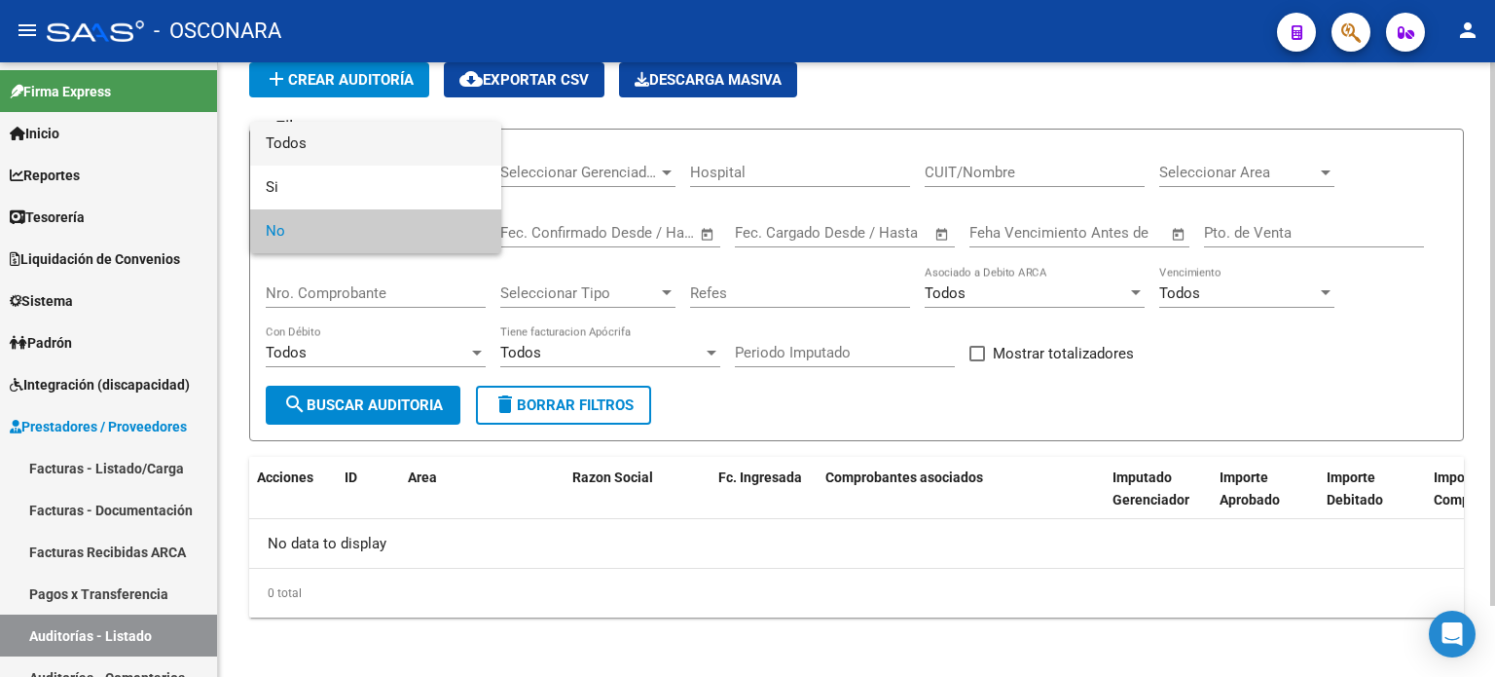
click at [324, 146] on span "Todos" at bounding box center [376, 144] width 220 height 44
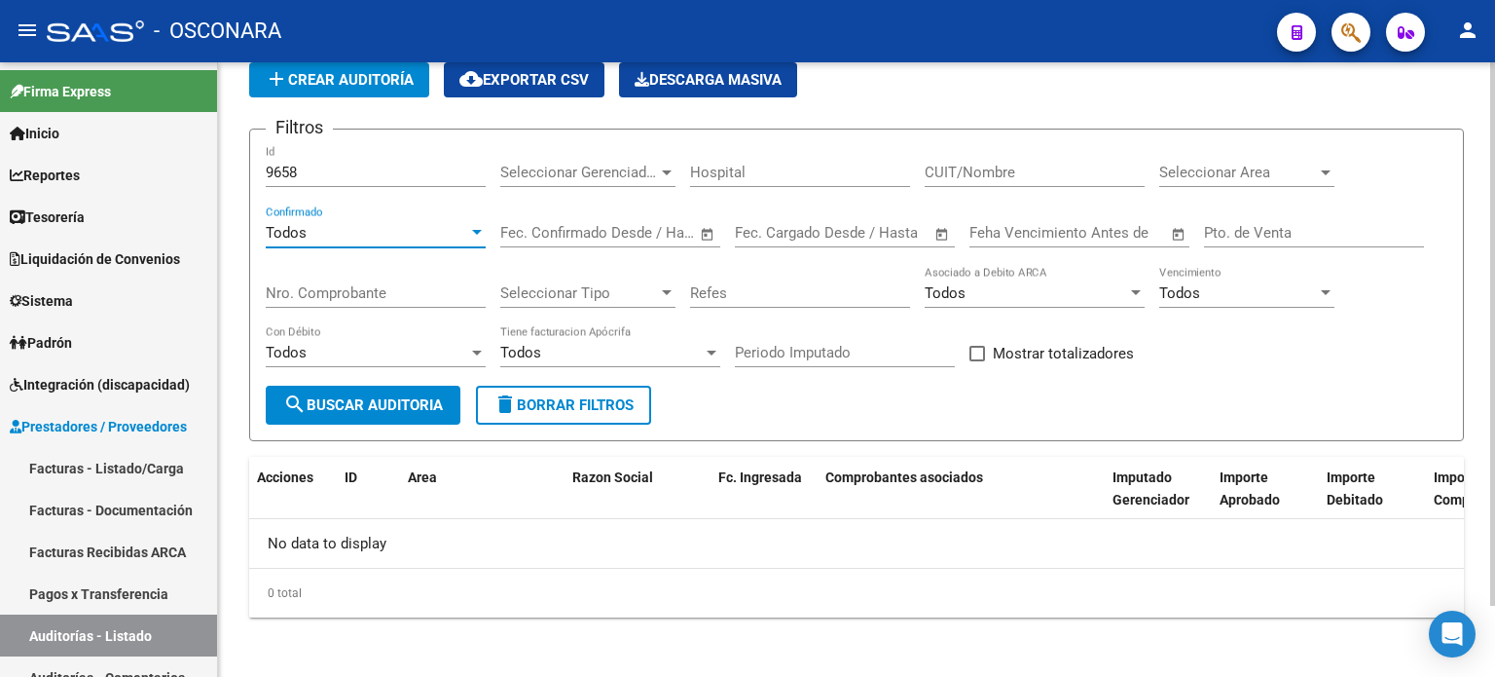
click at [332, 174] on input "9658" at bounding box center [376, 173] width 220 height 18
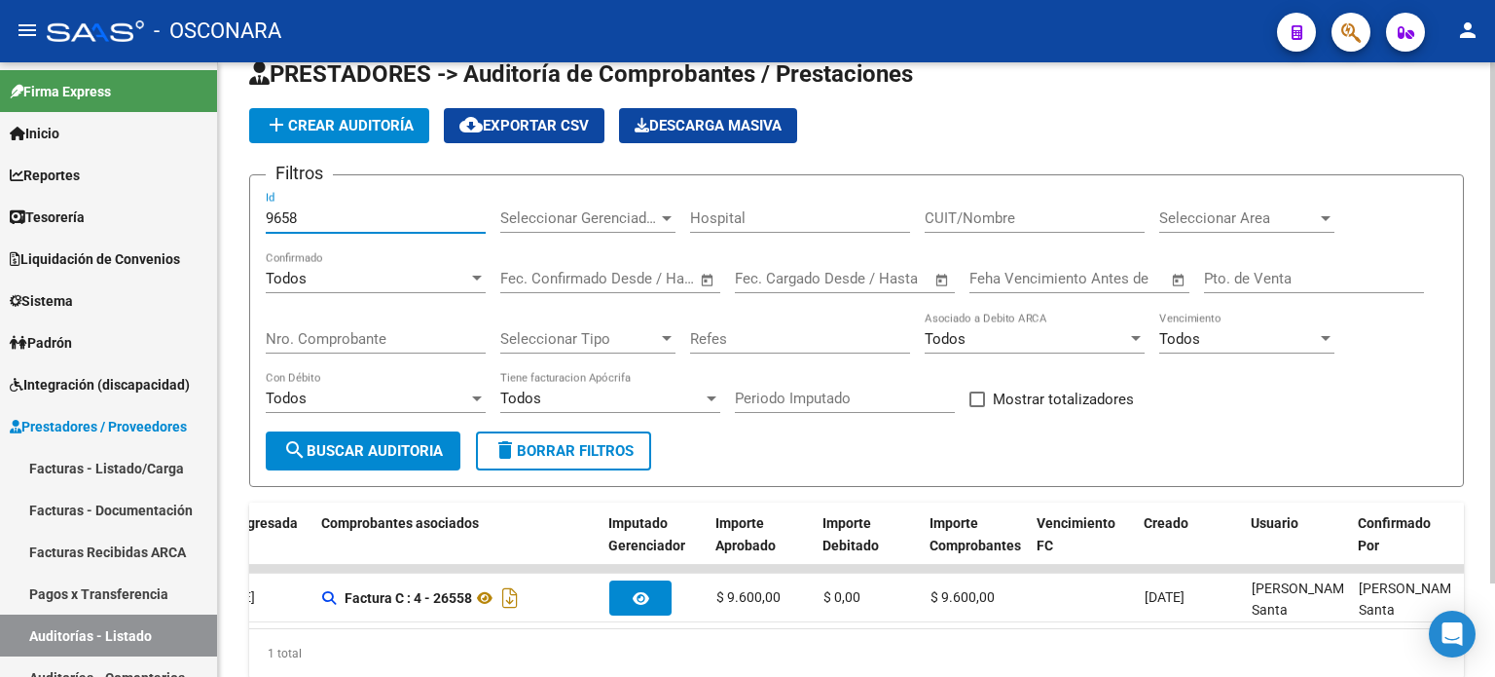
scroll to position [0, 0]
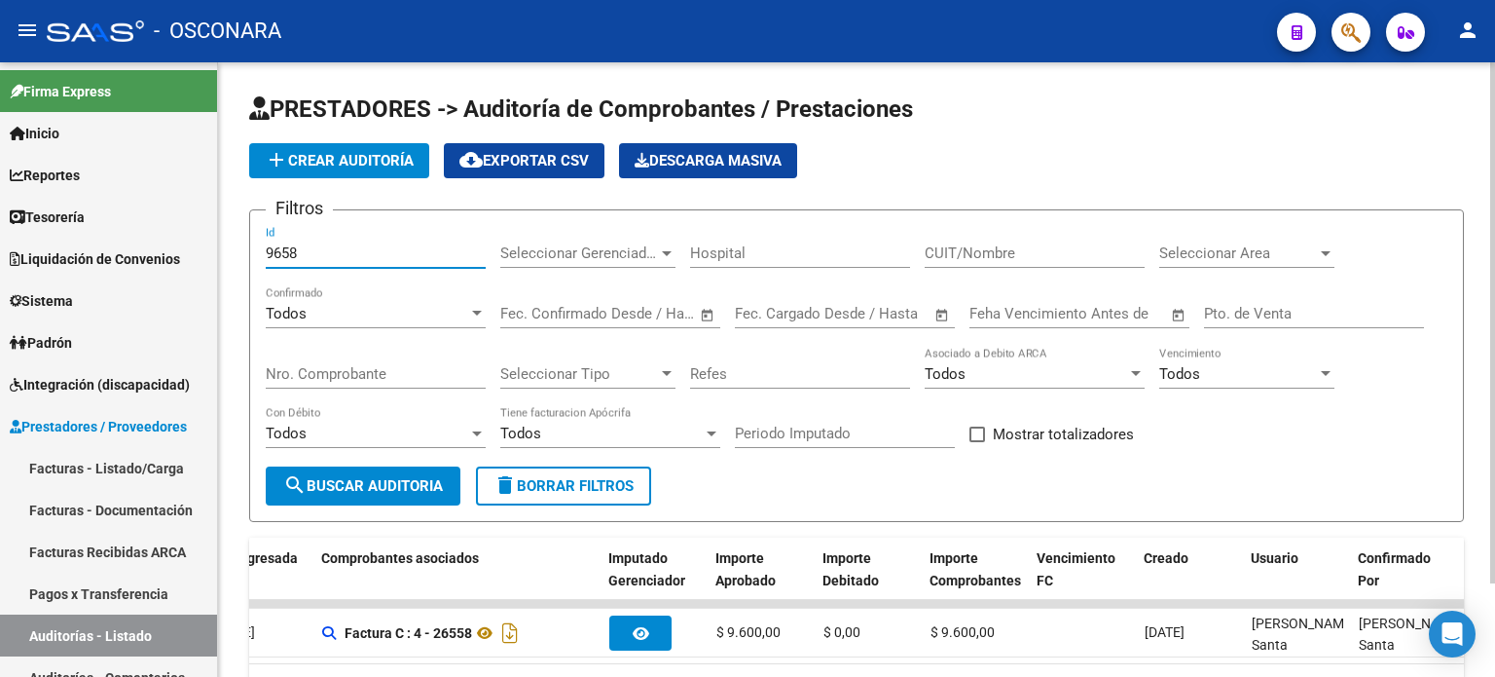
click at [296, 244] on input "9658" at bounding box center [376, 253] width 220 height 18
click at [365, 246] on input "9656" at bounding box center [376, 253] width 220 height 18
click at [305, 254] on input "9654" at bounding box center [376, 253] width 220 height 18
click at [313, 256] on input "9652" at bounding box center [376, 253] width 220 height 18
click at [313, 256] on input "9650" at bounding box center [376, 253] width 220 height 18
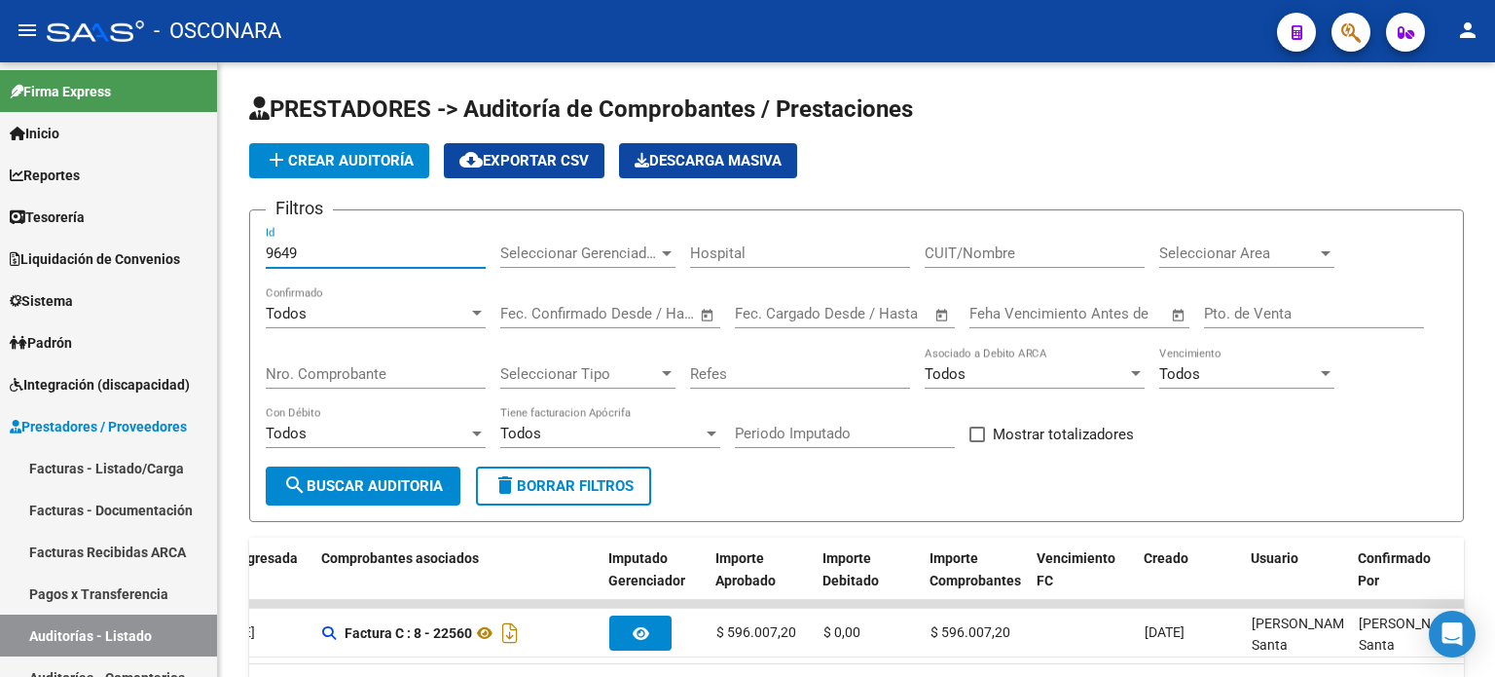
type input "9649"
